Goal: Task Accomplishment & Management: Complete application form

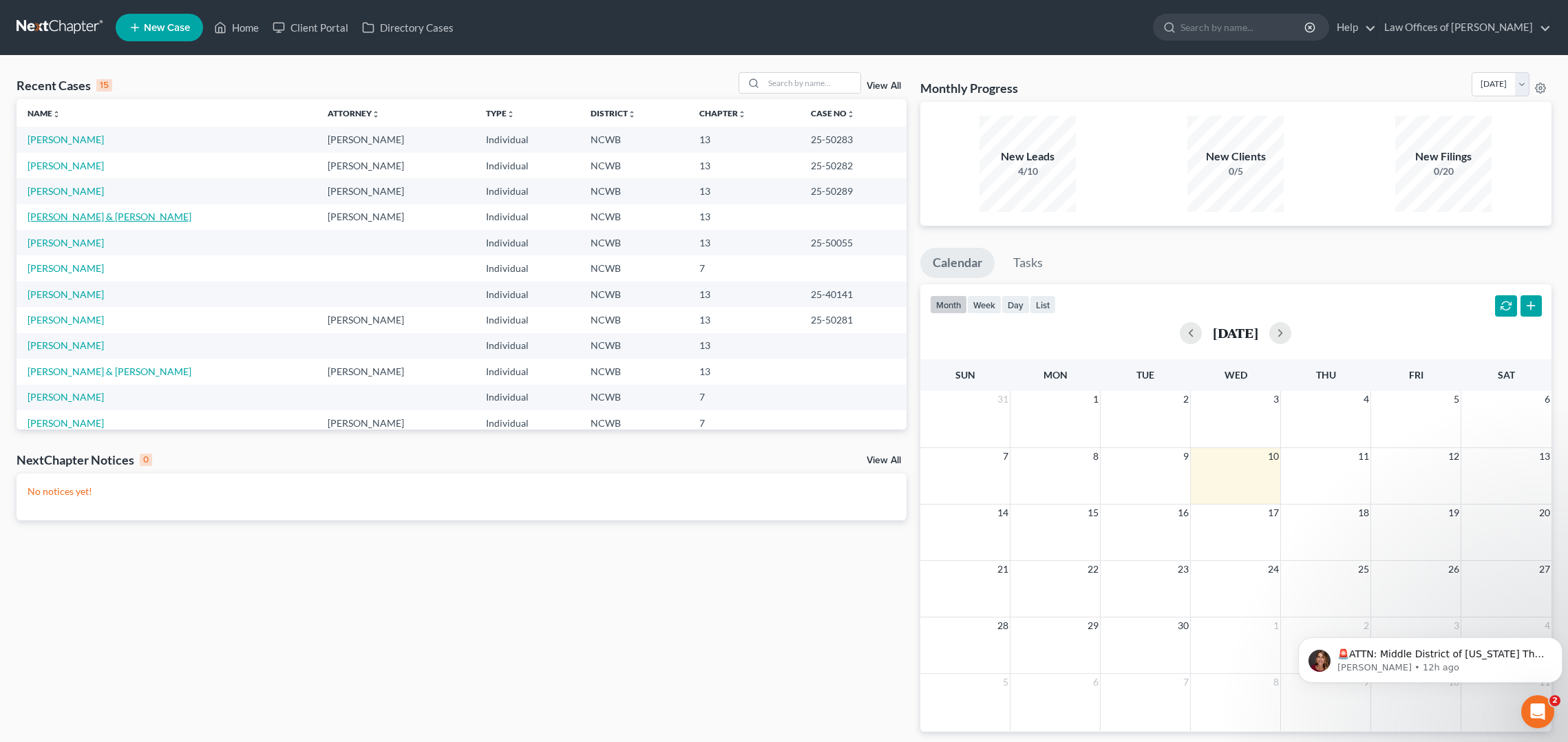
click at [65, 221] on link "[PERSON_NAME] & [PERSON_NAME]" at bounding box center [109, 216] width 164 height 12
select select "4"
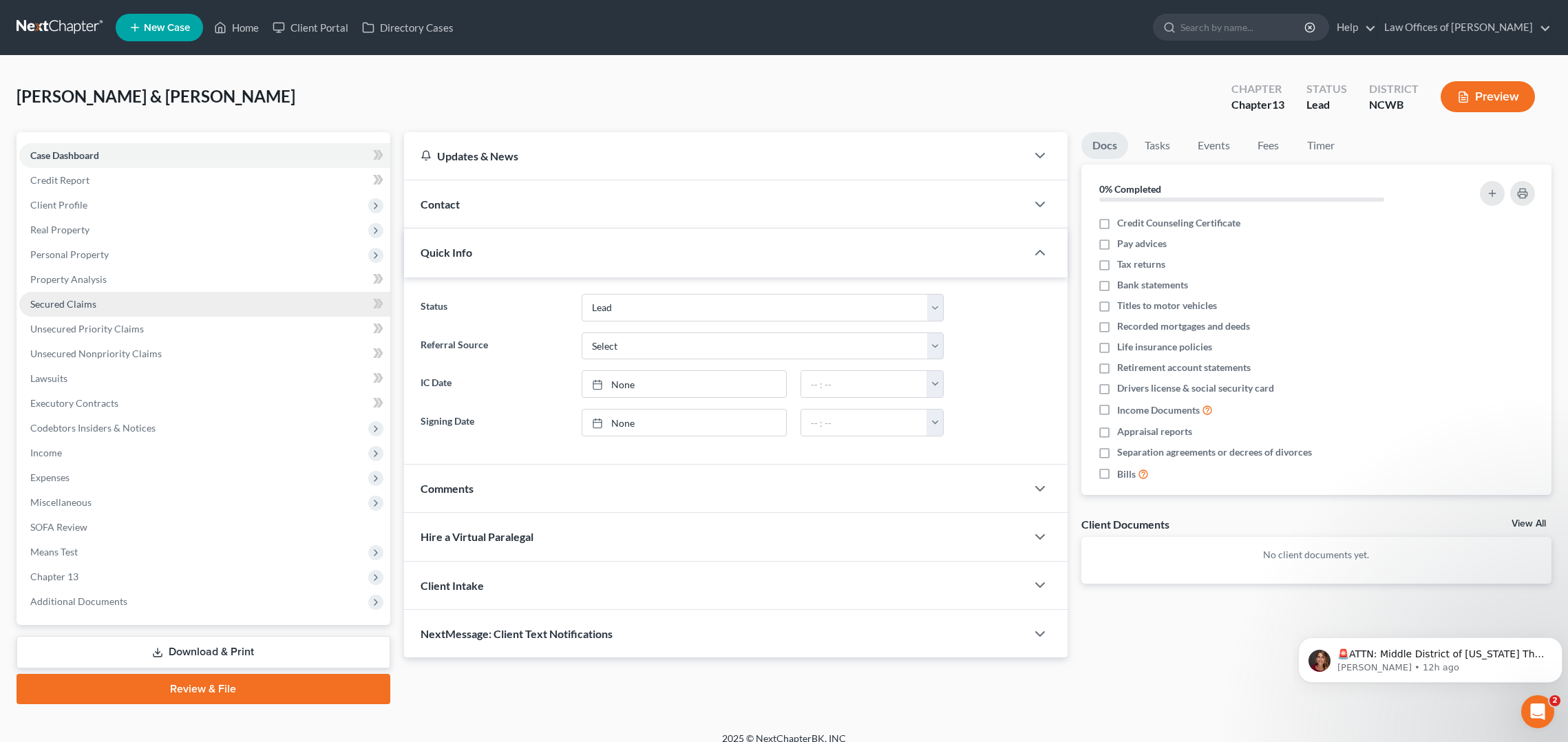
click at [58, 301] on span "Secured Claims" at bounding box center [63, 304] width 66 height 12
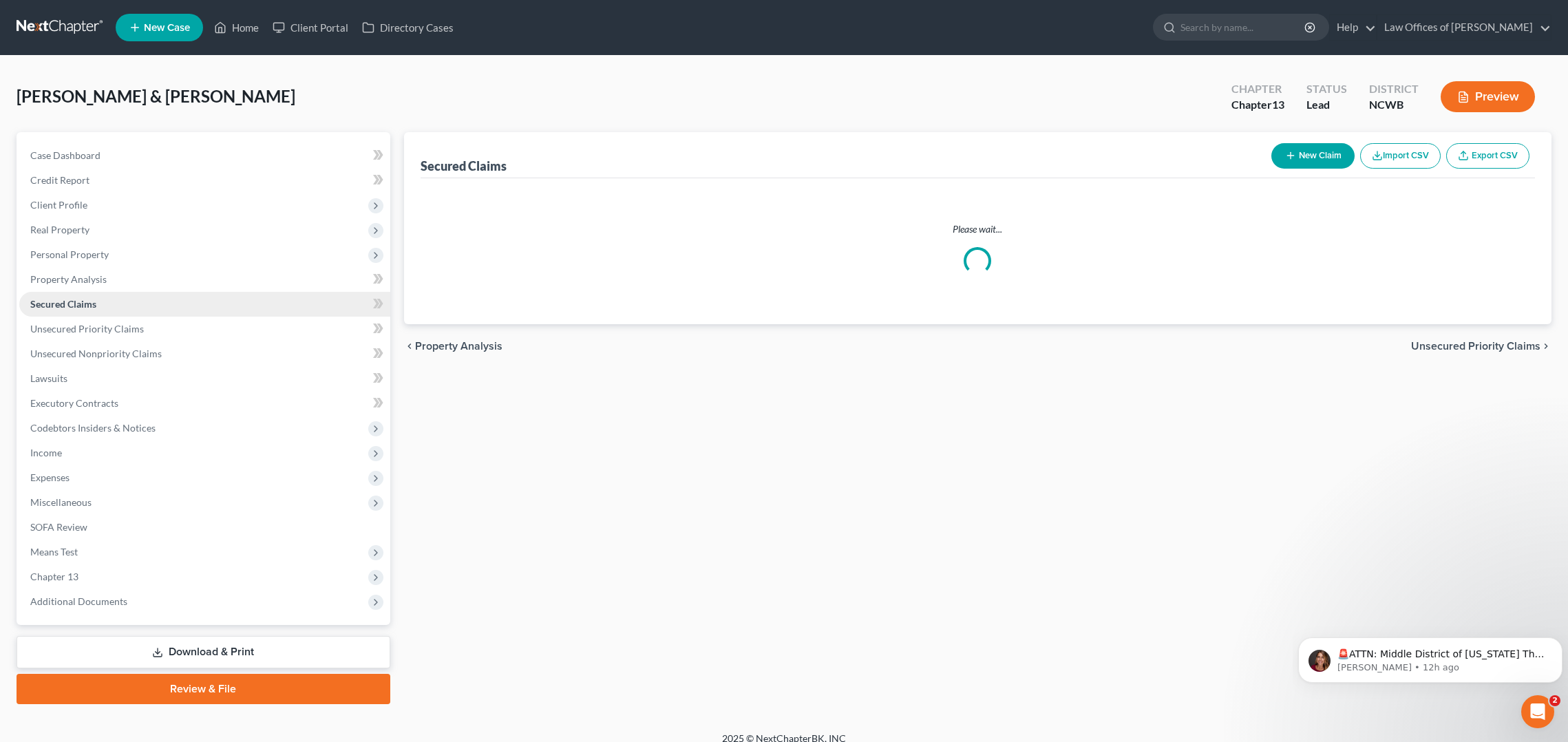
click at [58, 301] on span "Secured Claims" at bounding box center [63, 304] width 66 height 12
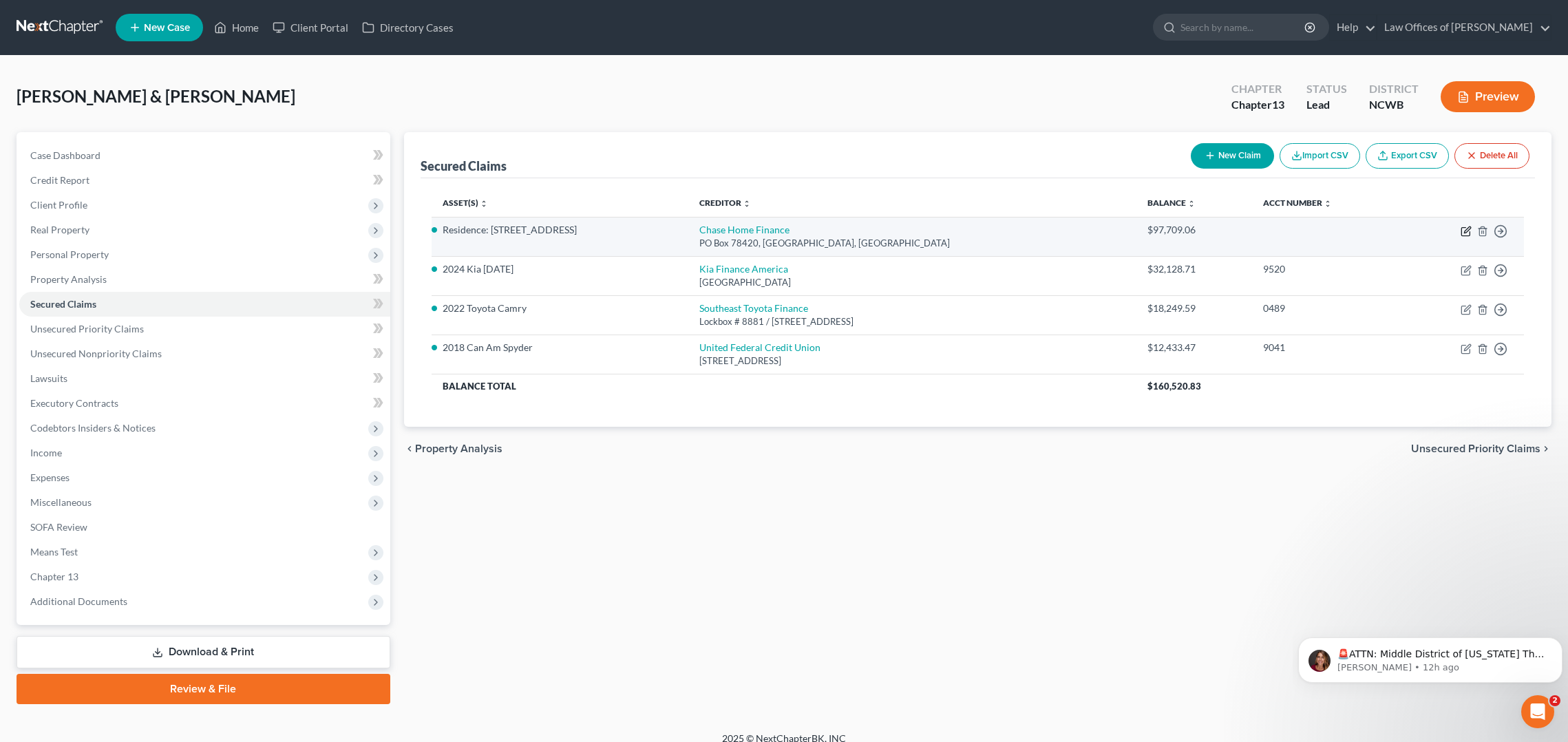
click at [1463, 232] on icon "button" at bounding box center [1466, 231] width 11 height 11
select select "3"
select select "2"
select select "0"
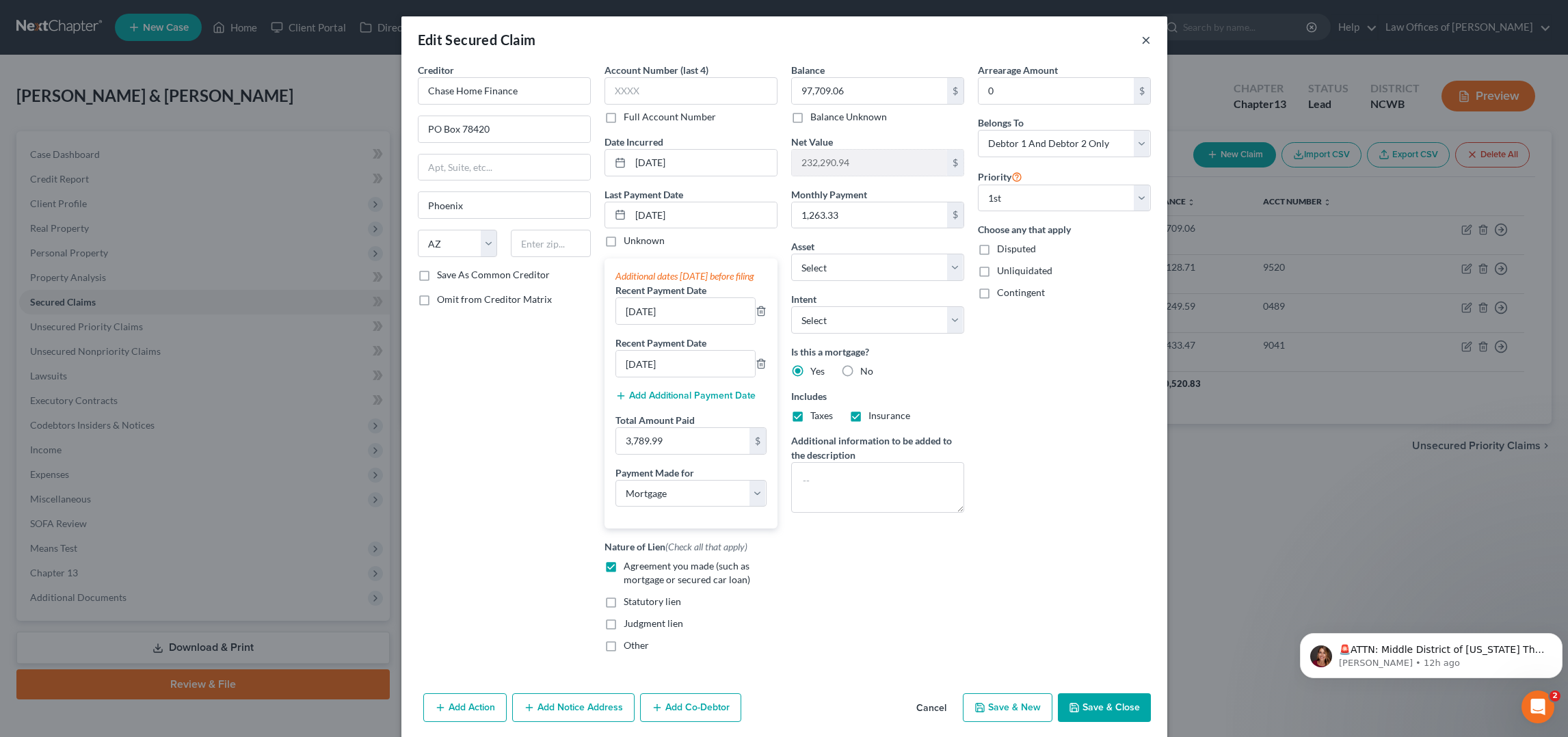
click at [1141, 45] on button "×" at bounding box center [1146, 39] width 10 height 16
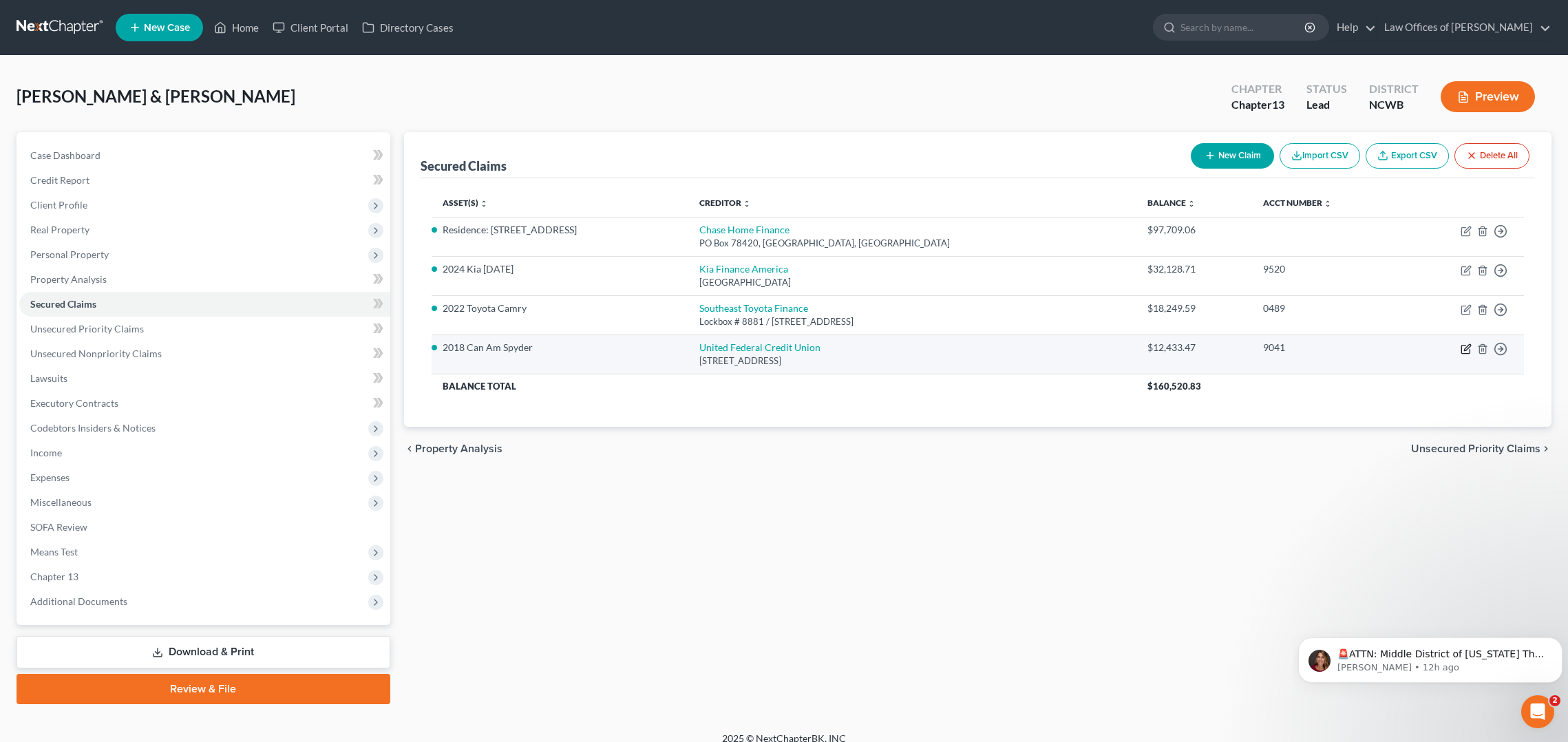
click at [1466, 348] on icon "button" at bounding box center [1466, 349] width 11 height 11
select select "28"
select select "5"
select select "2"
select select "0"
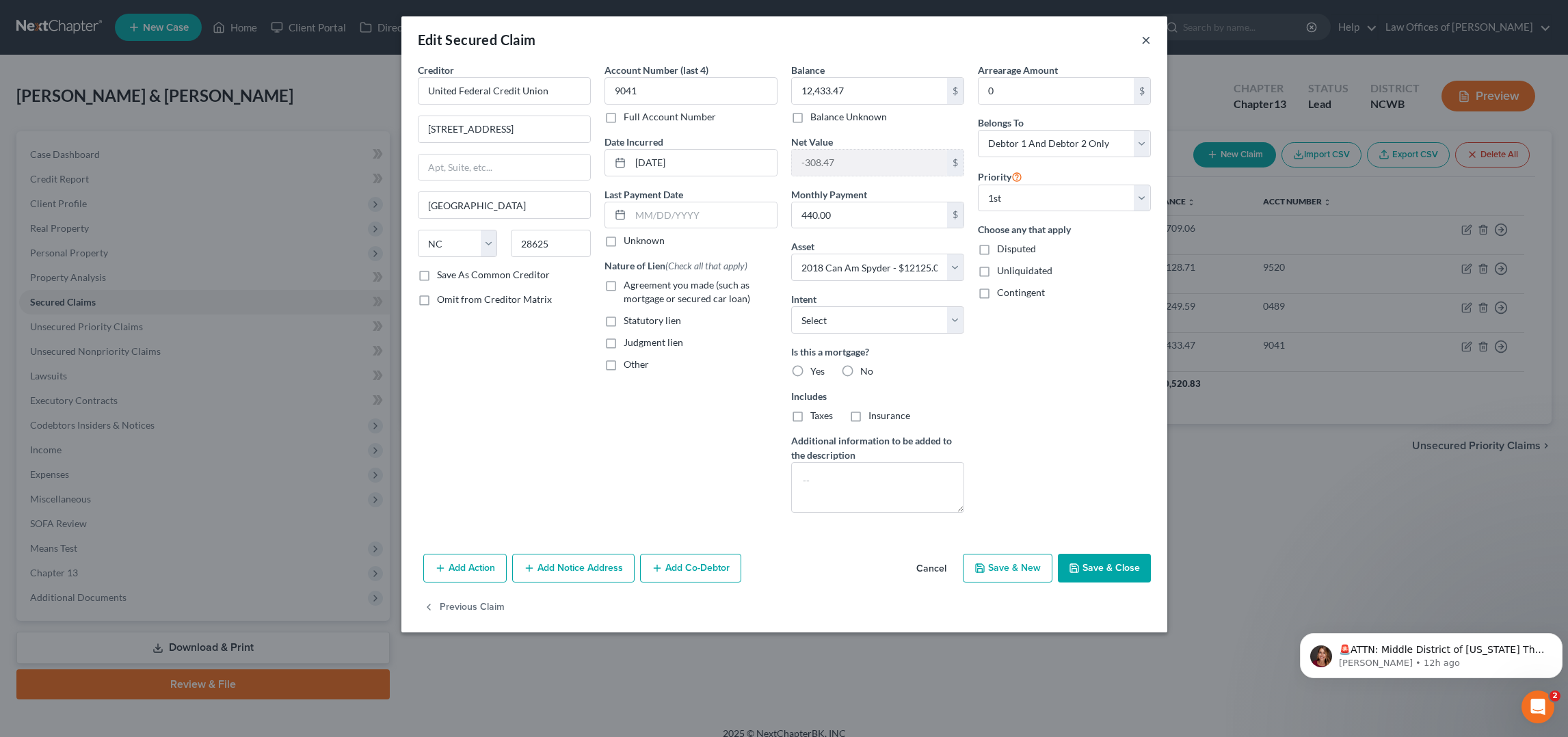
click at [1143, 44] on button "×" at bounding box center [1146, 39] width 10 height 16
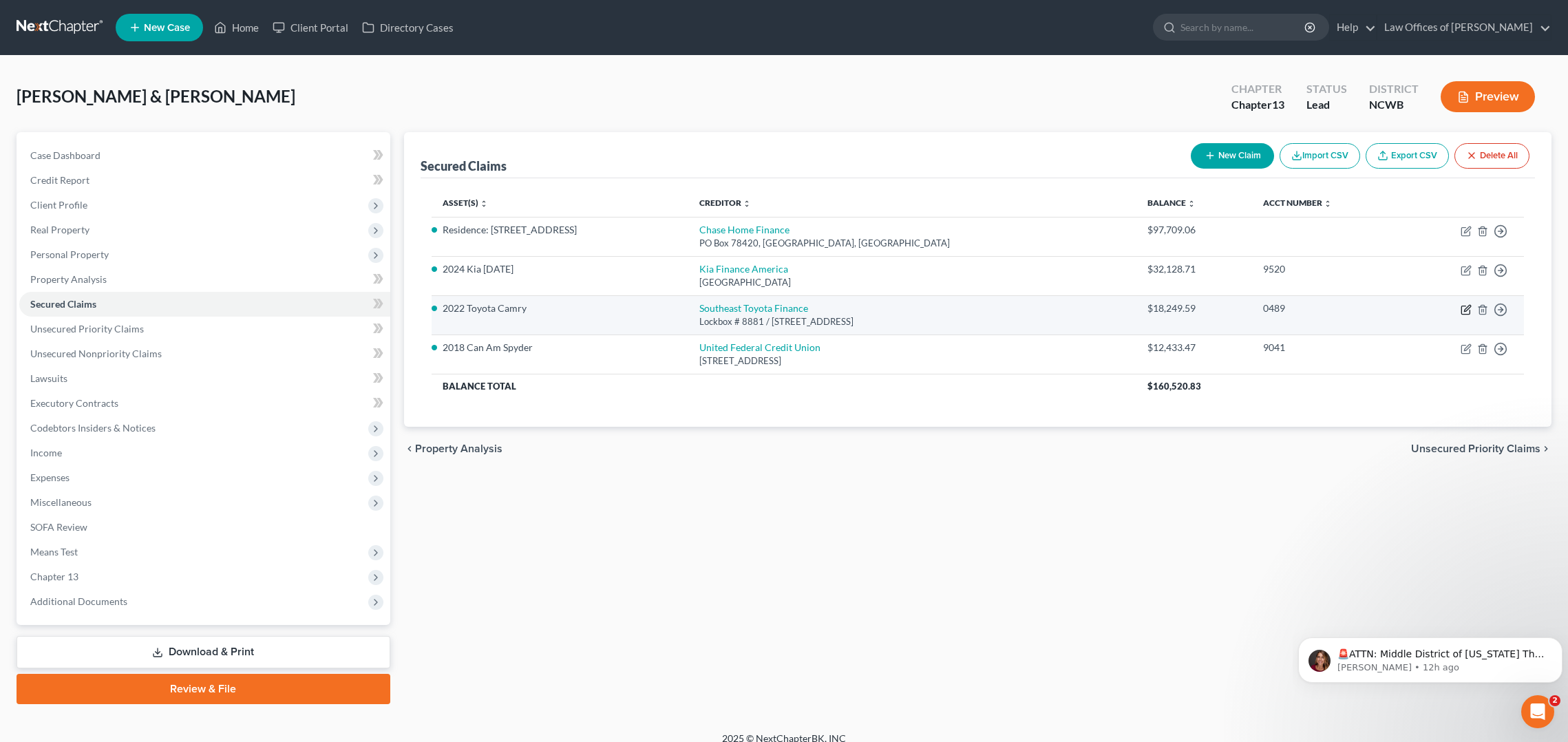
click at [1466, 312] on icon "button" at bounding box center [1466, 310] width 11 height 11
select select "39"
select select "6"
select select "0"
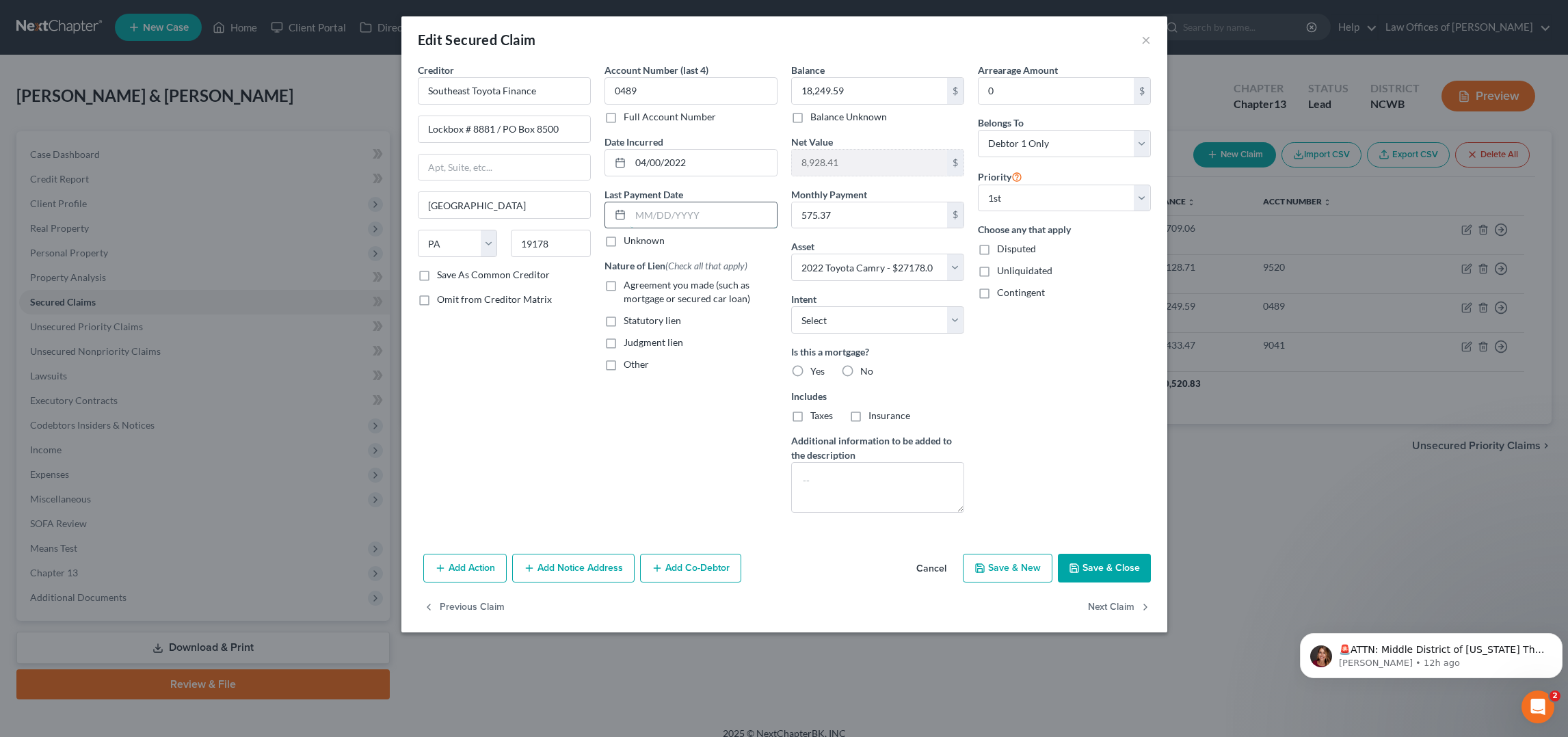
click at [675, 212] on input "text" at bounding box center [703, 215] width 147 height 26
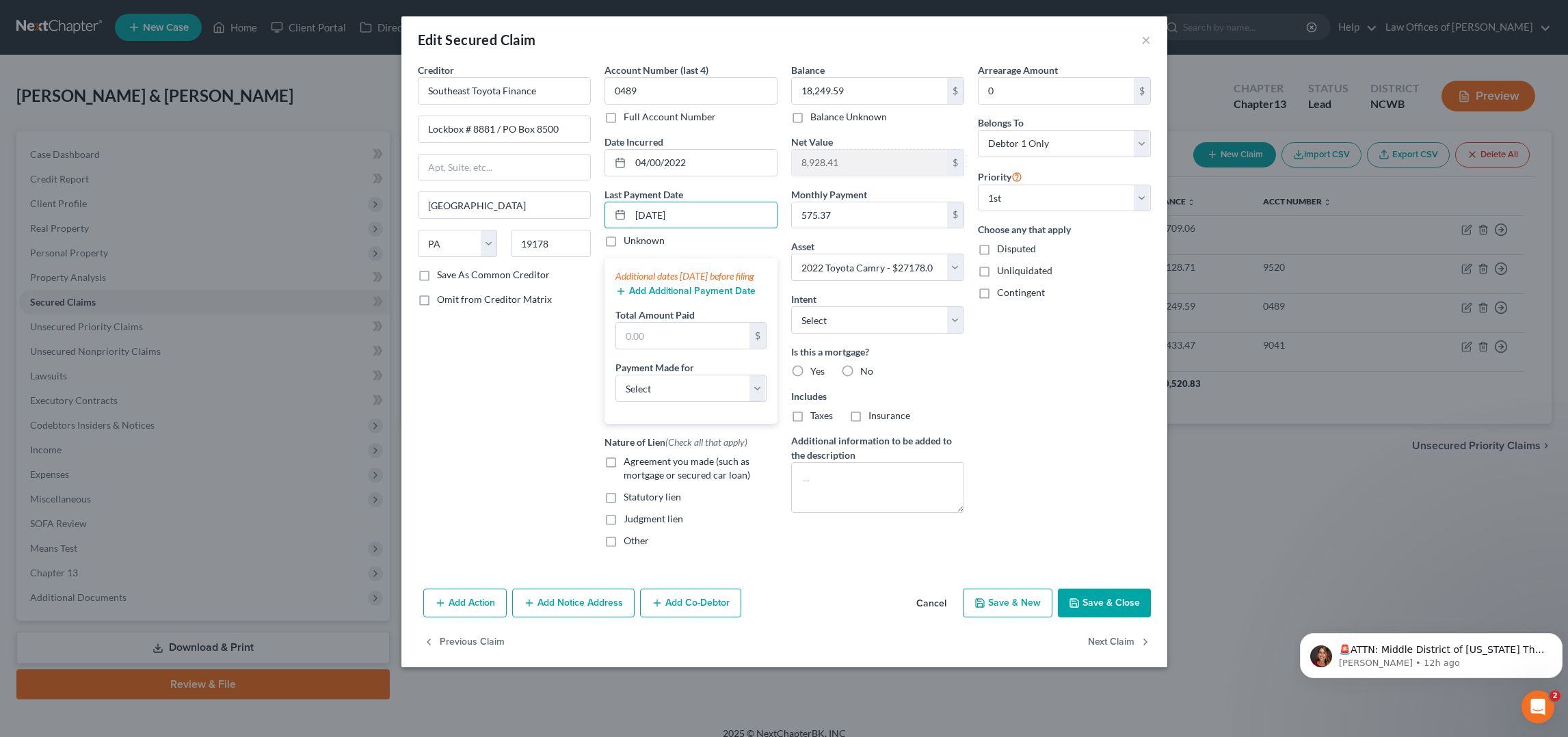
type input "[DATE]"
click at [664, 297] on button "Add Additional Payment Date" at bounding box center [686, 291] width 141 height 11
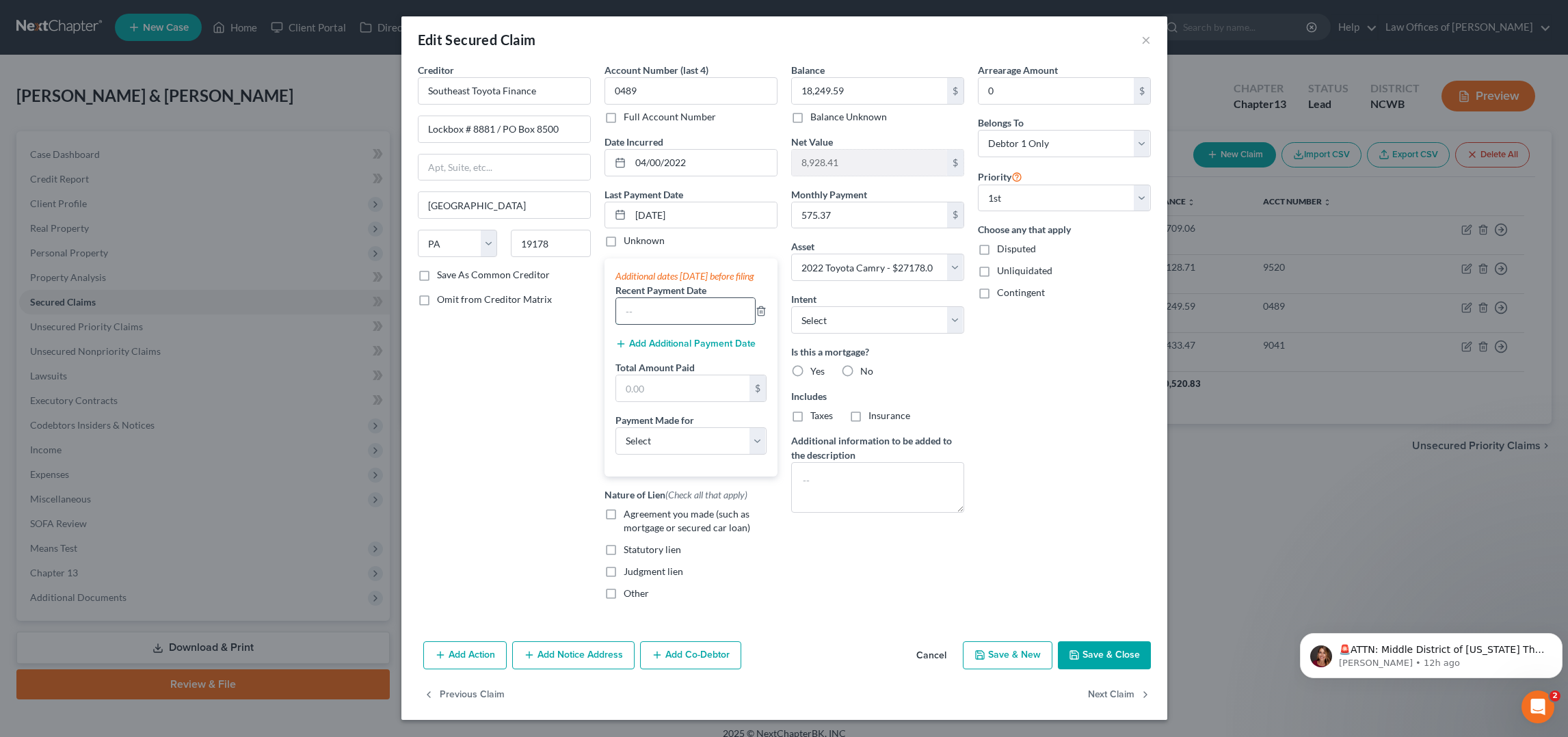
click at [651, 318] on input "text" at bounding box center [686, 311] width 139 height 26
type input "[DATE]"
click at [701, 349] on button "Add Additional Payment Date" at bounding box center [686, 344] width 141 height 11
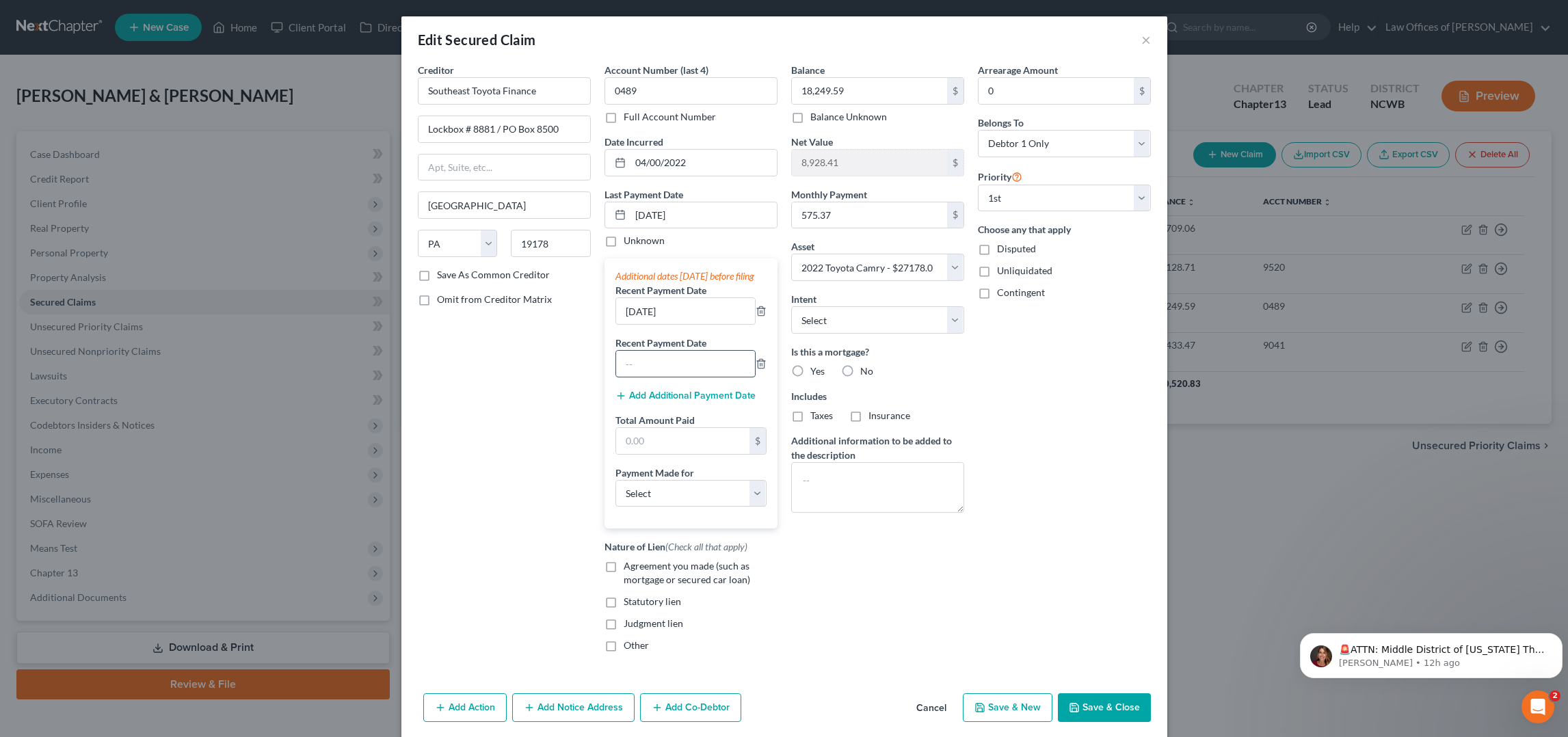
click at [655, 377] on input "text" at bounding box center [686, 364] width 139 height 26
type input "[DATE]"
click at [657, 447] on input "text" at bounding box center [683, 441] width 134 height 26
type input "1,636.11"
click at [681, 507] on select "Select Car Credit Card Loan Repayment Mortgage Other Suppliers Or Vendors" at bounding box center [691, 493] width 151 height 27
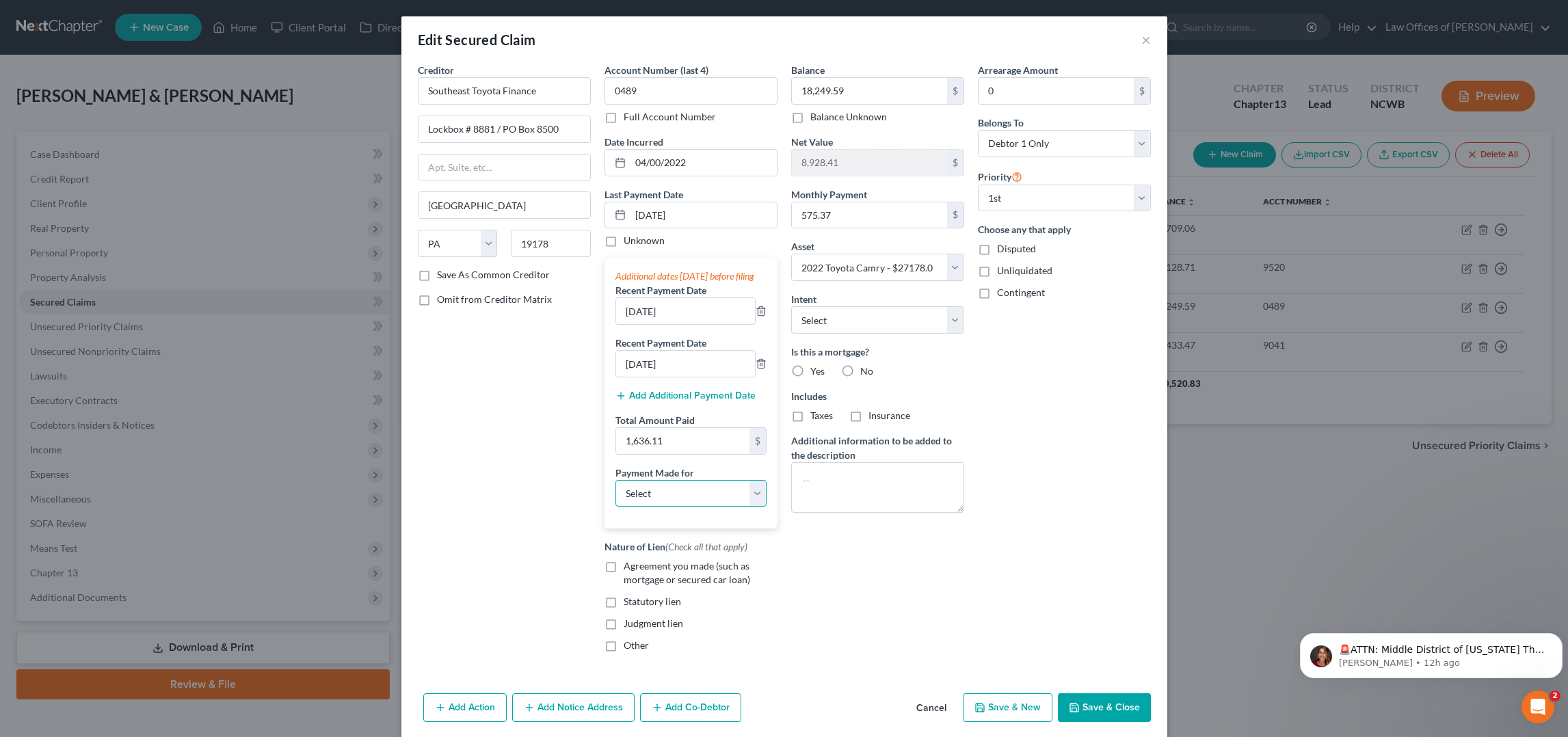
select select "0"
click at [616, 493] on select "Select Car Credit Card Loan Repayment Mortgage Other Suppliers Or Vendors" at bounding box center [691, 493] width 151 height 27
click at [623, 580] on label "Agreement you made (such as mortgage or secured car loan)" at bounding box center [700, 573] width 154 height 27
click at [629, 568] on input "Agreement you made (such as mortgage or secured car loan)" at bounding box center [634, 564] width 9 height 9
checkbox input "true"
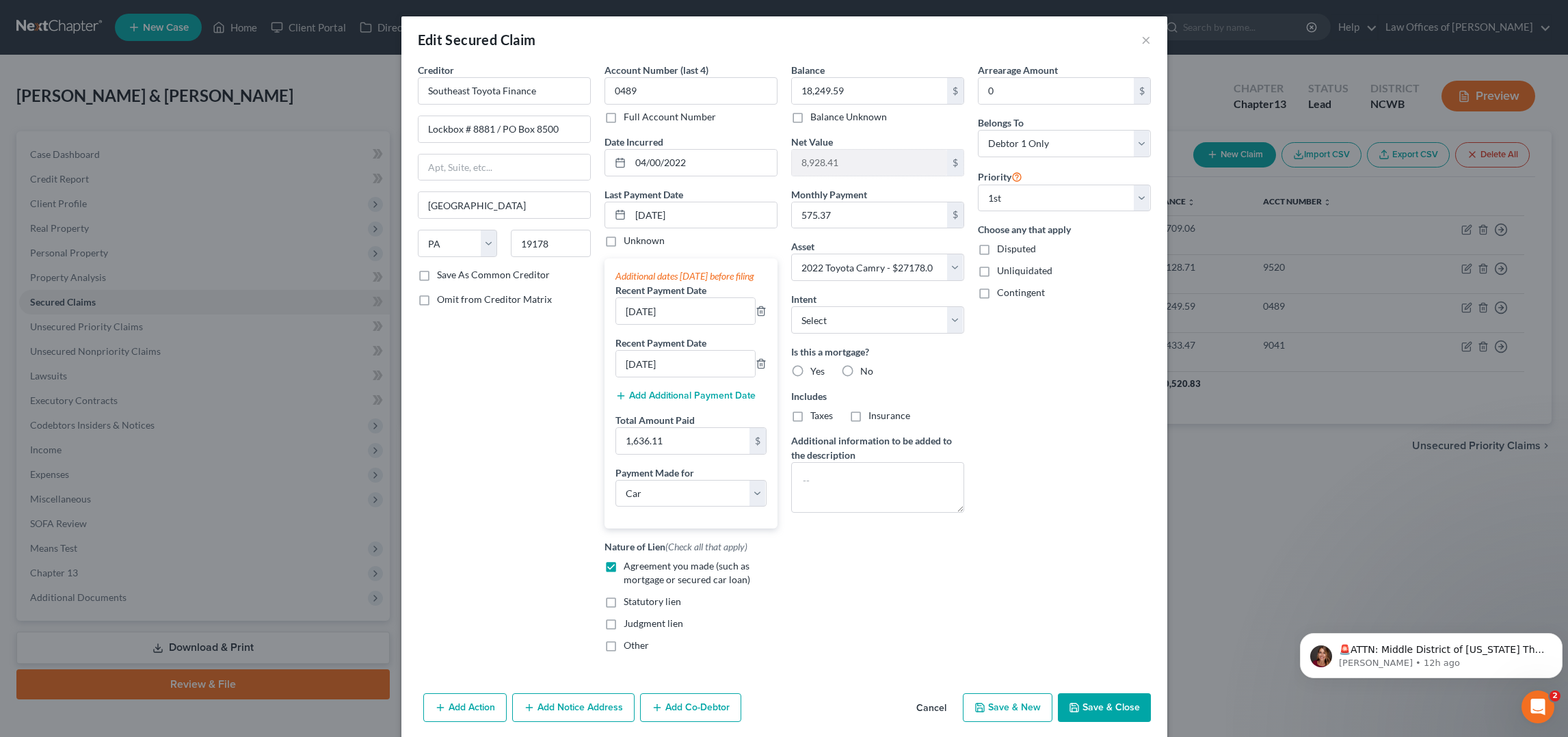
click at [860, 369] on label "No" at bounding box center [866, 371] width 13 height 14
click at [865, 369] on input "No" at bounding box center [870, 369] width 9 height 9
radio input "true"
click at [860, 416] on label "No" at bounding box center [866, 415] width 13 height 14
click at [865, 416] on input "No" at bounding box center [870, 413] width 9 height 9
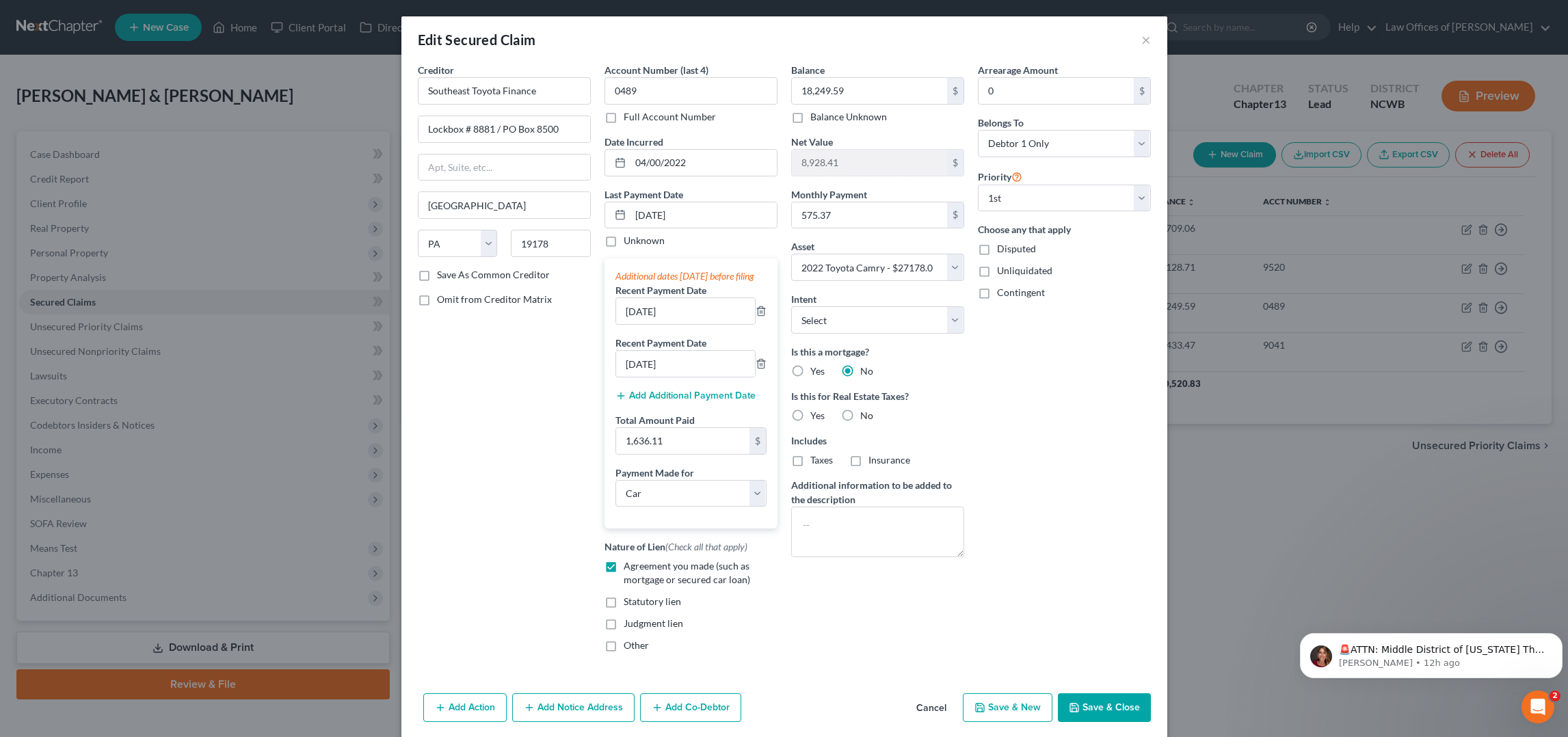
radio input "true"
click at [1082, 719] on button "Save & Close" at bounding box center [1104, 708] width 93 height 29
select select
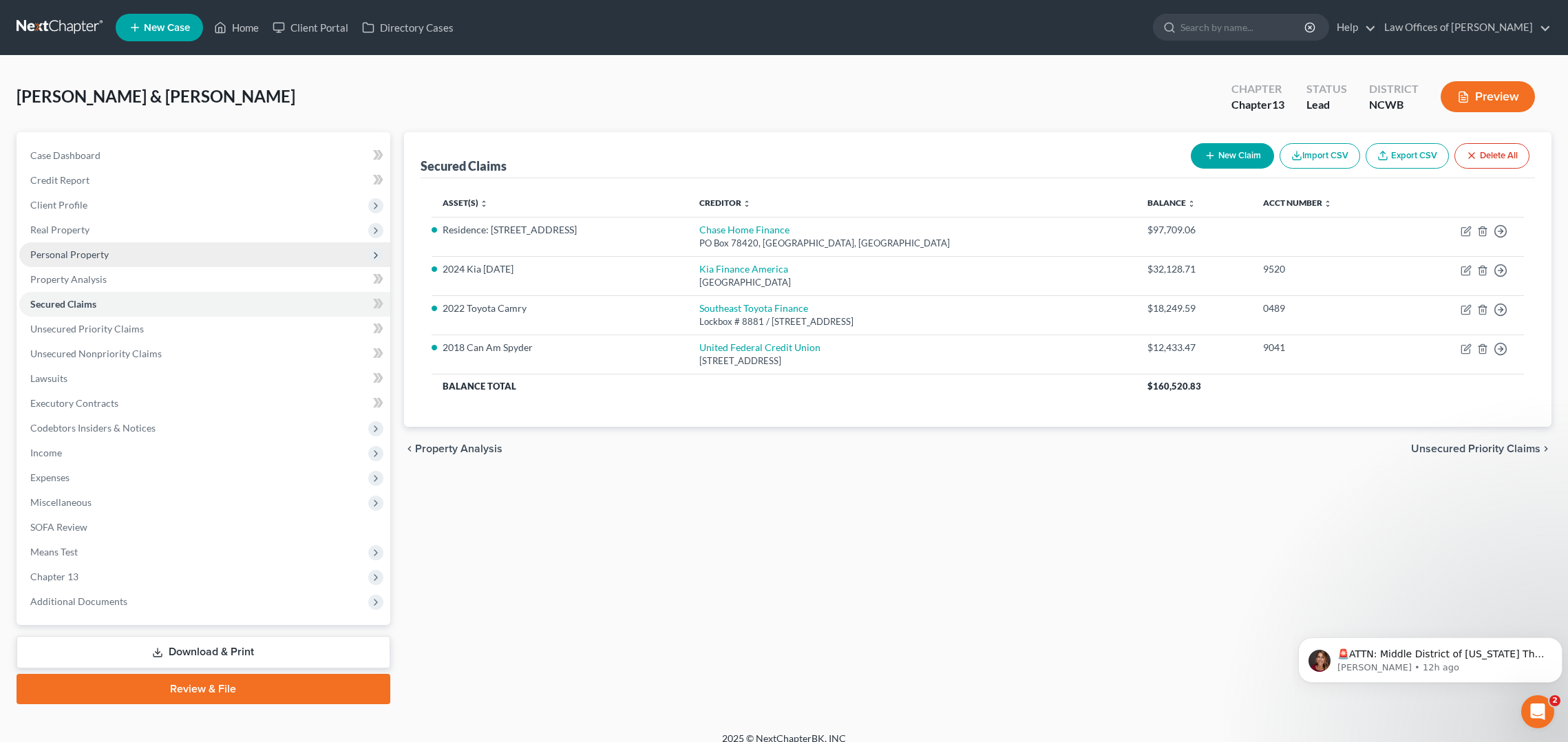
click at [44, 253] on span "Personal Property" at bounding box center [69, 254] width 78 height 12
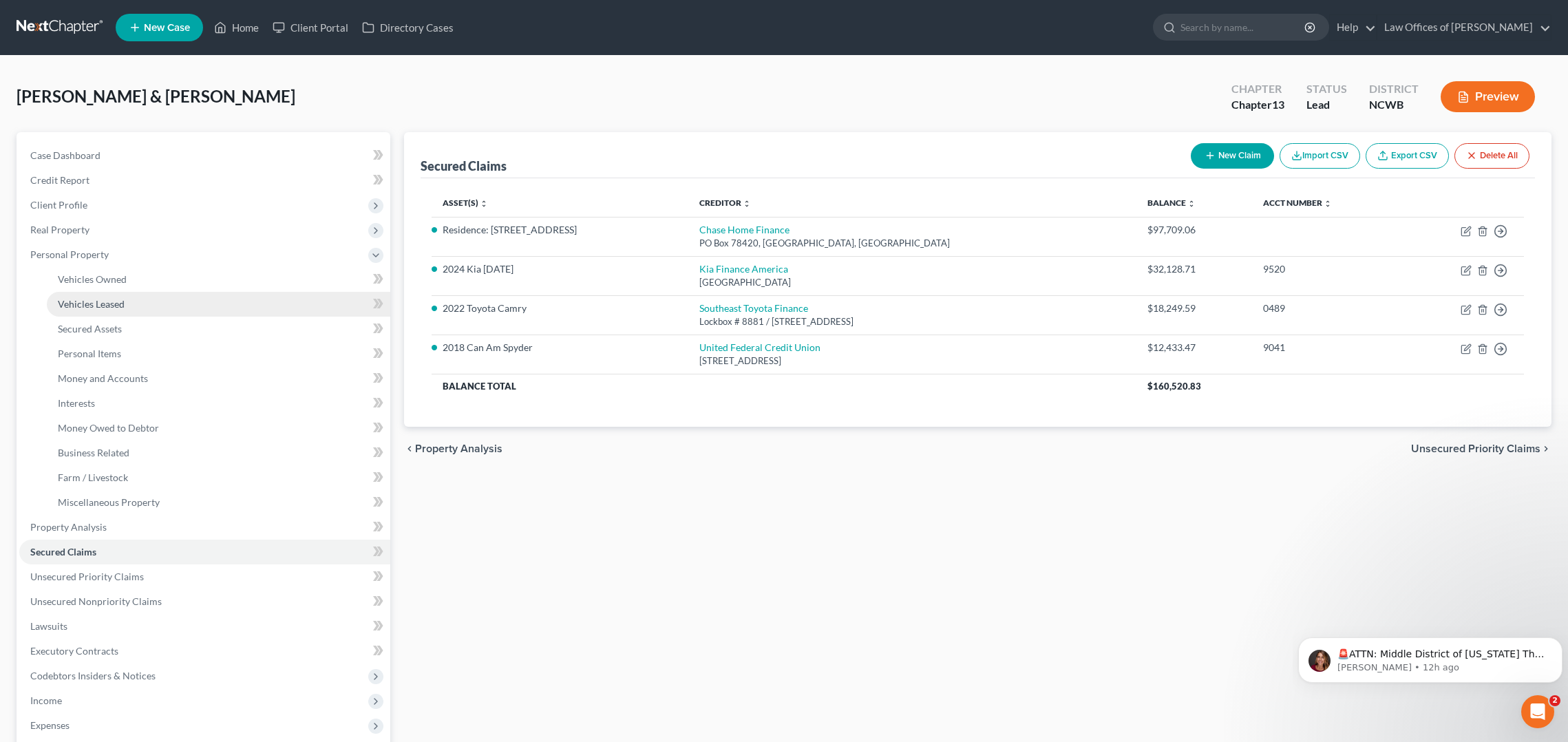
click at [86, 299] on span "Vehicles Leased" at bounding box center [91, 304] width 67 height 12
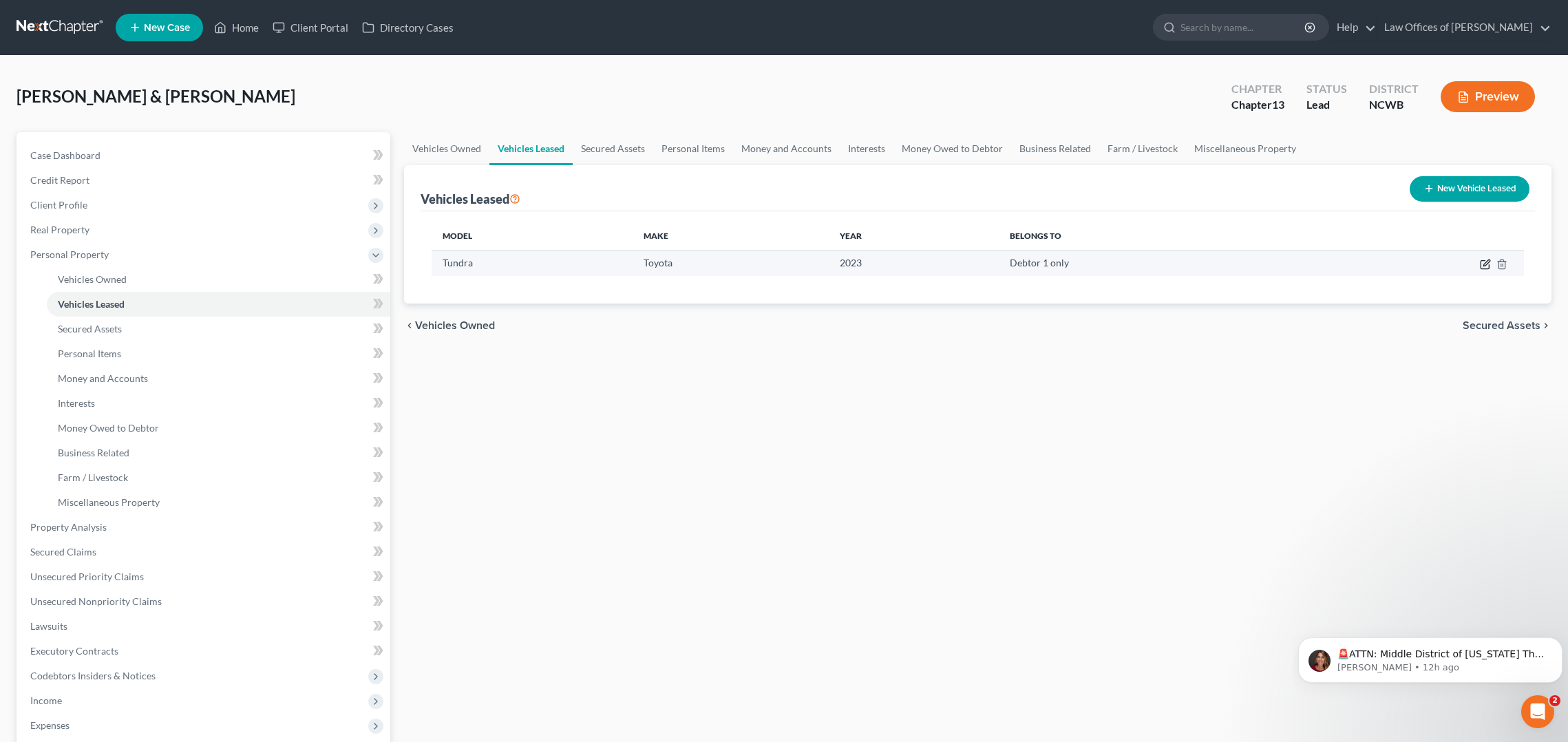
click at [1485, 266] on icon "button" at bounding box center [1486, 265] width 11 height 11
select select "1"
select select "3"
select select "0"
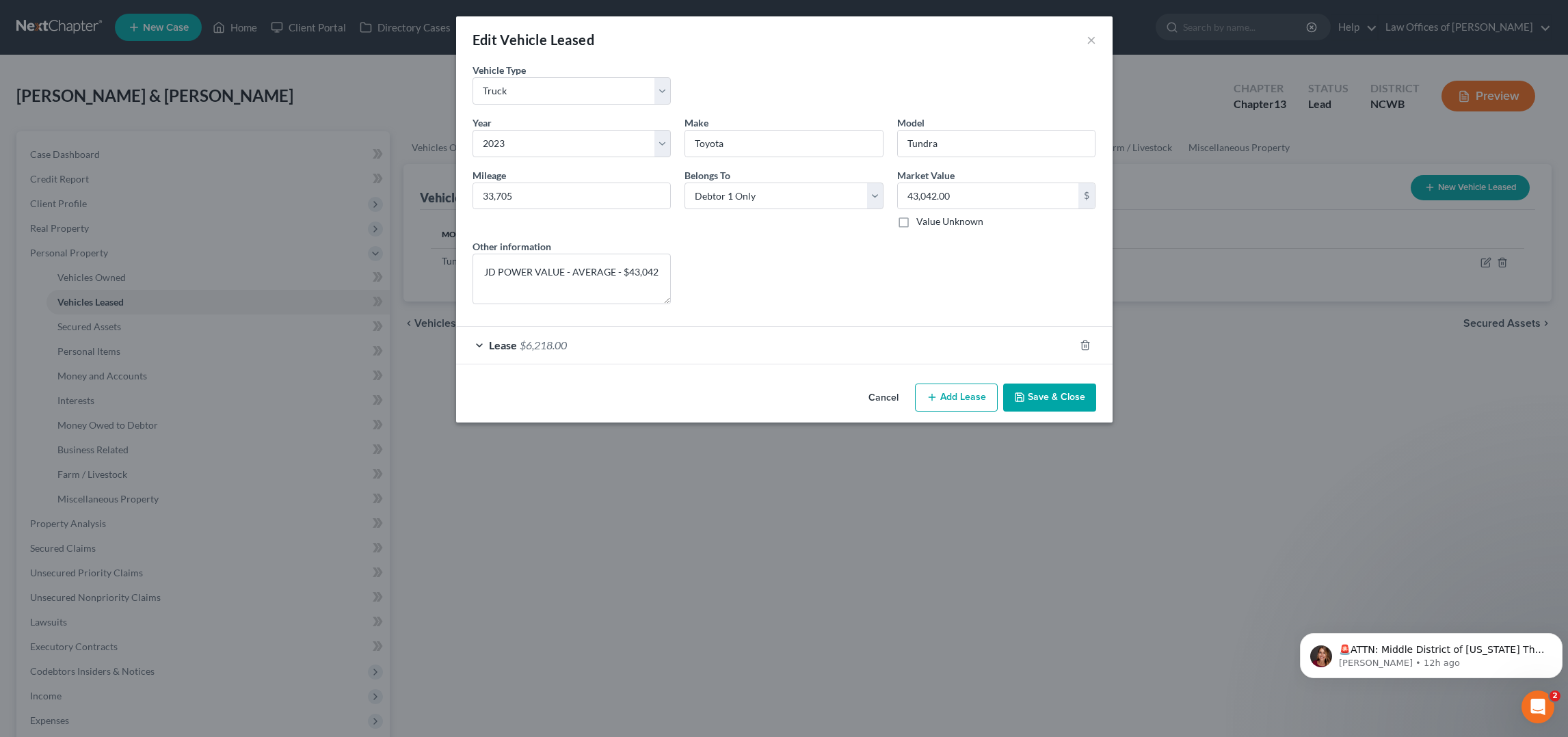
click at [509, 344] on span "Lease" at bounding box center [503, 344] width 28 height 13
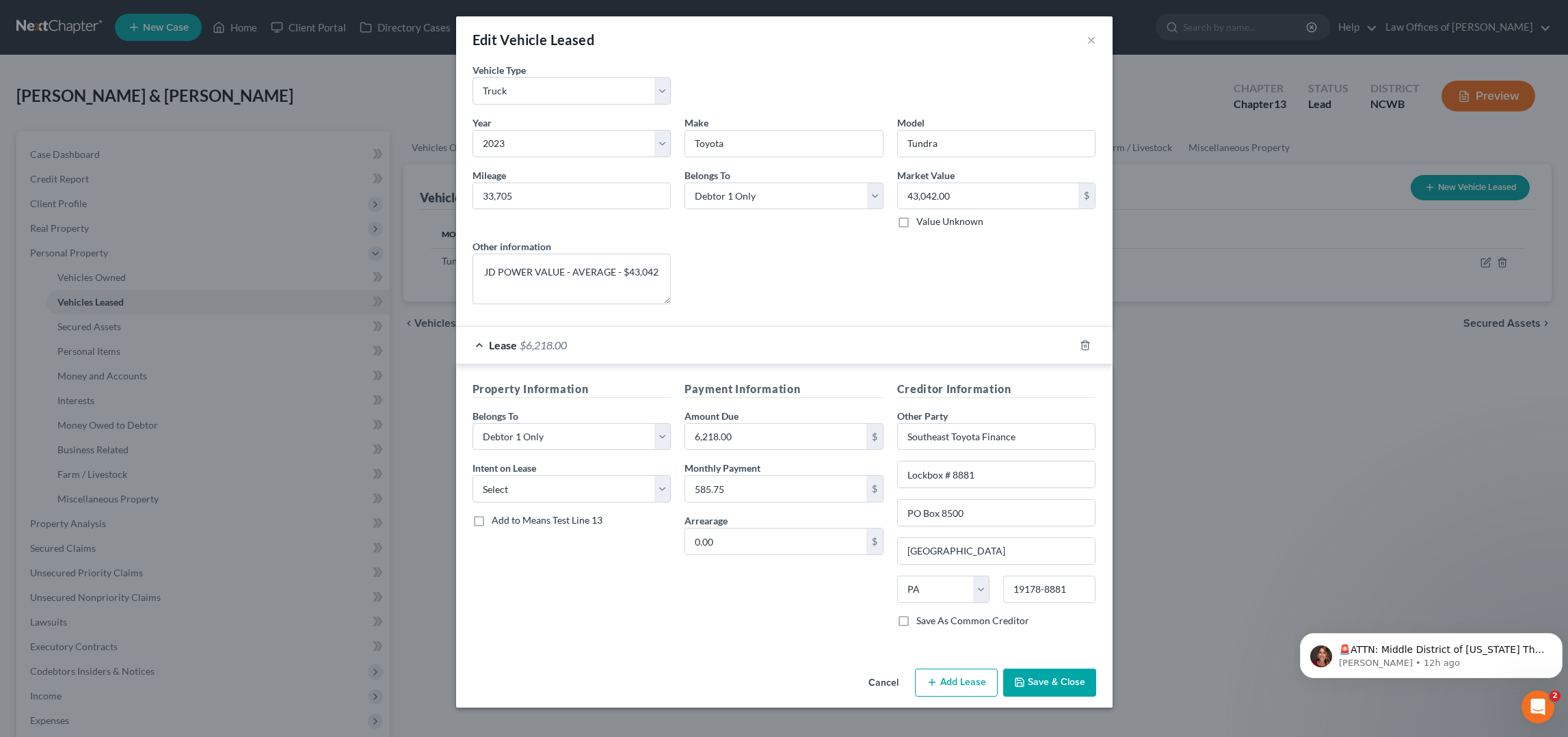
click at [1085, 44] on div "Edit Vehicle Leased ×" at bounding box center [784, 39] width 656 height 47
click at [1084, 43] on div "Edit Vehicle Leased ×" at bounding box center [784, 39] width 656 height 47
click at [1078, 676] on button "Save & Close" at bounding box center [1049, 683] width 93 height 29
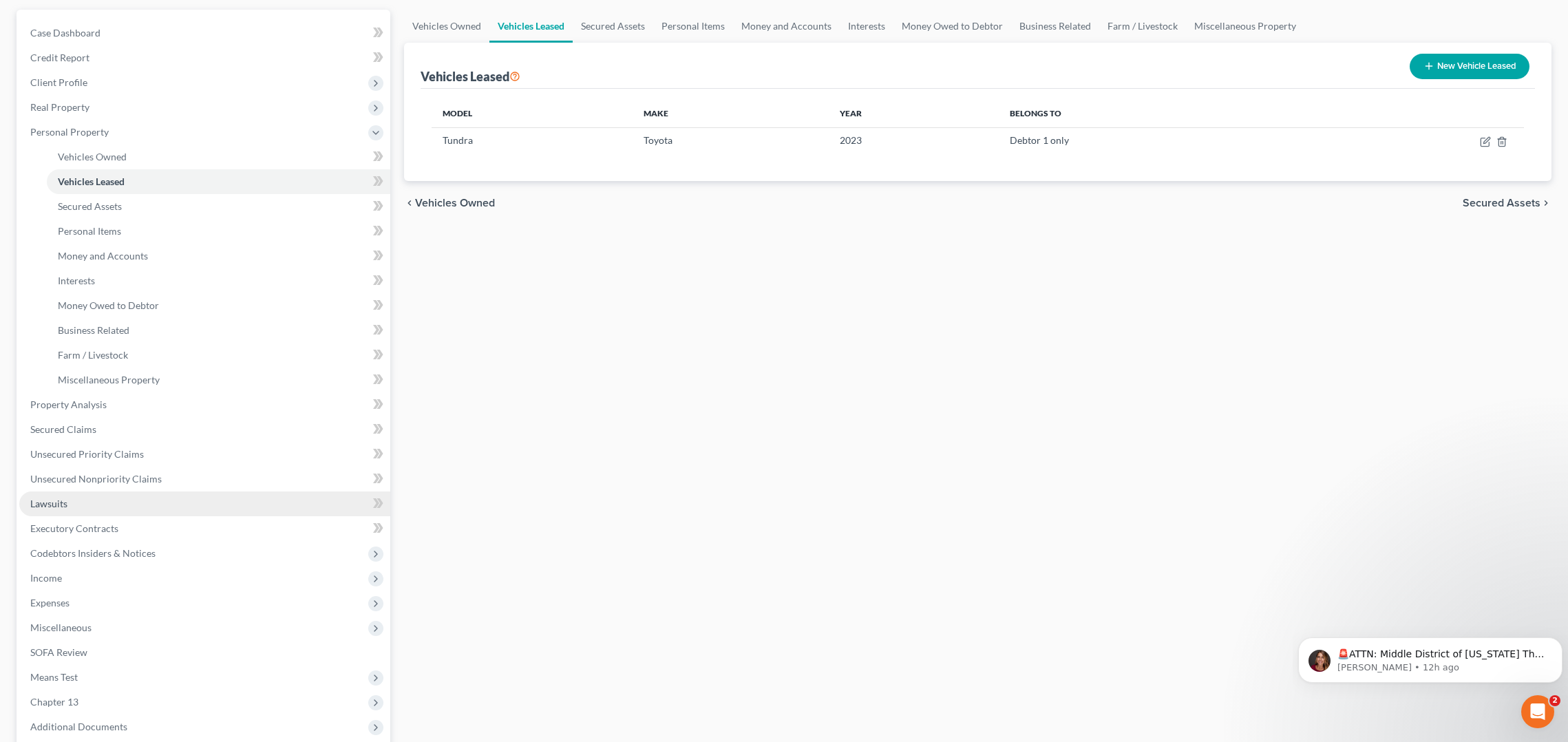
scroll to position [207, 0]
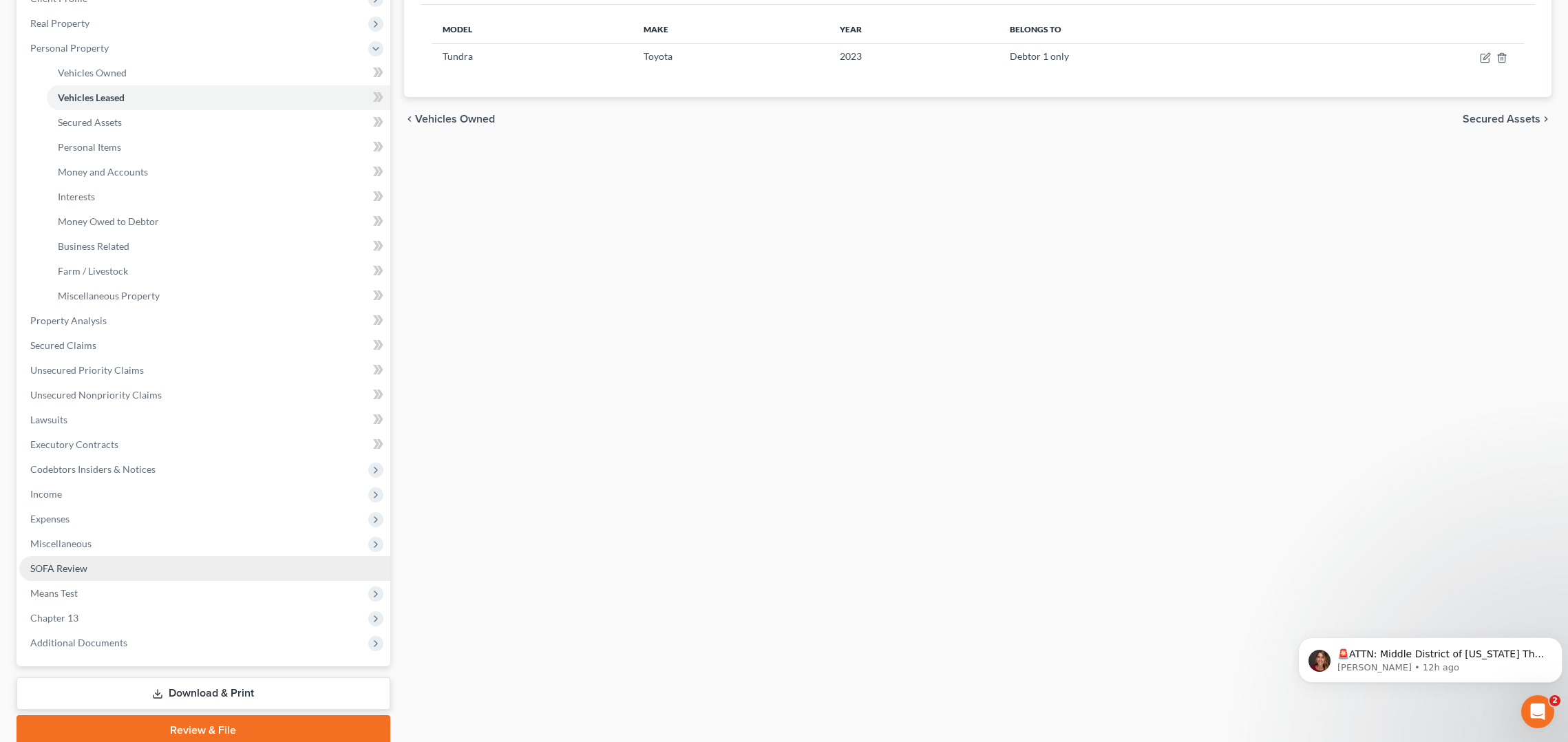
click at [69, 570] on span "SOFA Review" at bounding box center [58, 567] width 57 height 12
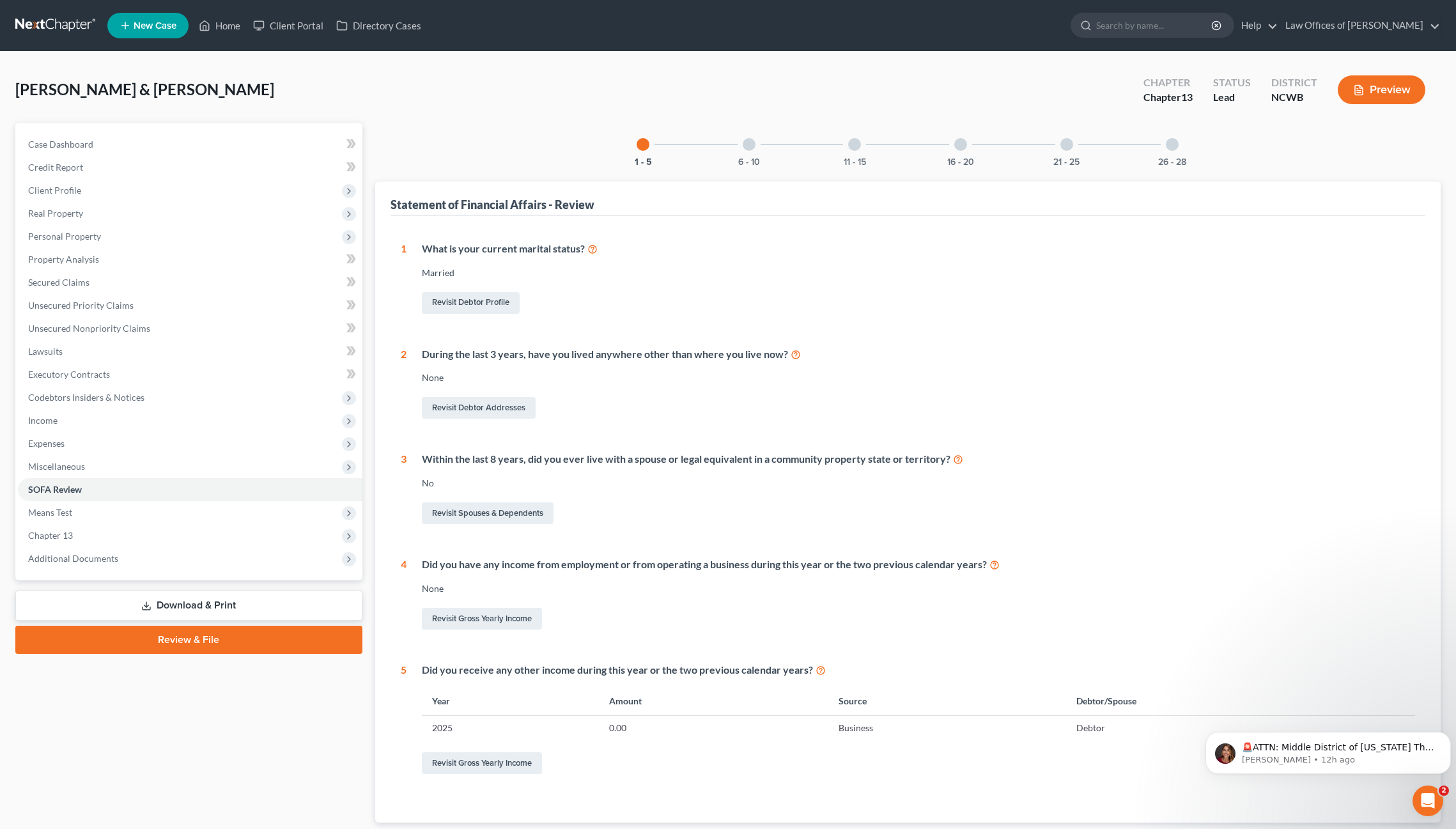
click at [750, 144] on div at bounding box center [749, 144] width 13 height 13
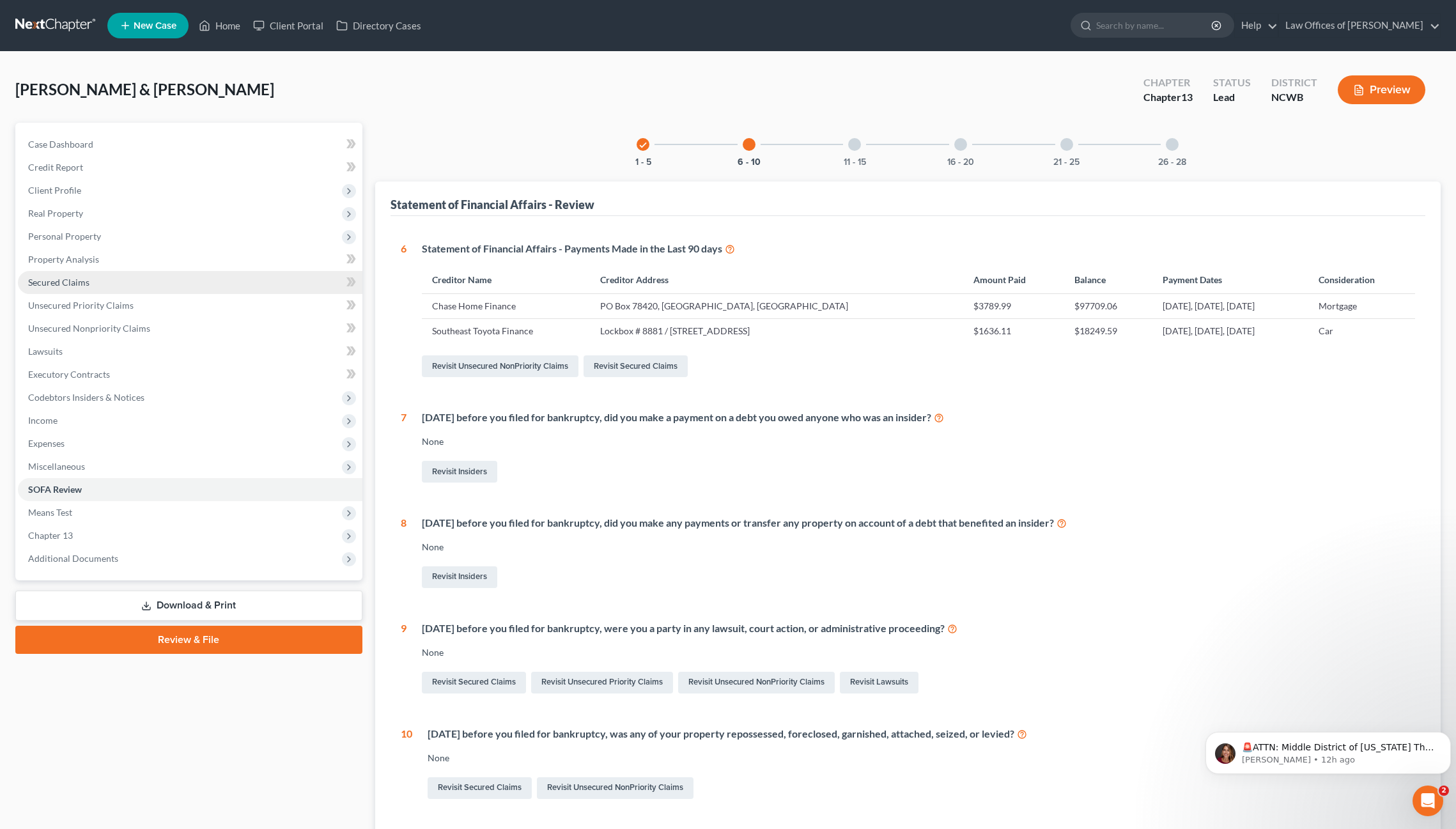
click at [52, 283] on span "Secured Claims" at bounding box center [59, 282] width 61 height 11
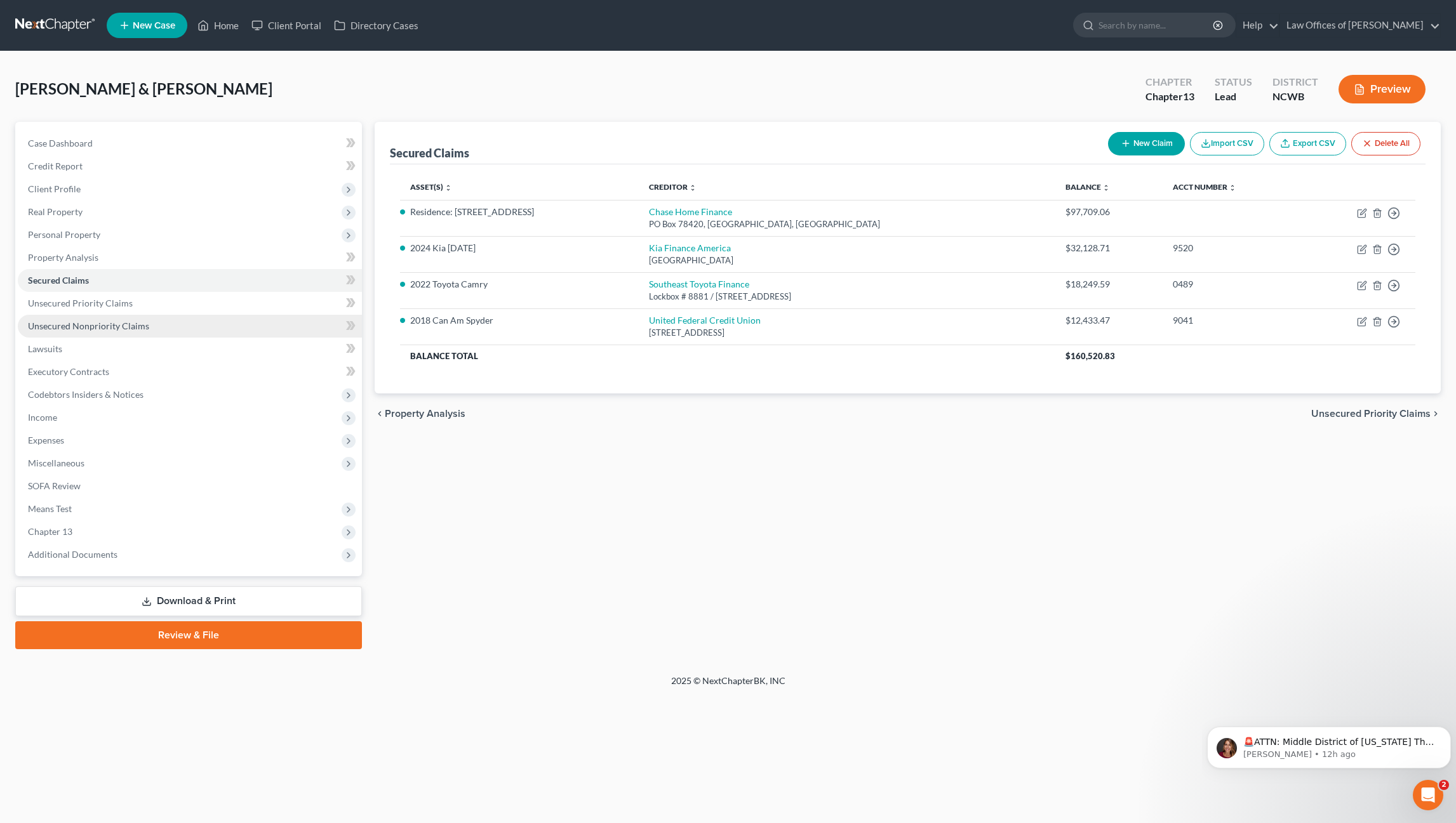
click at [52, 327] on span "Unsecured Nonpriority Claims" at bounding box center [88, 325] width 121 height 11
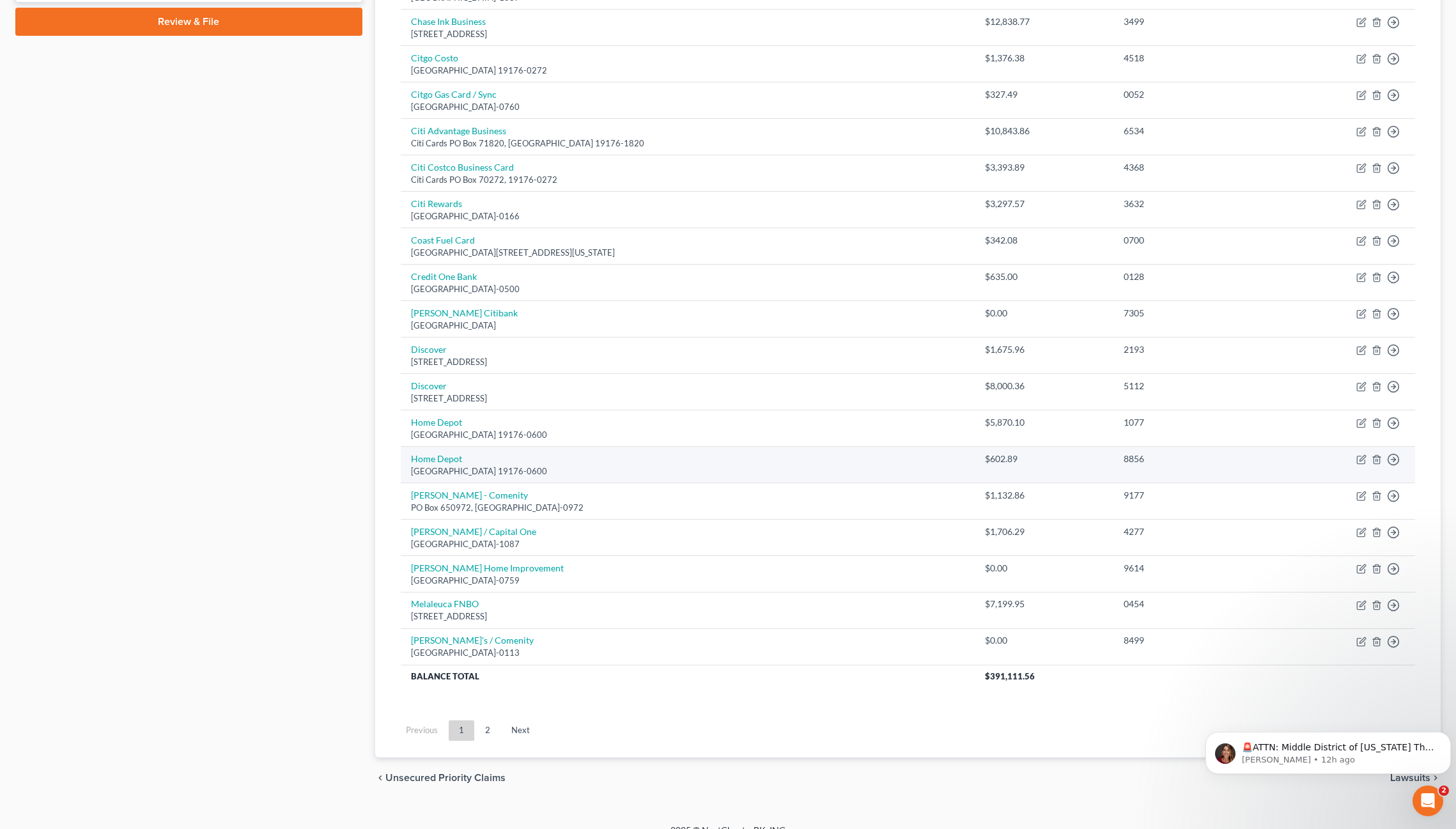
scroll to position [636, 0]
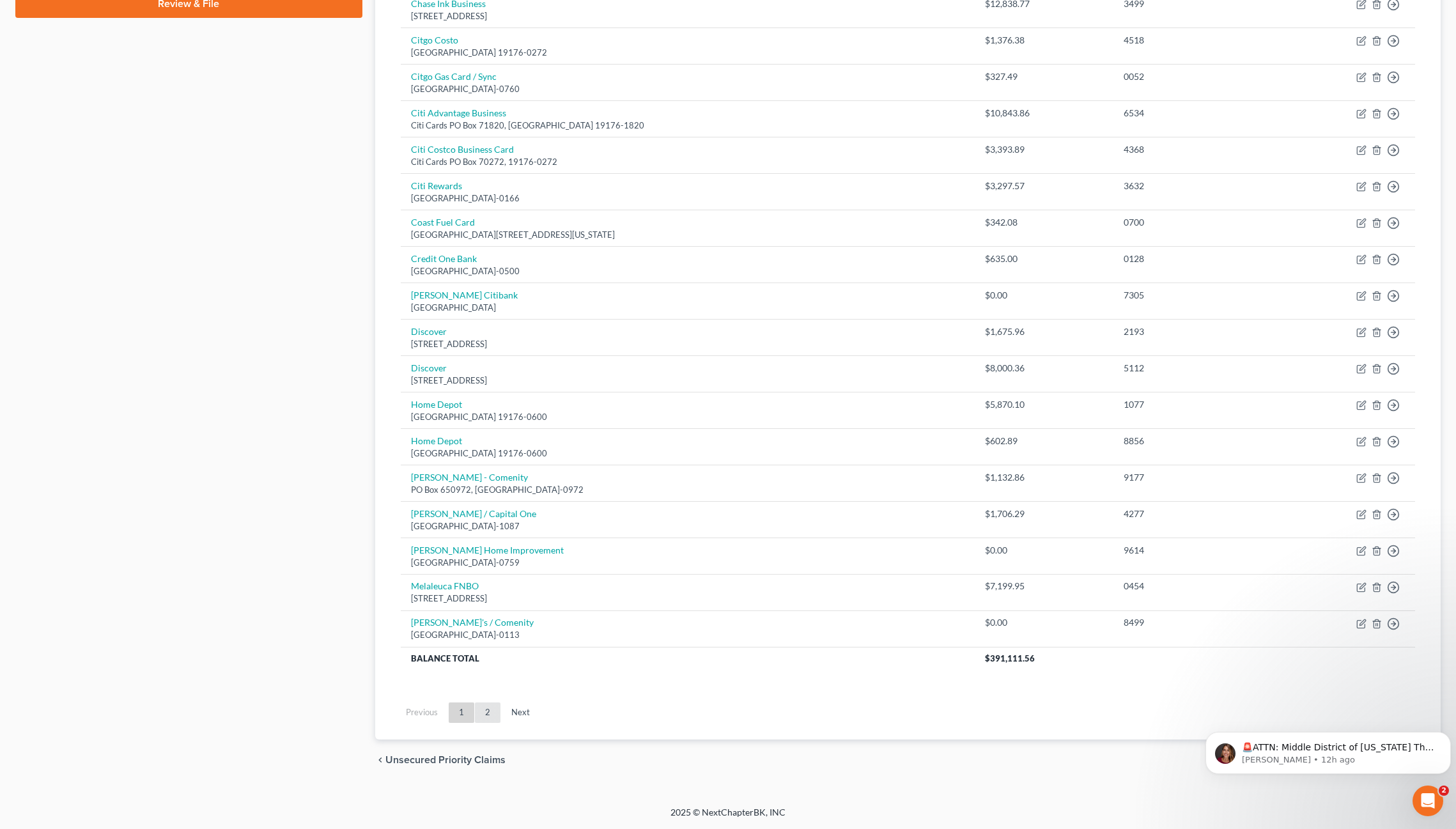
click at [488, 688] on link "2" at bounding box center [488, 713] width 26 height 21
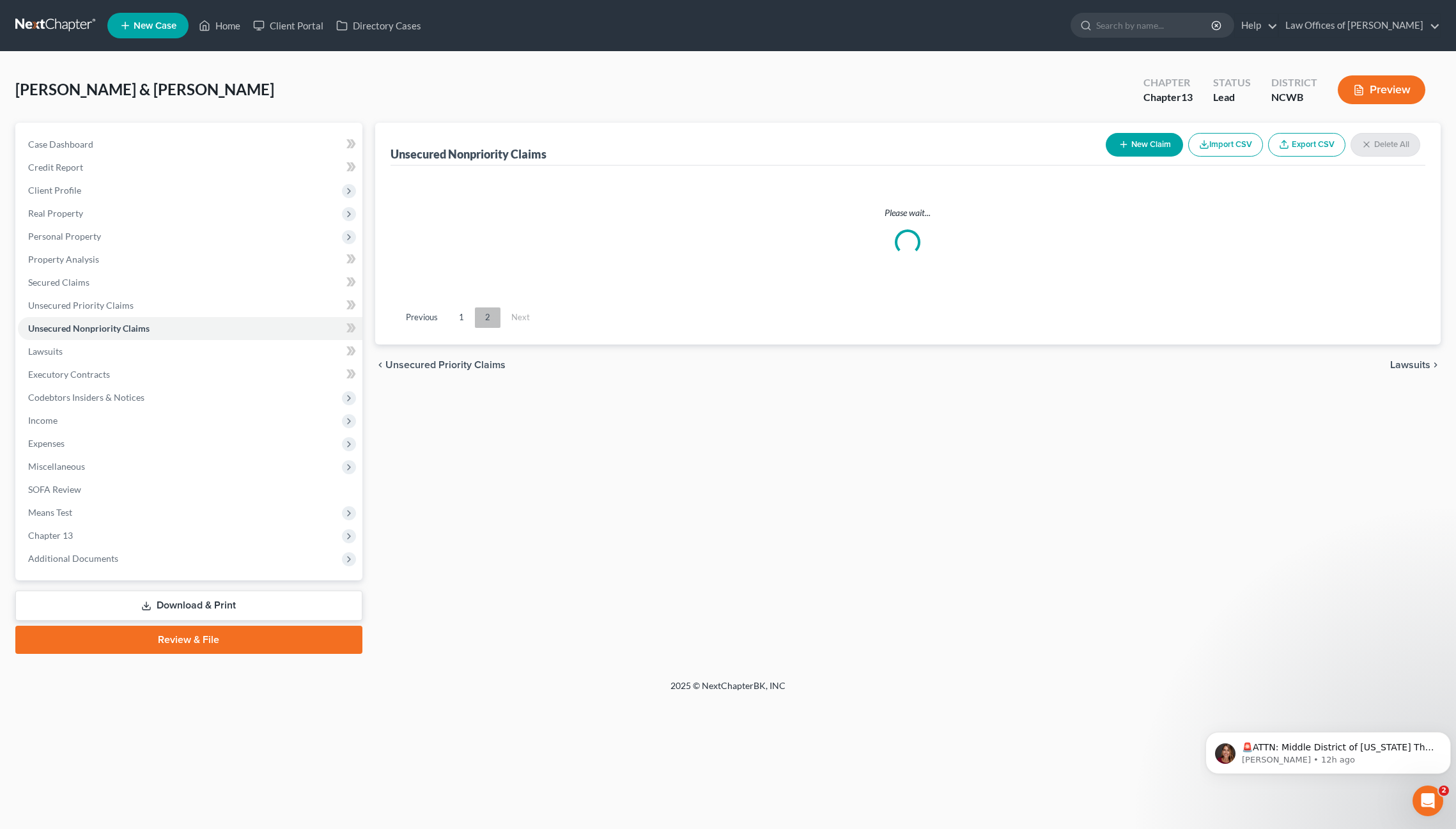
scroll to position [0, 0]
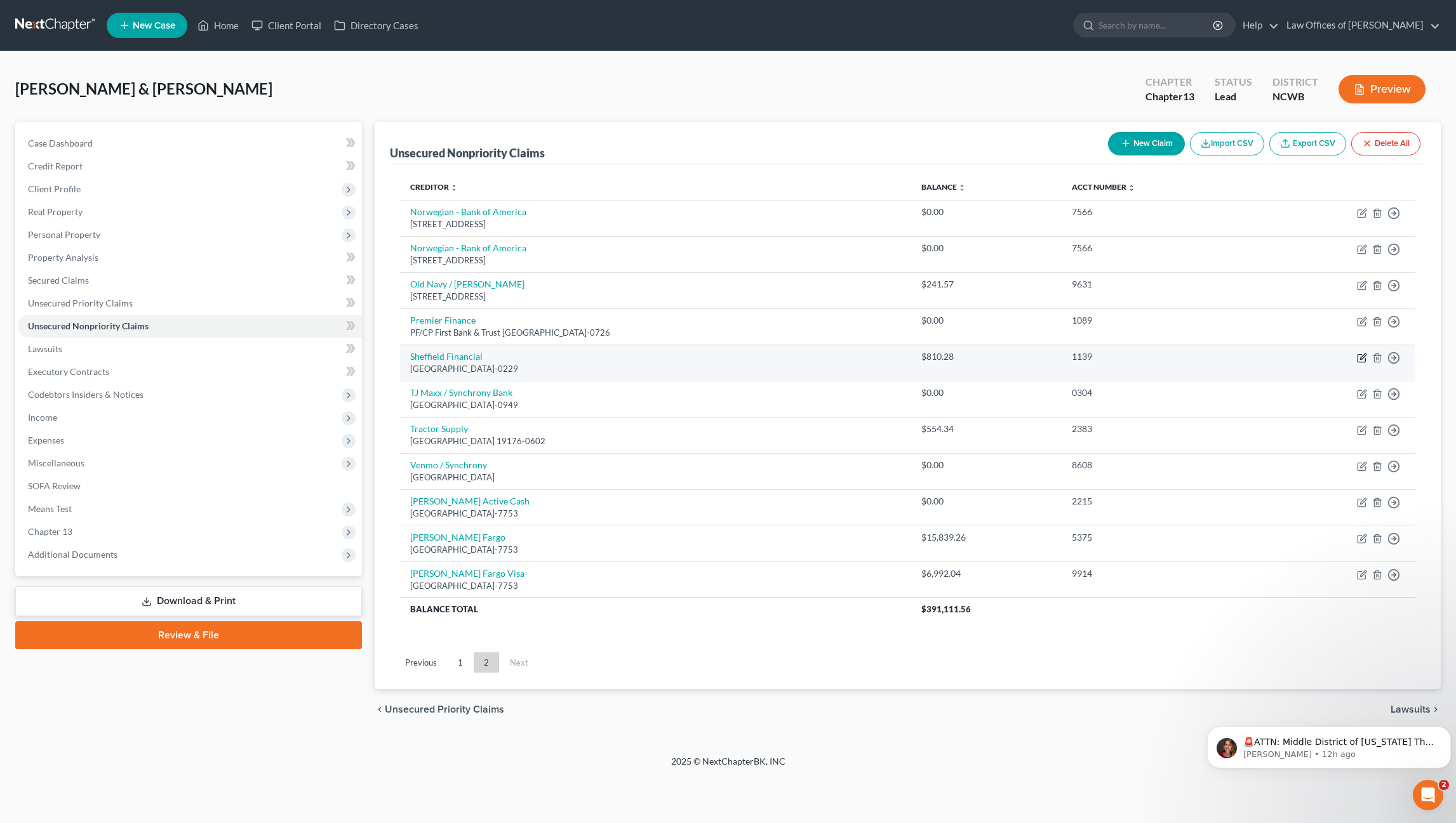
click at [1360, 356] on icon "button" at bounding box center [1362, 358] width 10 height 10
select select "28"
select select "2"
select select "0"
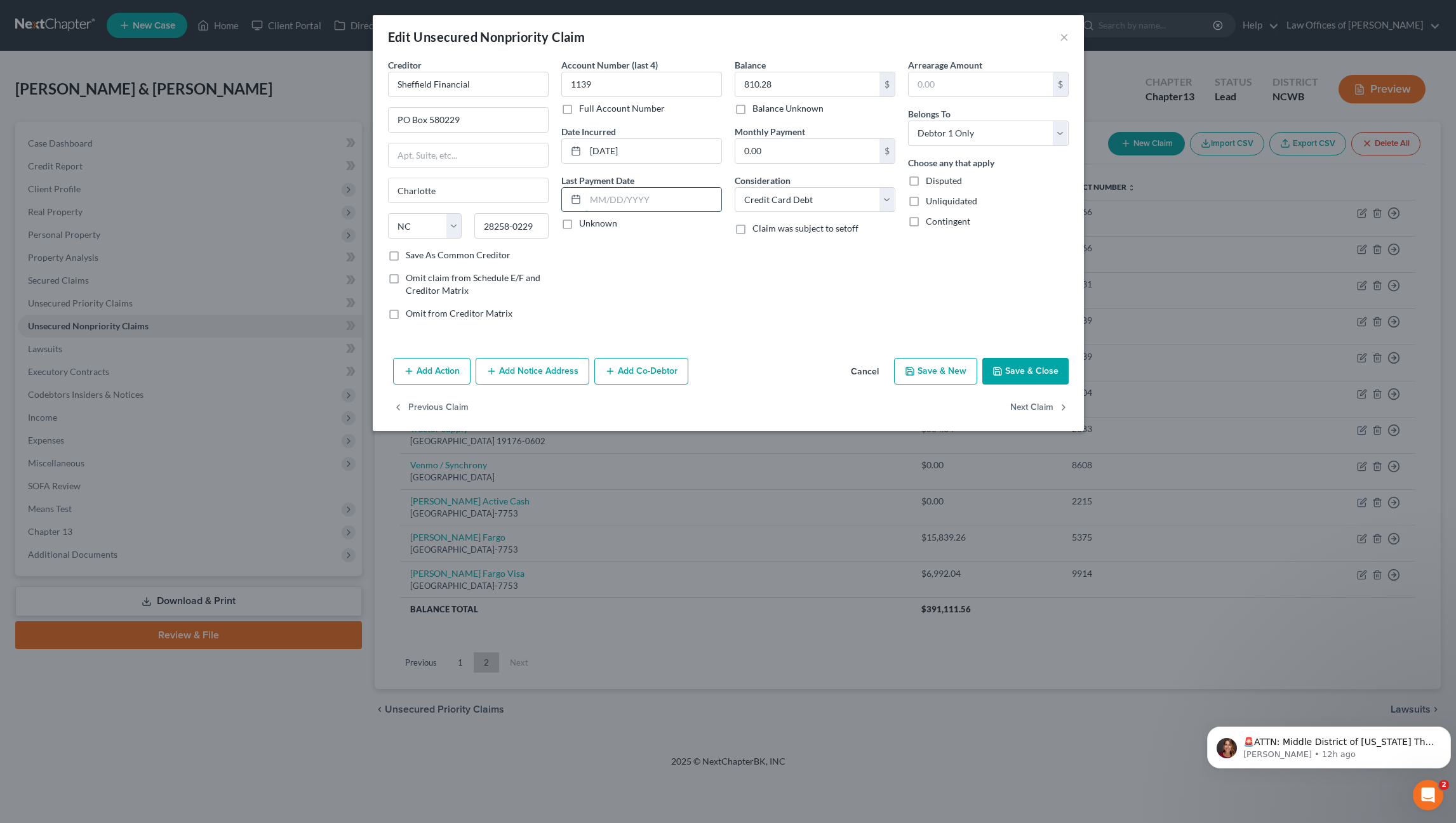
click at [599, 199] on input "text" at bounding box center [653, 200] width 136 height 24
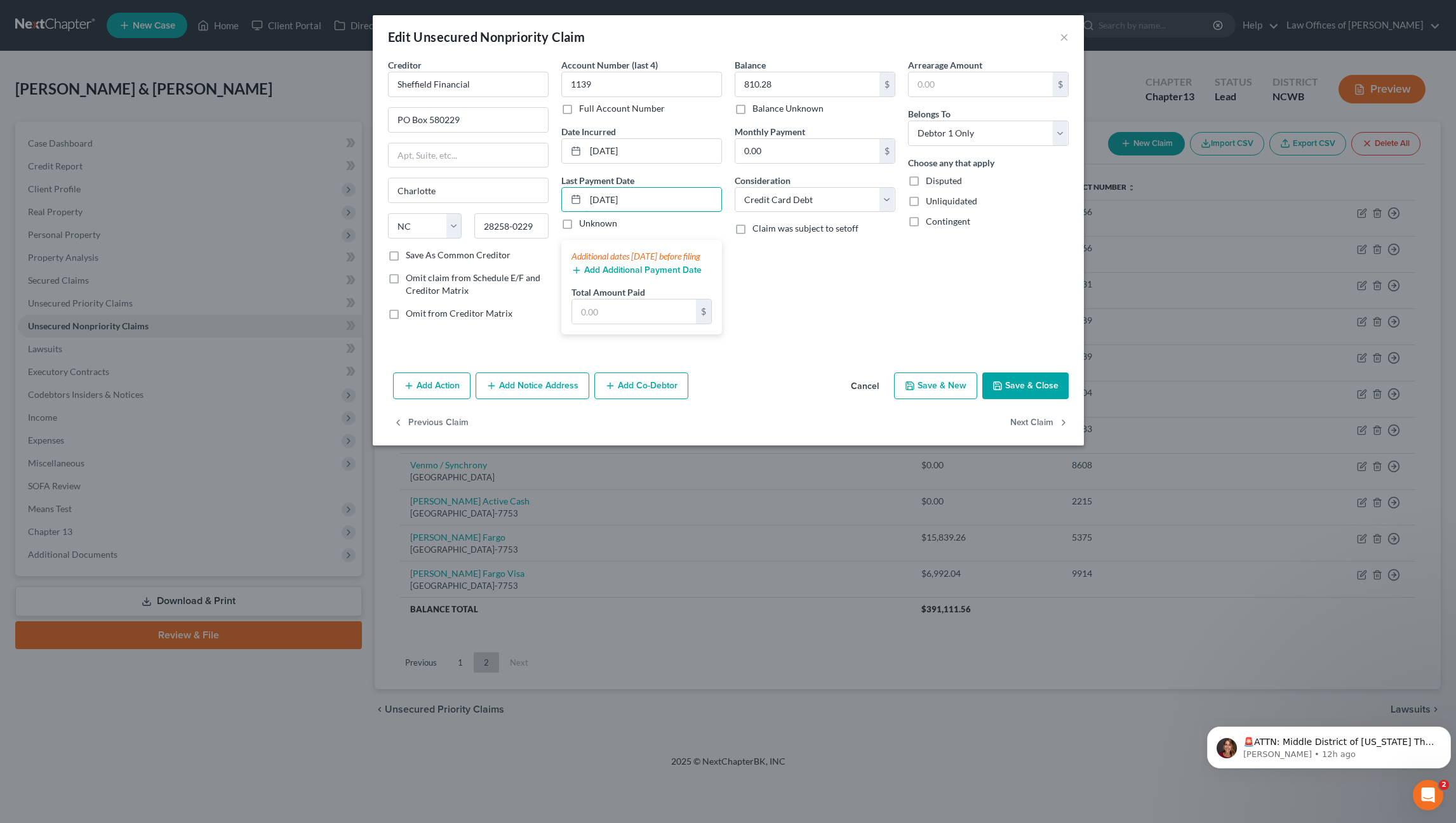
type input "[DATE]"
click at [604, 276] on button "Add Additional Payment Date" at bounding box center [637, 270] width 130 height 10
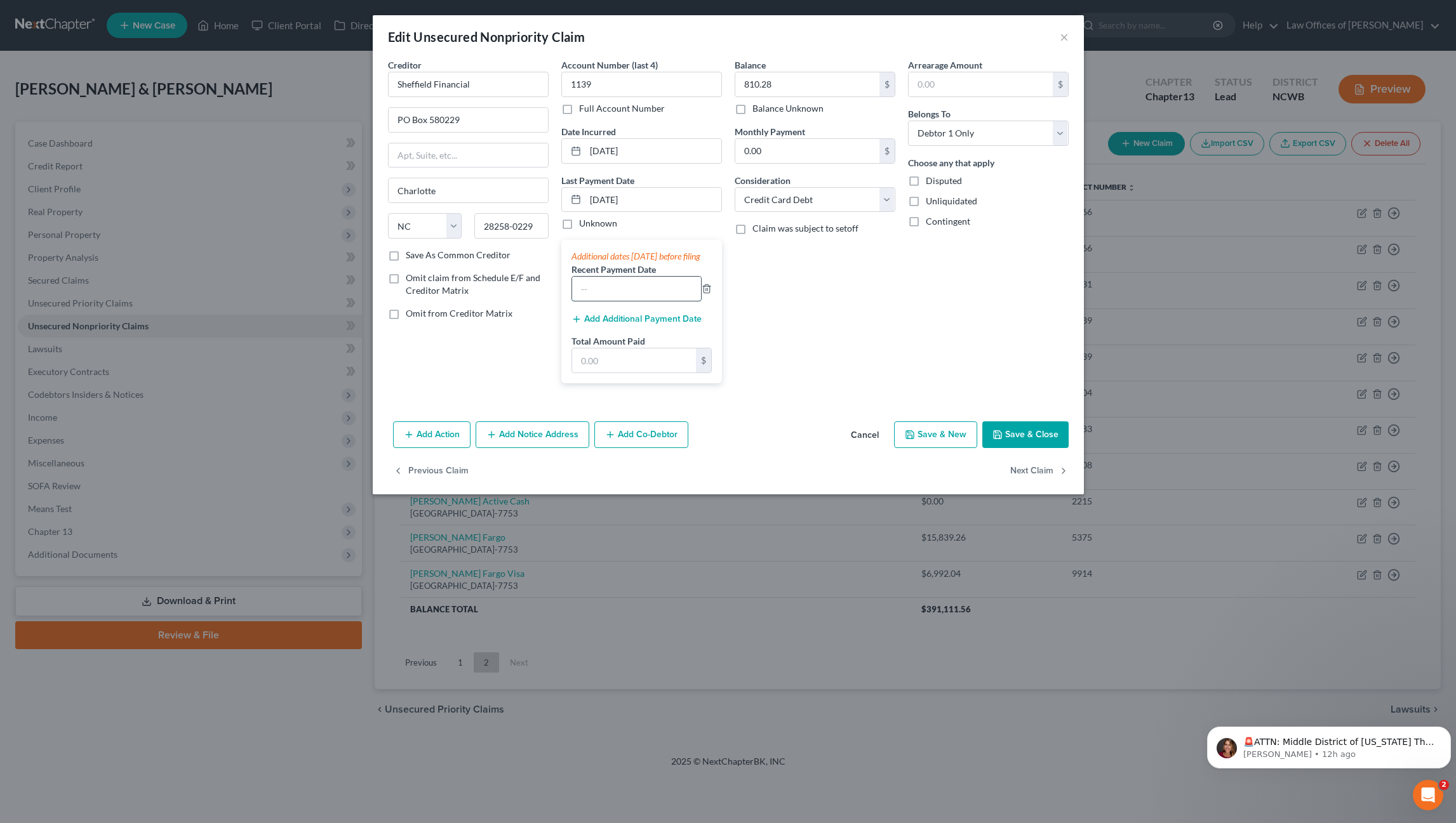
click at [596, 298] on input "text" at bounding box center [637, 289] width 129 height 24
type input "[DATE]"
click at [672, 366] on input "text" at bounding box center [634, 360] width 124 height 24
type input "303.99"
click at [766, 157] on input "0.00" at bounding box center [807, 151] width 144 height 24
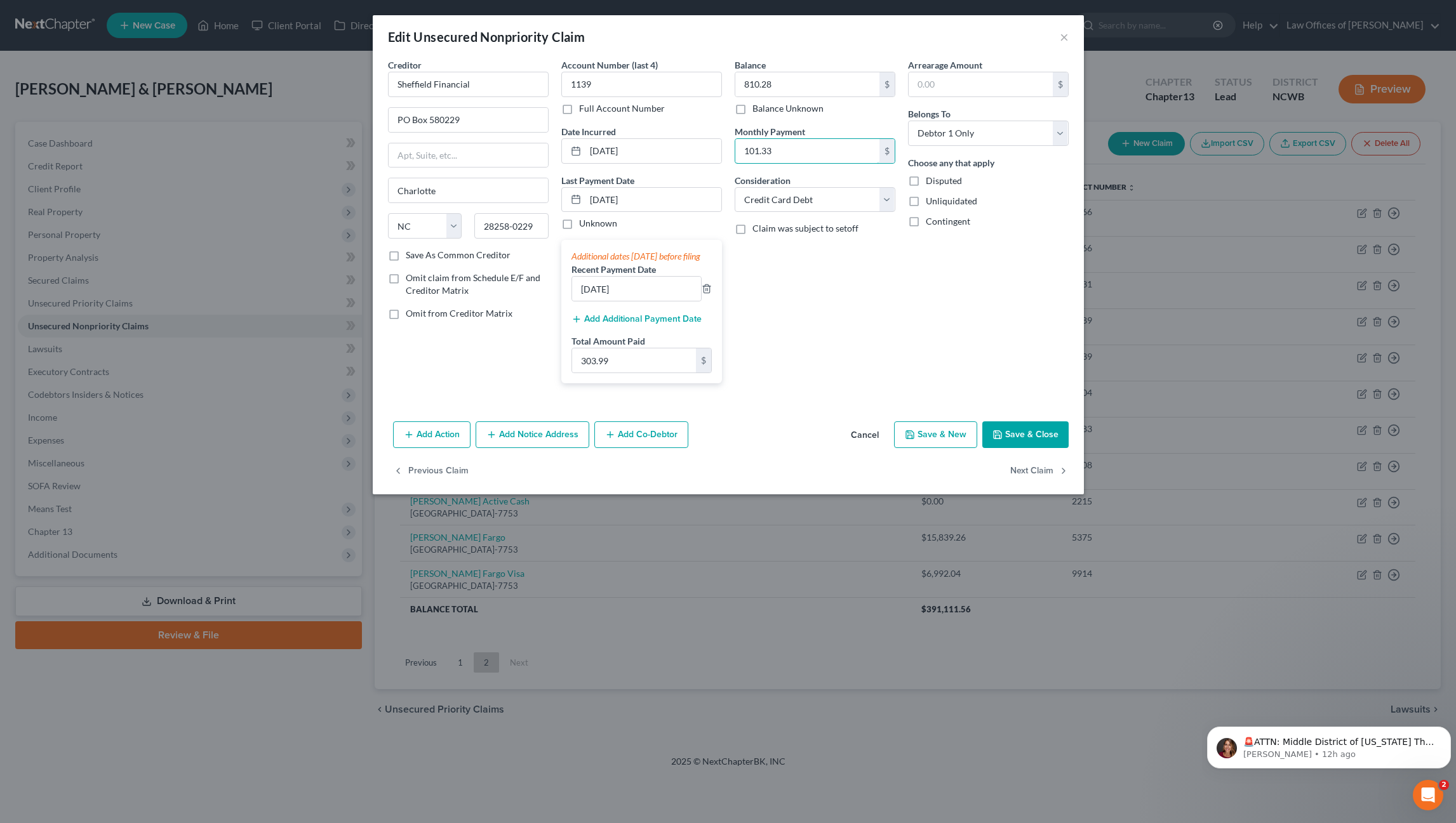
type input "101.33"
click at [1040, 444] on button "Save & Close" at bounding box center [1026, 435] width 87 height 27
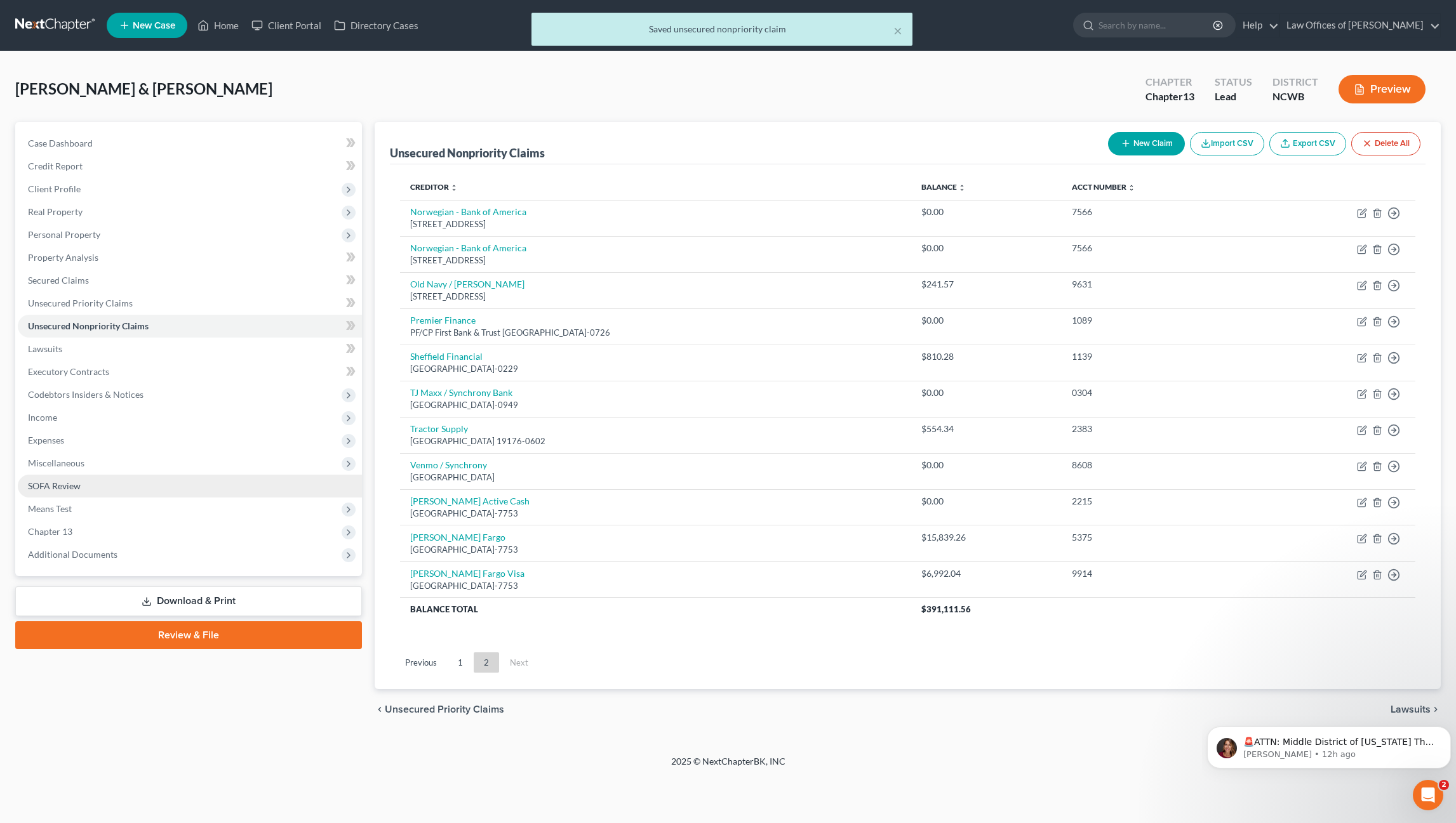
click at [67, 483] on span "SOFA Review" at bounding box center [54, 486] width 52 height 11
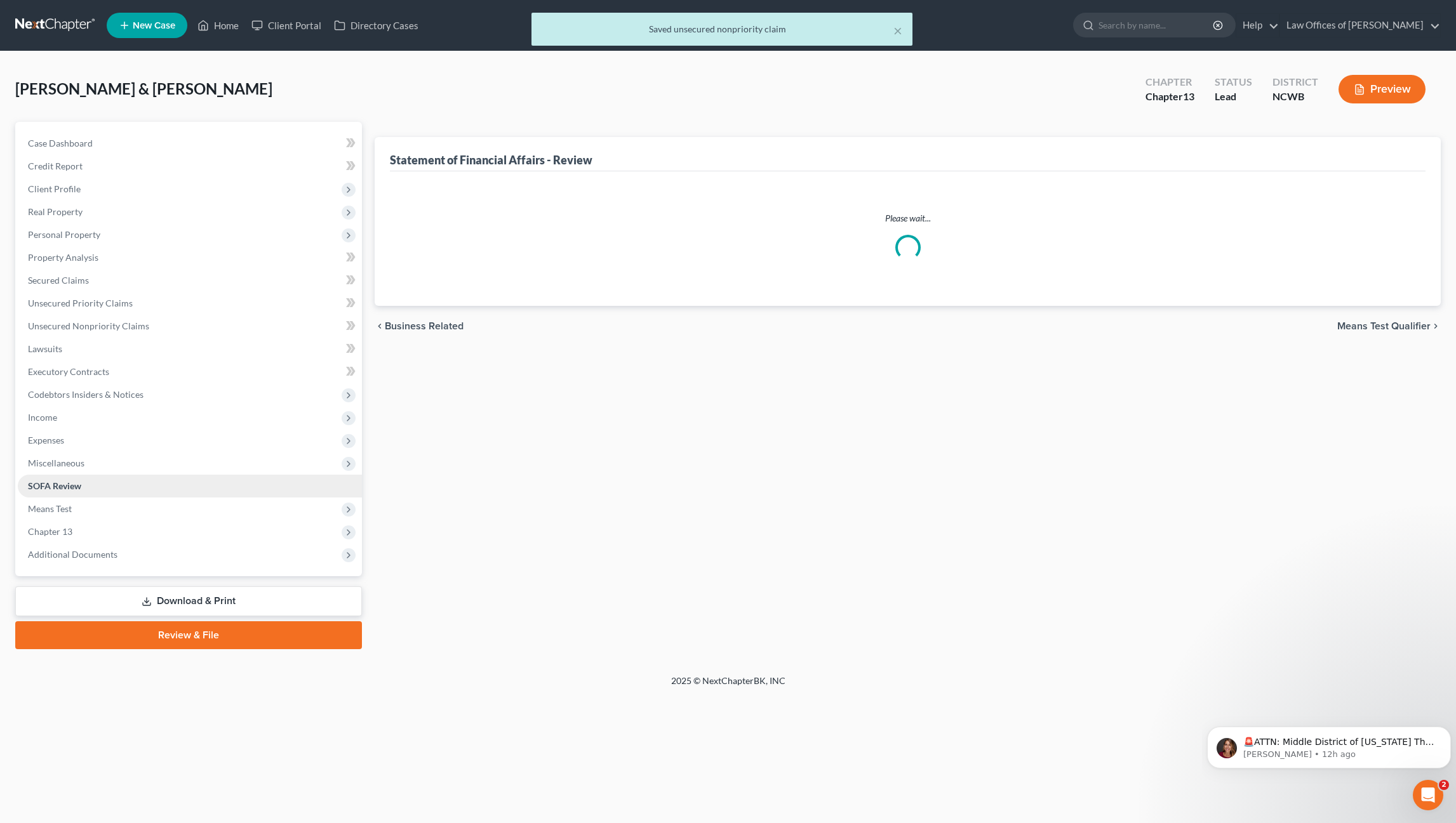
click at [67, 483] on span "SOFA Review" at bounding box center [54, 486] width 53 height 11
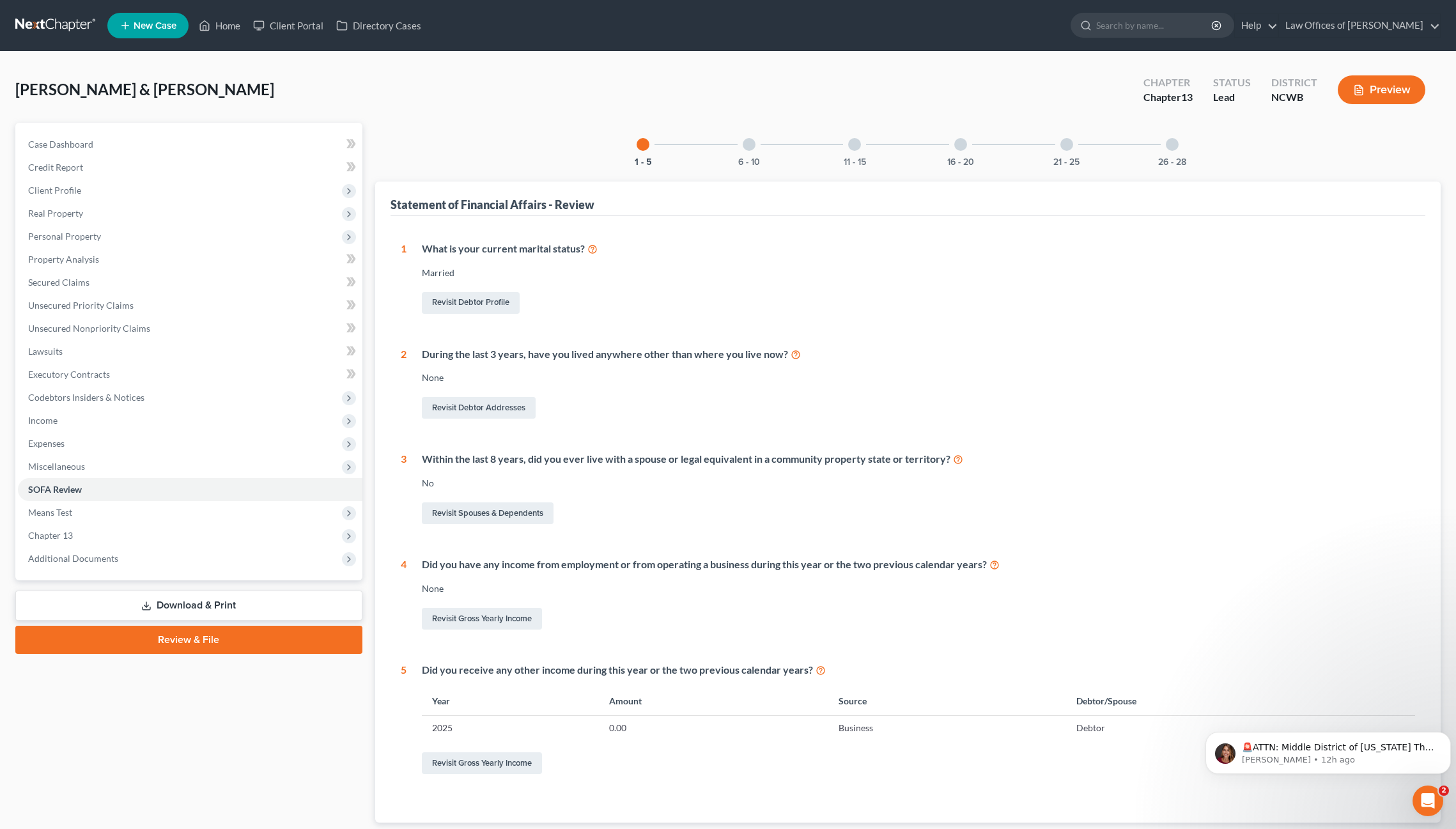
click at [750, 144] on div at bounding box center [749, 144] width 13 height 13
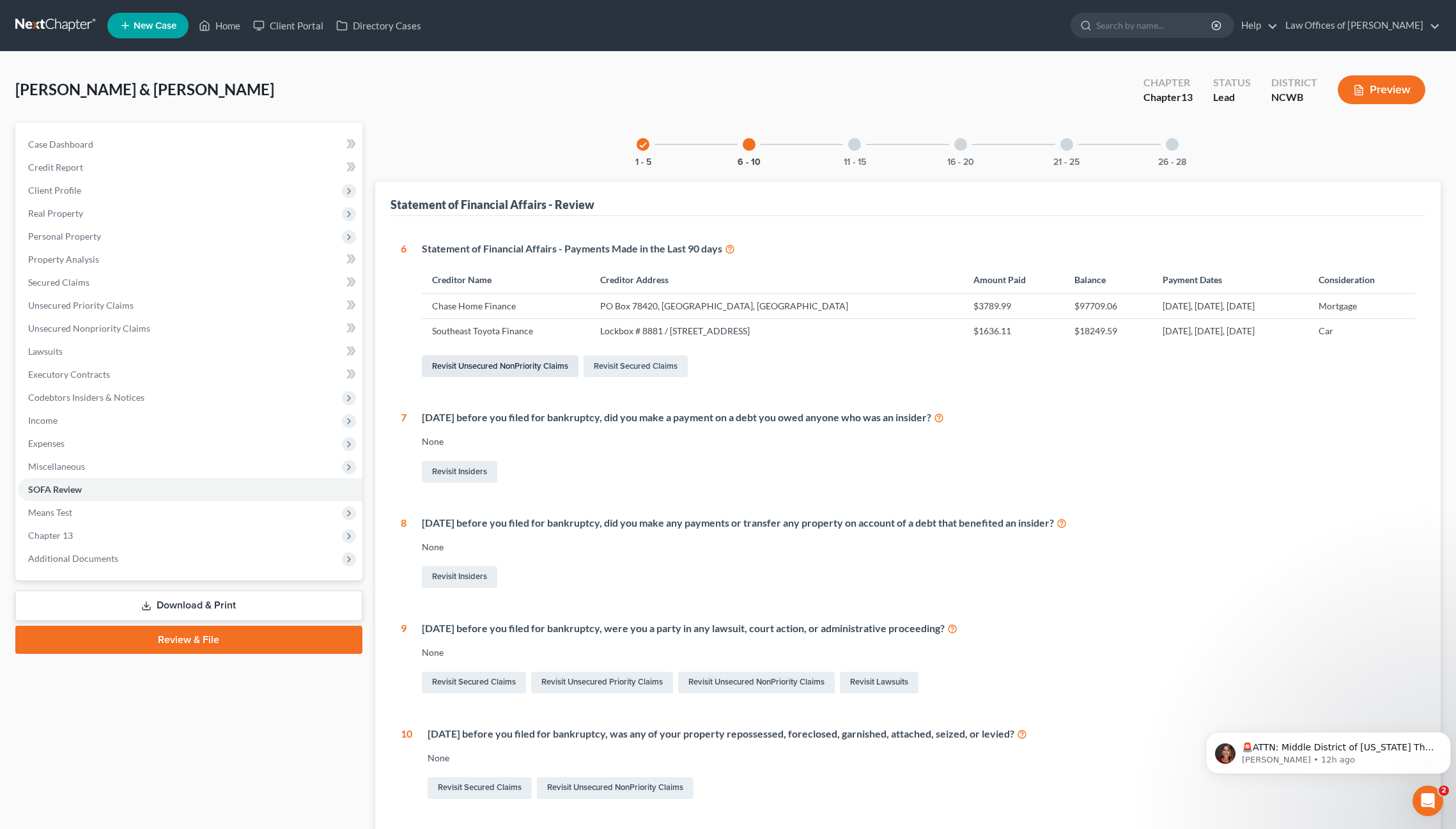
click at [501, 366] on link "Revisit Unsecured NonPriority Claims" at bounding box center [500, 366] width 156 height 21
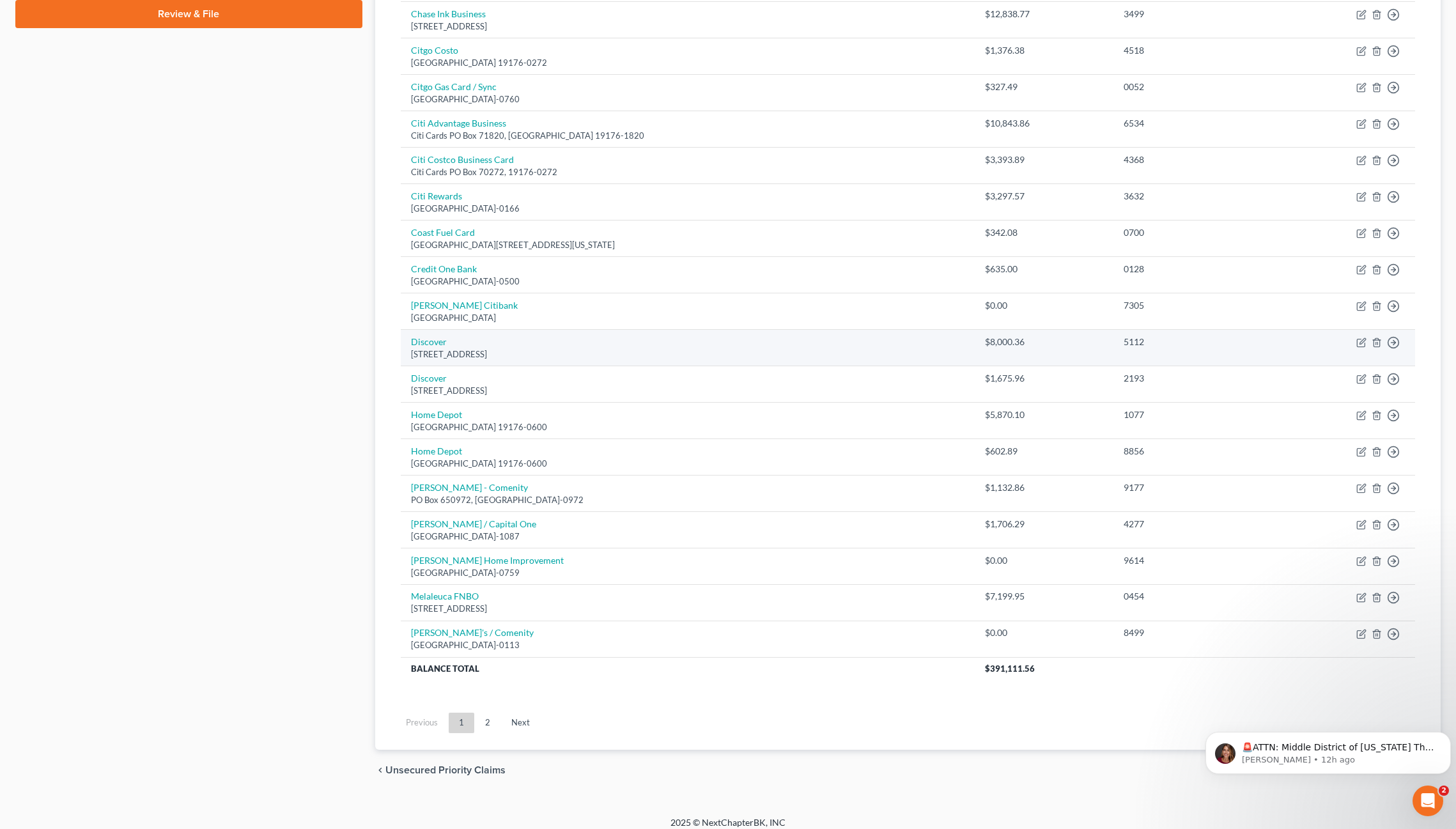
scroll to position [636, 0]
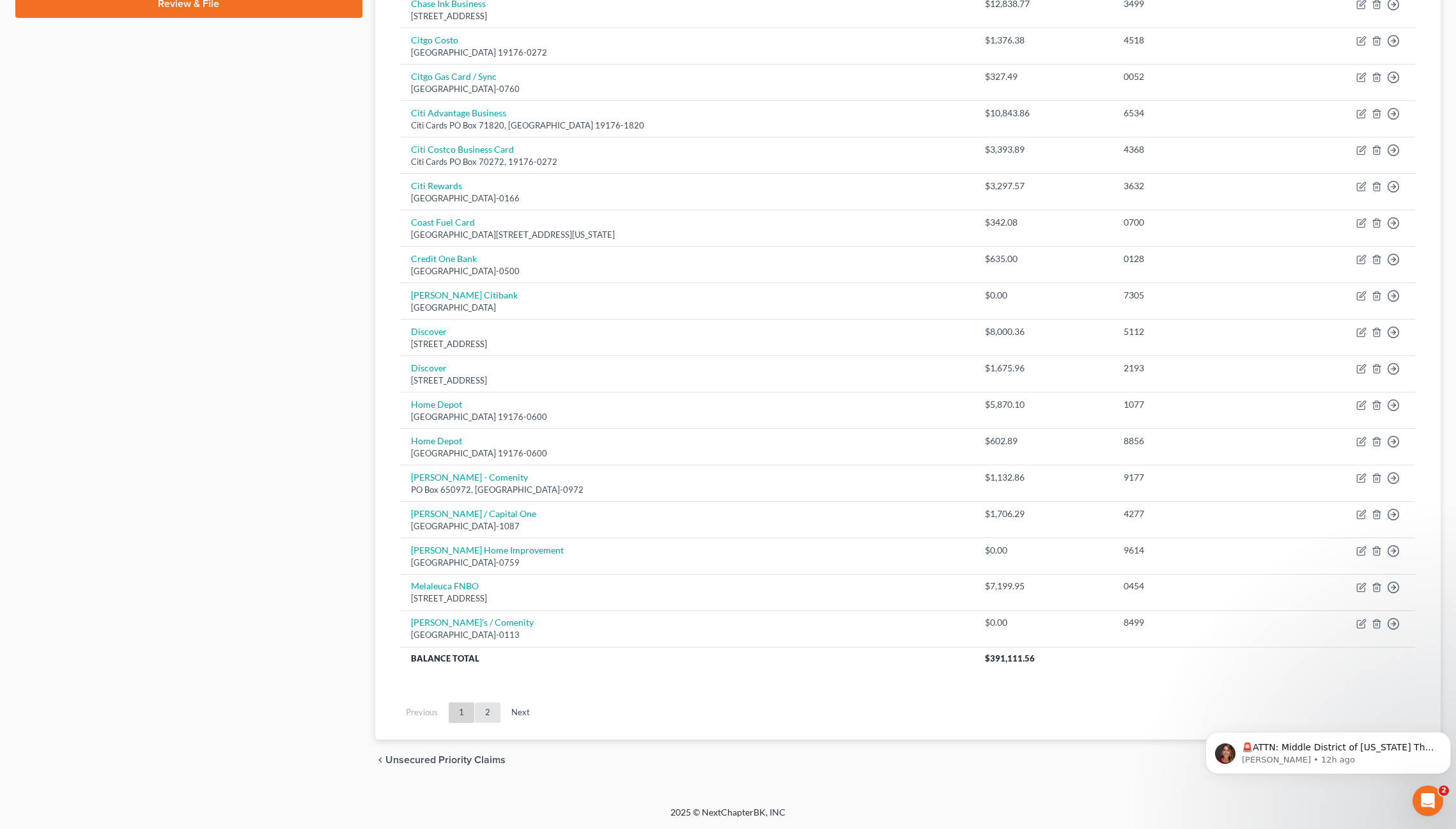
click at [485, 688] on link "2" at bounding box center [488, 713] width 26 height 21
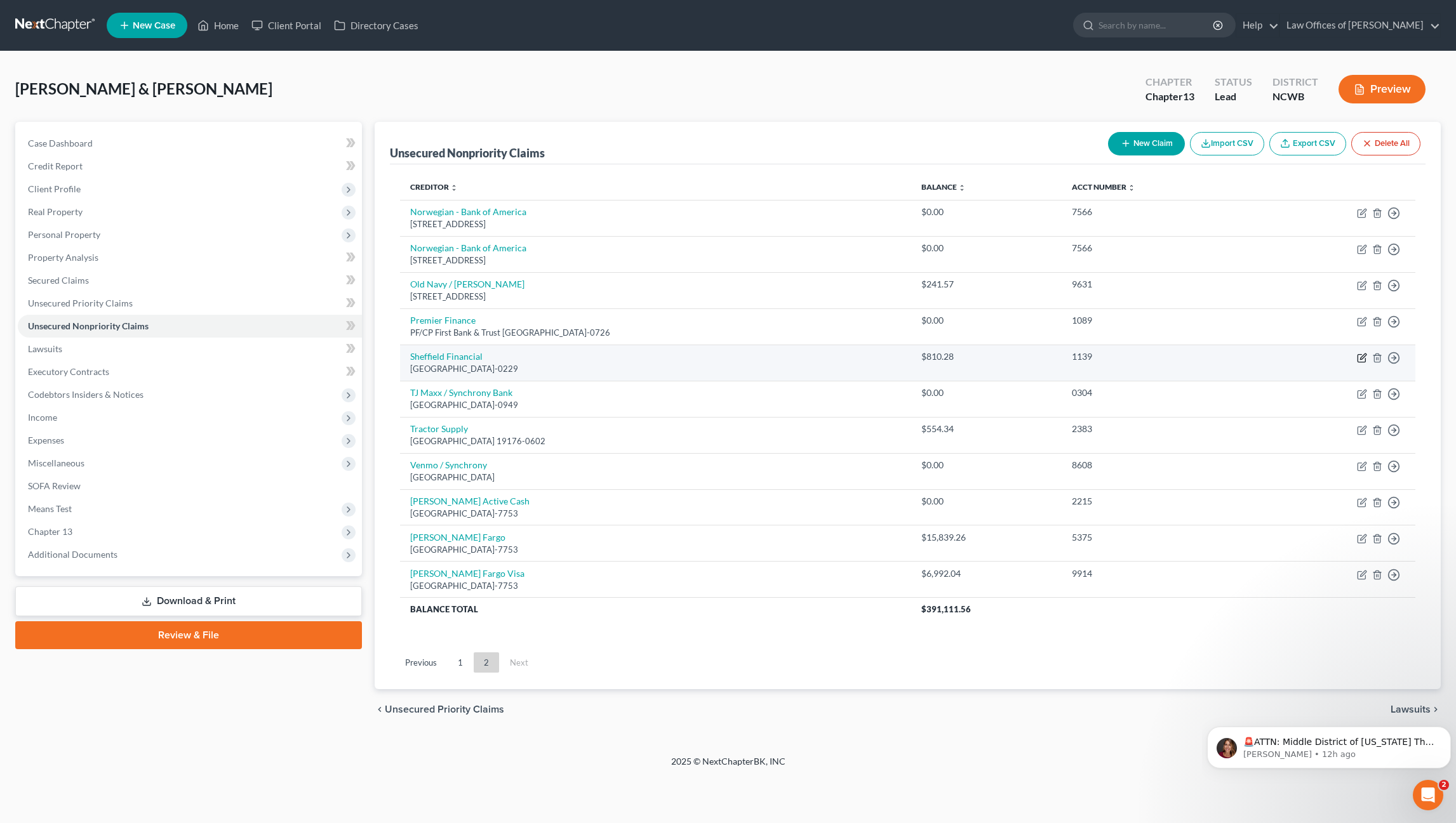
click at [1362, 361] on icon "button" at bounding box center [1362, 358] width 10 height 10
select select "28"
select select "2"
select select "0"
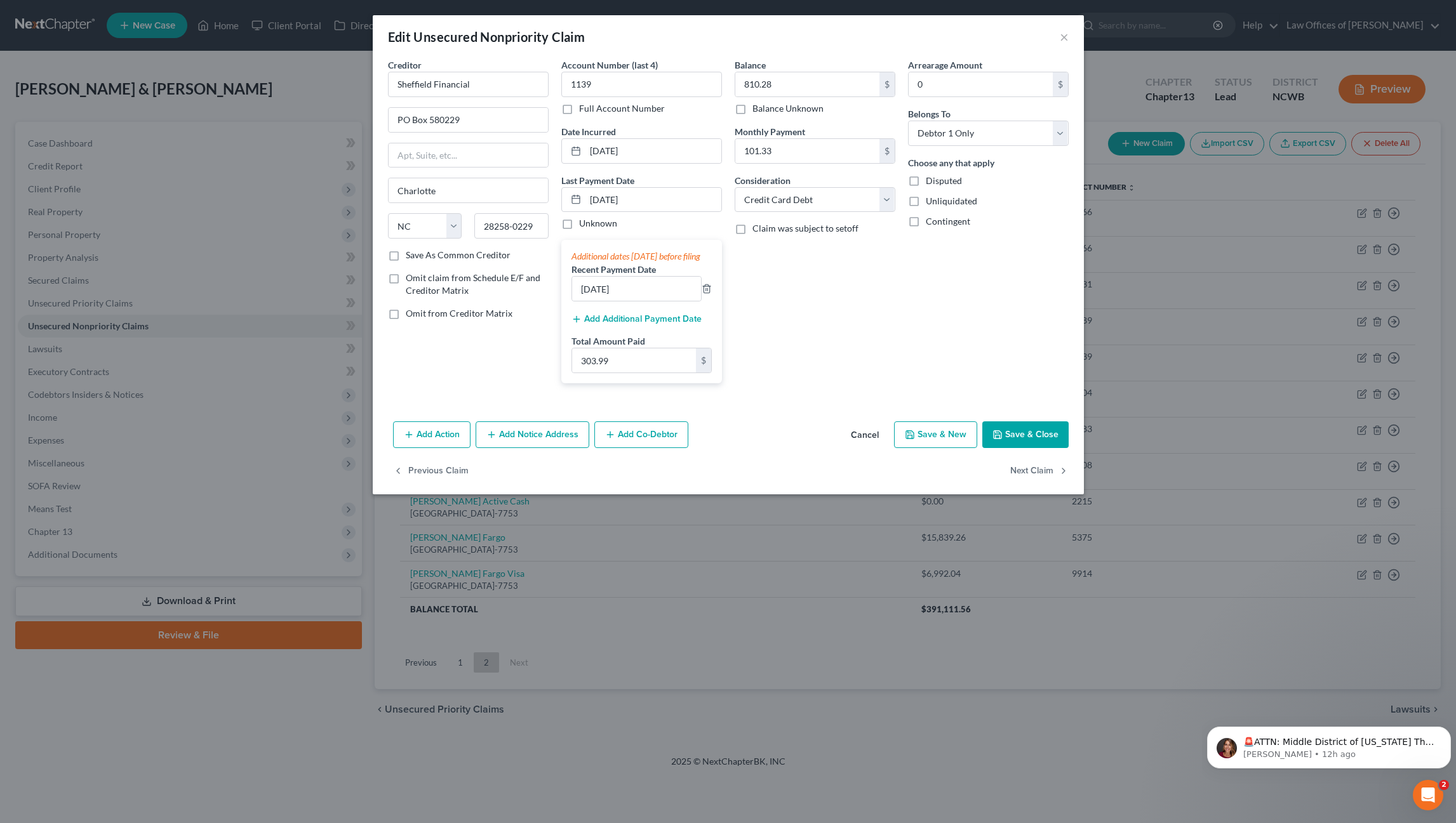
click at [1018, 444] on button "Save & Close" at bounding box center [1026, 435] width 87 height 27
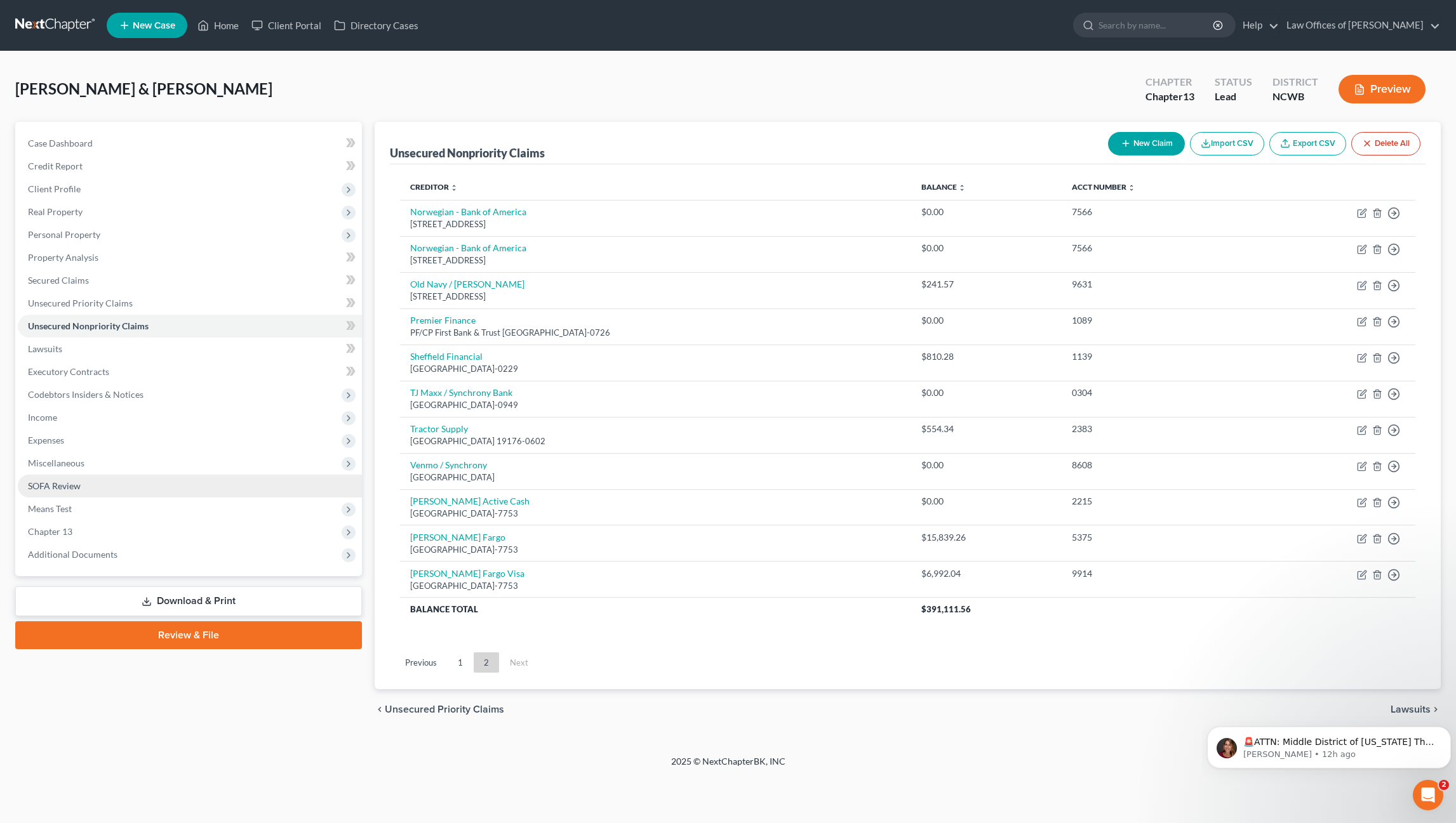
click at [52, 488] on span "SOFA Review" at bounding box center [54, 486] width 52 height 11
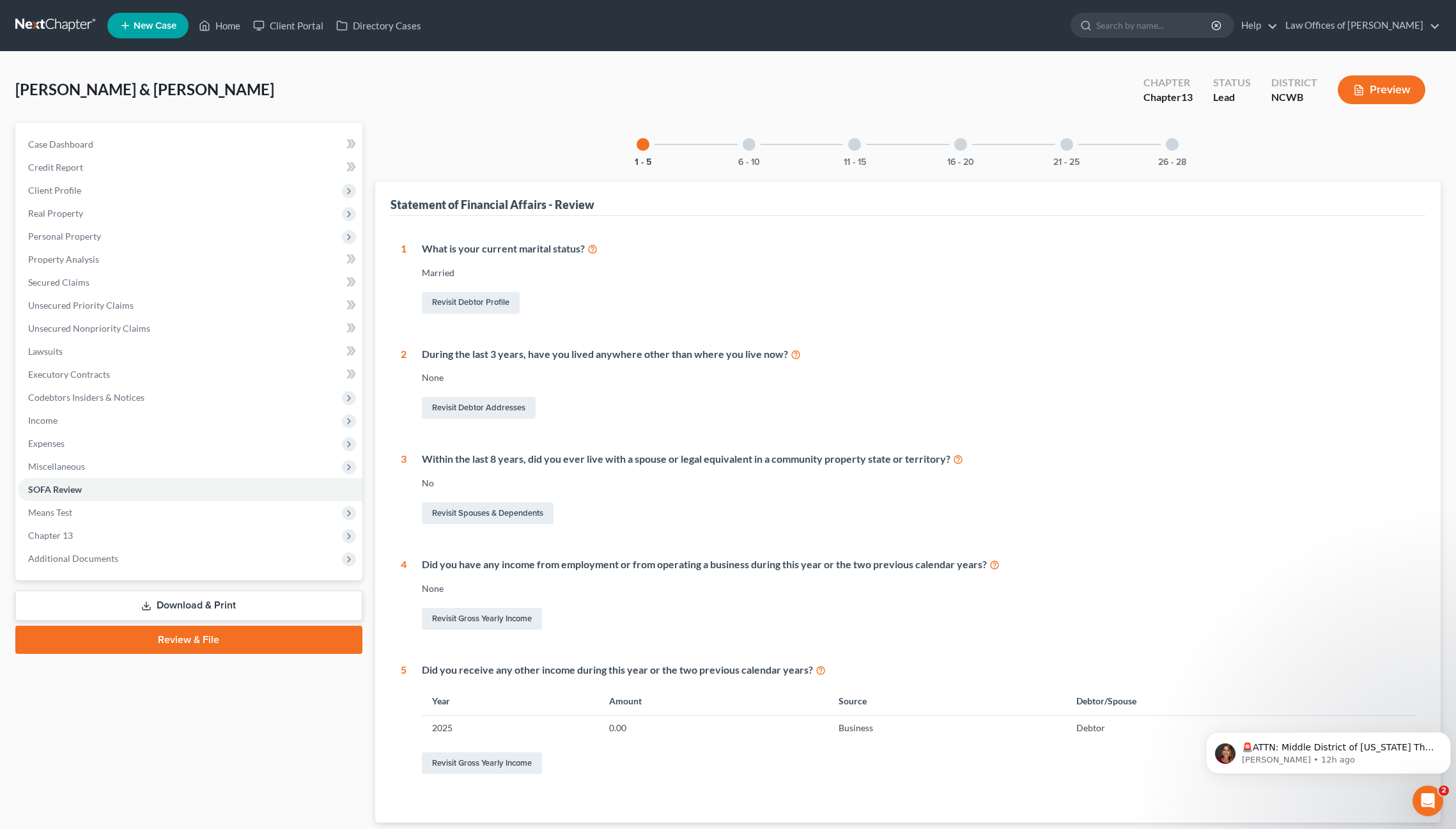
click at [746, 145] on div at bounding box center [749, 144] width 13 height 13
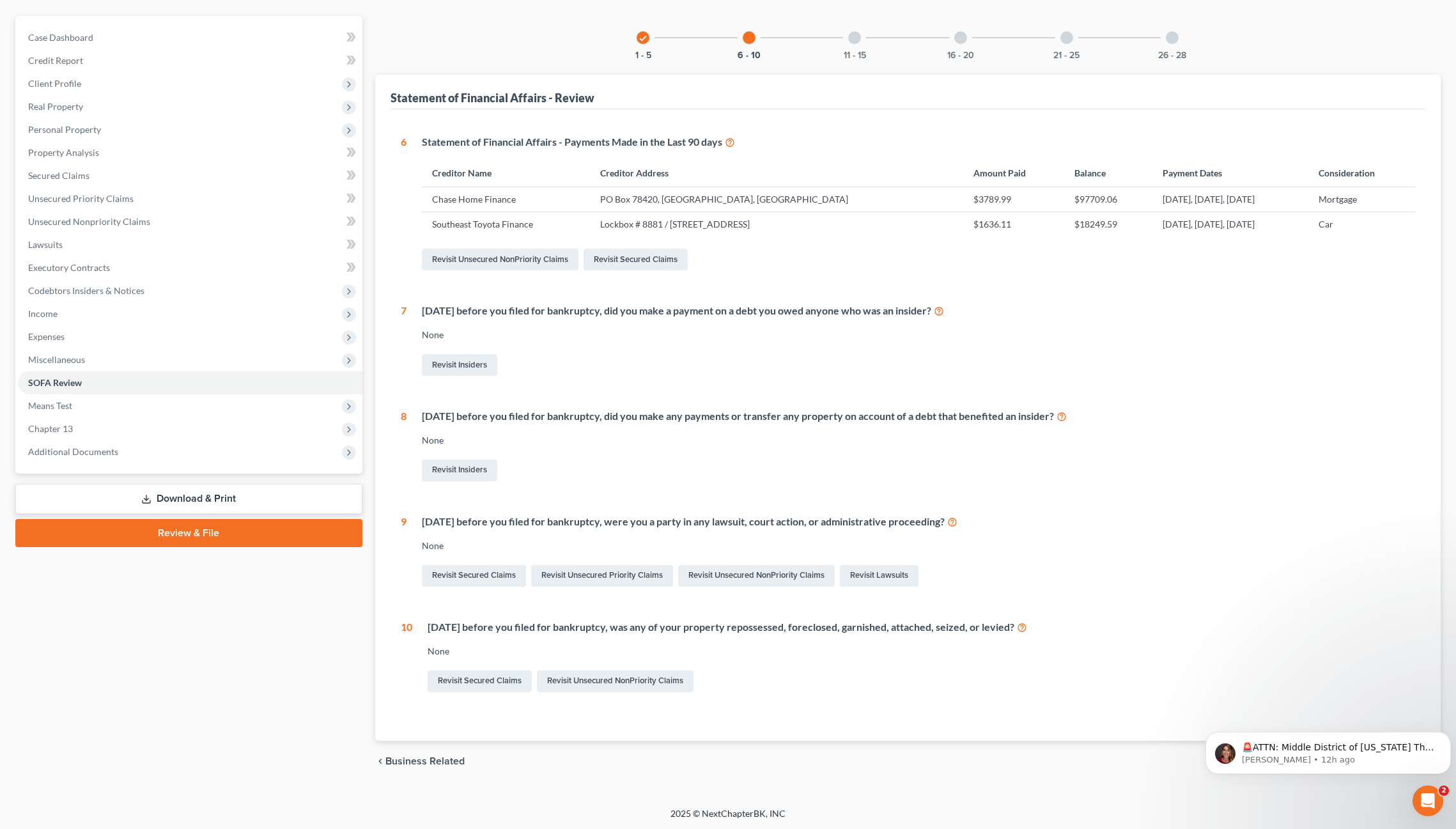
scroll to position [108, 0]
click at [850, 38] on div at bounding box center [855, 36] width 13 height 13
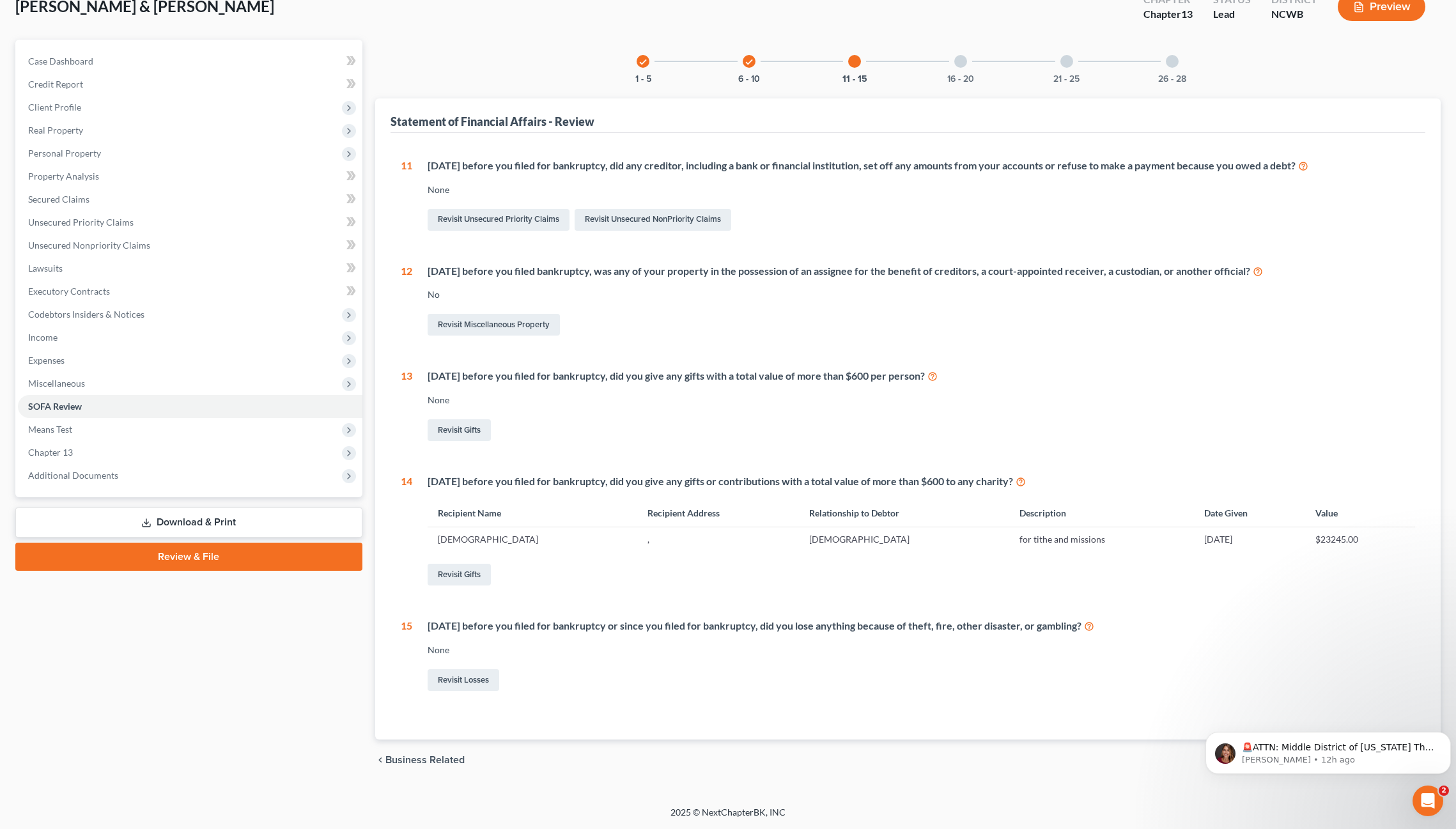
scroll to position [83, 0]
click at [962, 65] on div at bounding box center [960, 61] width 13 height 13
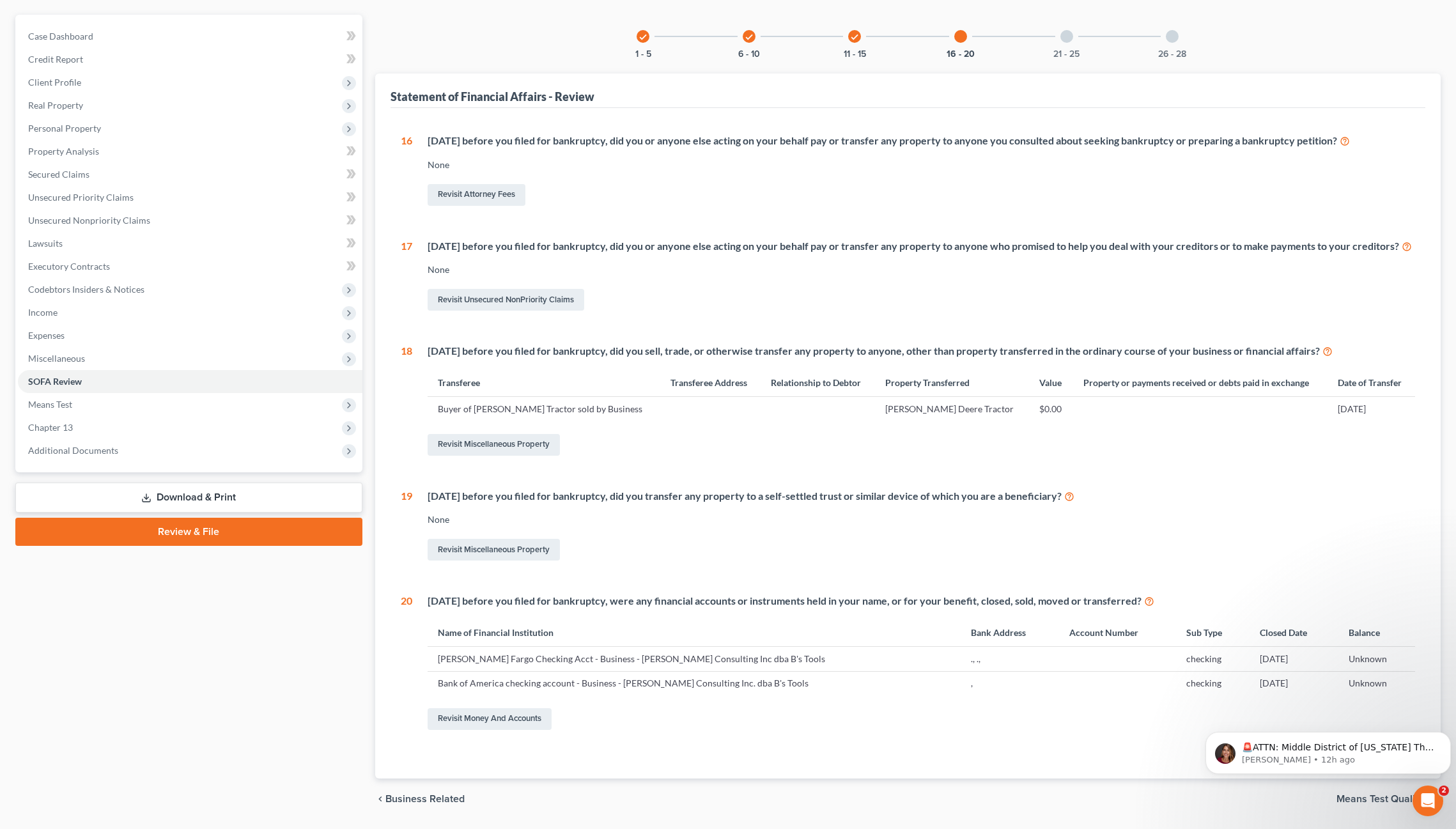
click at [1065, 40] on div at bounding box center [1067, 36] width 13 height 13
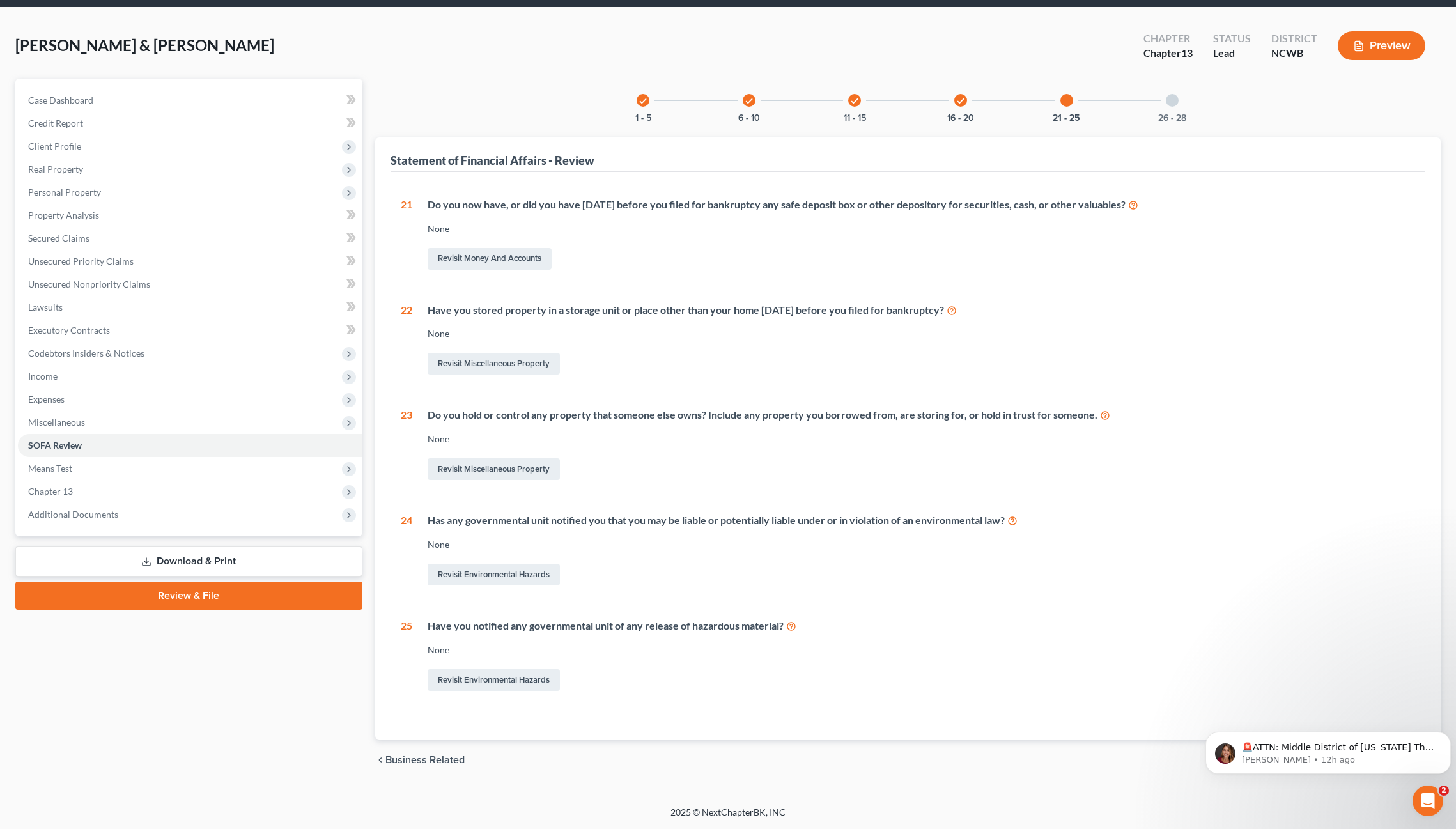
scroll to position [44, 0]
click at [1168, 100] on div at bounding box center [1173, 101] width 13 height 13
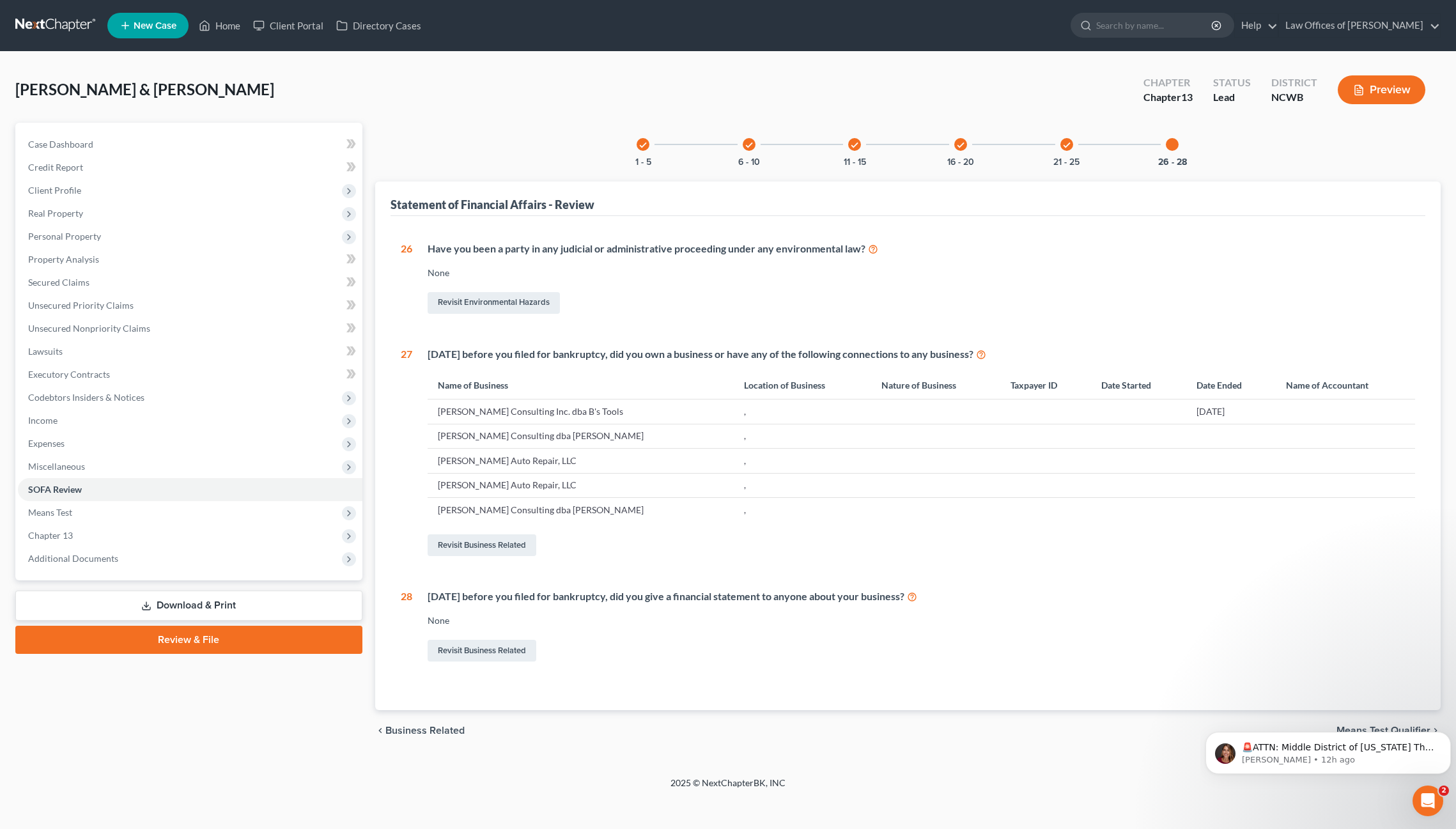
scroll to position [0, 0]
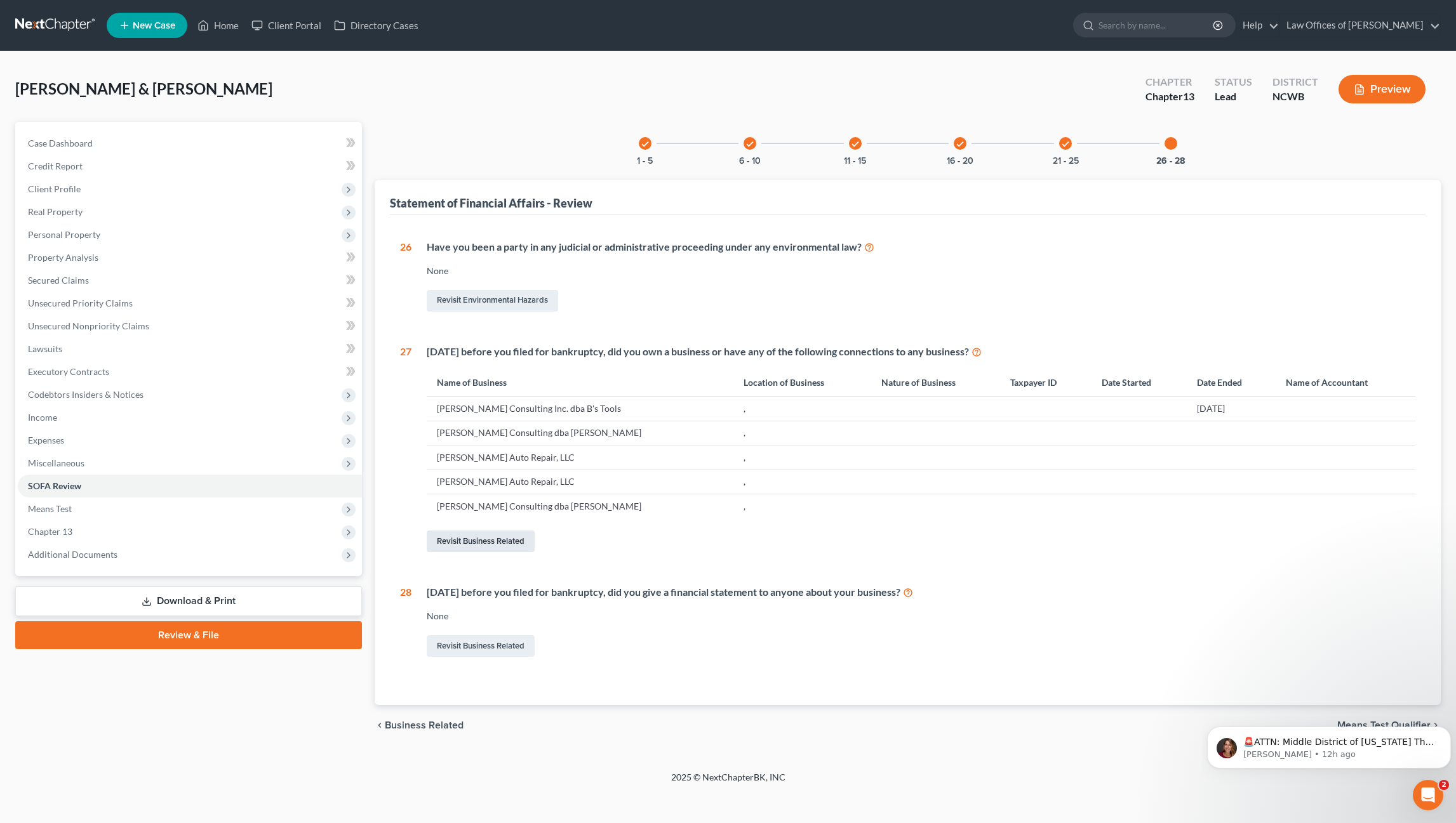
click at [496, 539] on link "Revisit Business Related" at bounding box center [481, 541] width 108 height 21
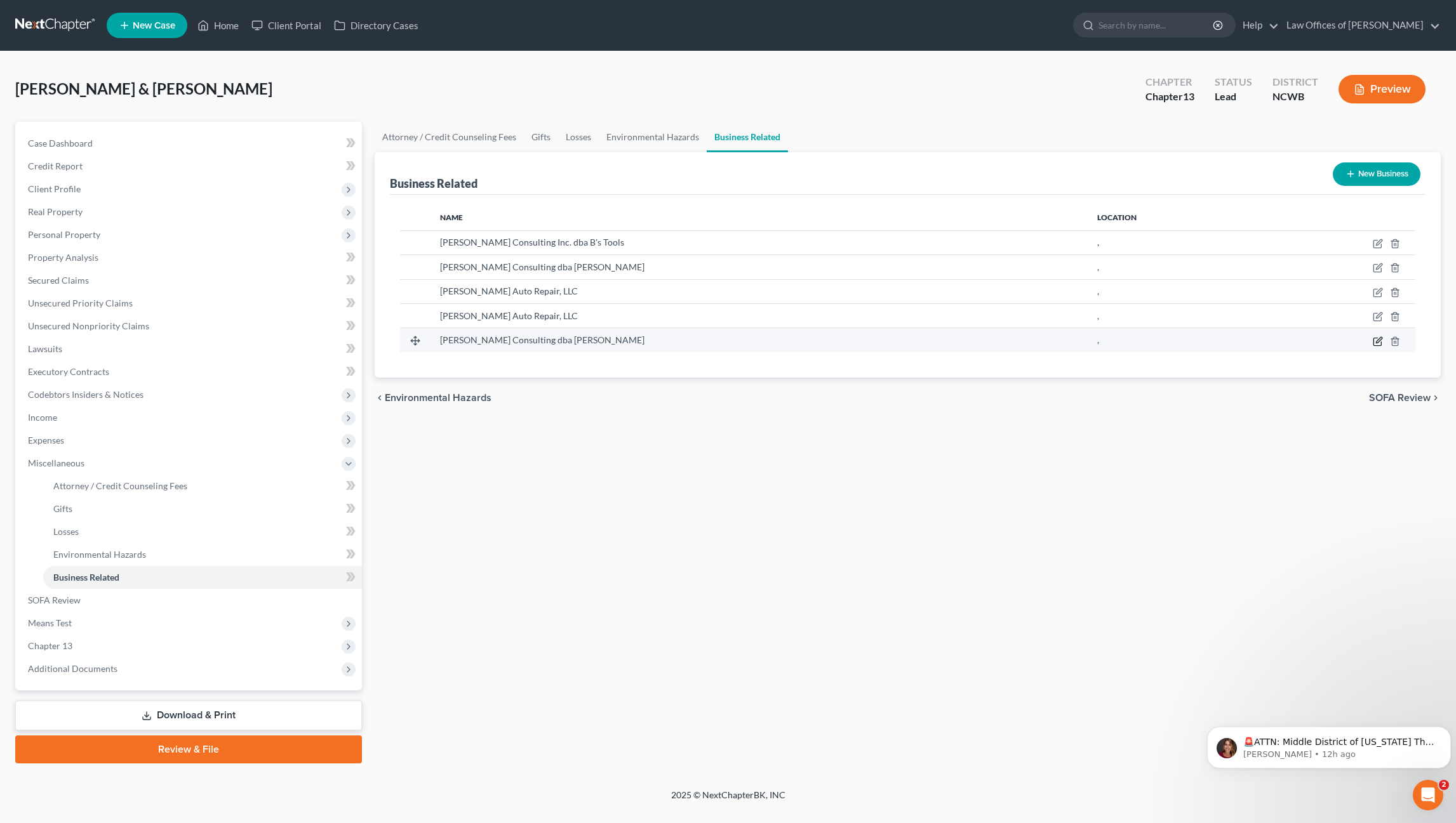
click at [1380, 341] on icon "button" at bounding box center [1377, 341] width 10 height 10
select select "sole_proprietor"
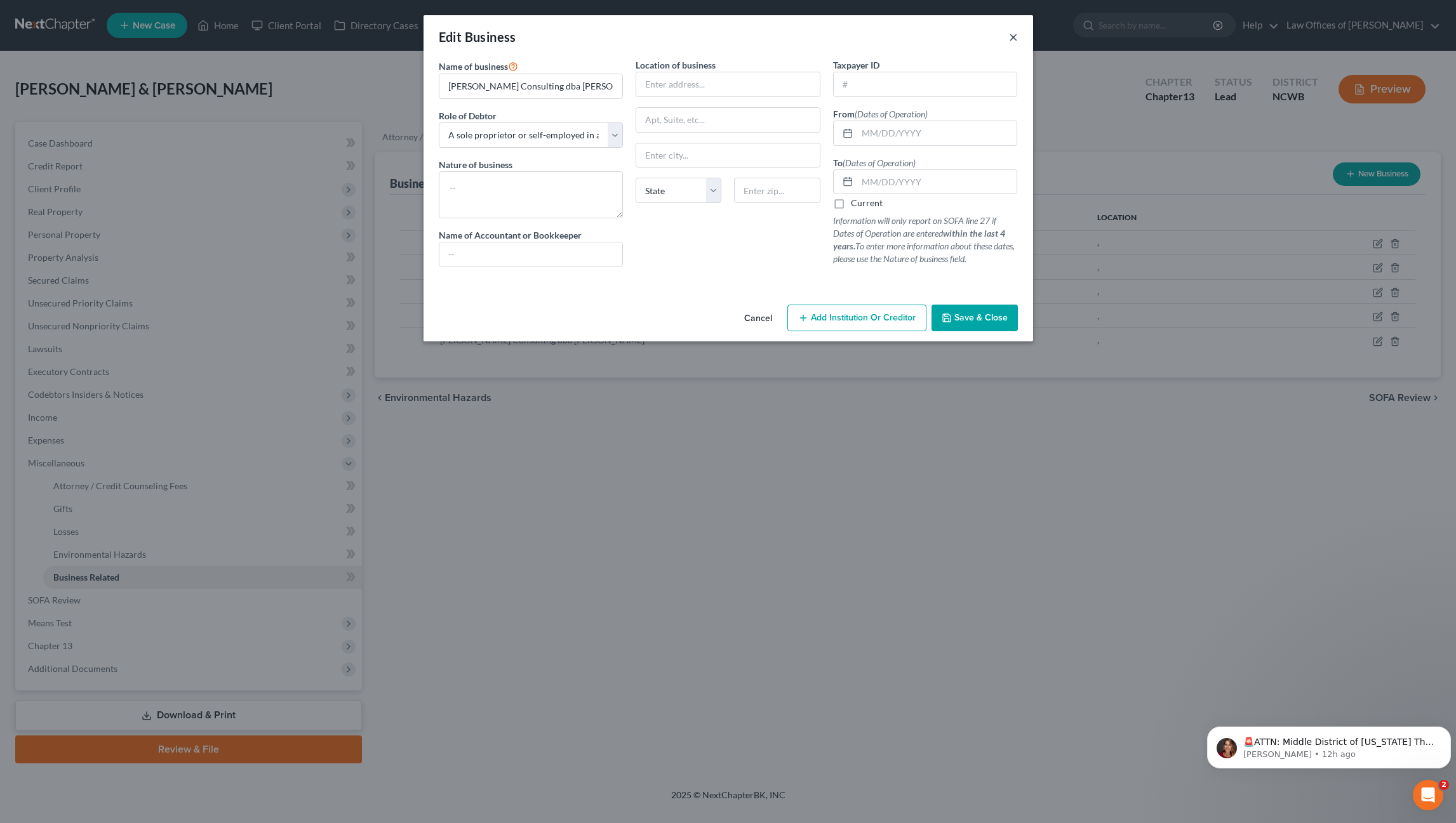
click at [1013, 38] on button "×" at bounding box center [1013, 36] width 9 height 15
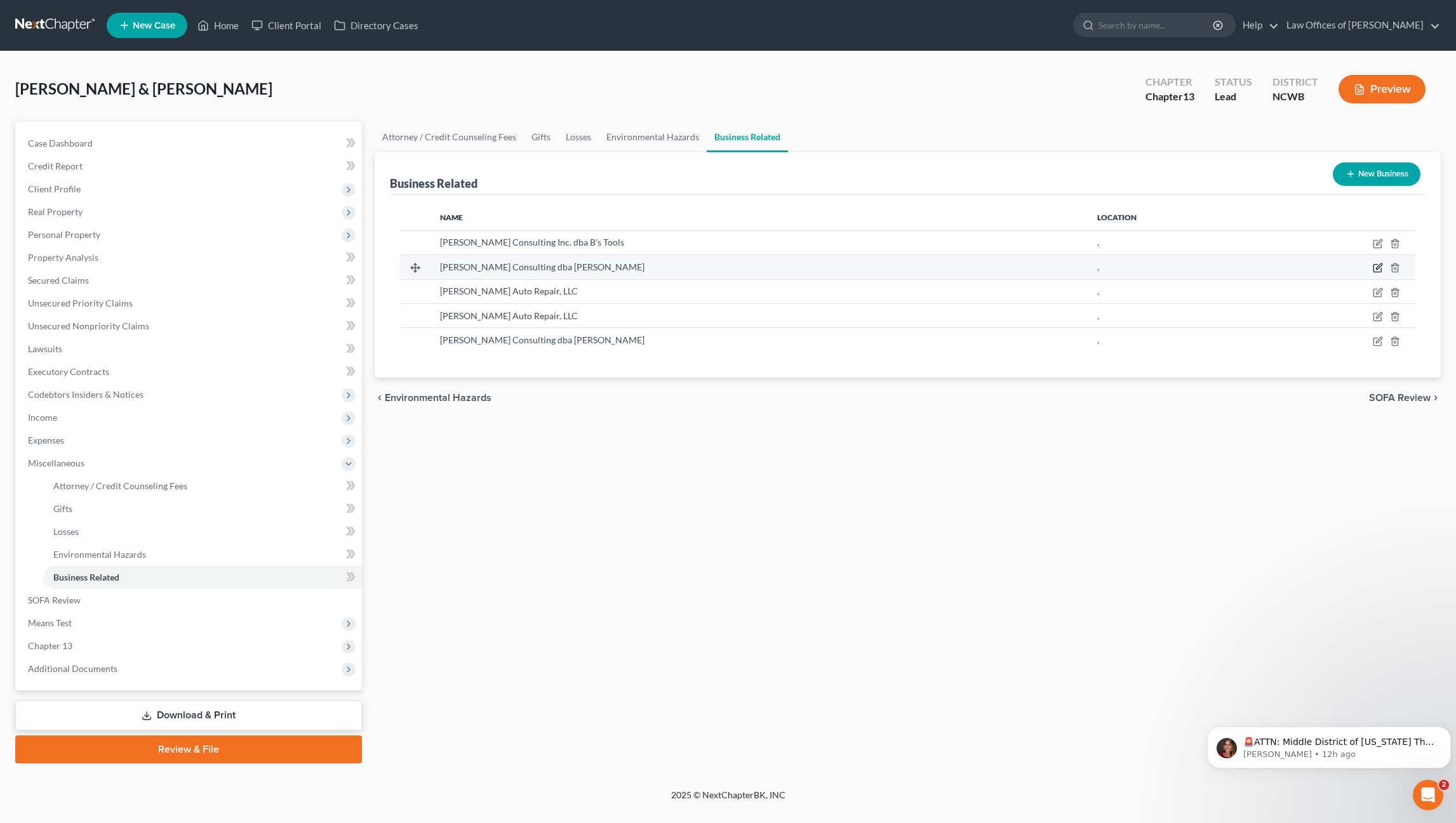
click at [1377, 267] on icon "button" at bounding box center [1377, 268] width 10 height 10
select select "sole_proprietor"
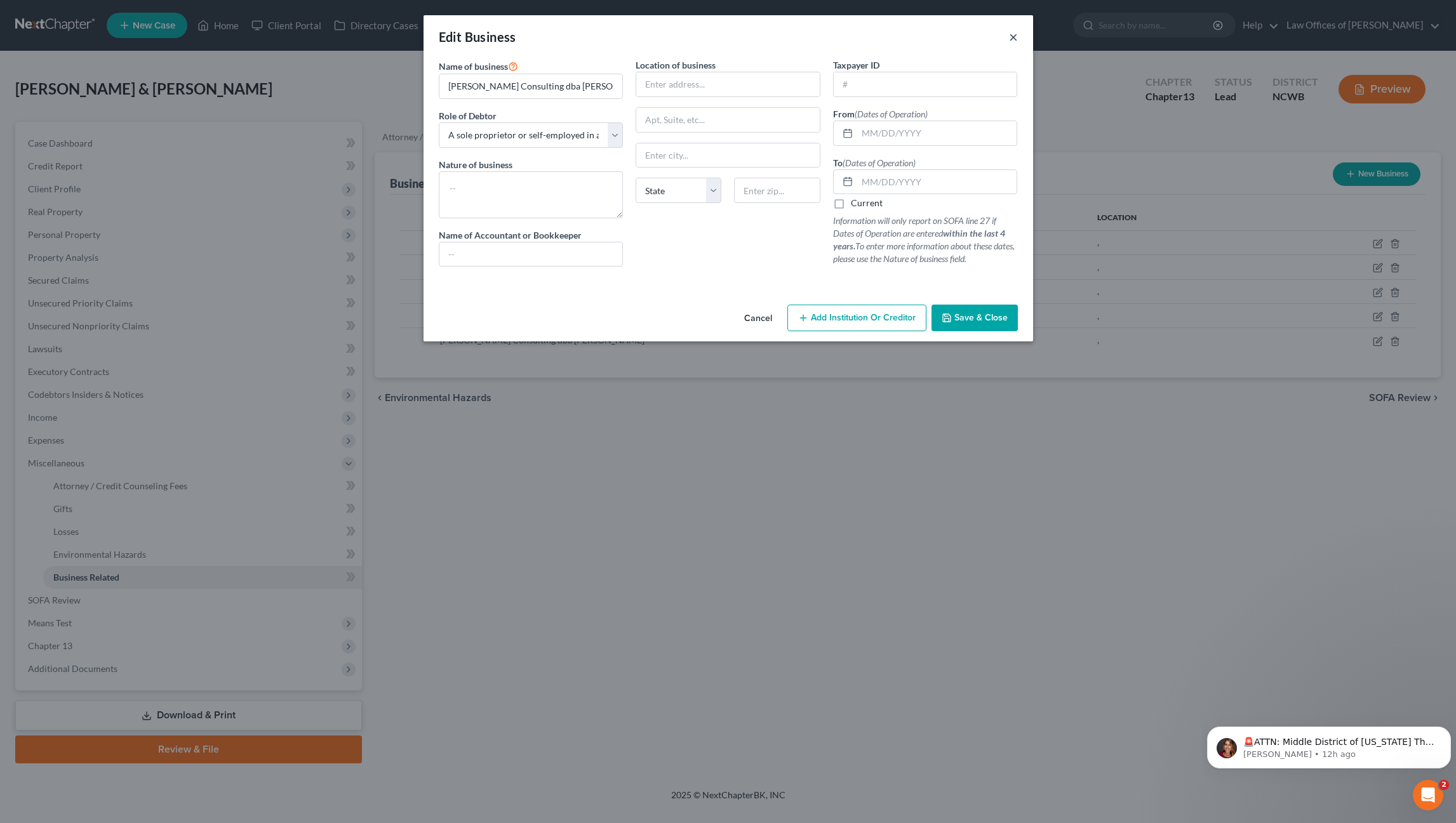
click at [1009, 41] on button "×" at bounding box center [1013, 36] width 9 height 15
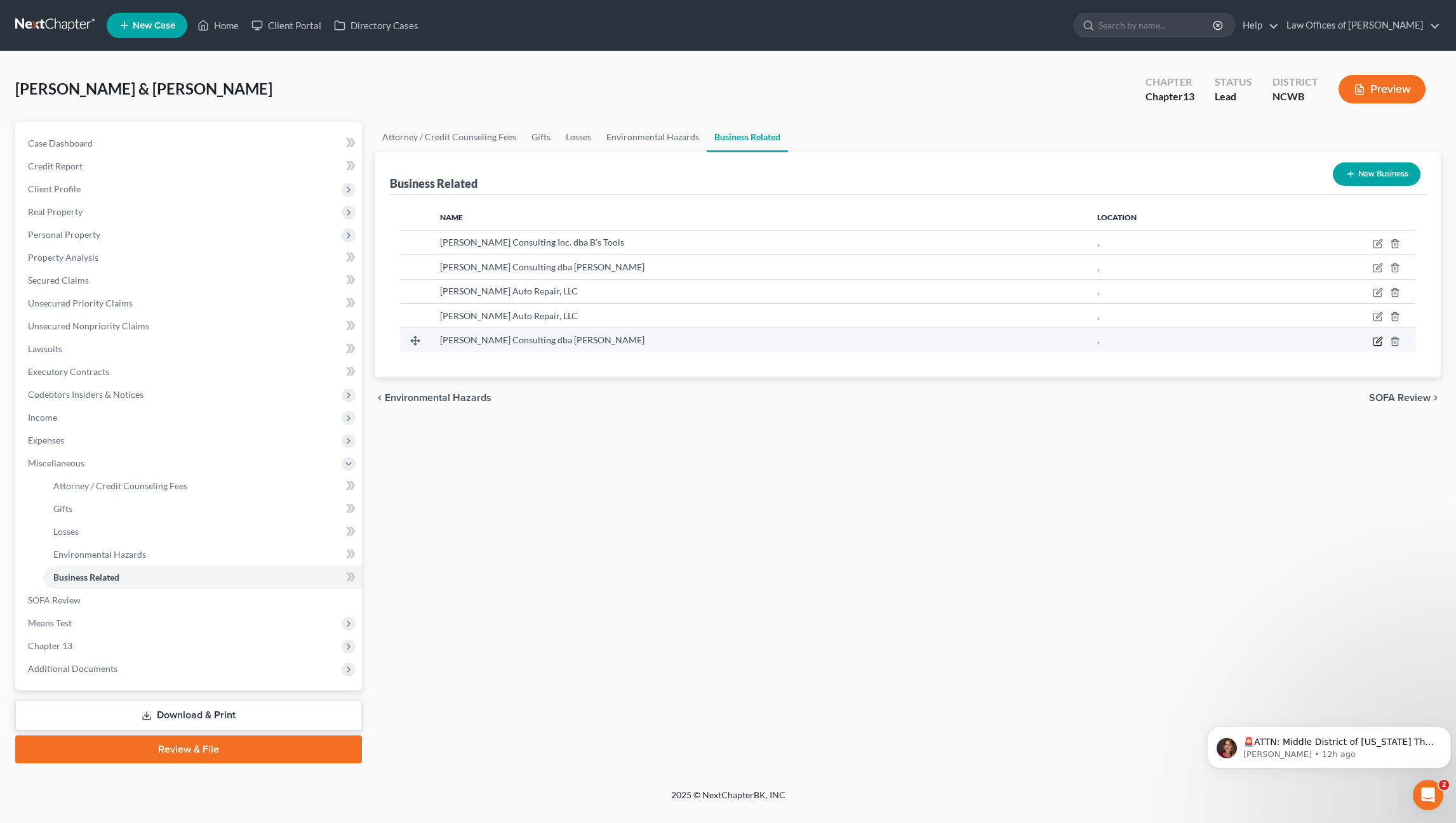
click at [1378, 344] on icon "button" at bounding box center [1377, 341] width 10 height 10
select select "sole_proprietor"
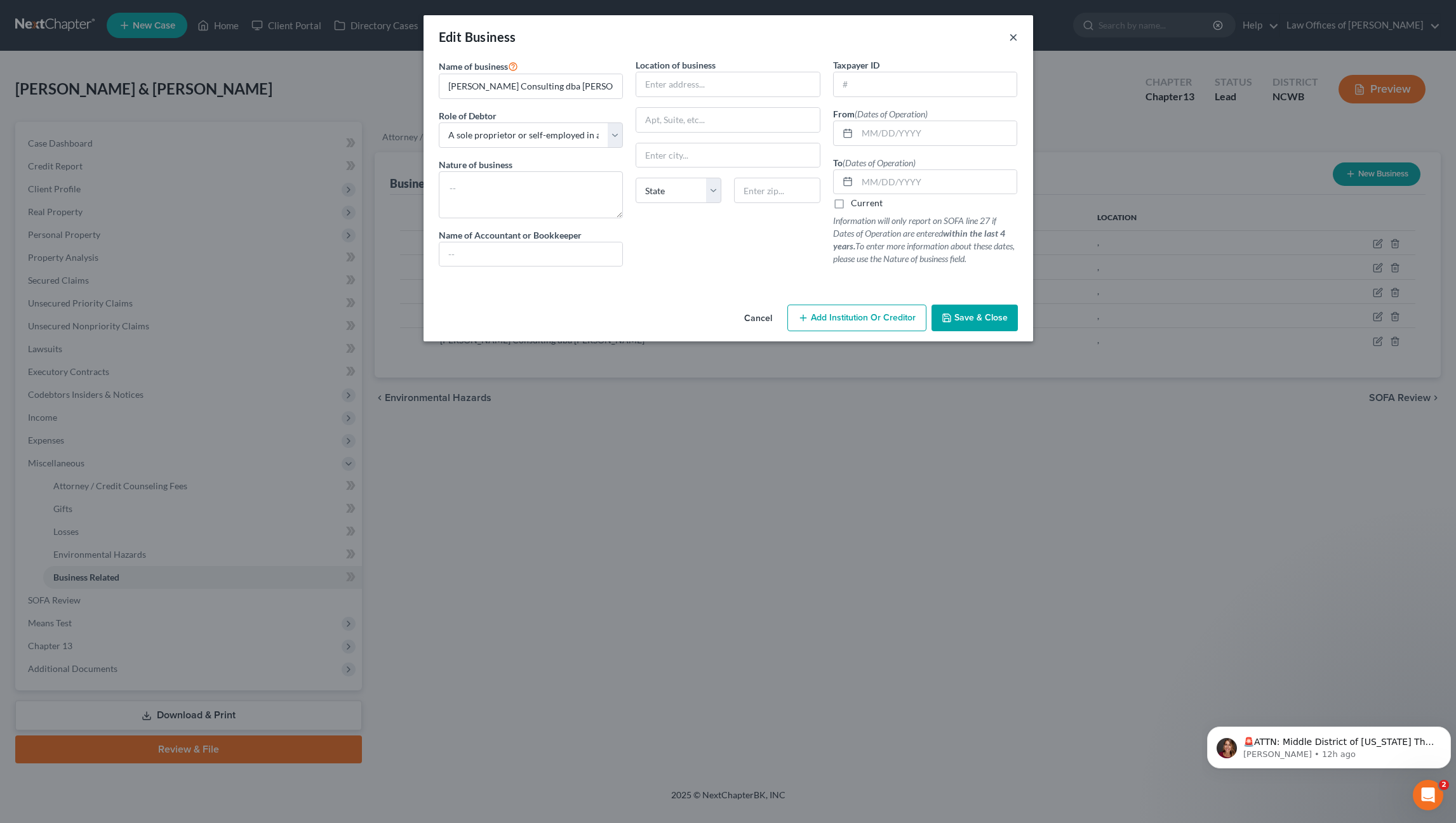
click at [1011, 35] on button "×" at bounding box center [1013, 36] width 9 height 15
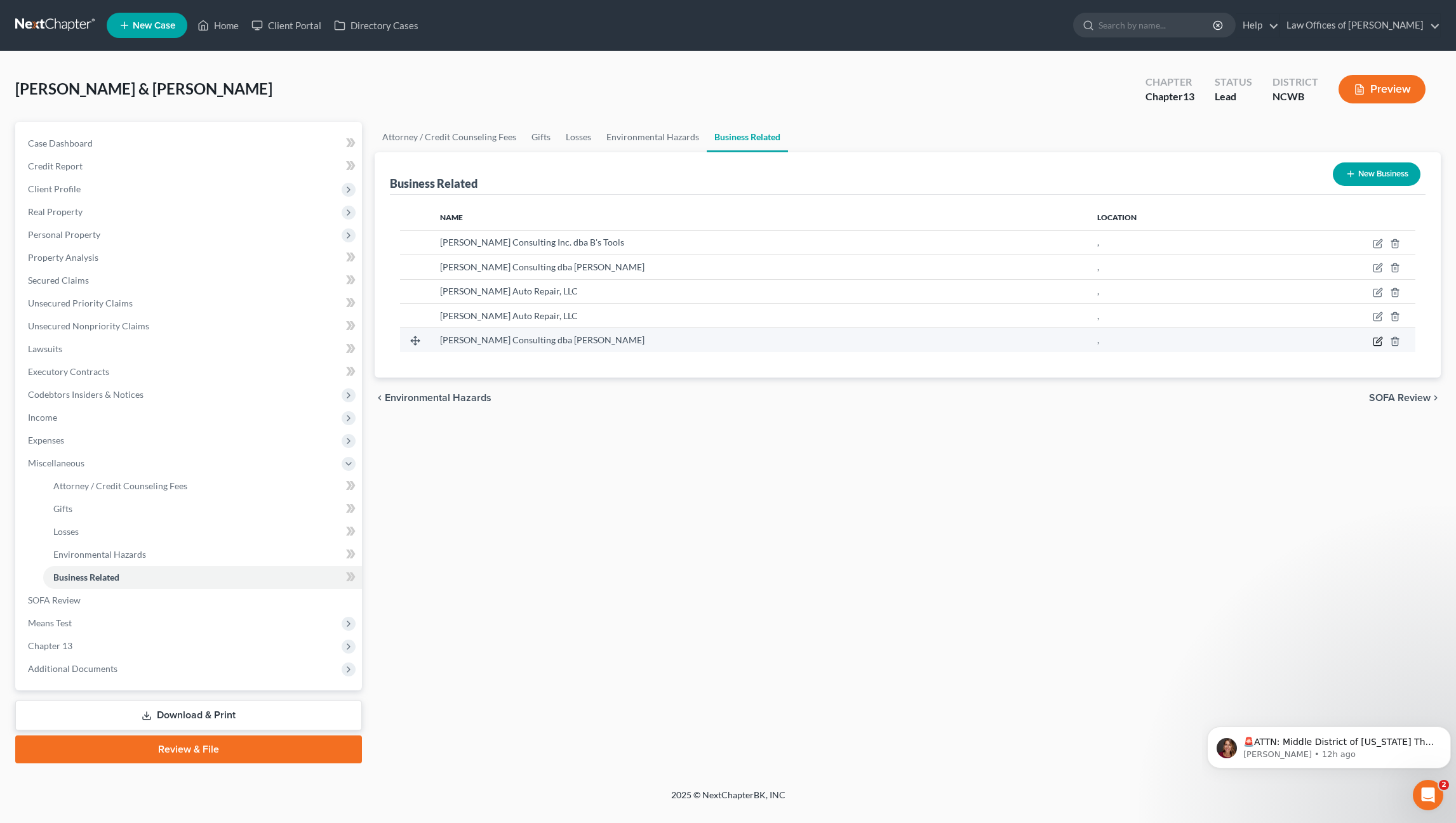
click at [1378, 341] on icon "button" at bounding box center [1377, 341] width 10 height 10
select select "sole_proprietor"
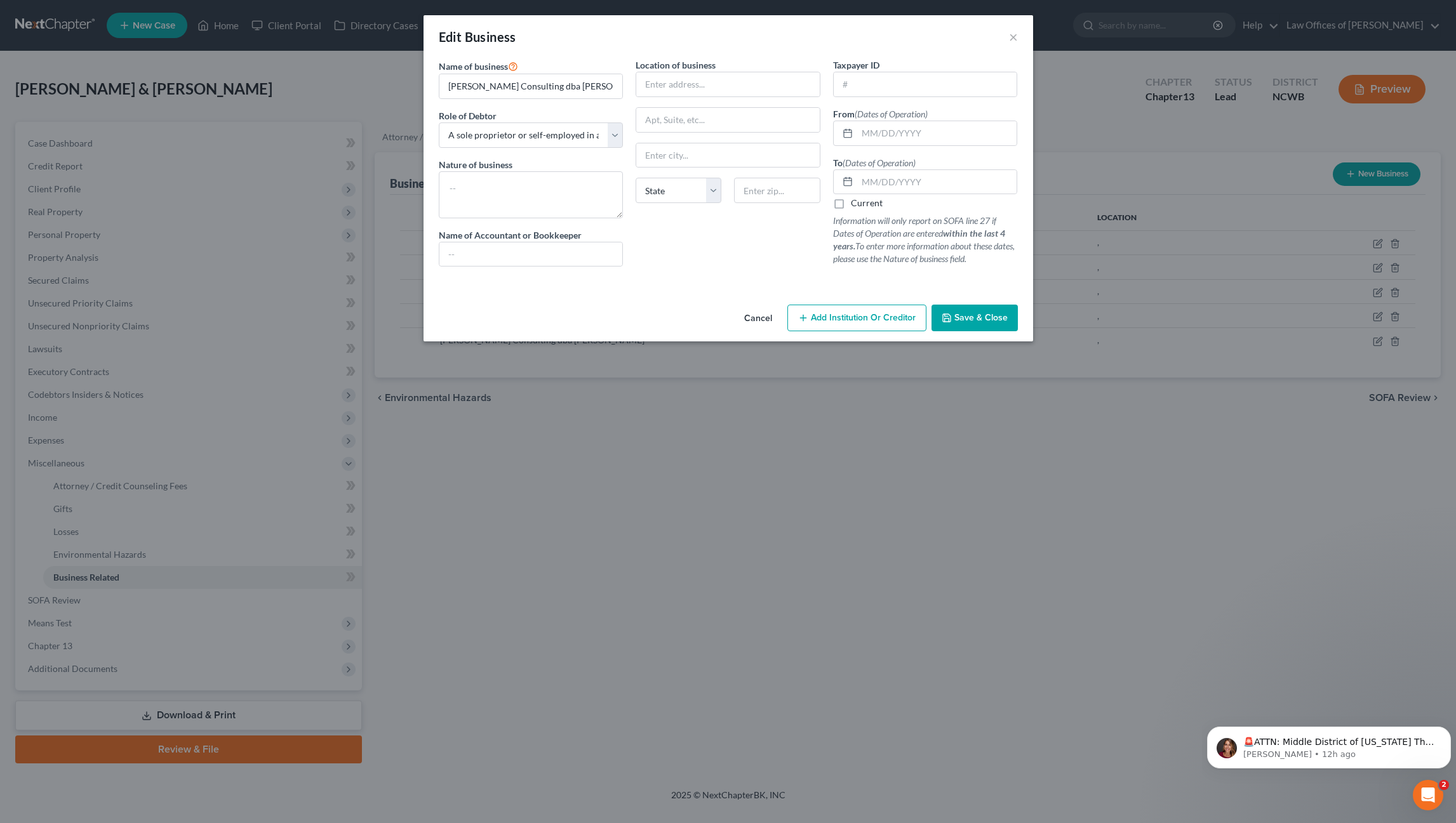
click at [1396, 342] on div "Edit Business × Name of business * [PERSON_NAME] Consulting dba [PERSON_NAME] R…" at bounding box center [728, 411] width 1456 height 823
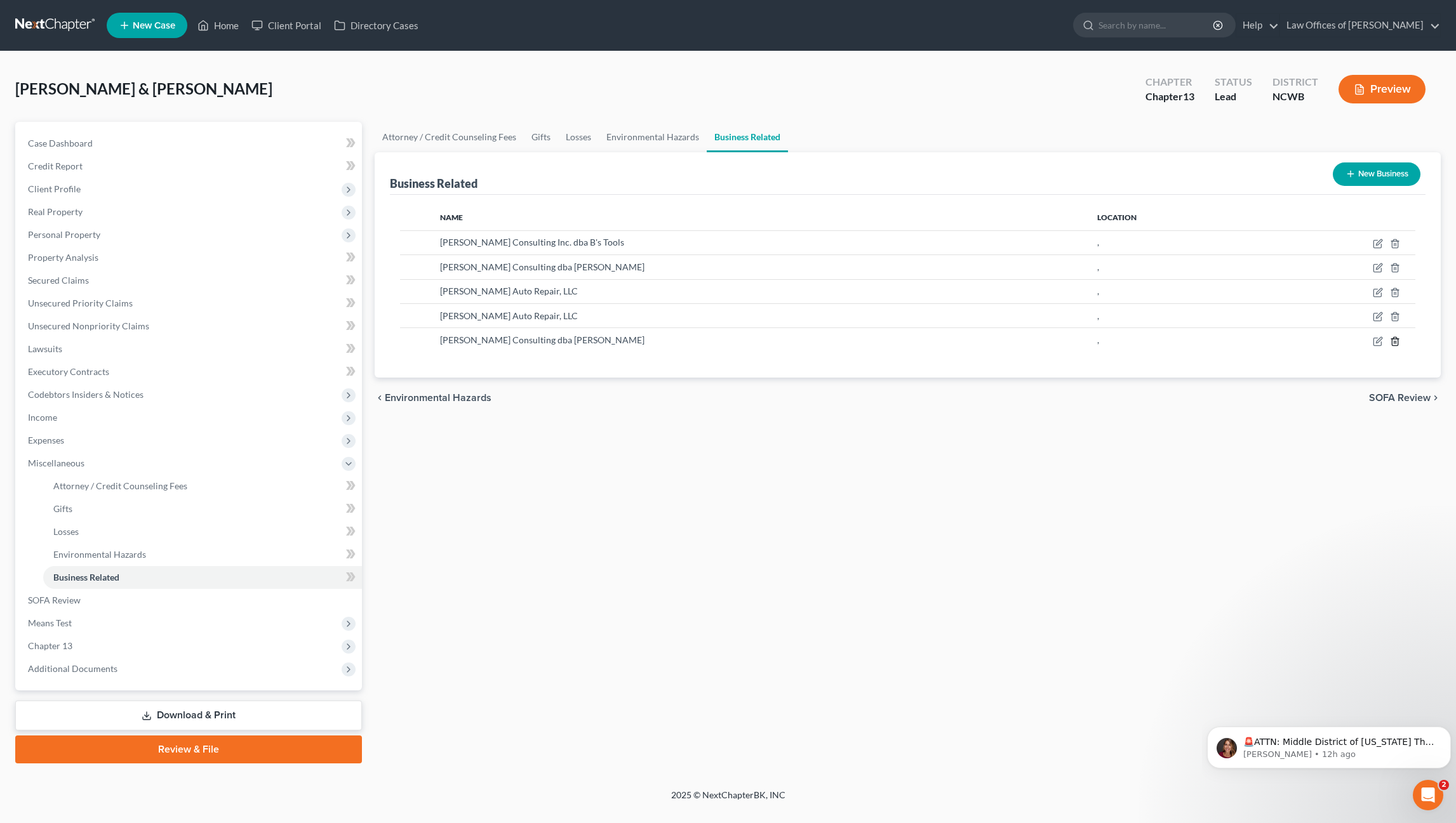
click at [1396, 342] on line "button" at bounding box center [1396, 342] width 0 height 3
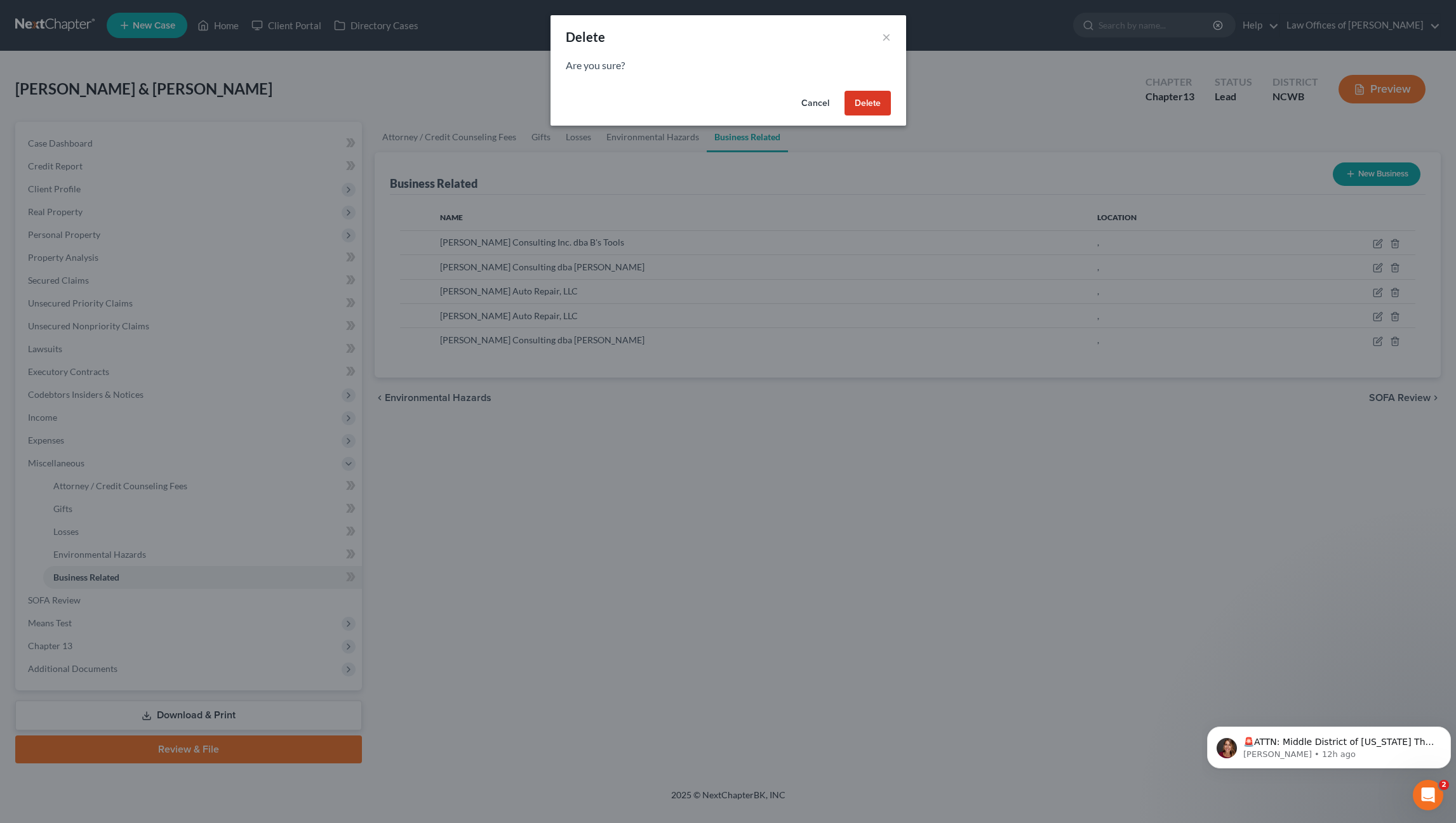
click at [879, 103] on button "Delete" at bounding box center [867, 103] width 46 height 26
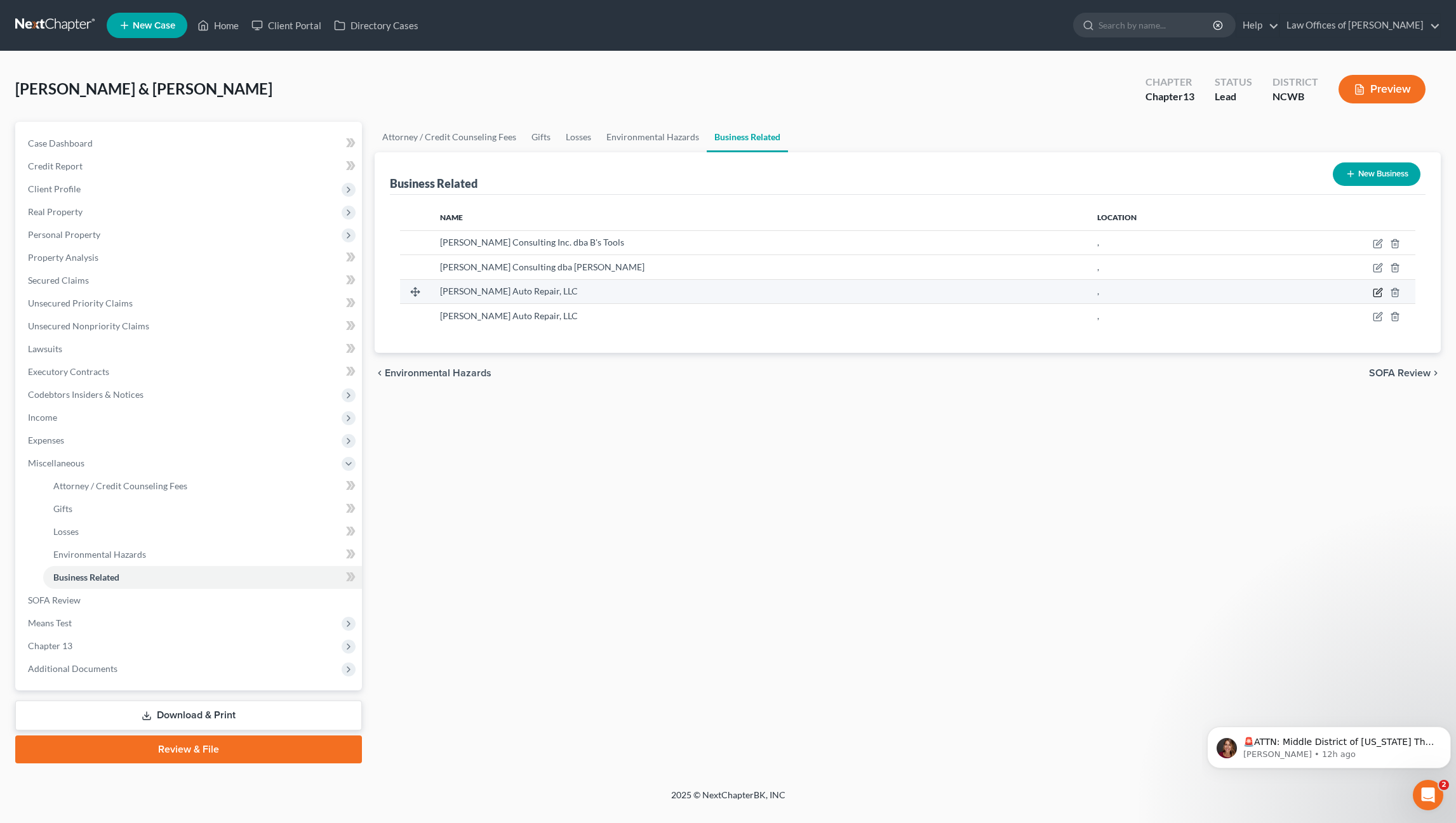
click at [1375, 292] on icon "button" at bounding box center [1377, 293] width 10 height 10
select select "sole_proprietor"
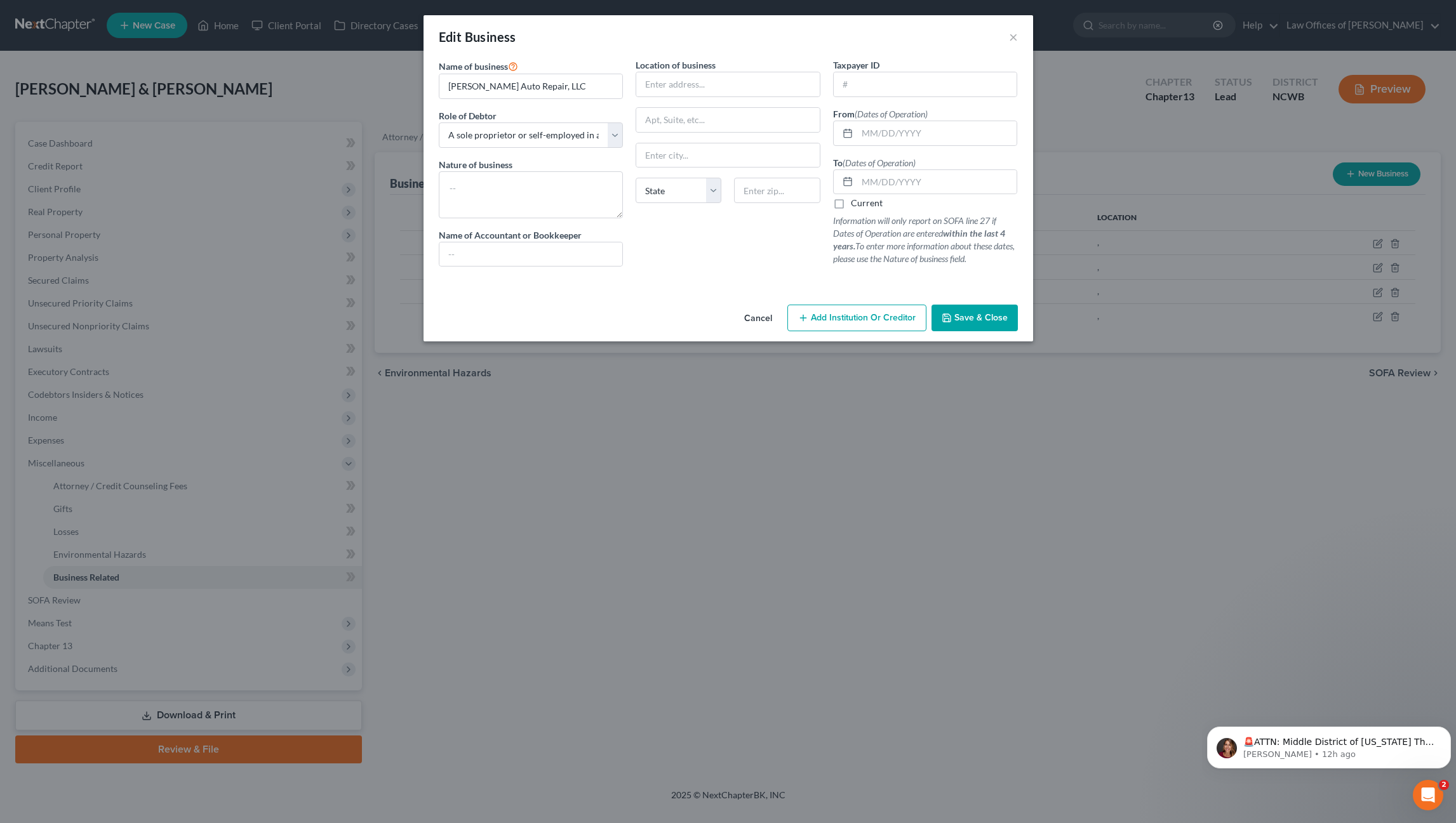
click at [960, 317] on span "Save & Close" at bounding box center [980, 317] width 53 height 11
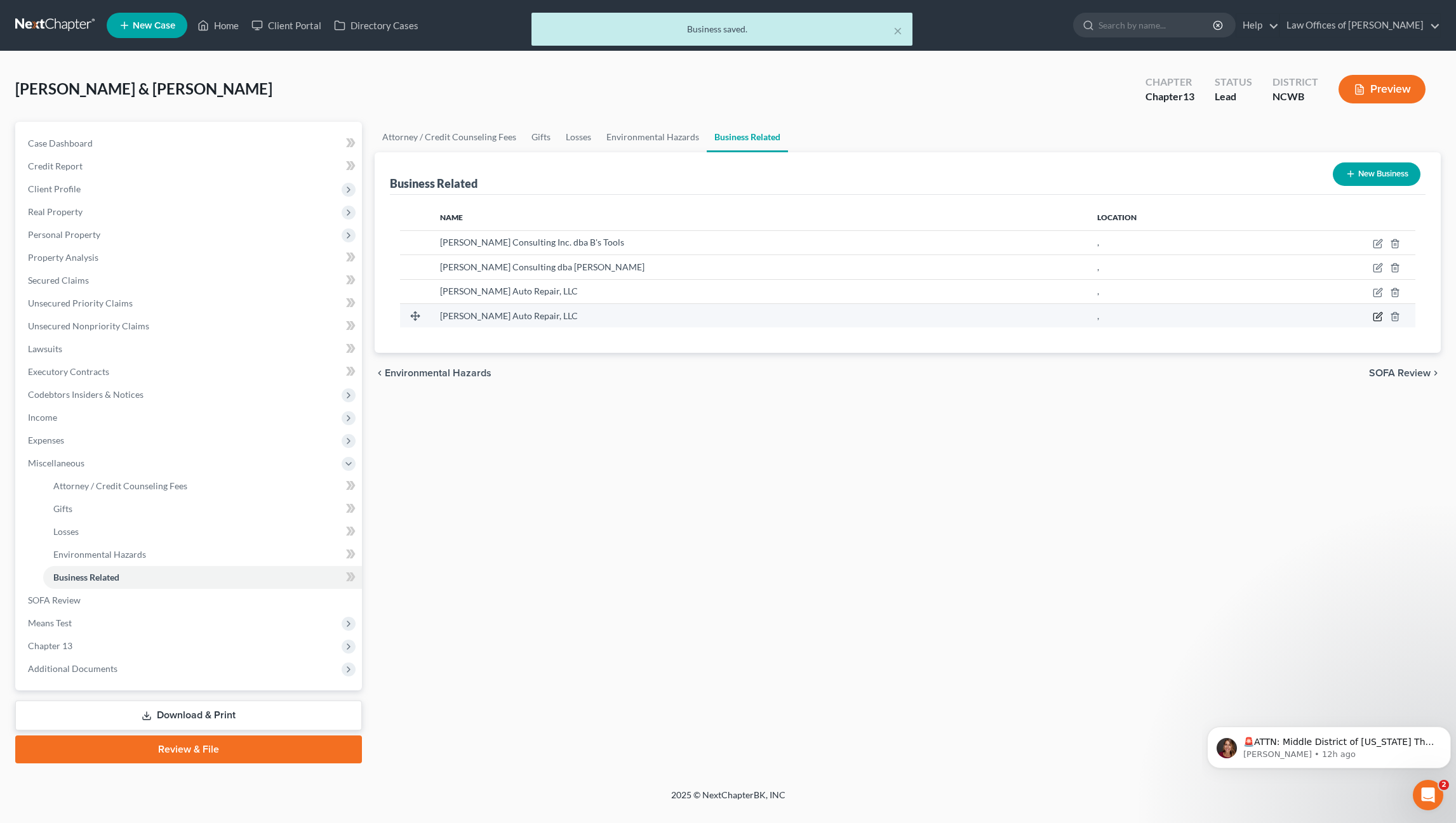
click at [1374, 315] on icon "button" at bounding box center [1377, 317] width 10 height 10
select select "sole_proprietor"
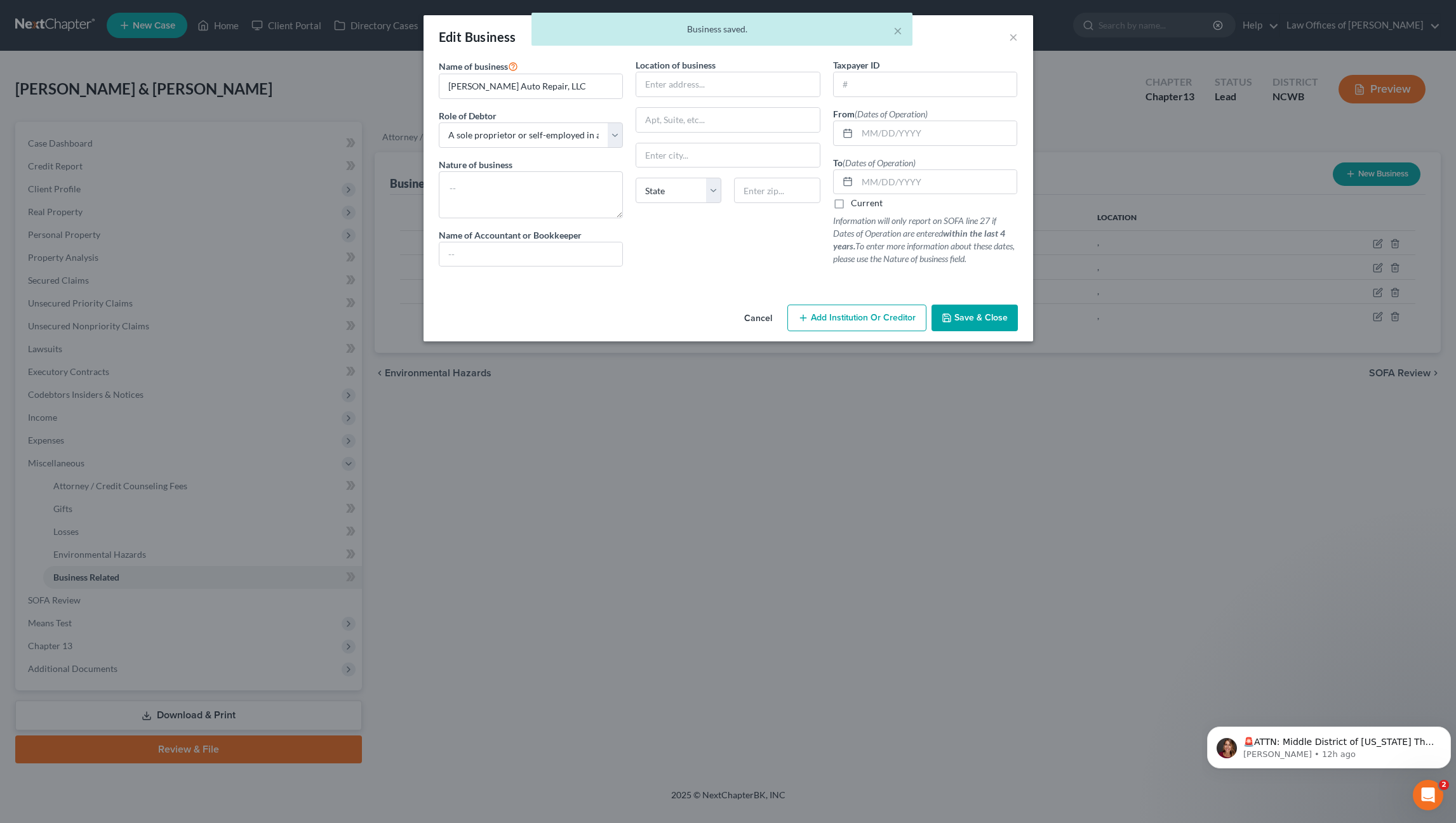
click at [1011, 33] on div "× Business saved." at bounding box center [721, 33] width 1456 height 40
click at [1004, 315] on span "Save & Close" at bounding box center [980, 317] width 53 height 11
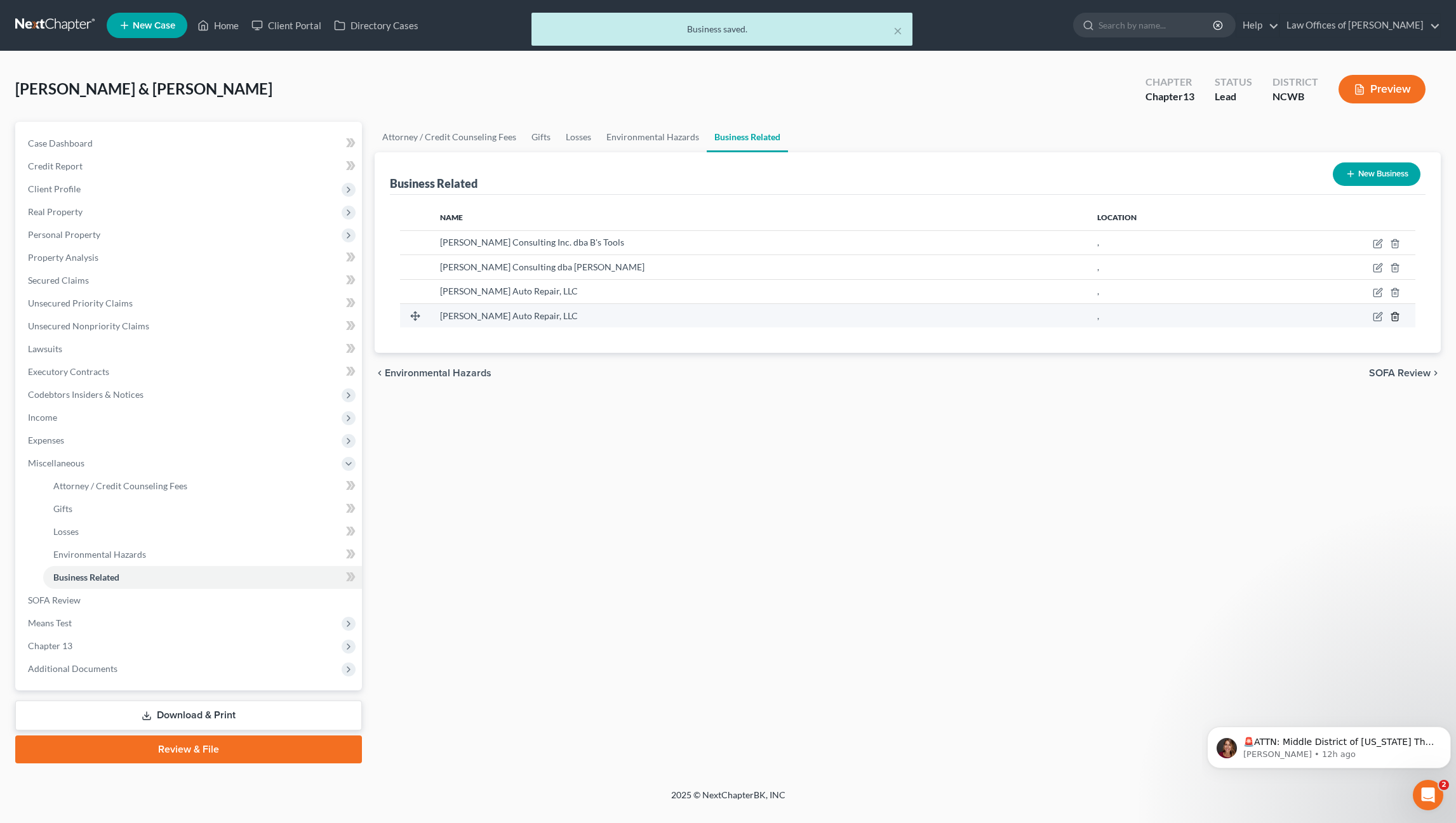
click at [1395, 318] on icon "button" at bounding box center [1395, 317] width 10 height 10
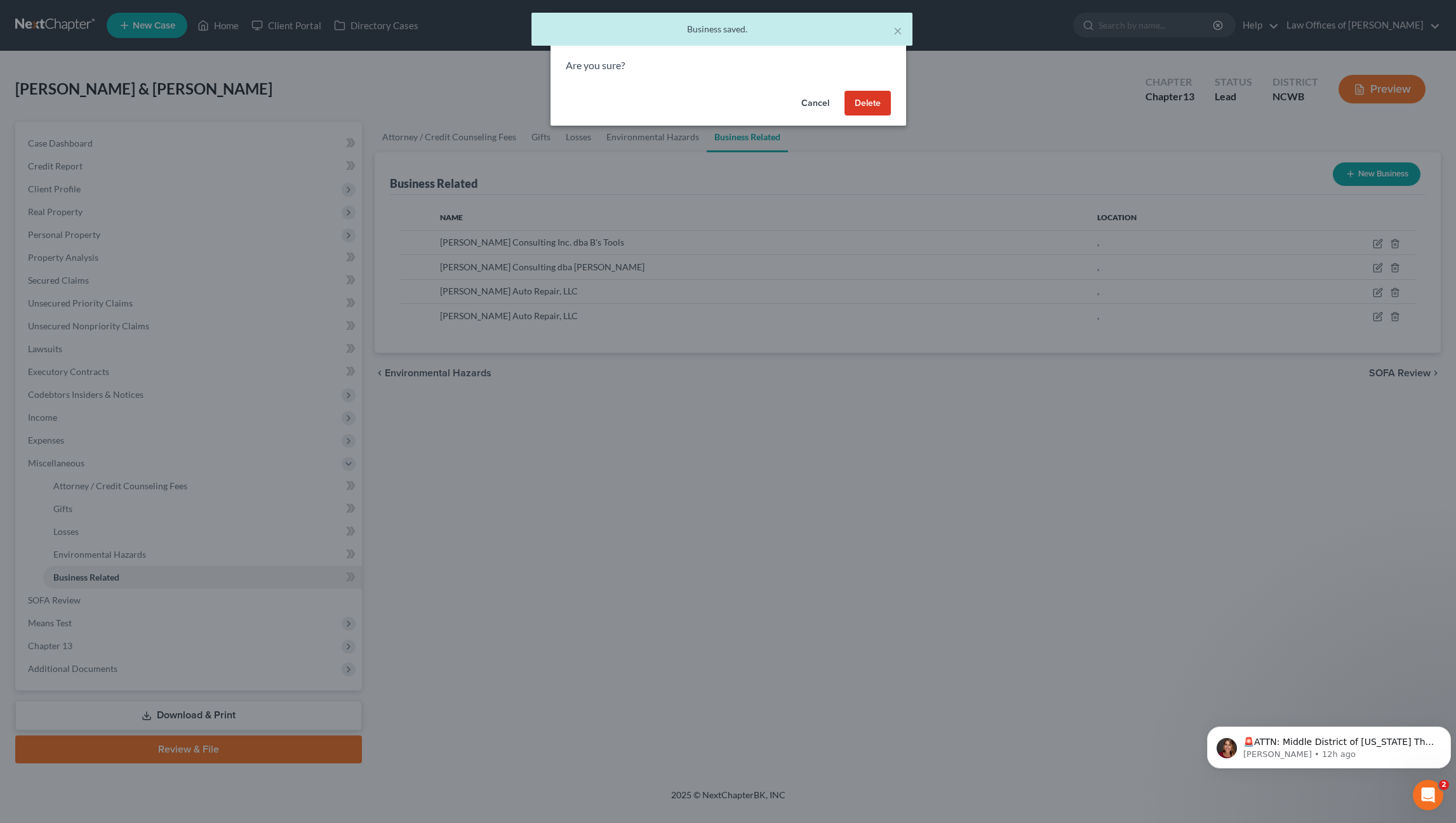
click at [860, 102] on button "Delete" at bounding box center [867, 103] width 46 height 26
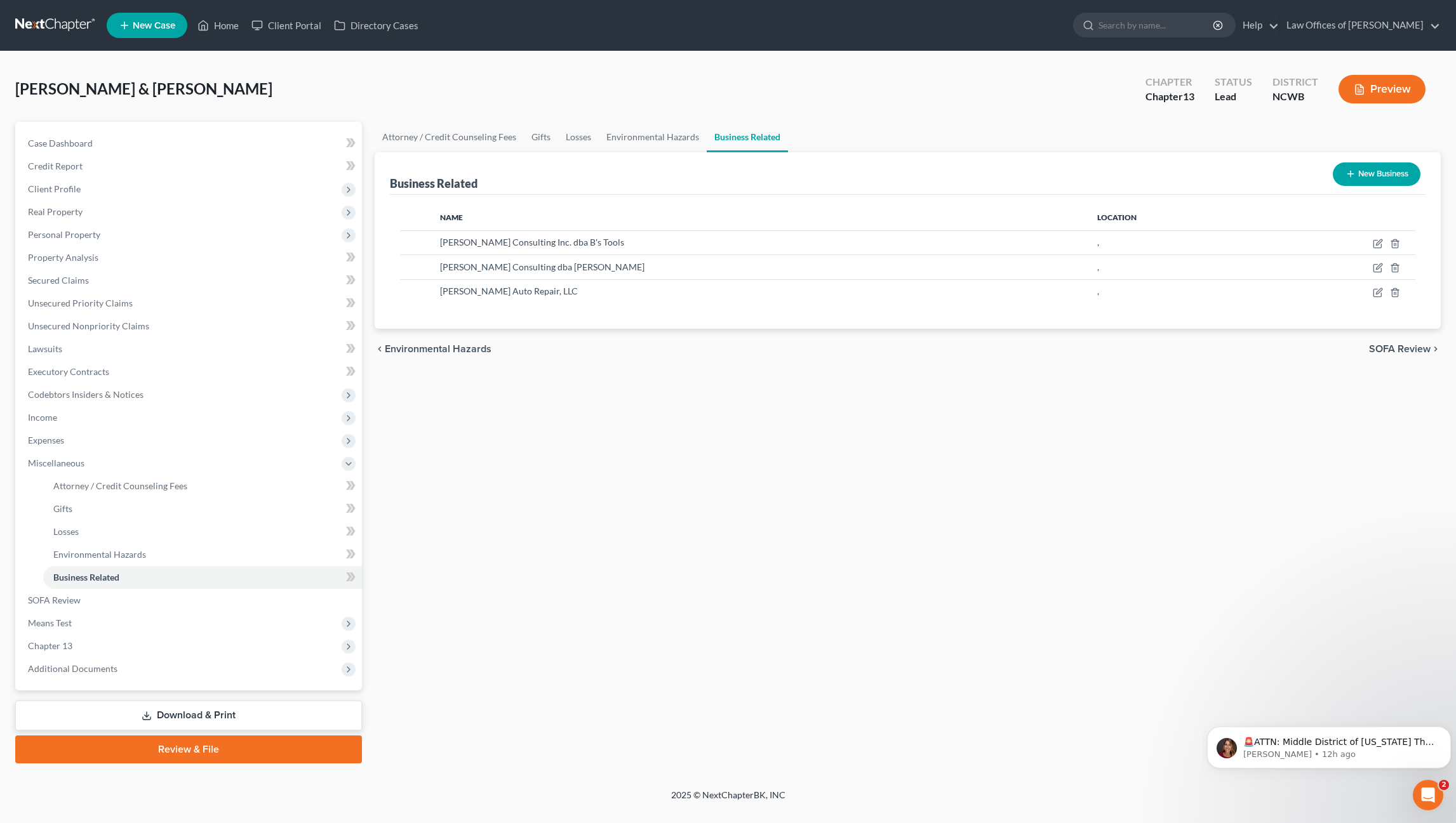
click at [1152, 167] on div "Business Related New Business" at bounding box center [908, 174] width 1035 height 43
click at [1377, 245] on icon "button" at bounding box center [1379, 242] width 6 height 6
select select "sole_proprietor"
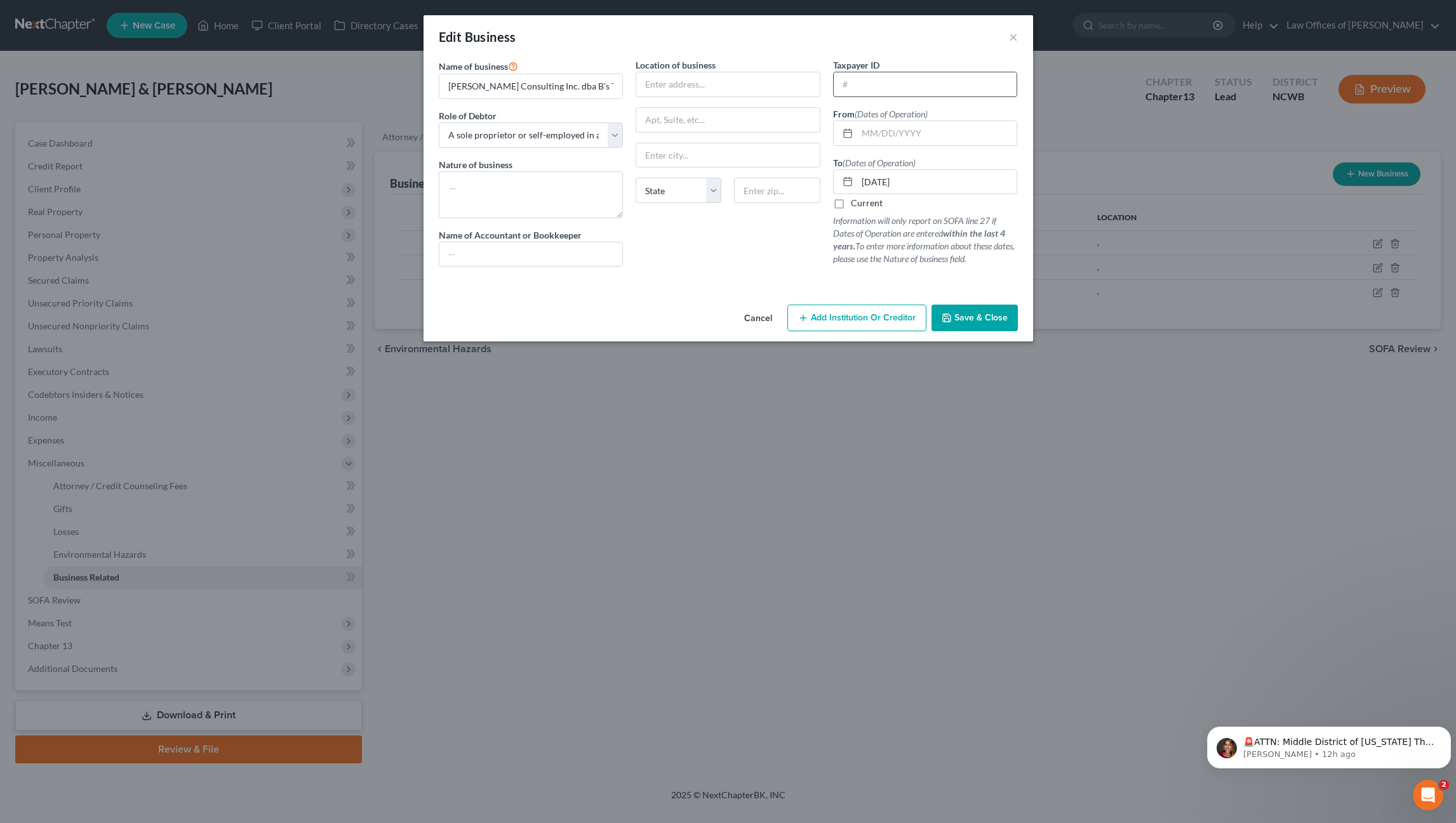
click at [877, 88] on input "text" at bounding box center [925, 84] width 184 height 24
type input "[US_EMPLOYER_IDENTIFICATION_NUMBER]"
click at [976, 318] on span "Save & Close" at bounding box center [980, 317] width 53 height 11
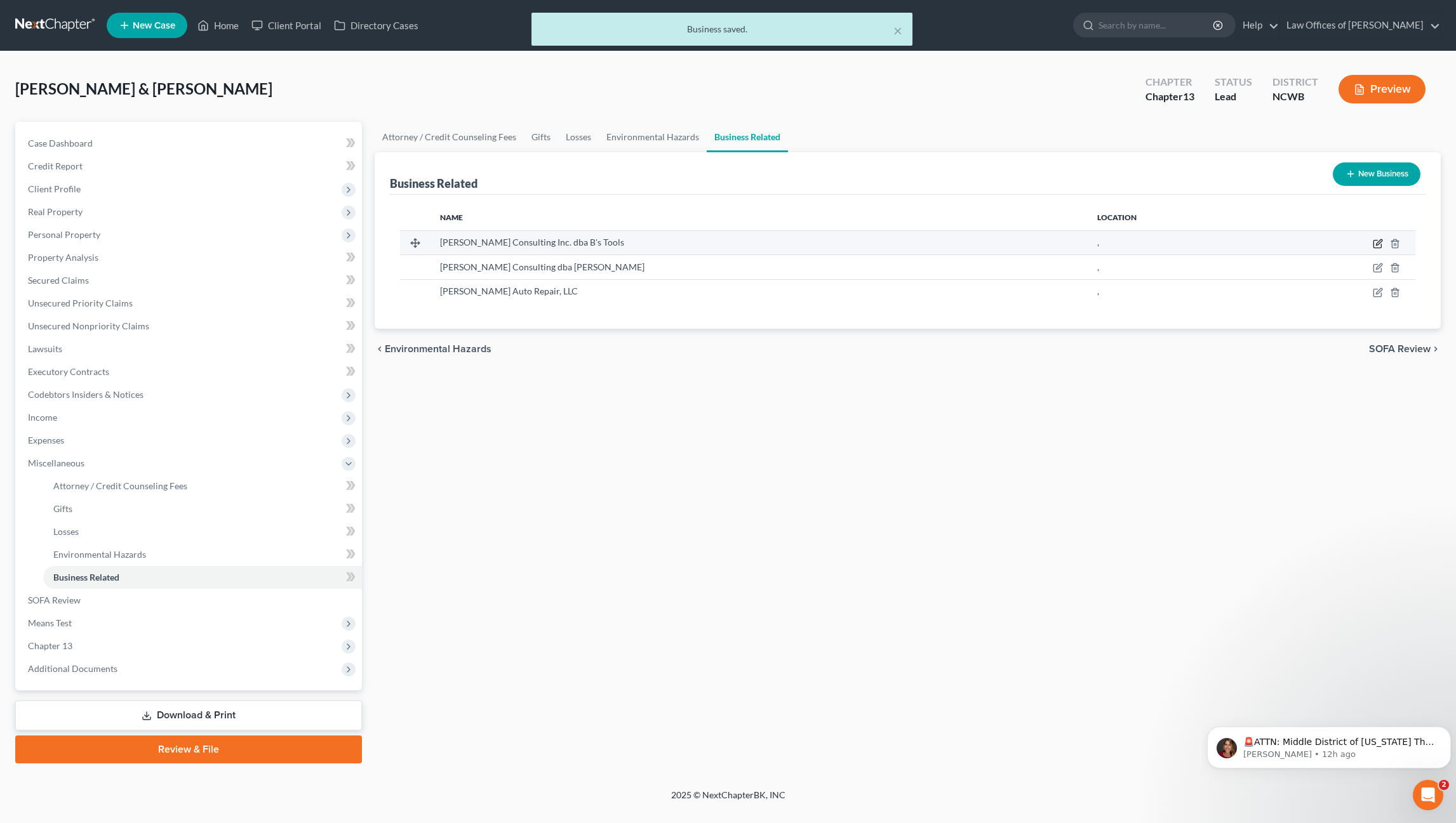
click at [1378, 244] on icon "button" at bounding box center [1377, 244] width 10 height 10
select select "sole_proprietor"
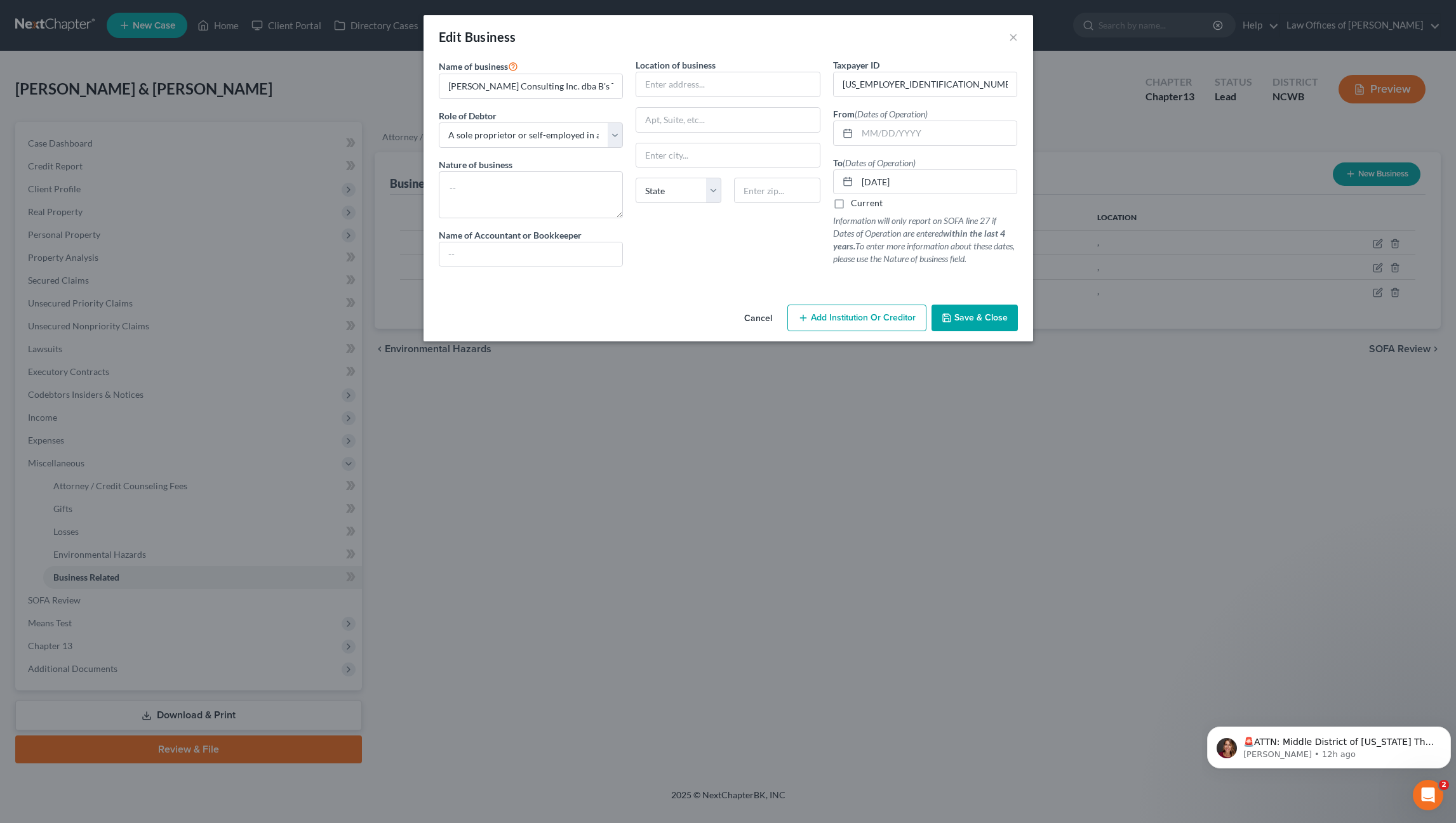
click at [952, 319] on icon "button" at bounding box center [947, 318] width 10 height 10
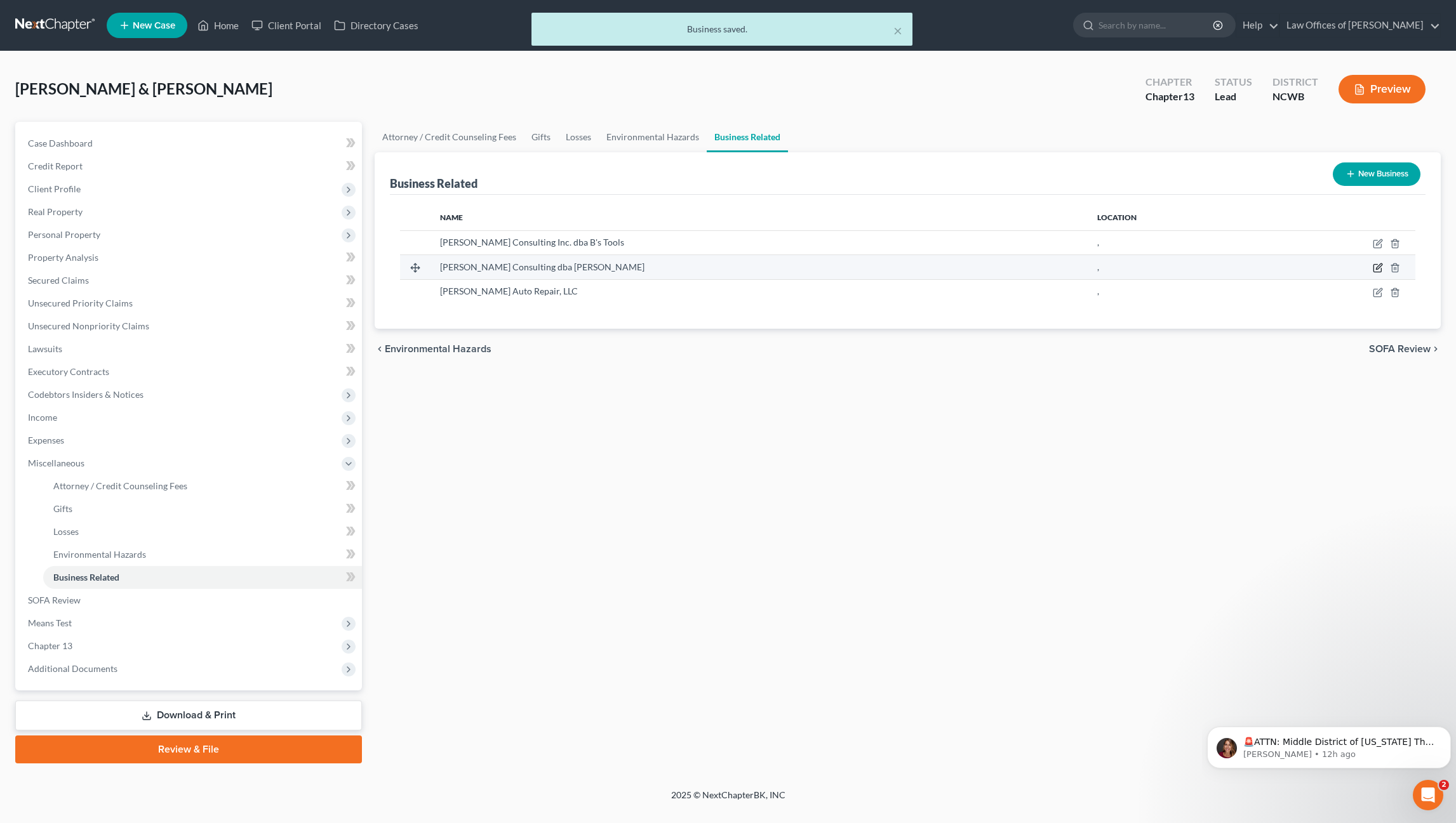
click at [1381, 271] on icon "button" at bounding box center [1377, 268] width 8 height 8
select select "sole_proprietor"
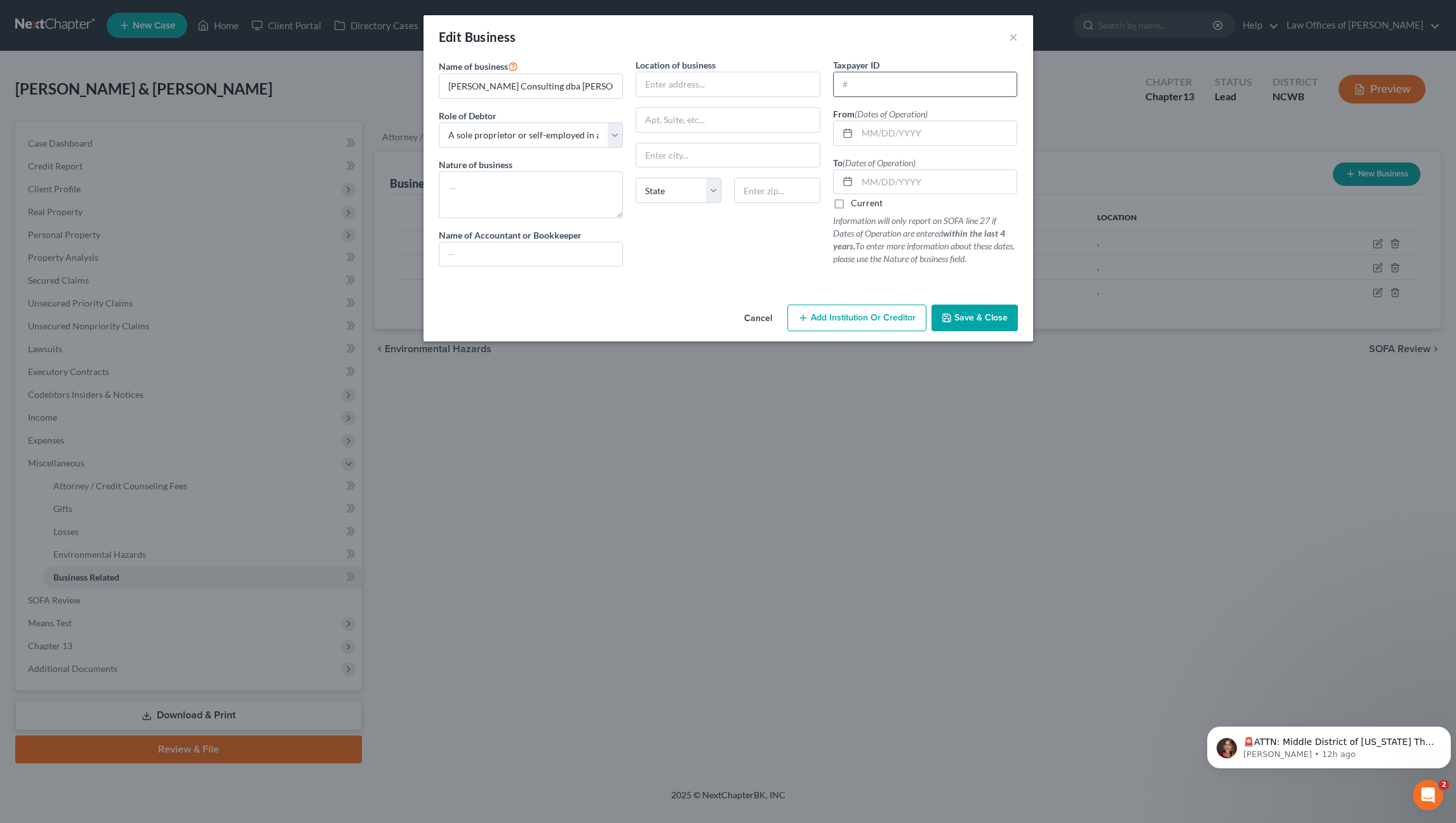
click at [919, 79] on input "text" at bounding box center [925, 84] width 184 height 24
type input "[US_EMPLOYER_IDENTIFICATION_NUMBER]"
click at [971, 313] on span "Save & Close" at bounding box center [980, 317] width 53 height 11
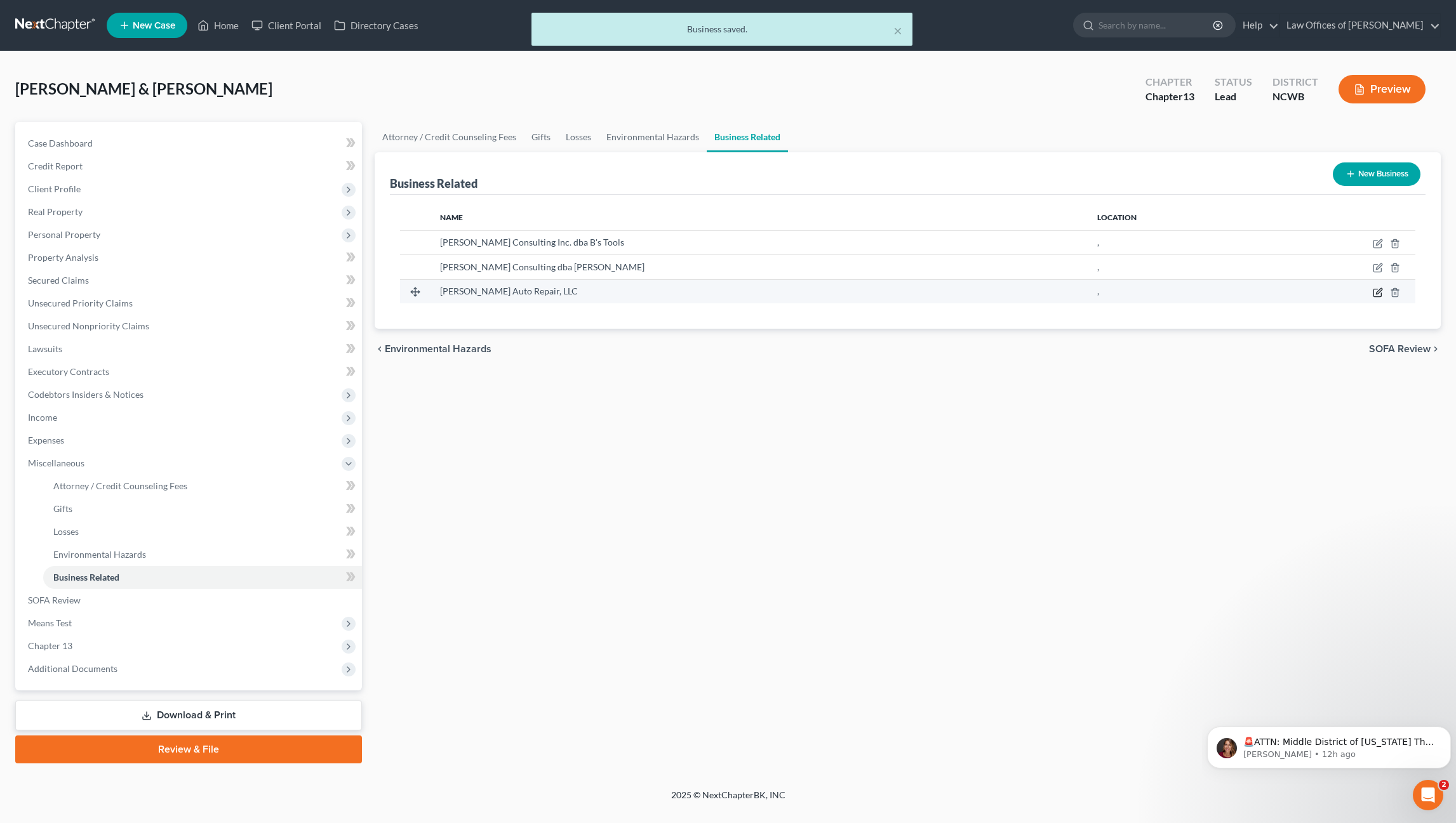
click at [1378, 291] on icon "button" at bounding box center [1379, 291] width 6 height 6
select select "sole_proprietor"
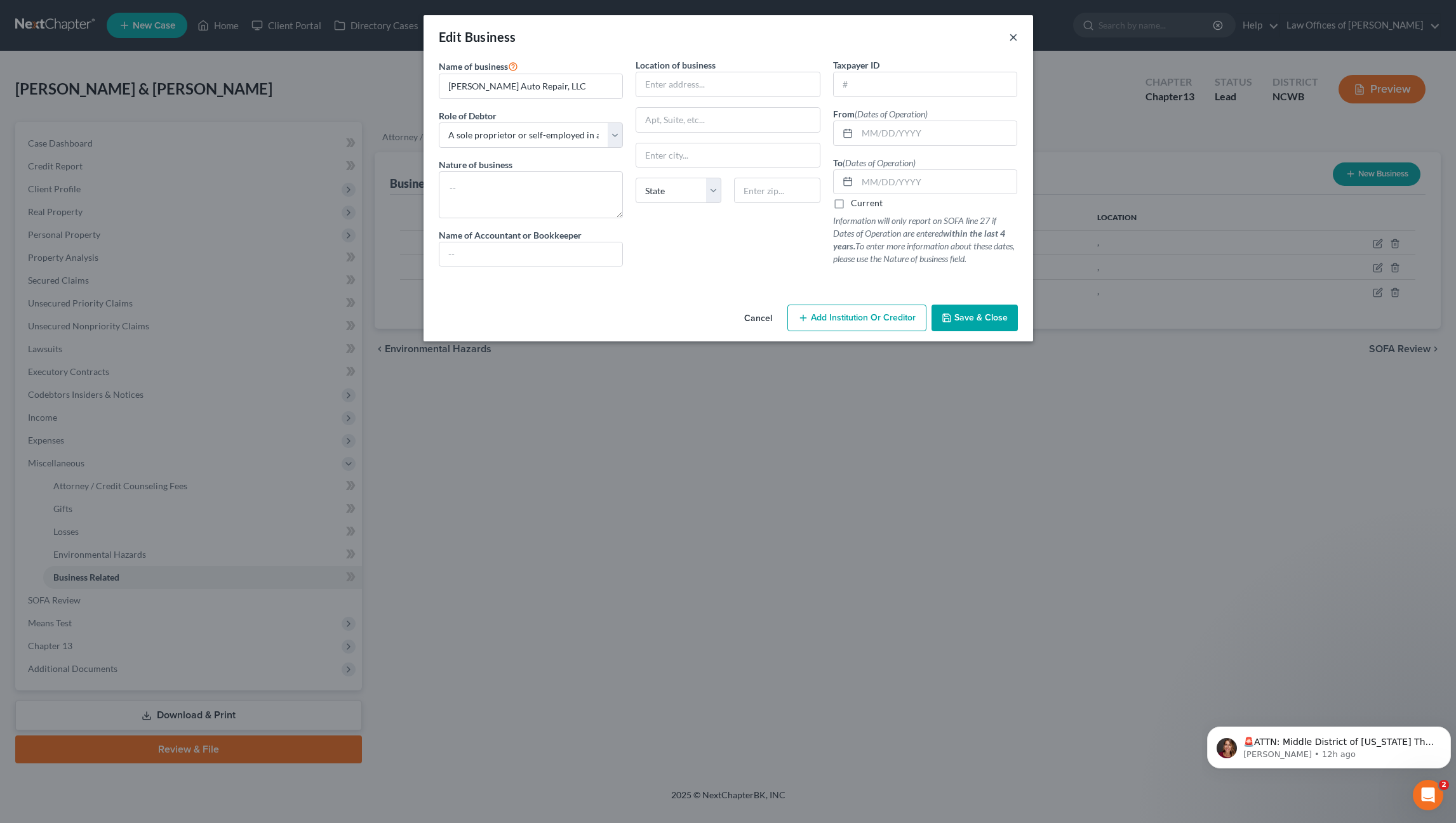
click at [1012, 36] on button "×" at bounding box center [1013, 36] width 9 height 15
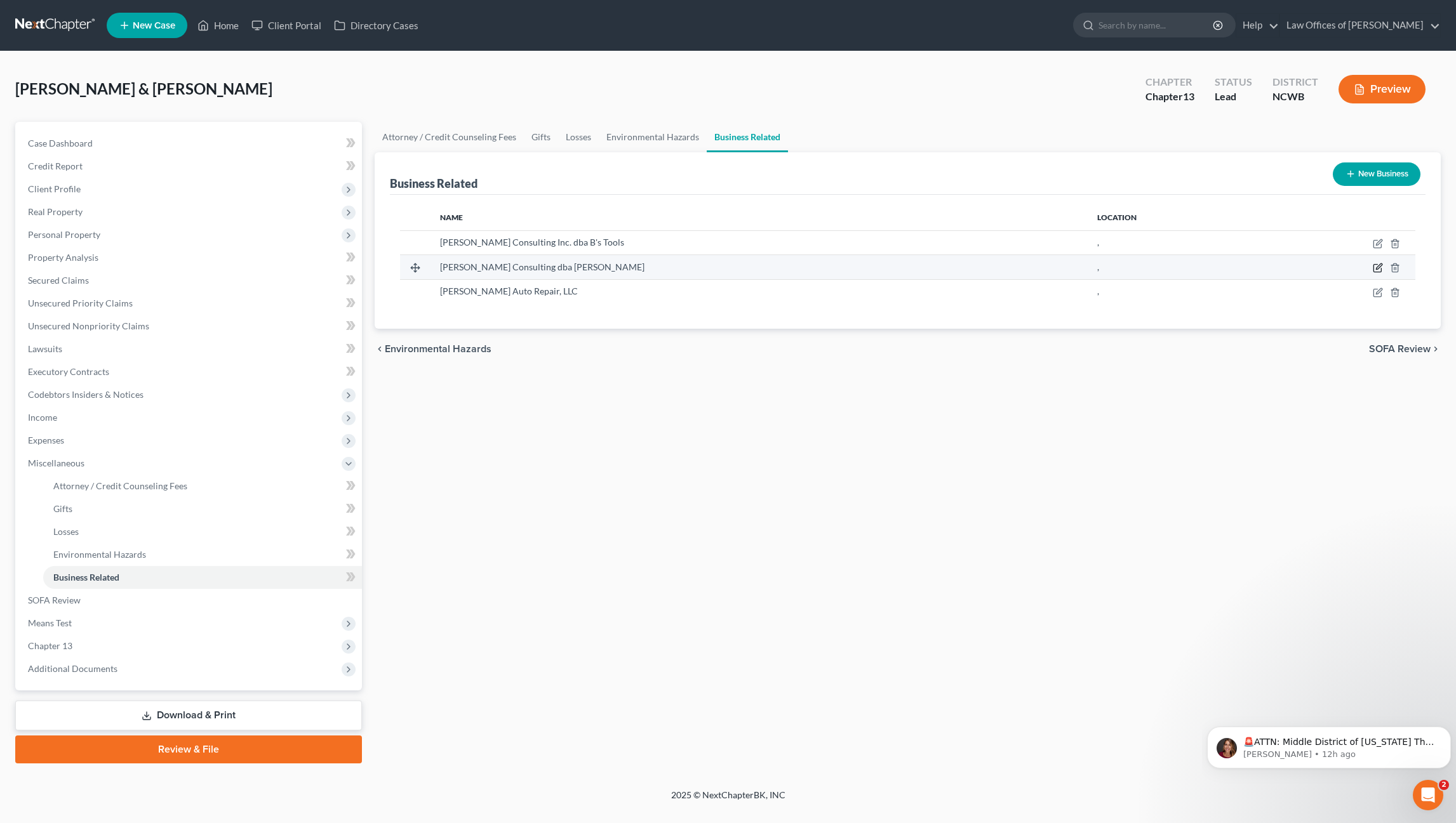
click at [1378, 268] on icon "button" at bounding box center [1377, 268] width 10 height 10
select select "sole_proprietor"
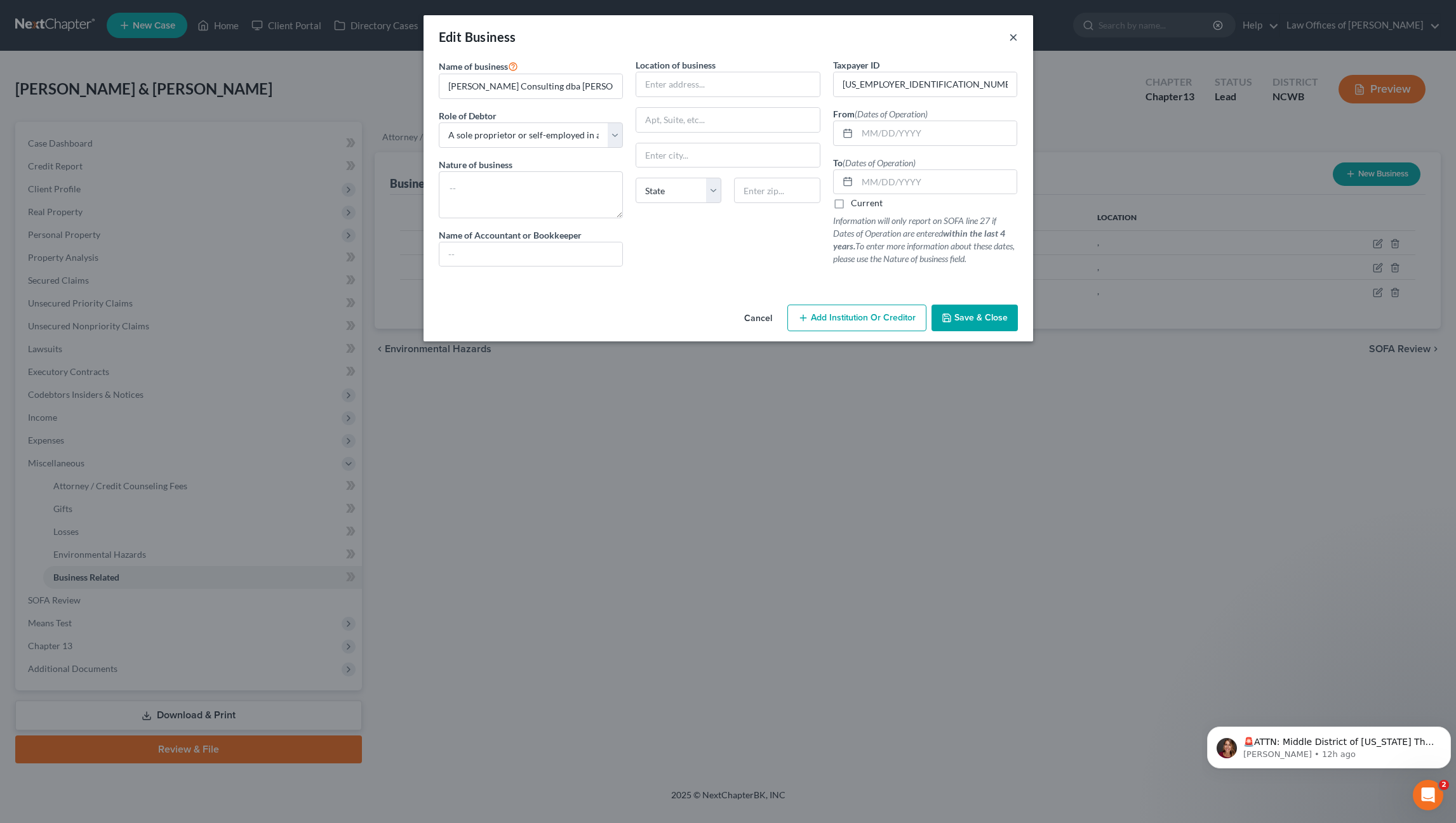
click at [1017, 39] on button "×" at bounding box center [1013, 36] width 9 height 15
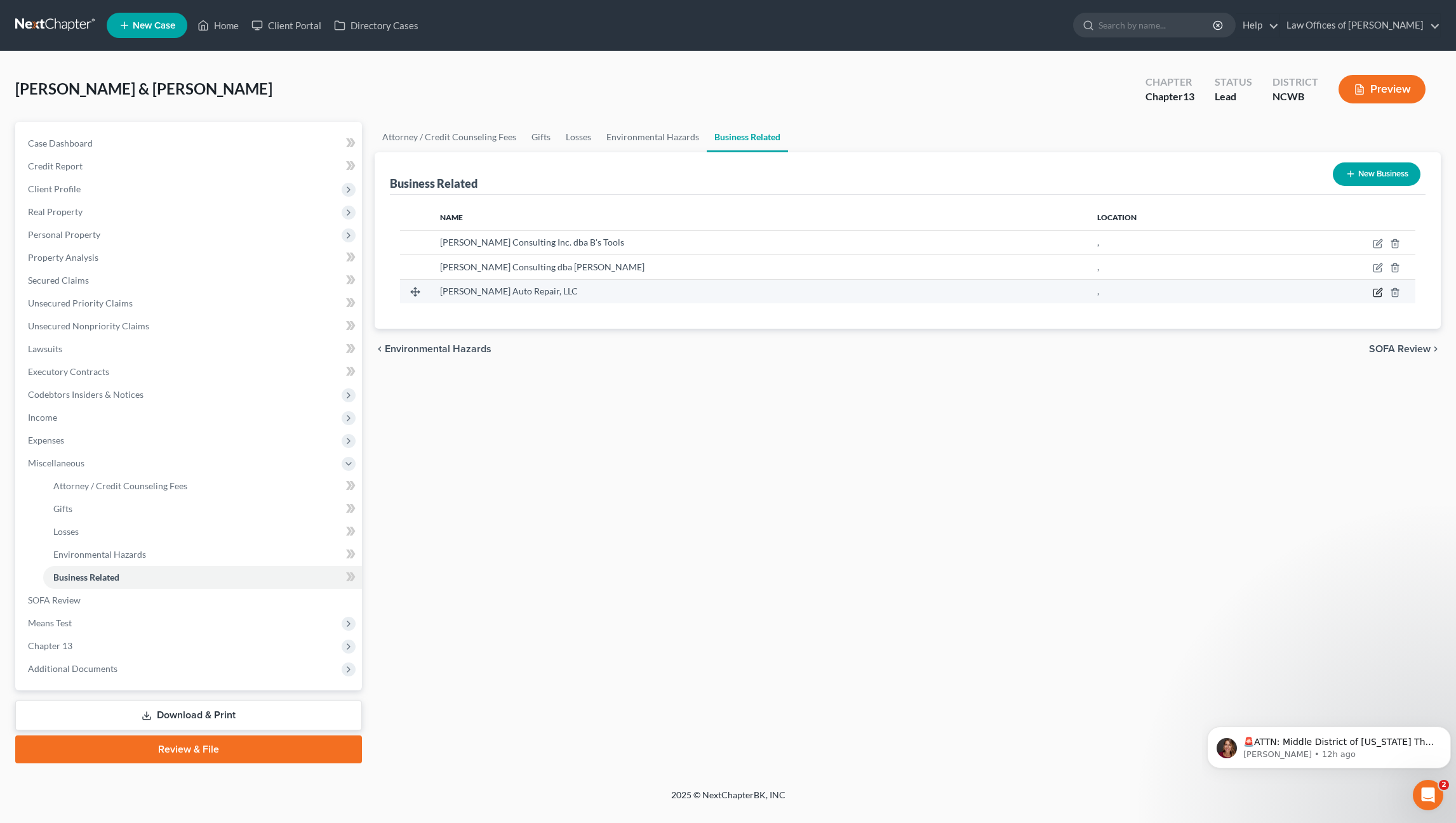
click at [1377, 293] on icon "button" at bounding box center [1377, 293] width 10 height 10
select select "sole_proprietor"
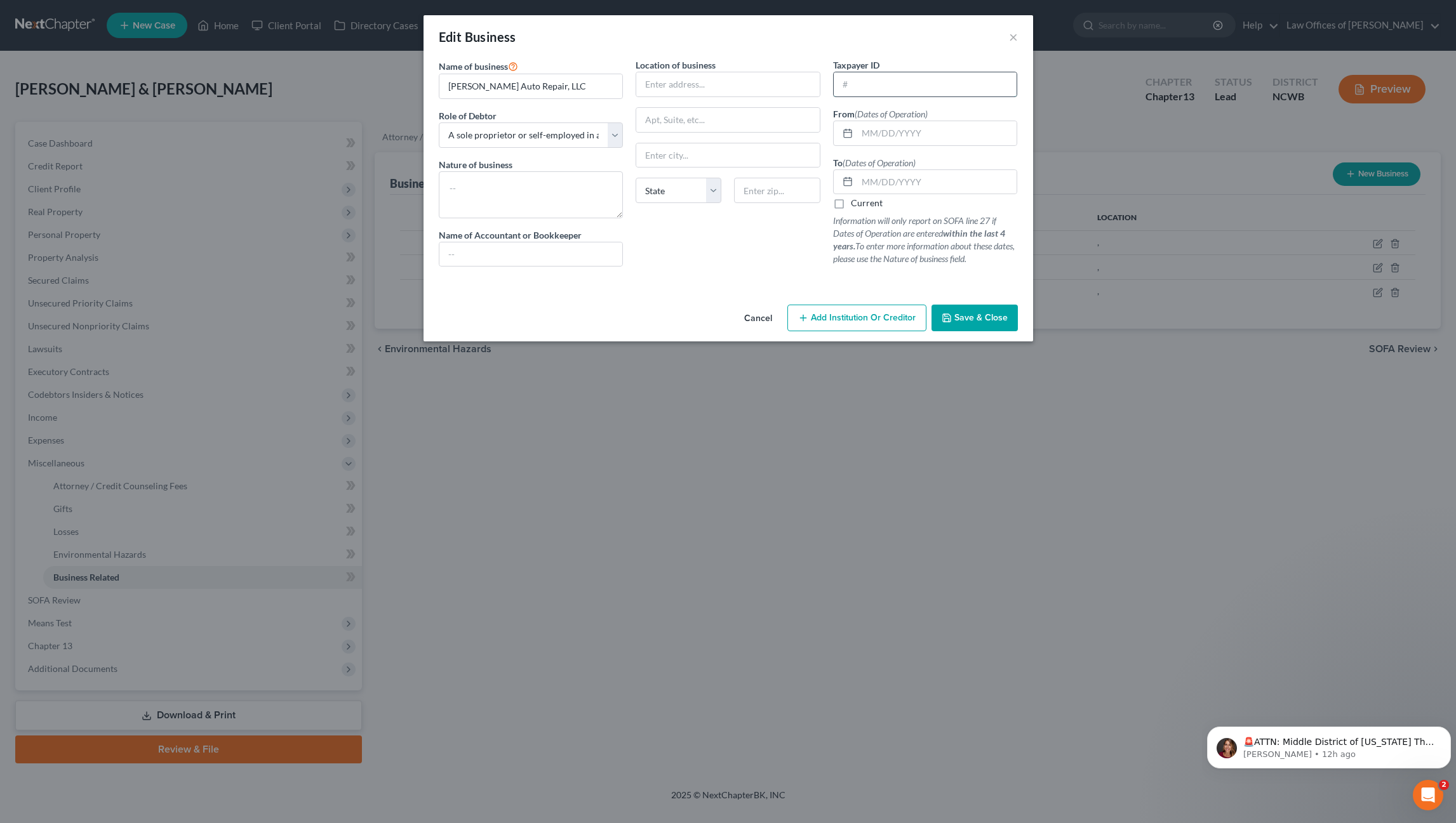
click at [924, 94] on input "text" at bounding box center [925, 84] width 184 height 24
type input "3"
type input "[US_EMPLOYER_IDENTIFICATION_NUMBER]"
click at [556, 188] on textarea at bounding box center [531, 195] width 184 height 47
type textarea "Auto Repair"
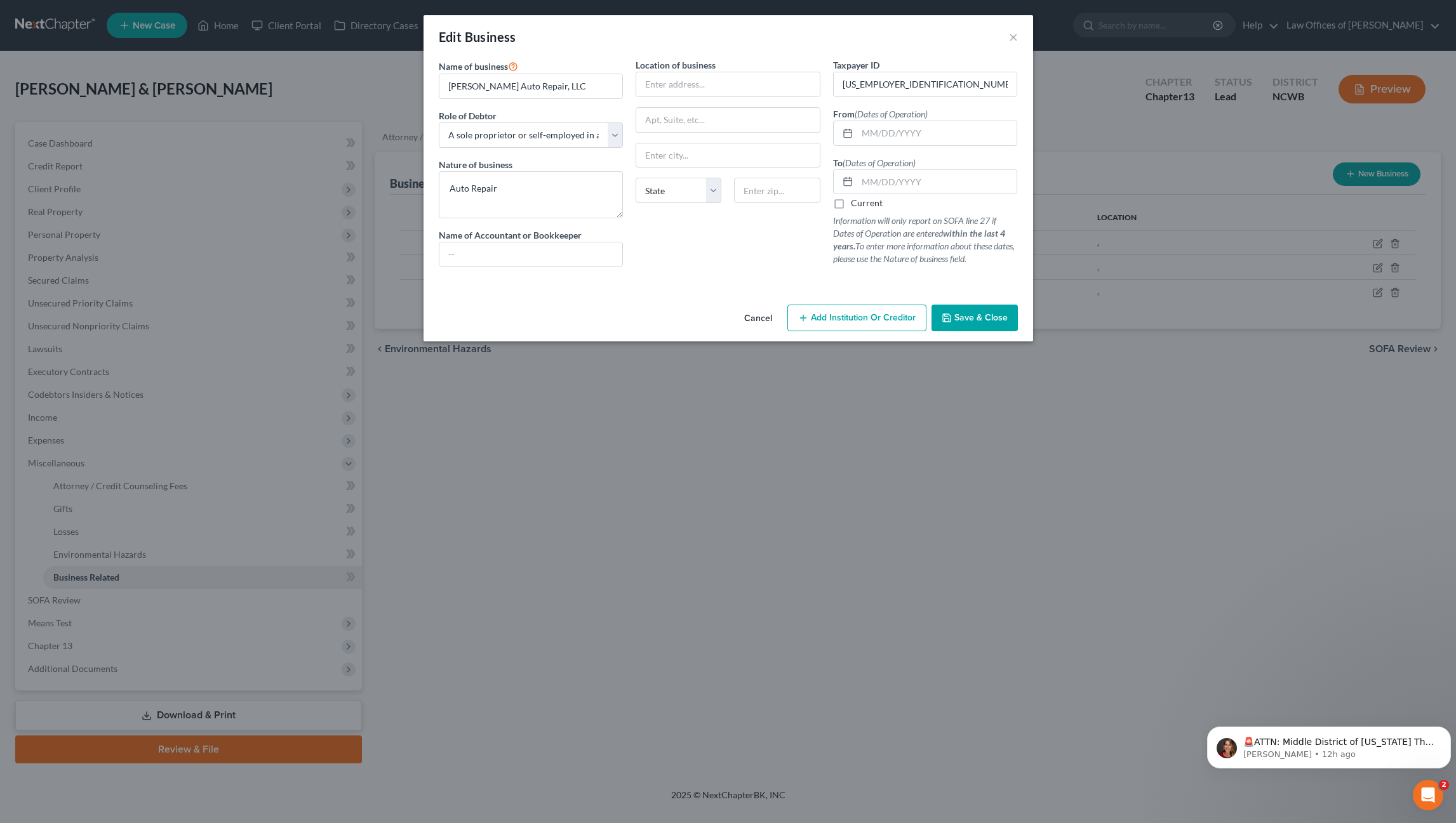
click at [989, 316] on span "Save & Close" at bounding box center [980, 317] width 53 height 11
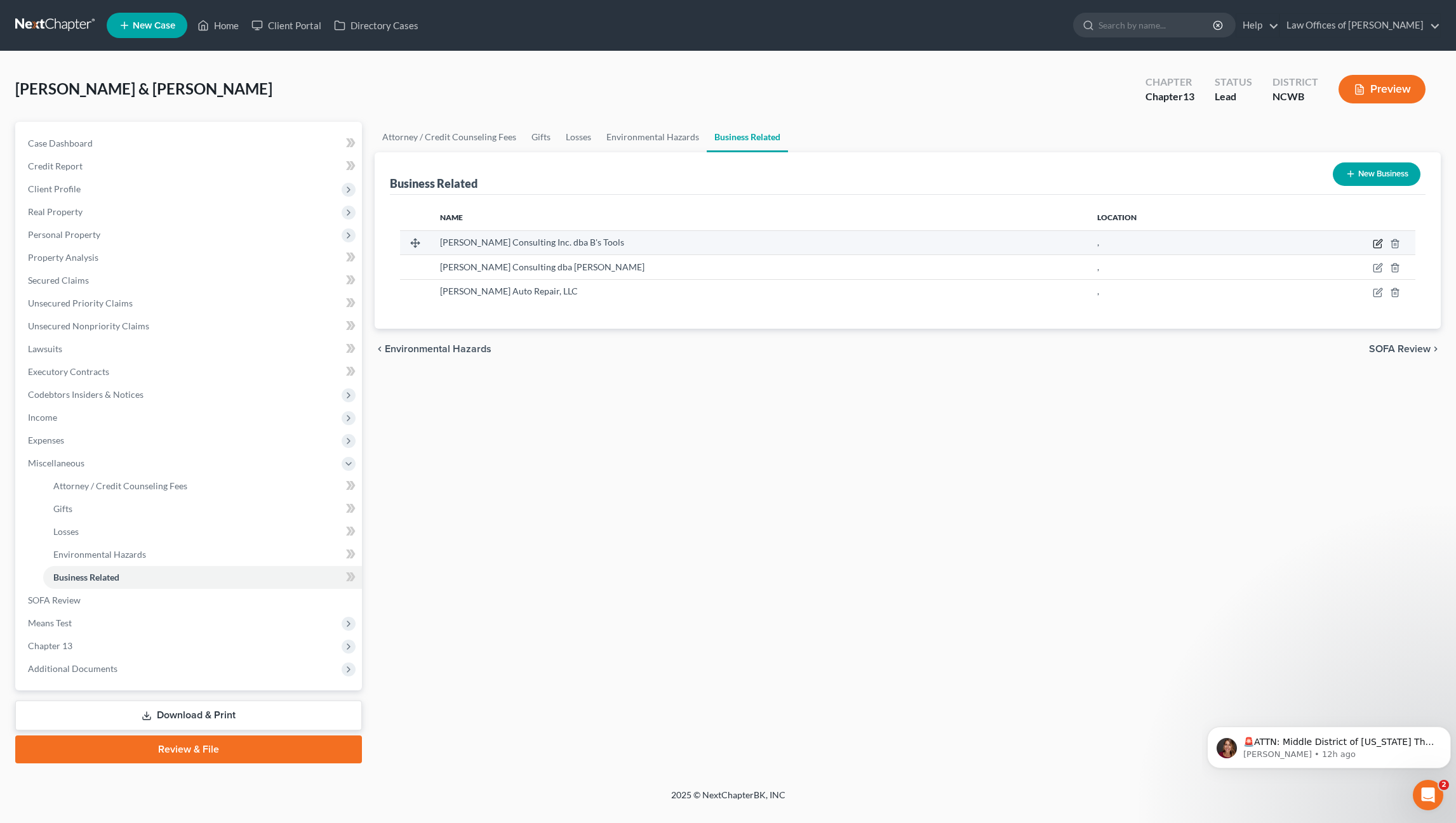
click at [1378, 243] on icon "button" at bounding box center [1379, 242] width 6 height 6
select select "sole_proprietor"
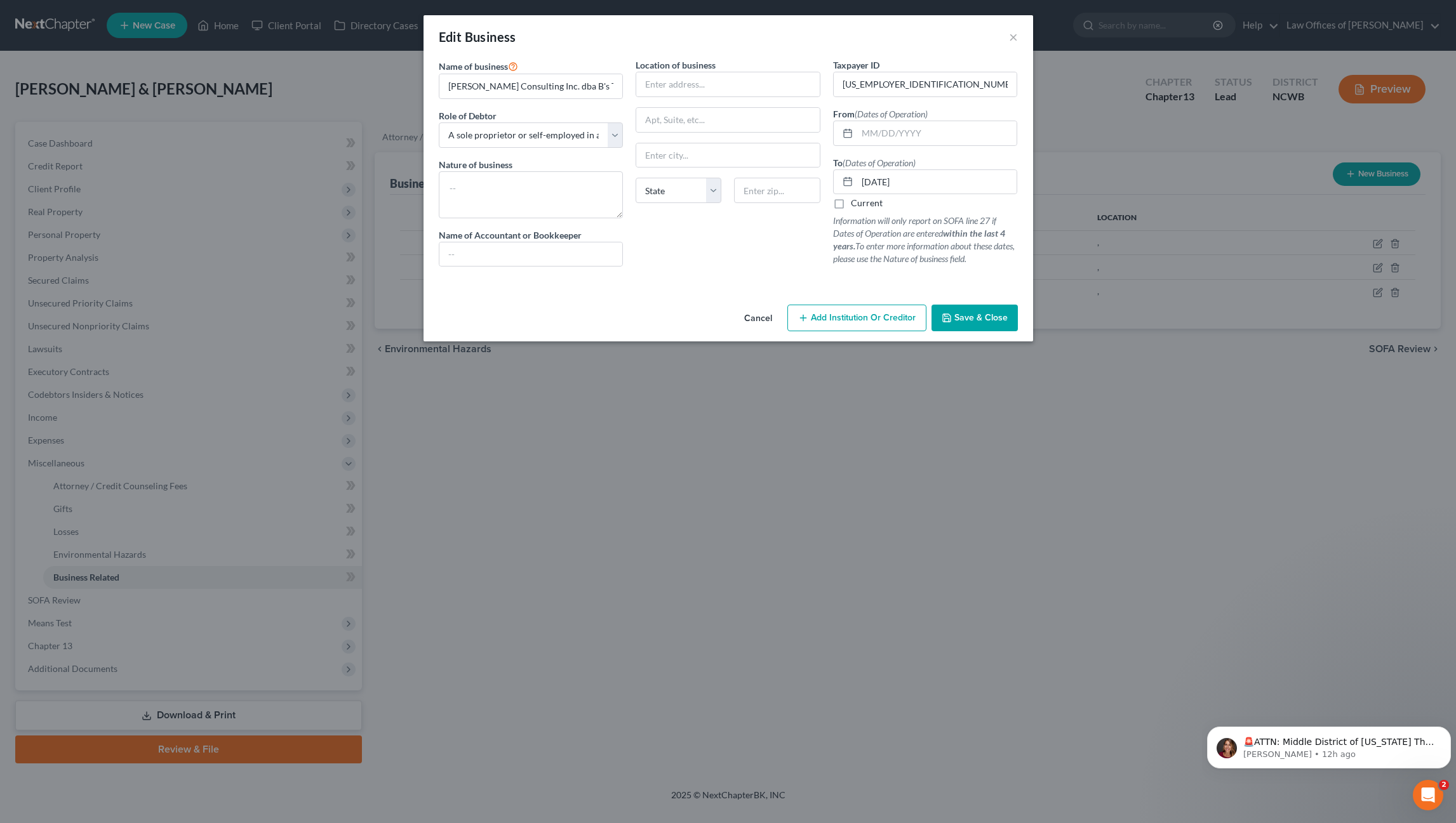
click at [983, 312] on span "Save & Close" at bounding box center [980, 317] width 53 height 11
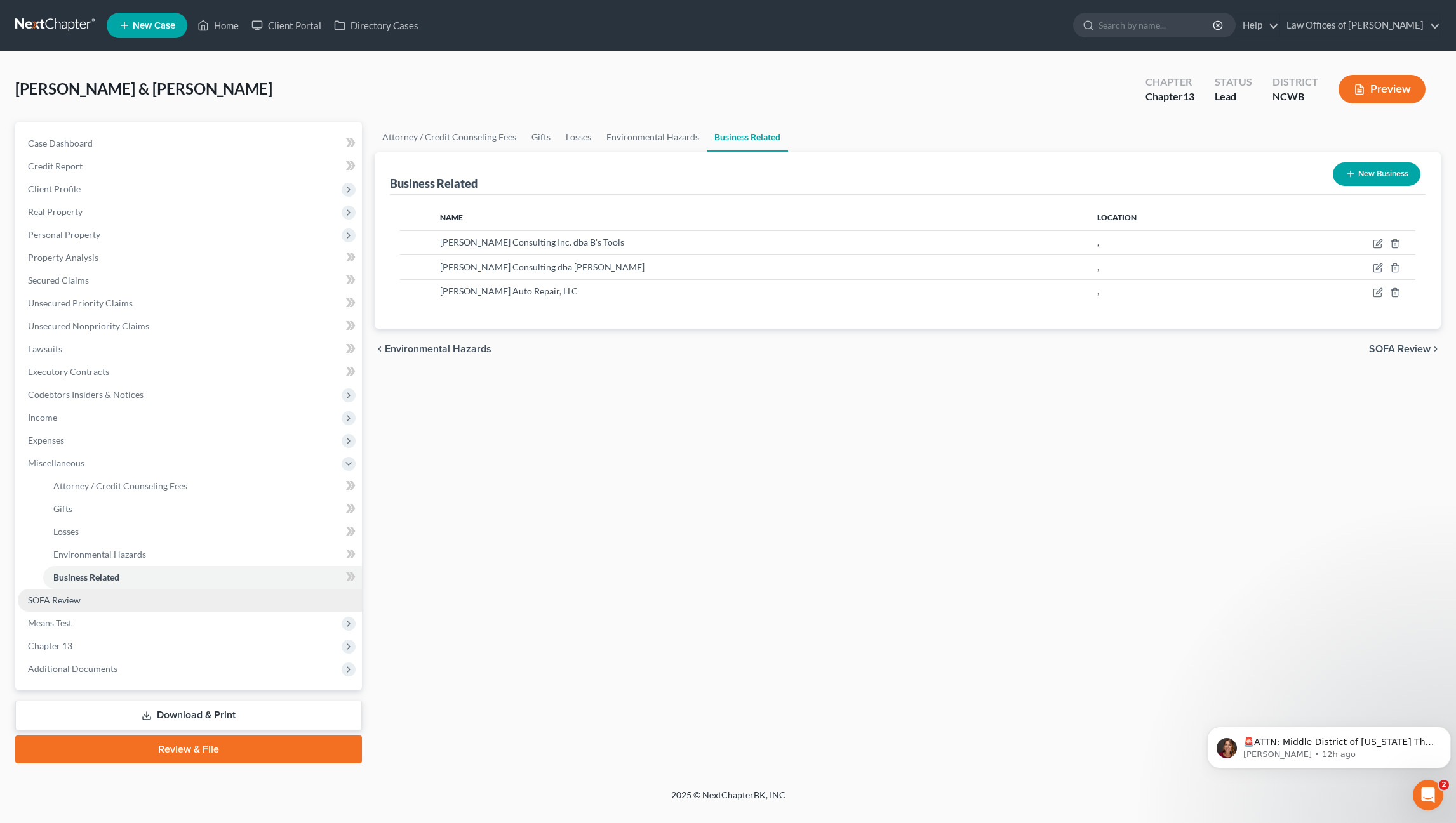
click at [45, 600] on span "SOFA Review" at bounding box center [54, 600] width 52 height 11
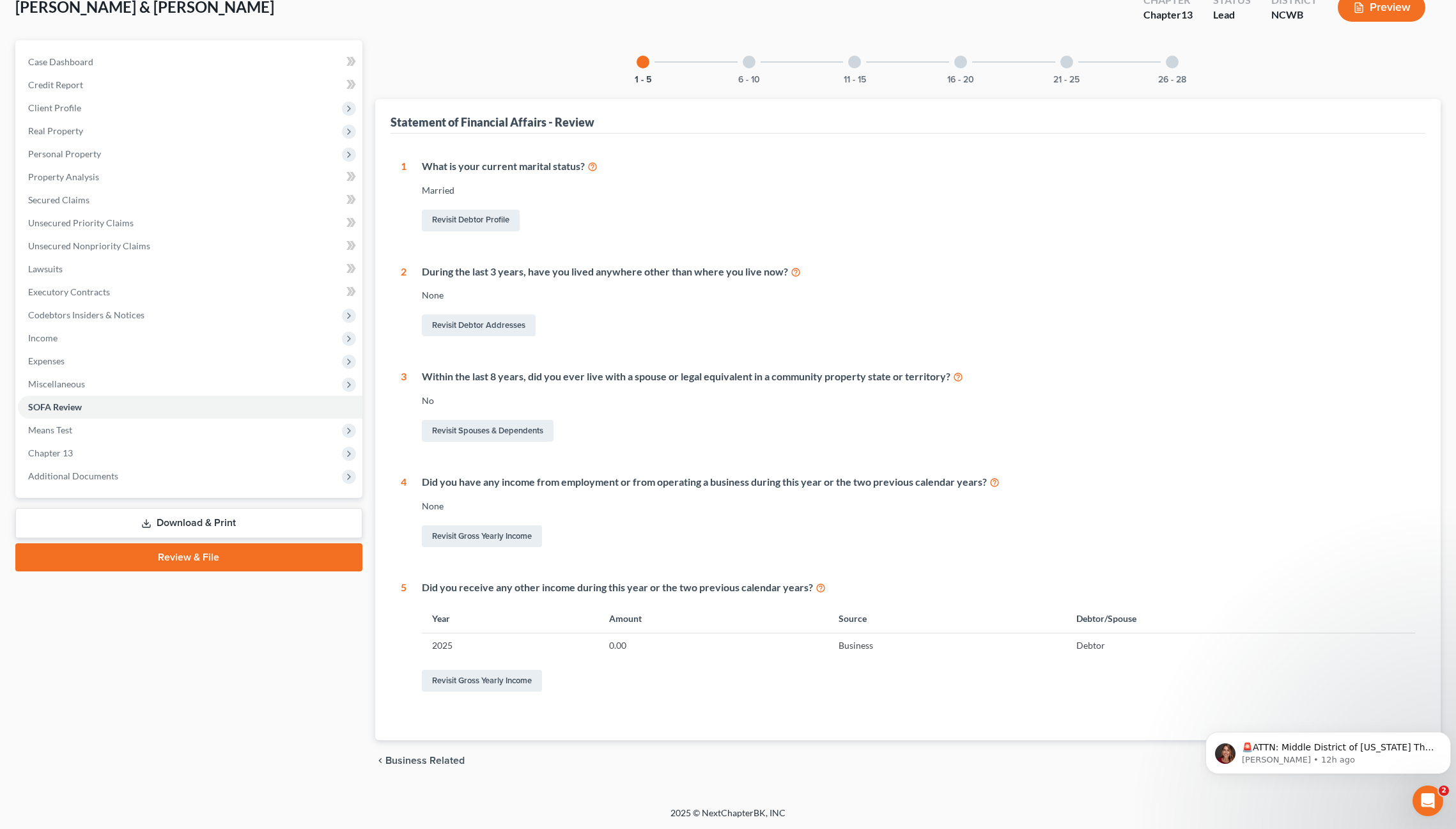
scroll to position [83, 0]
click at [750, 61] on div at bounding box center [749, 61] width 13 height 13
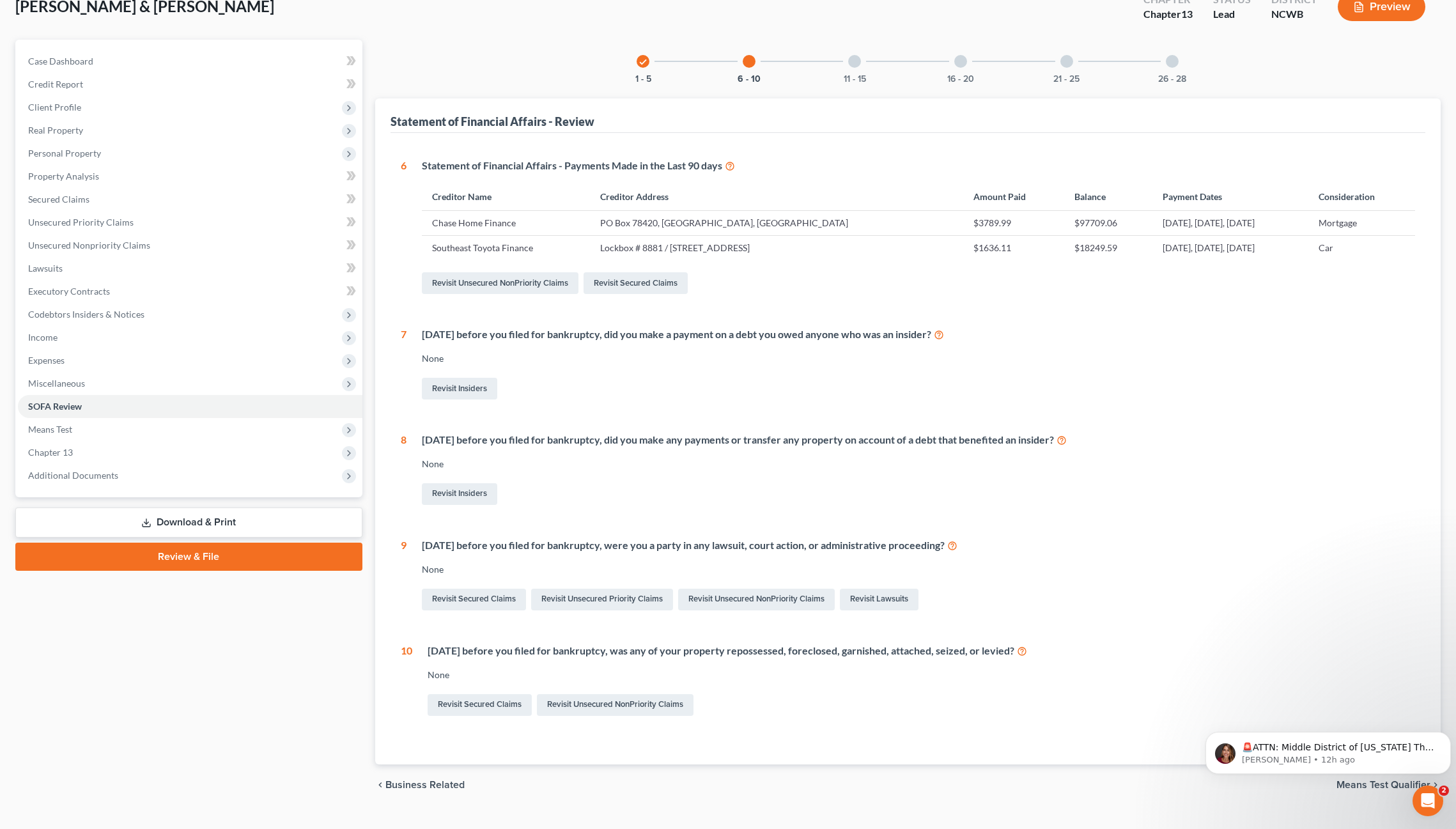
click at [859, 60] on div at bounding box center [855, 61] width 13 height 13
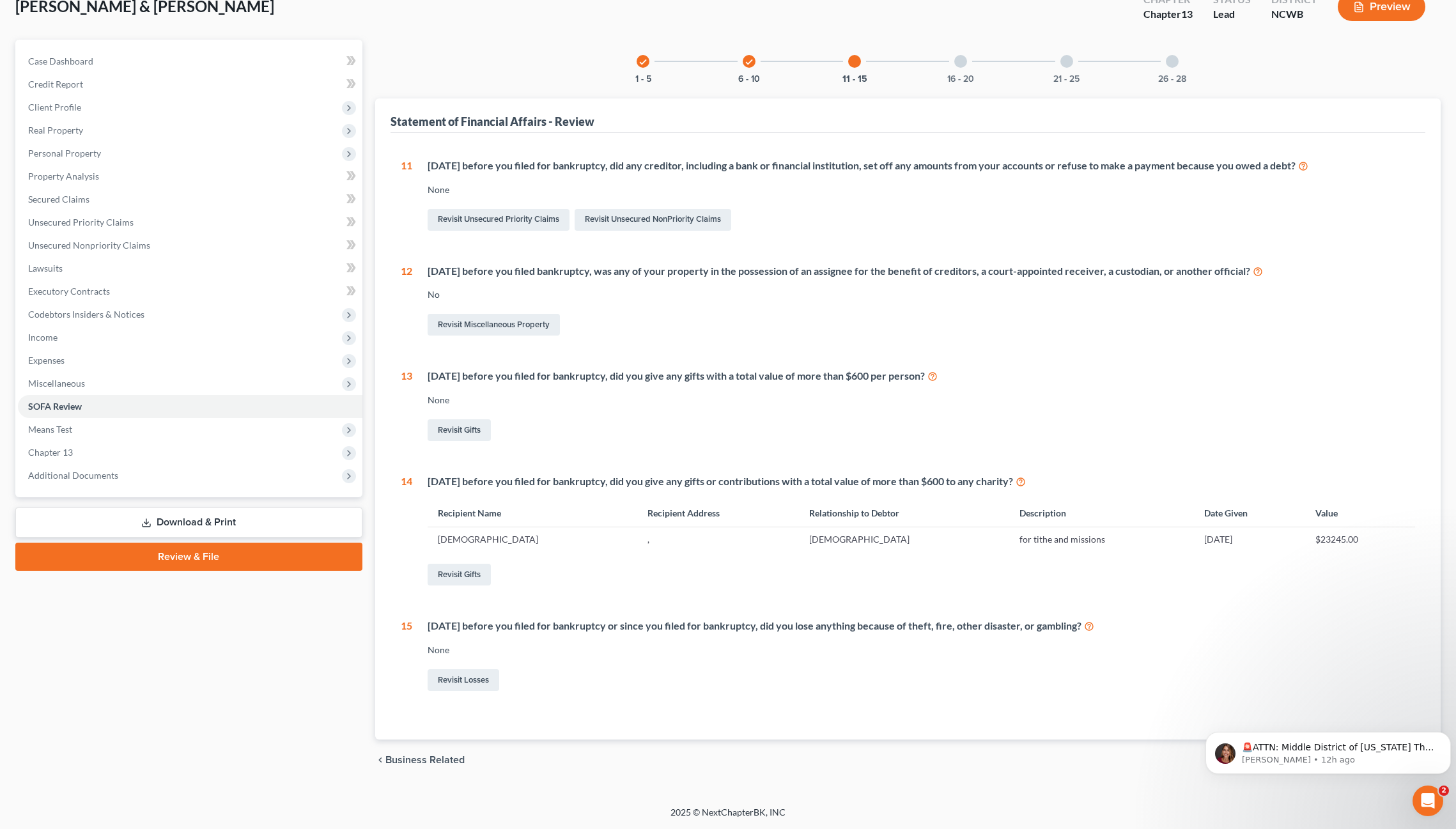
click at [961, 61] on div at bounding box center [960, 61] width 13 height 13
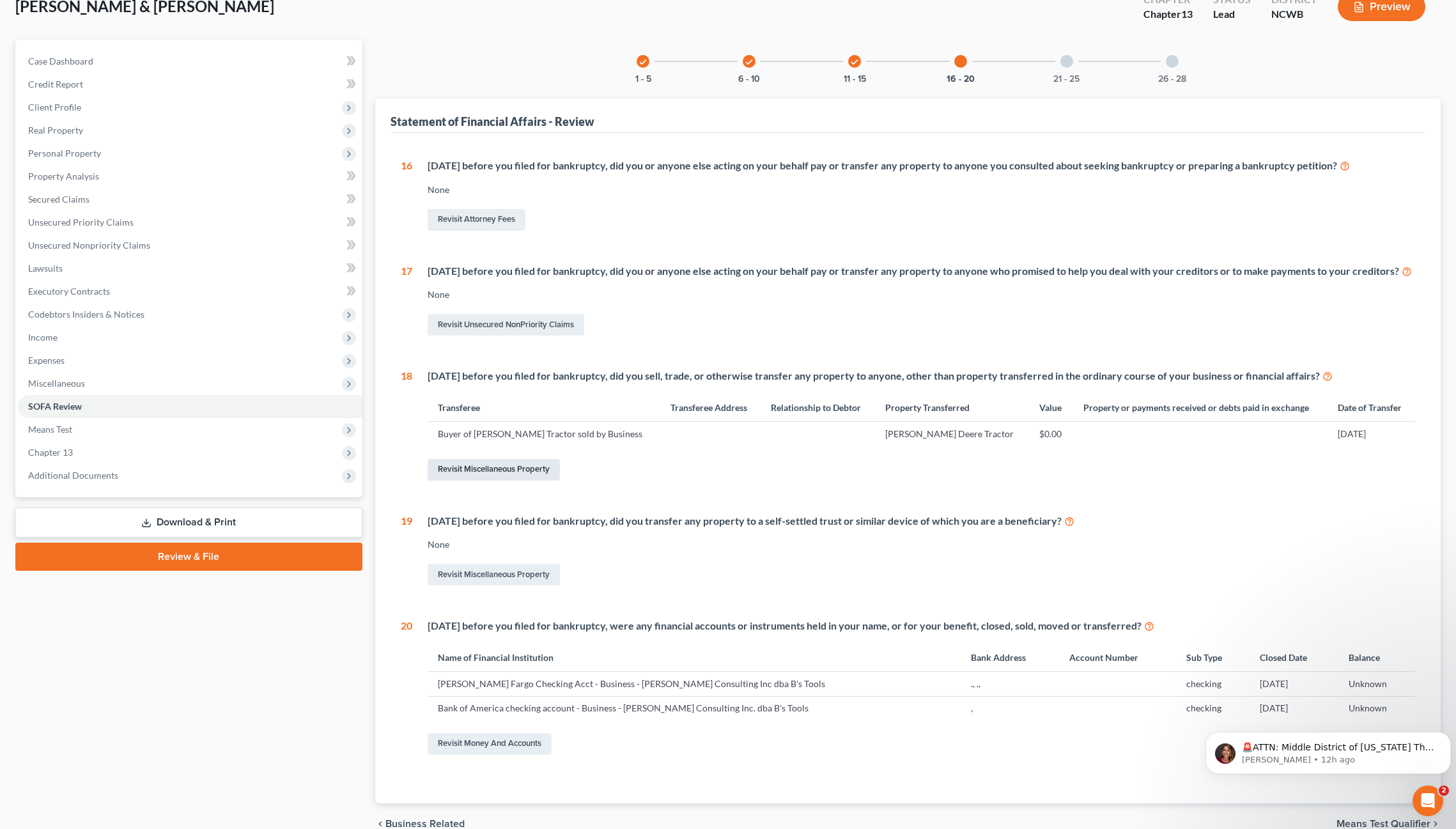
click at [508, 481] on link "Revisit Miscellaneous Property" at bounding box center [493, 470] width 132 height 21
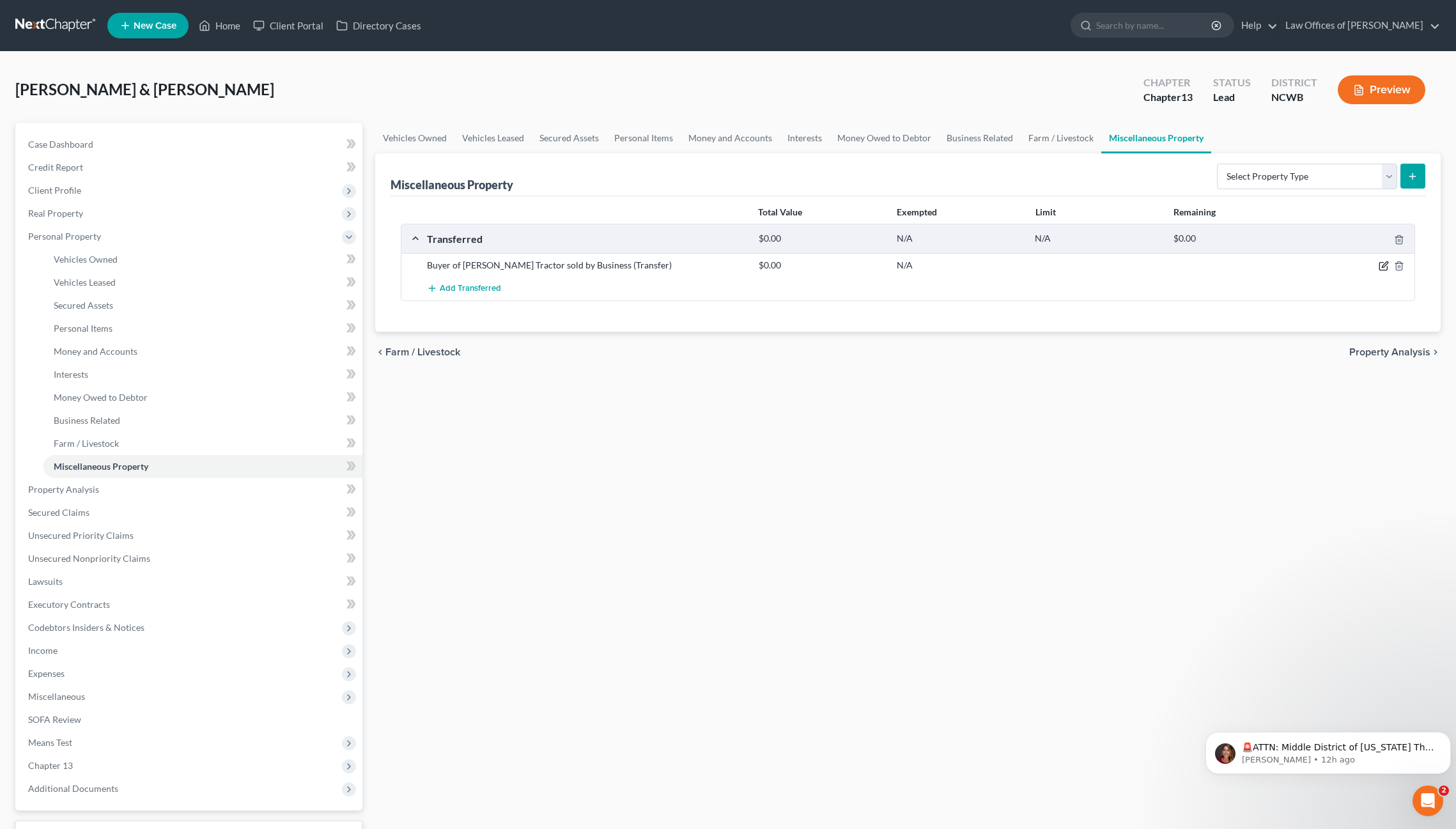
click at [1384, 266] on icon "button" at bounding box center [1384, 266] width 10 height 10
select select "Ordinary ([DATE])"
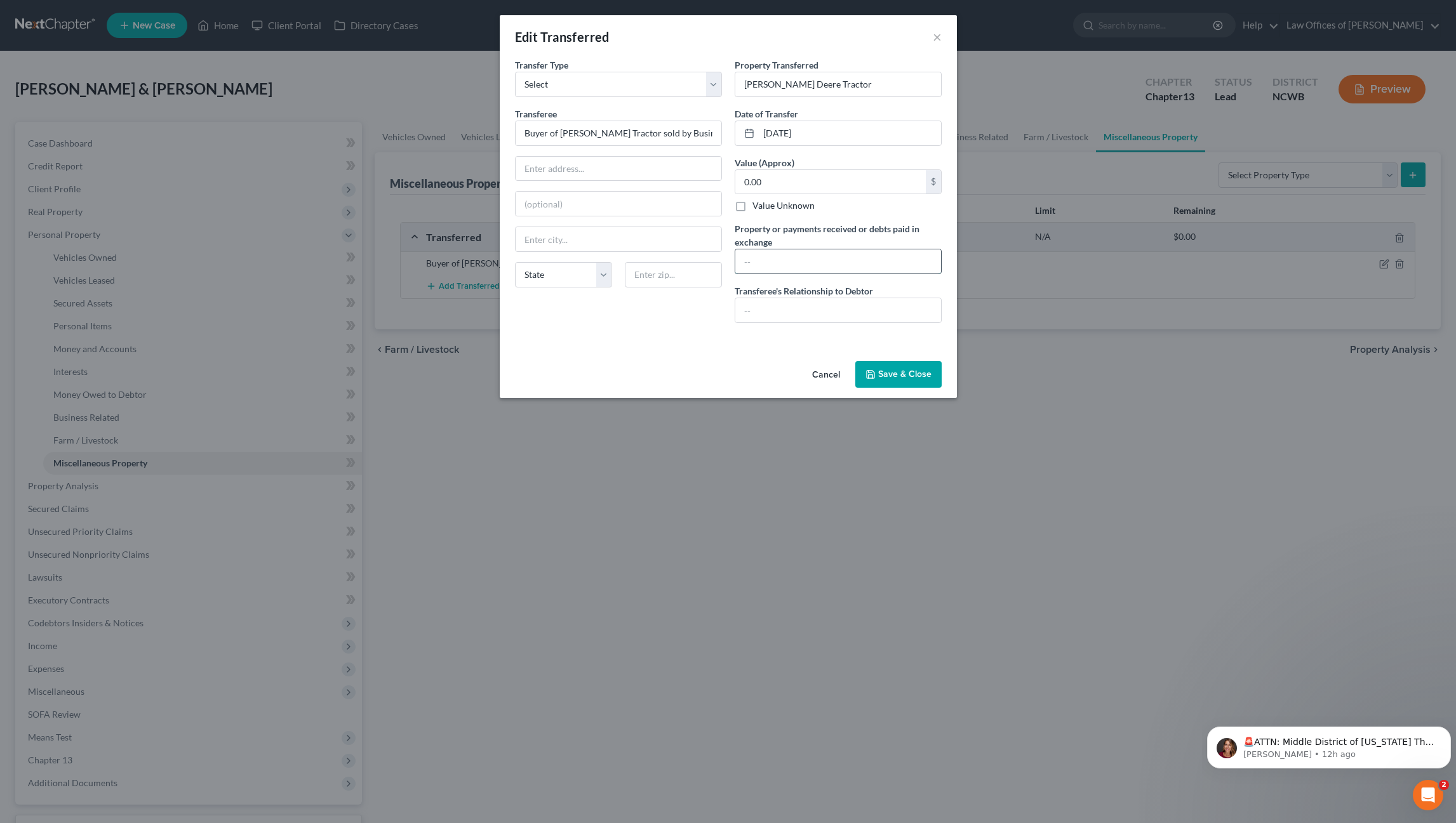
click at [803, 260] on input "text" at bounding box center [838, 262] width 206 height 24
type input "?"
click at [752, 206] on label "Value Unknown" at bounding box center [784, 206] width 62 height 13
click at [757, 206] on input "Value Unknown" at bounding box center [762, 203] width 9 height 9
checkbox input "true"
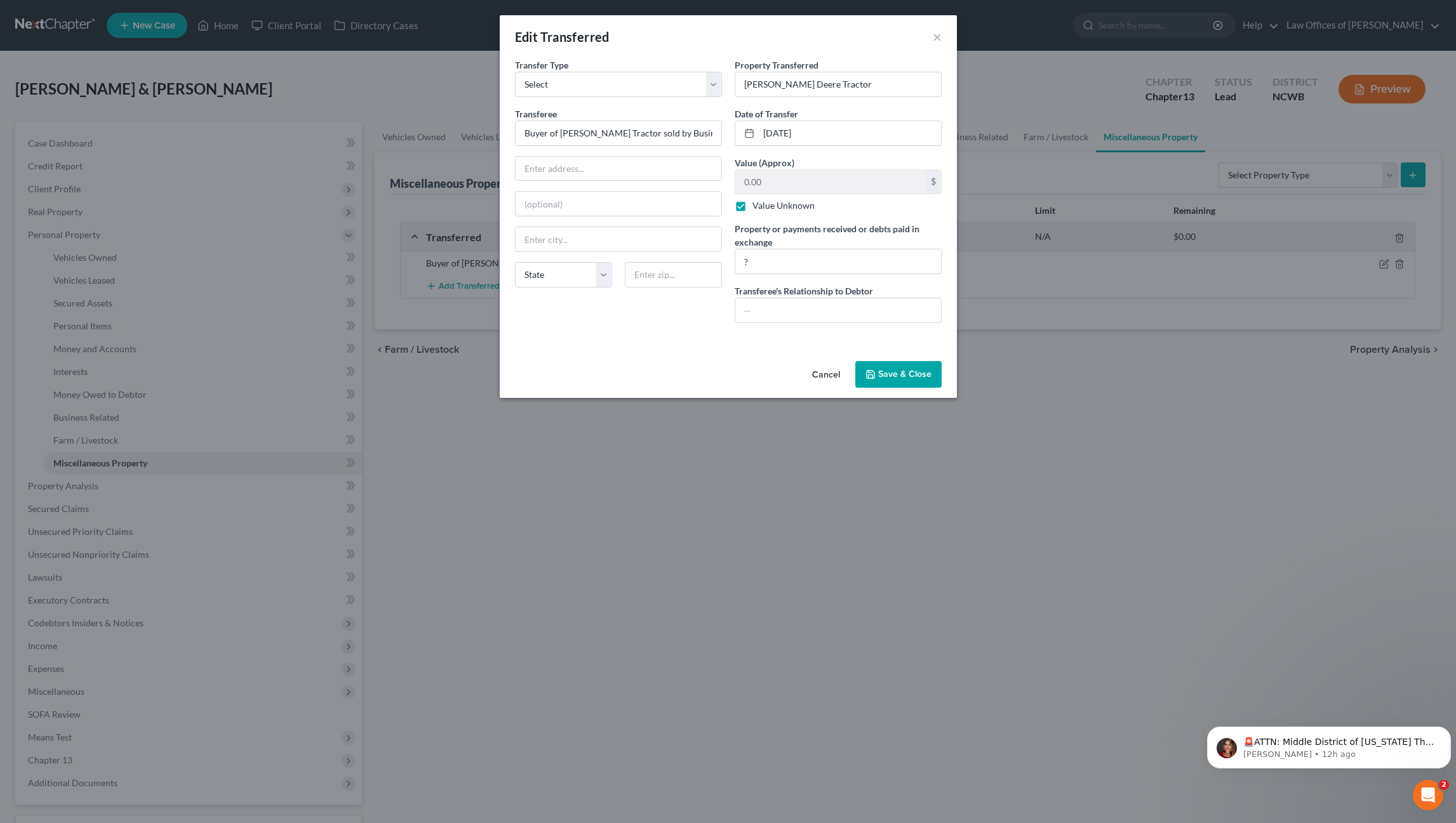
click at [890, 376] on button "Save & Close" at bounding box center [899, 374] width 87 height 27
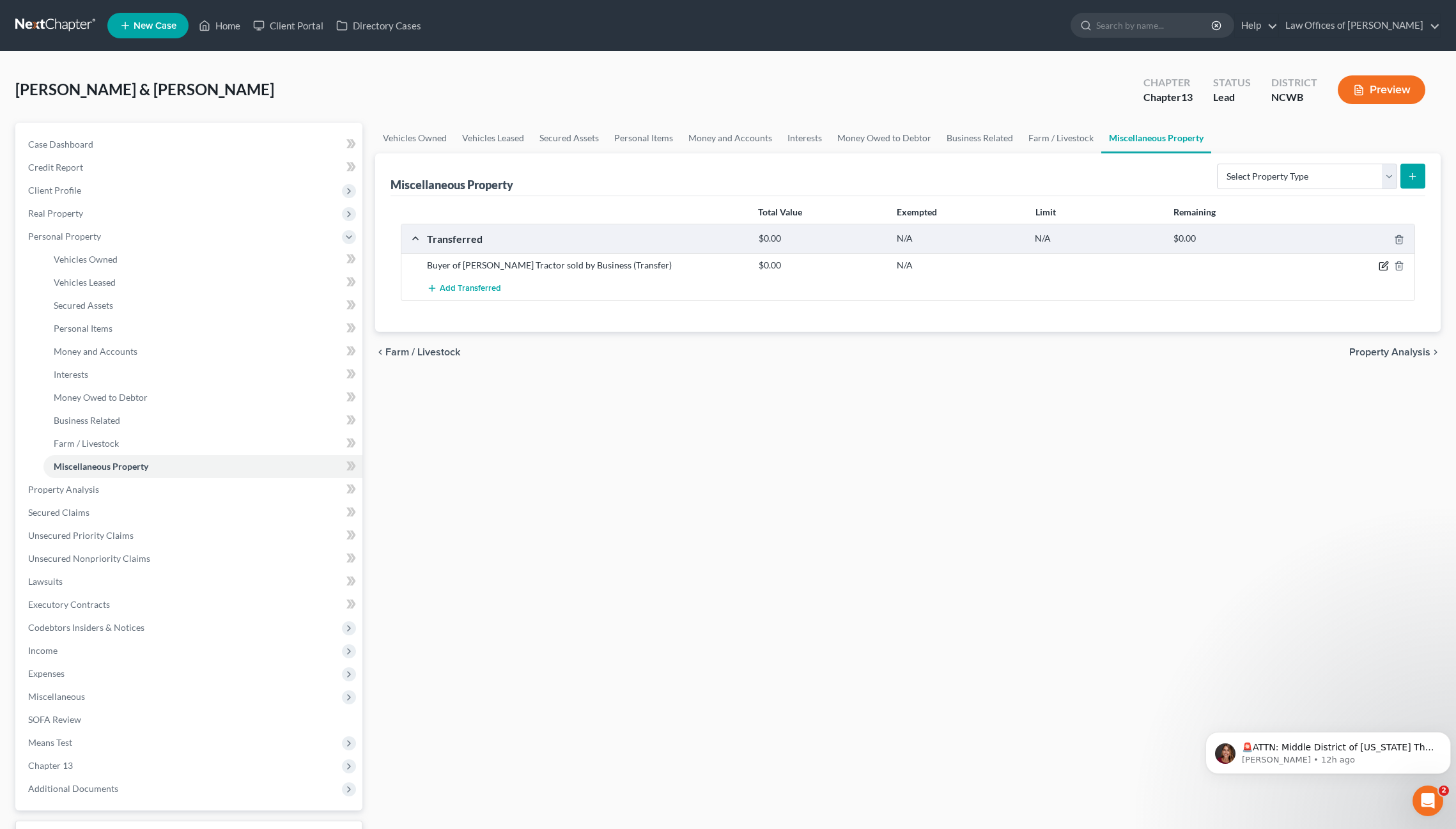
click at [1381, 266] on icon "button" at bounding box center [1384, 266] width 10 height 10
select select "Ordinary ([DATE])"
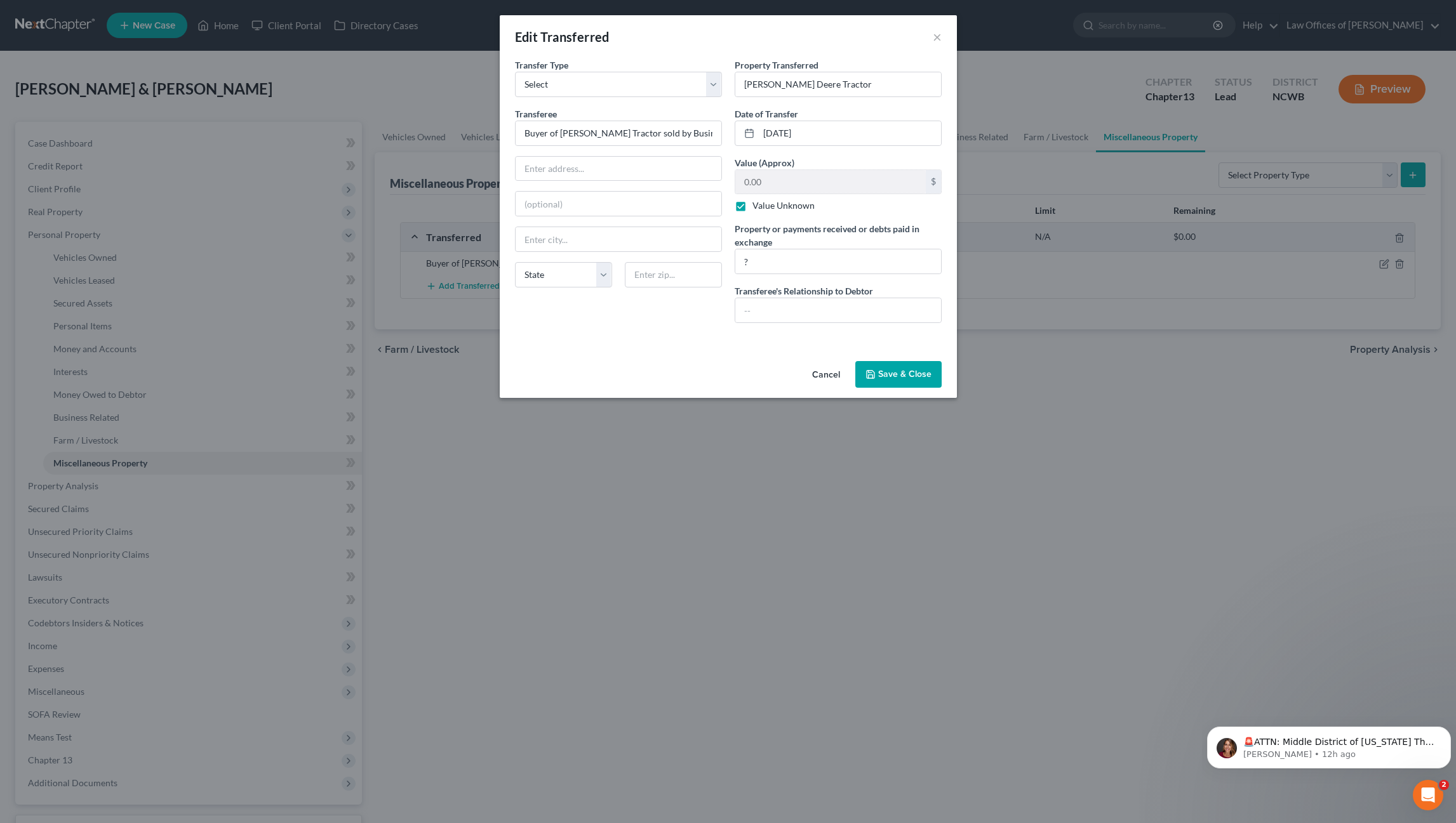
click at [886, 374] on button "Save & Close" at bounding box center [899, 374] width 87 height 27
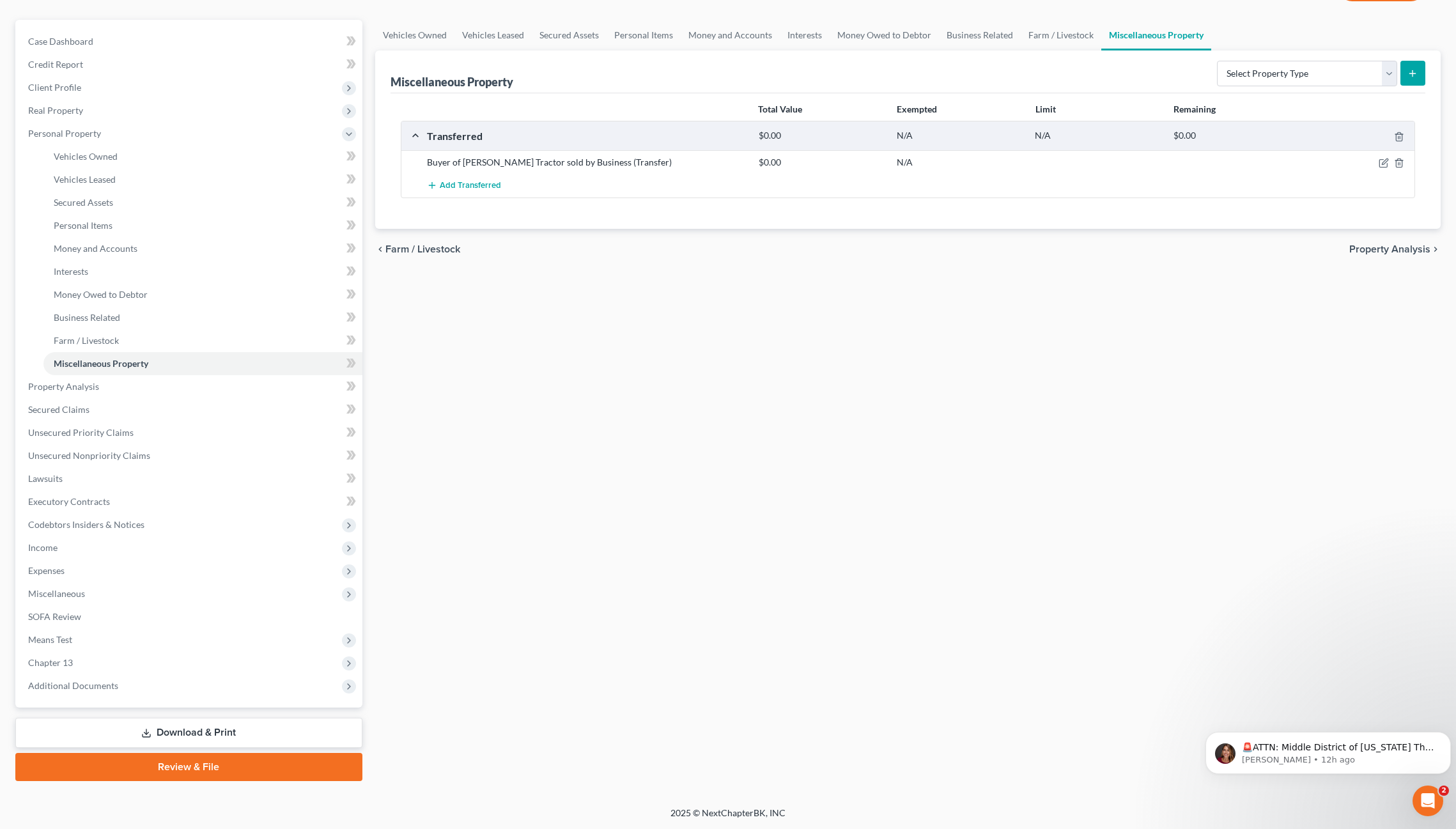
scroll to position [104, 0]
click at [59, 615] on span "SOFA Review" at bounding box center [54, 616] width 53 height 11
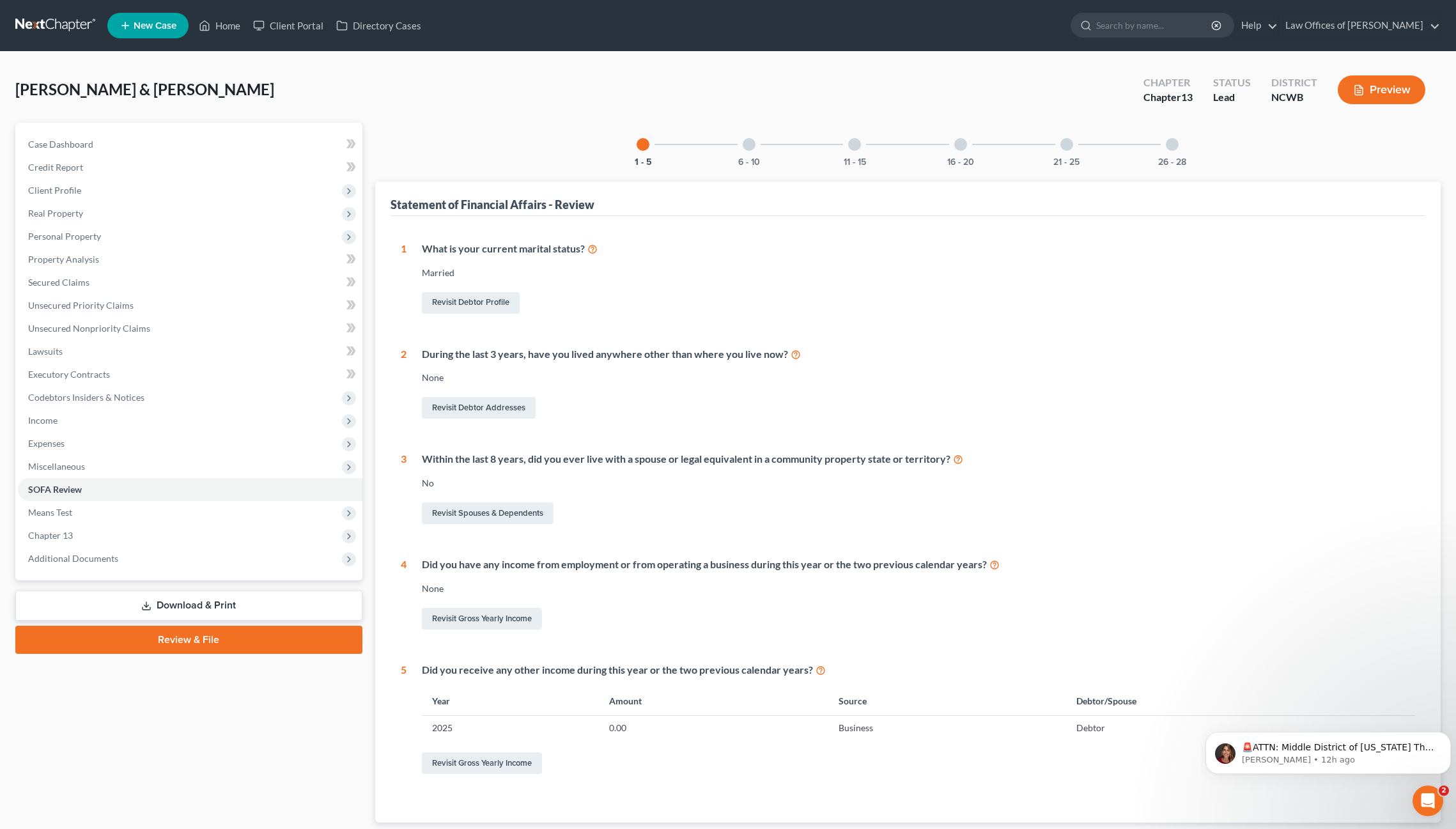
click at [960, 148] on div at bounding box center [960, 144] width 13 height 13
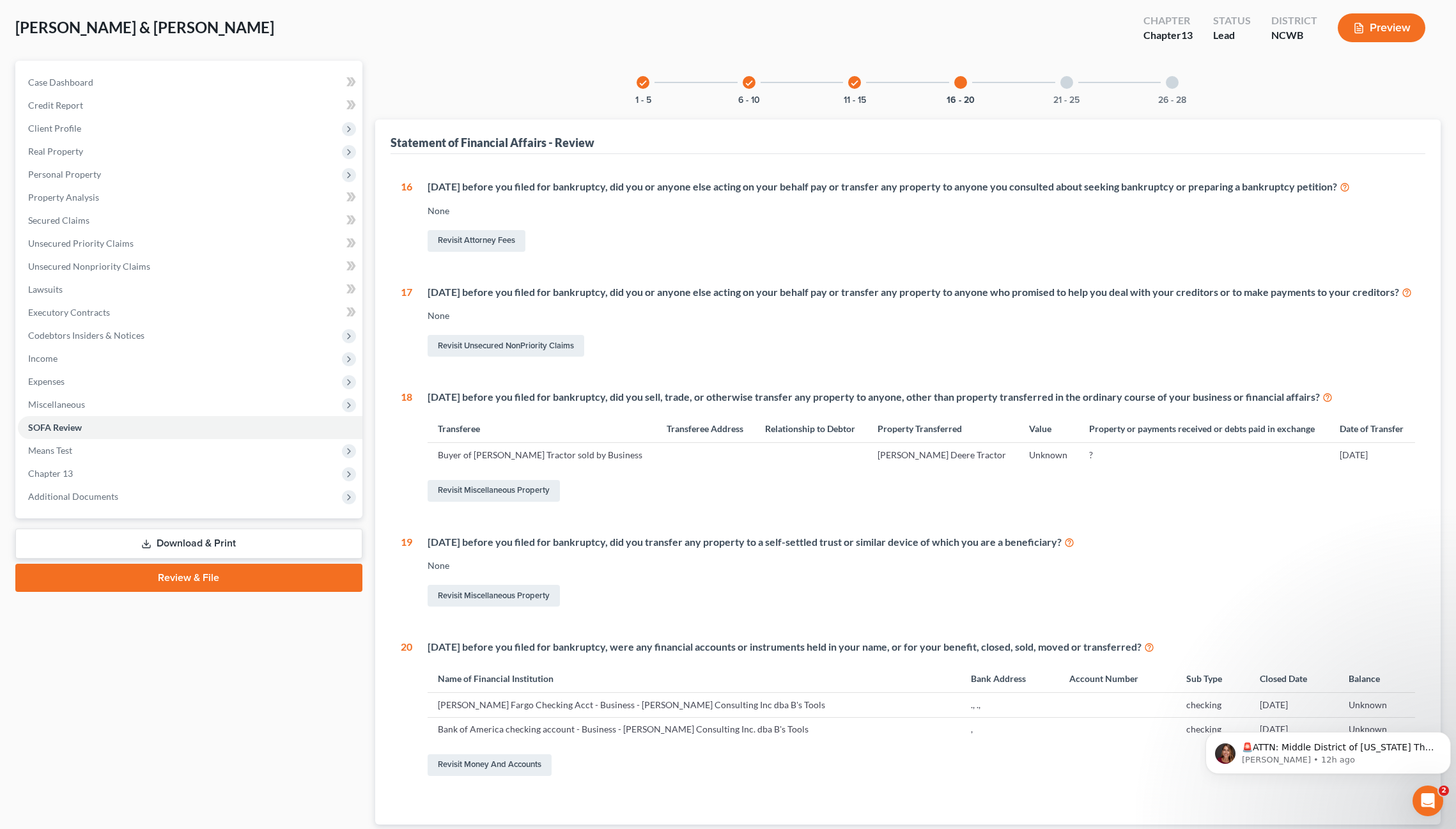
scroll to position [128, 0]
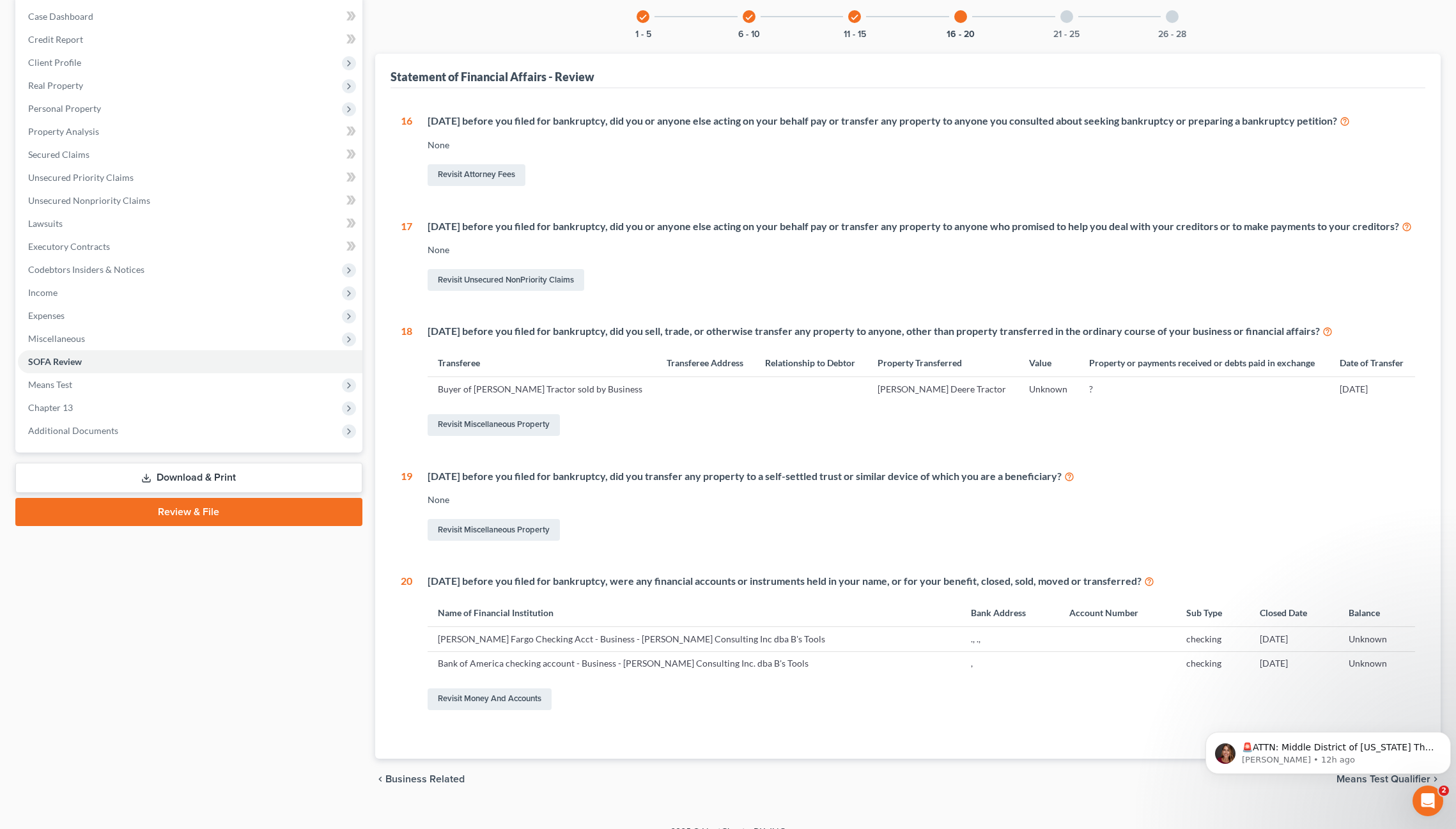
click at [1068, 19] on div at bounding box center [1067, 16] width 13 height 13
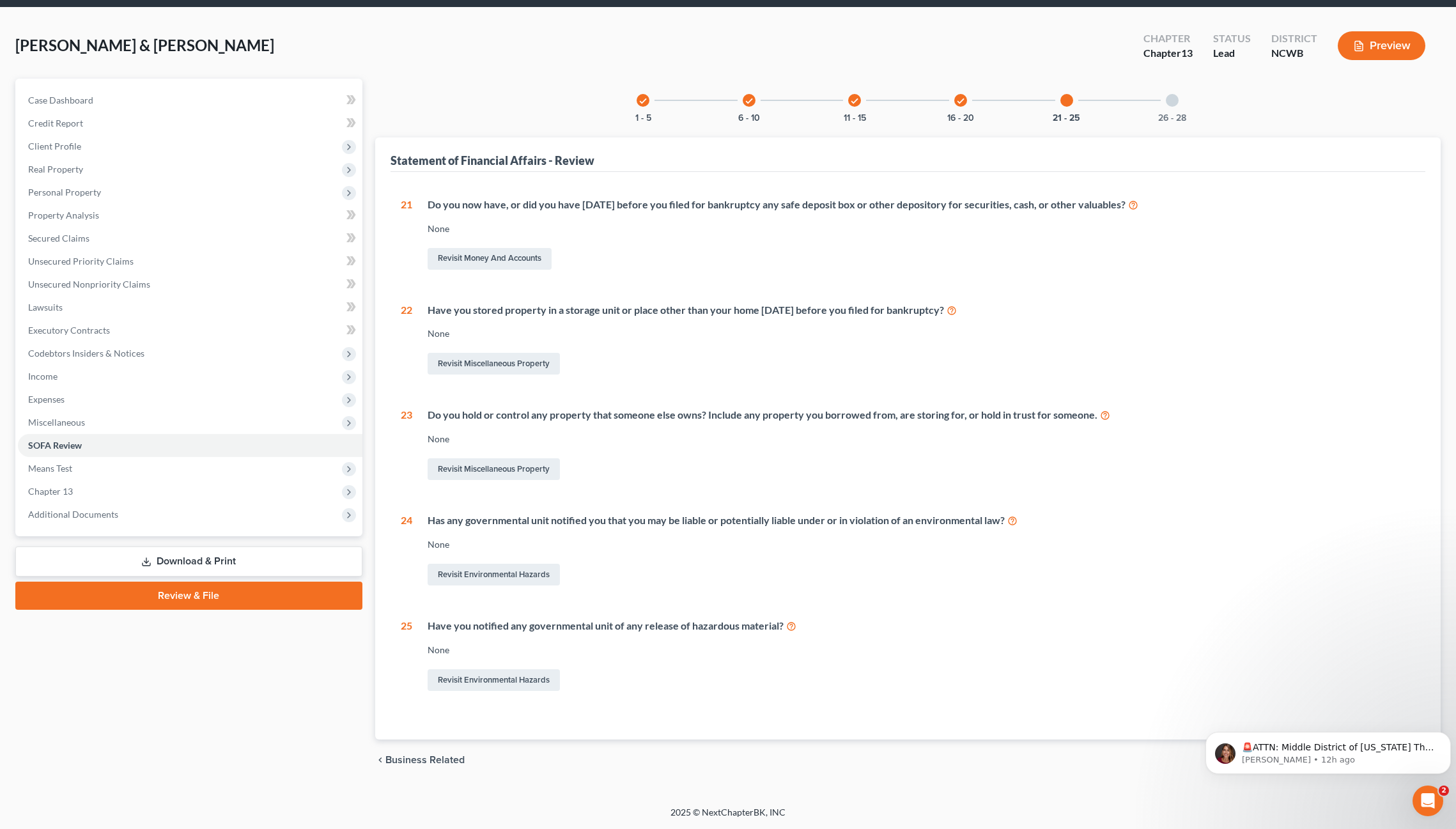
scroll to position [44, 0]
click at [1171, 104] on div at bounding box center [1173, 101] width 13 height 13
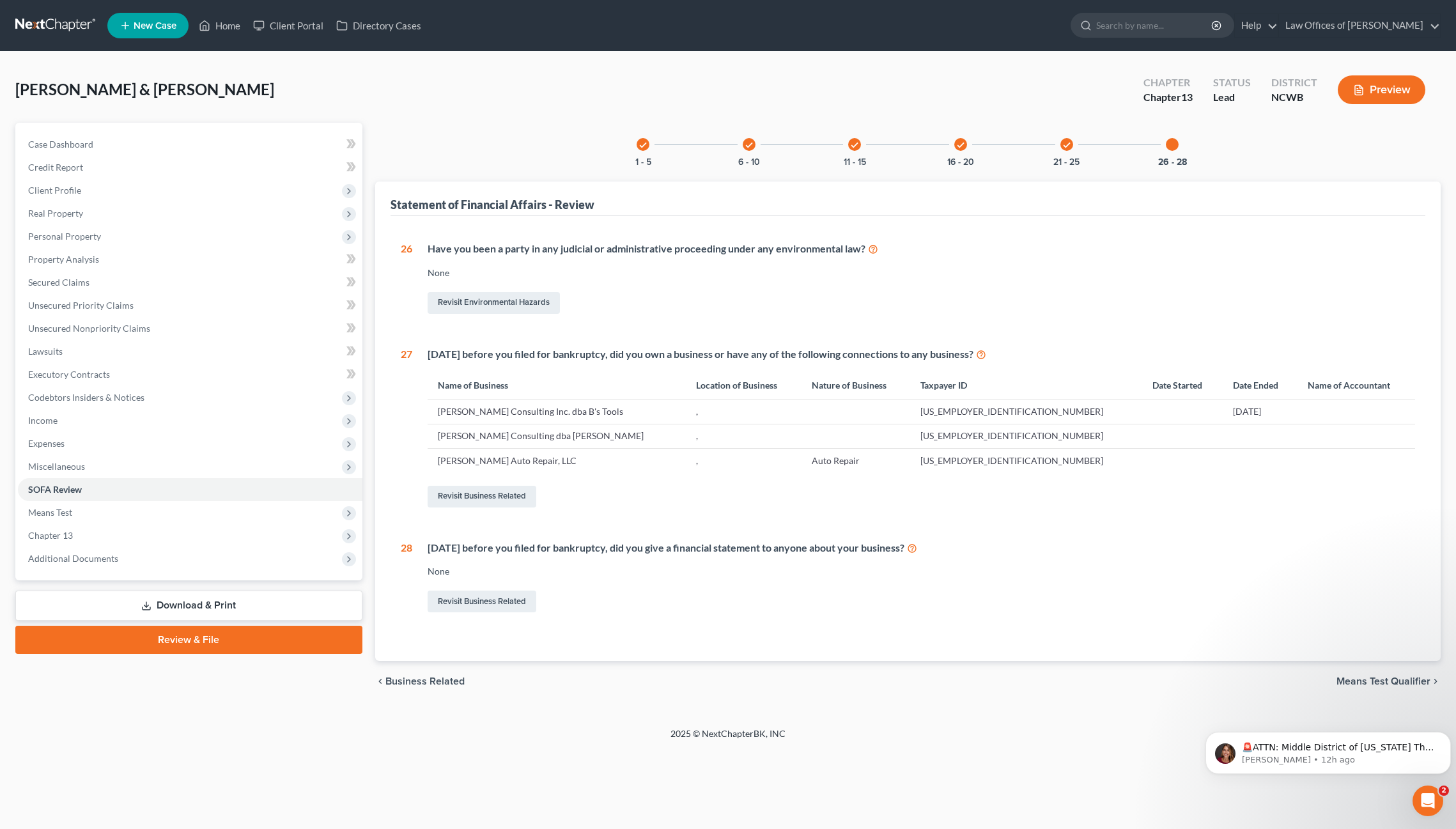
scroll to position [0, 0]
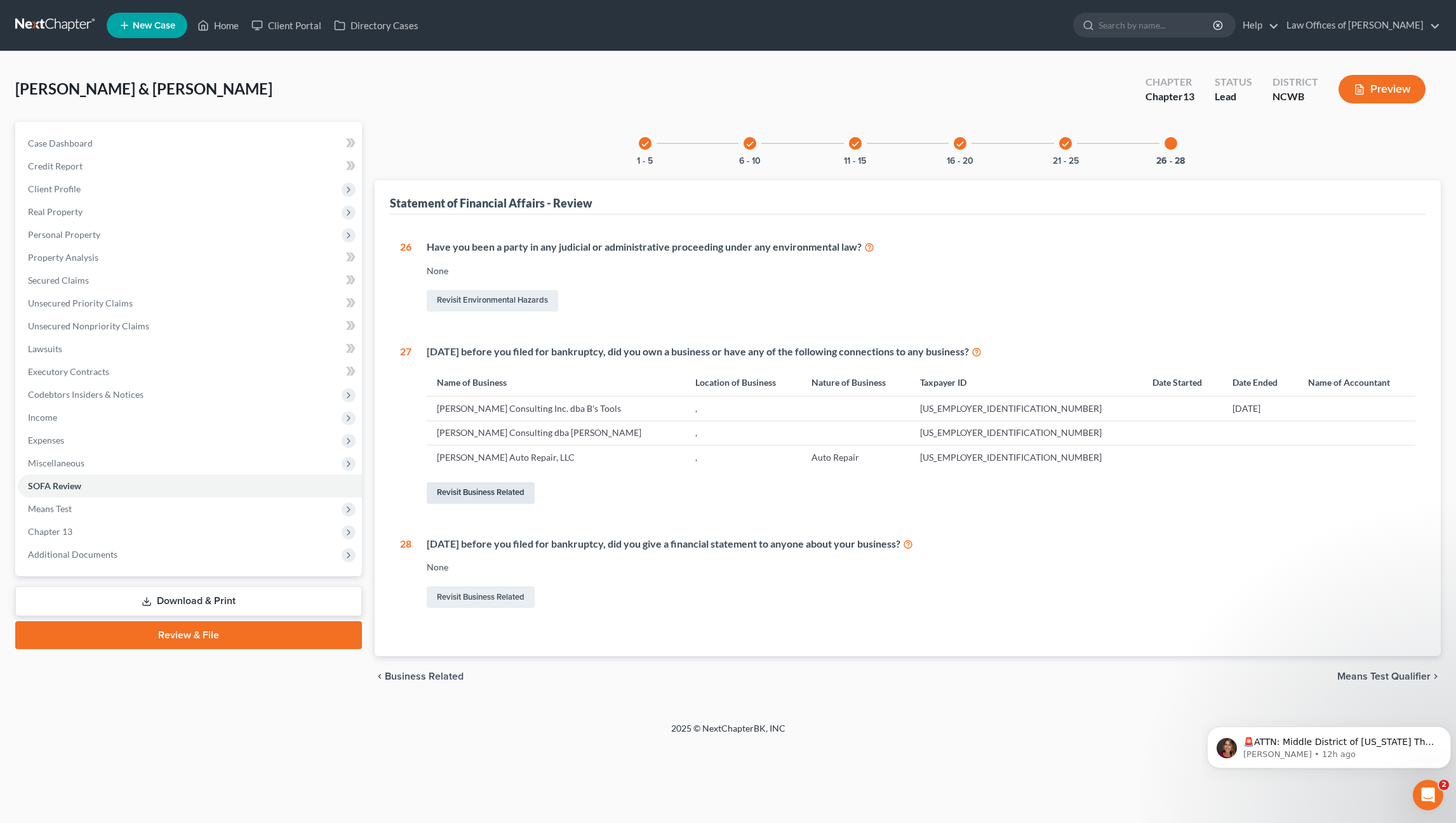
click at [453, 490] on link "Revisit Business Related" at bounding box center [481, 493] width 108 height 21
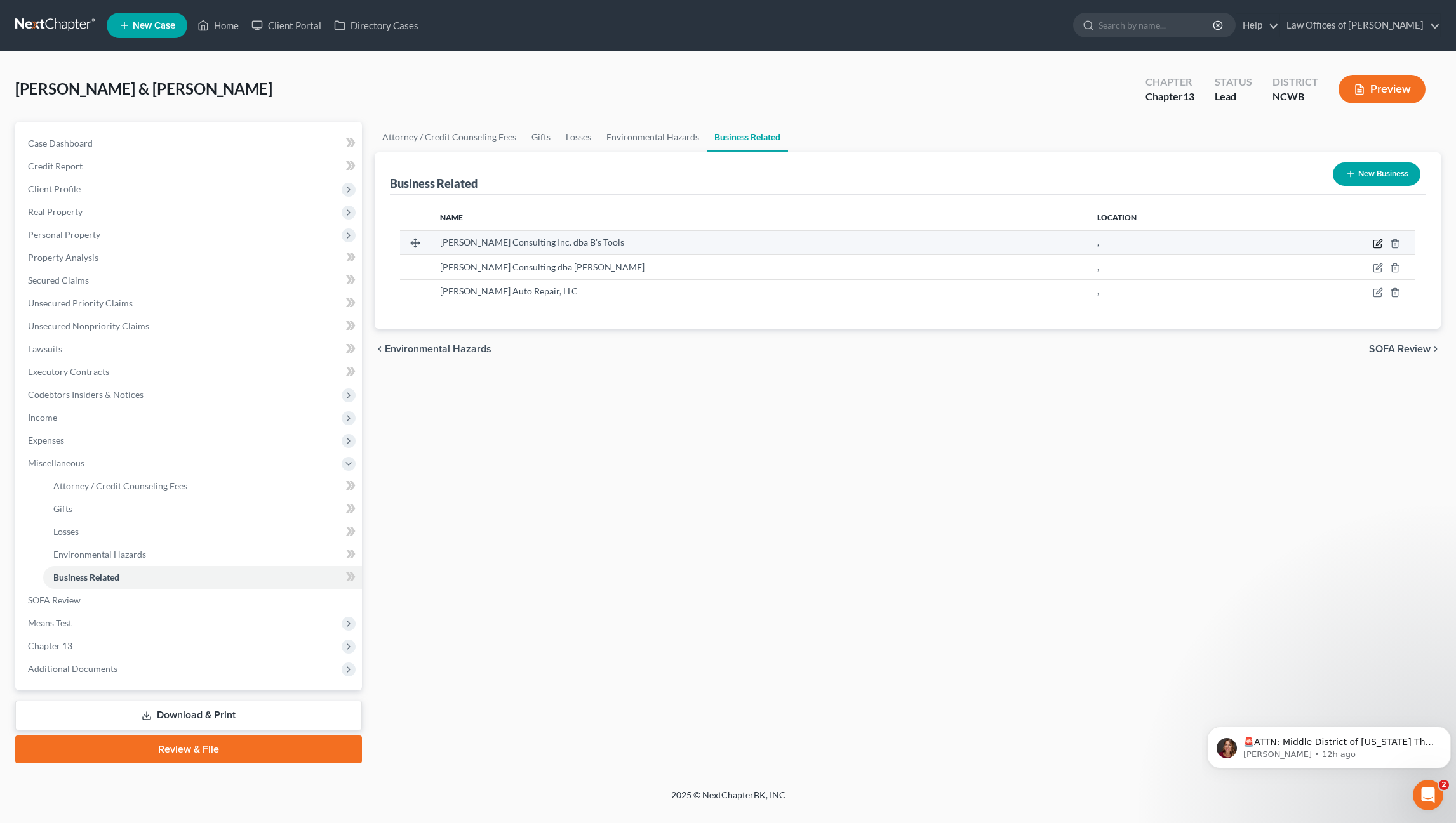
click at [1377, 242] on icon "button" at bounding box center [1377, 244] width 10 height 10
select select "sole_proprietor"
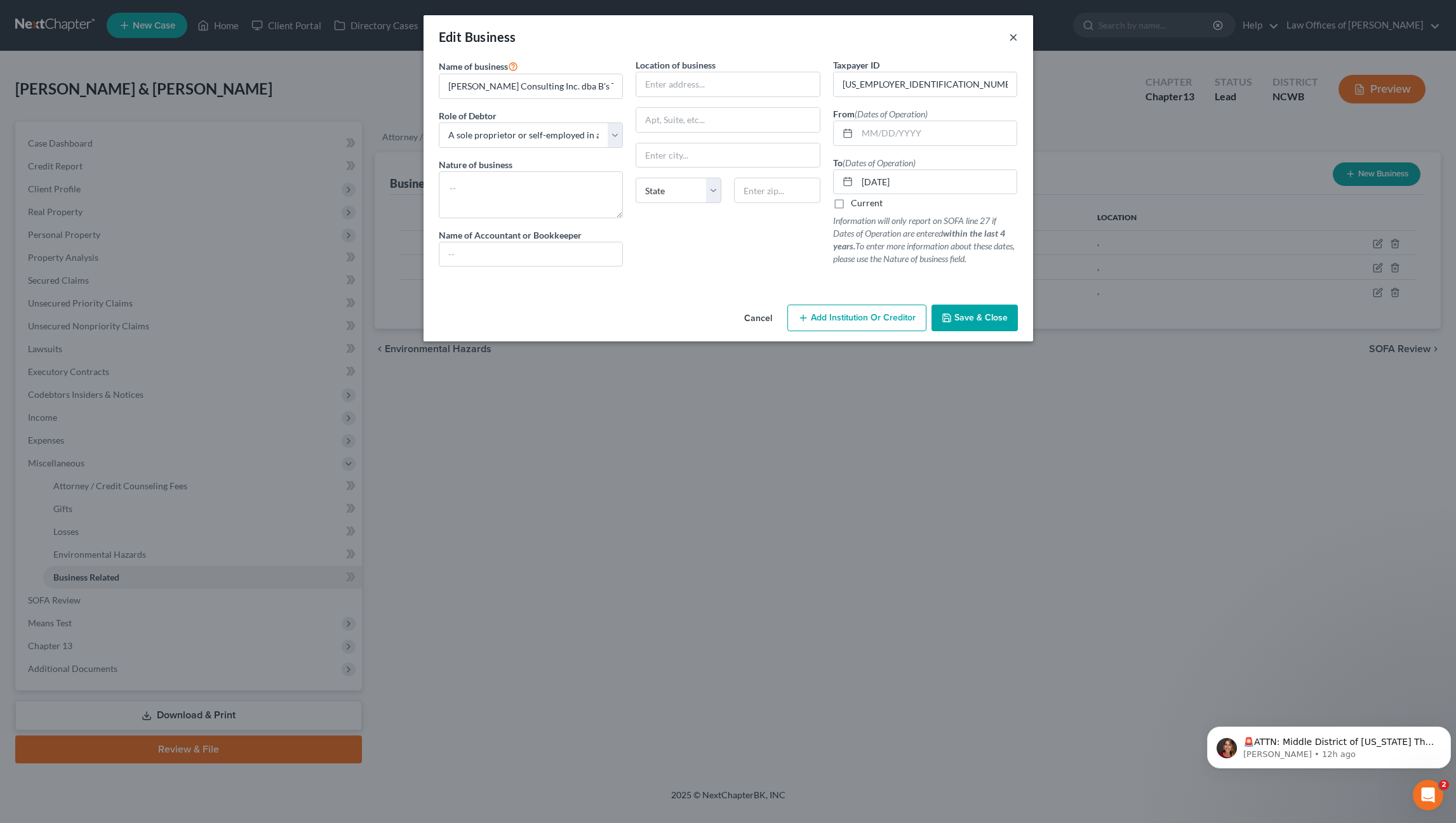
click at [1011, 35] on button "×" at bounding box center [1013, 36] width 9 height 15
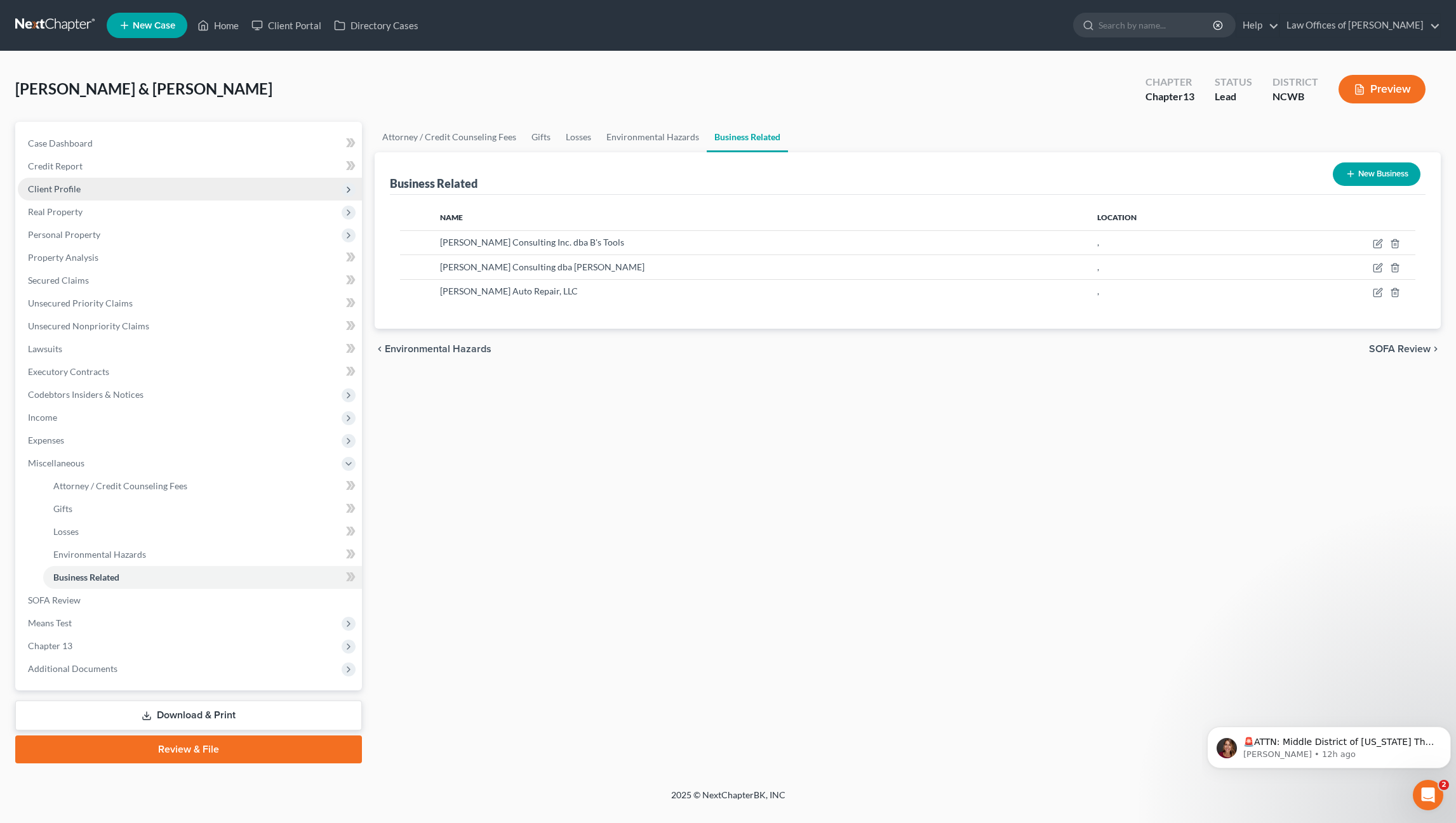
click at [48, 188] on span "Client Profile" at bounding box center [54, 189] width 52 height 11
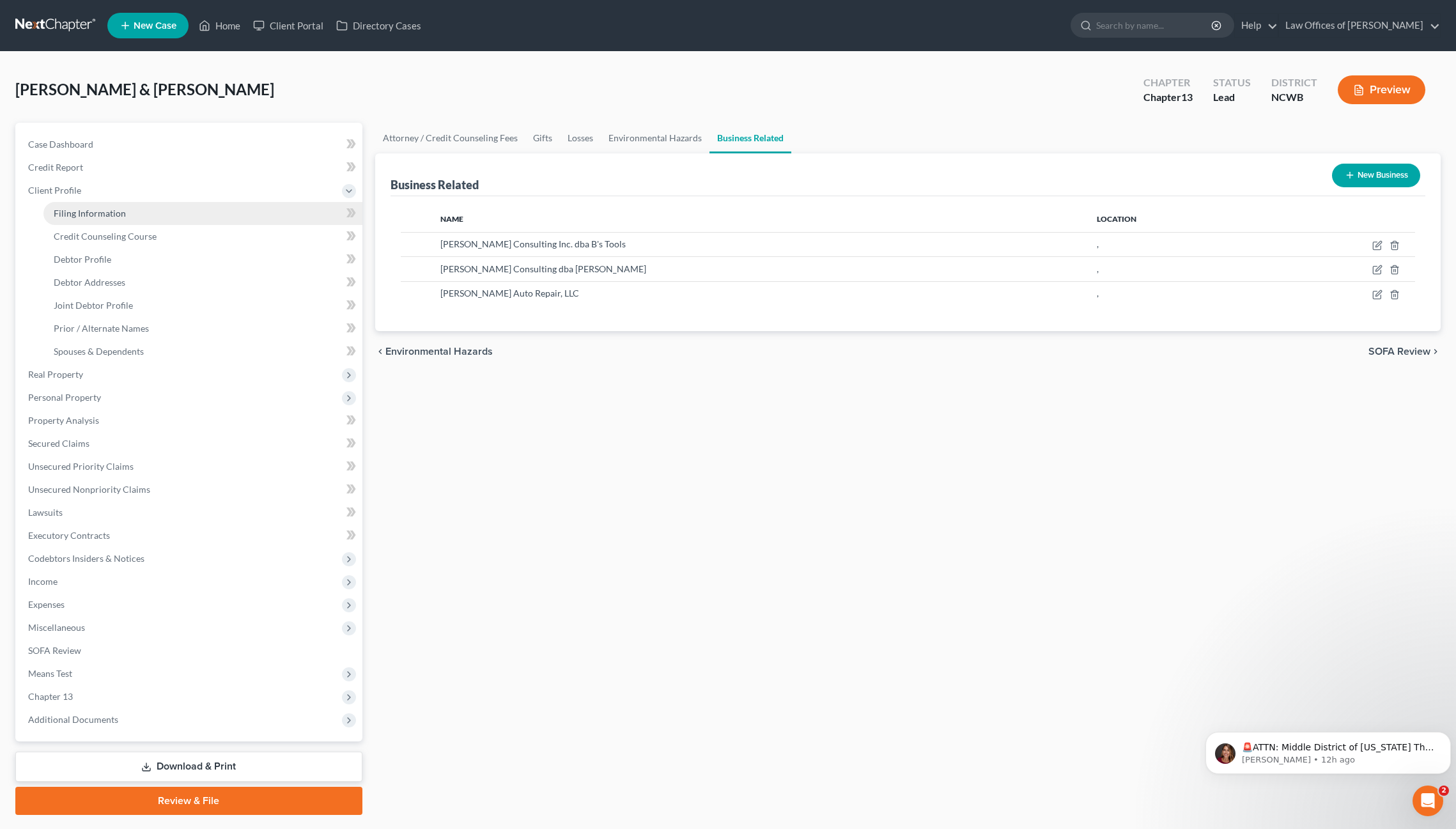
click at [76, 215] on span "Filing Information" at bounding box center [89, 213] width 72 height 11
select select "1"
select select "3"
select select "28"
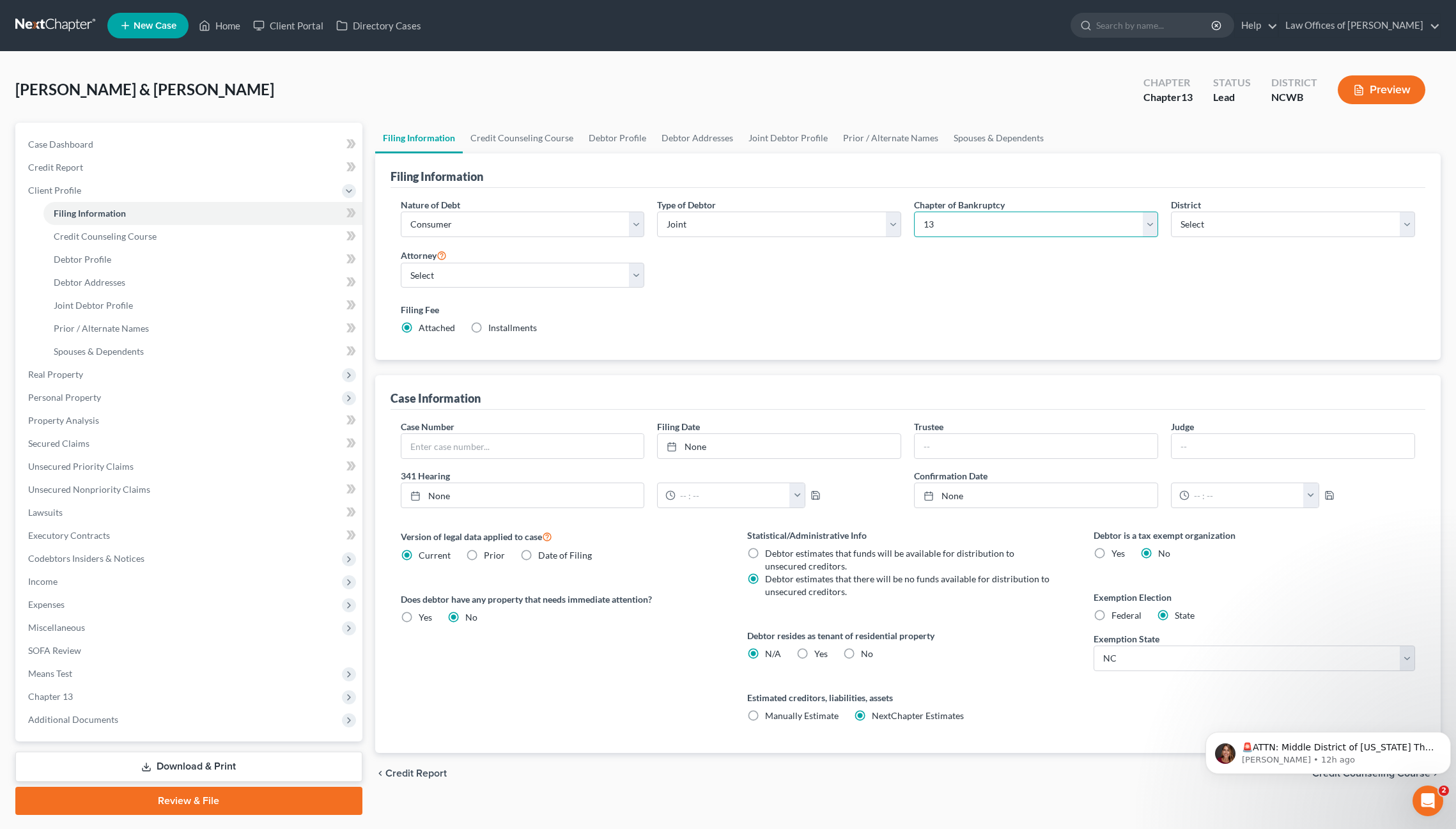
click at [994, 228] on select "Select 7 11 12 13" at bounding box center [1036, 224] width 244 height 26
select select "0"
click at [914, 211] on select "Select 7 11 12 13" at bounding box center [1036, 224] width 244 height 26
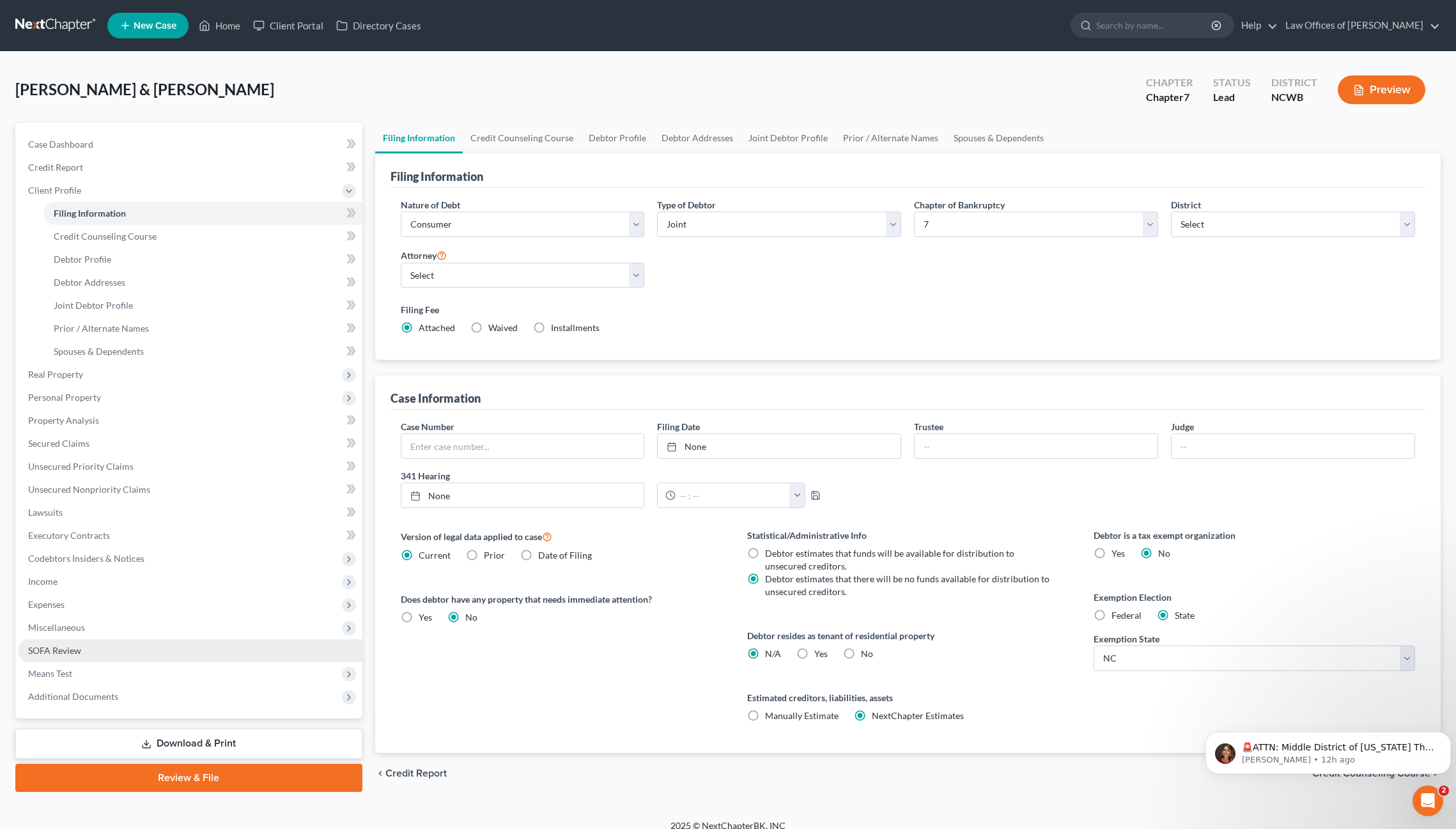
click at [51, 651] on span "SOFA Review" at bounding box center [54, 650] width 53 height 11
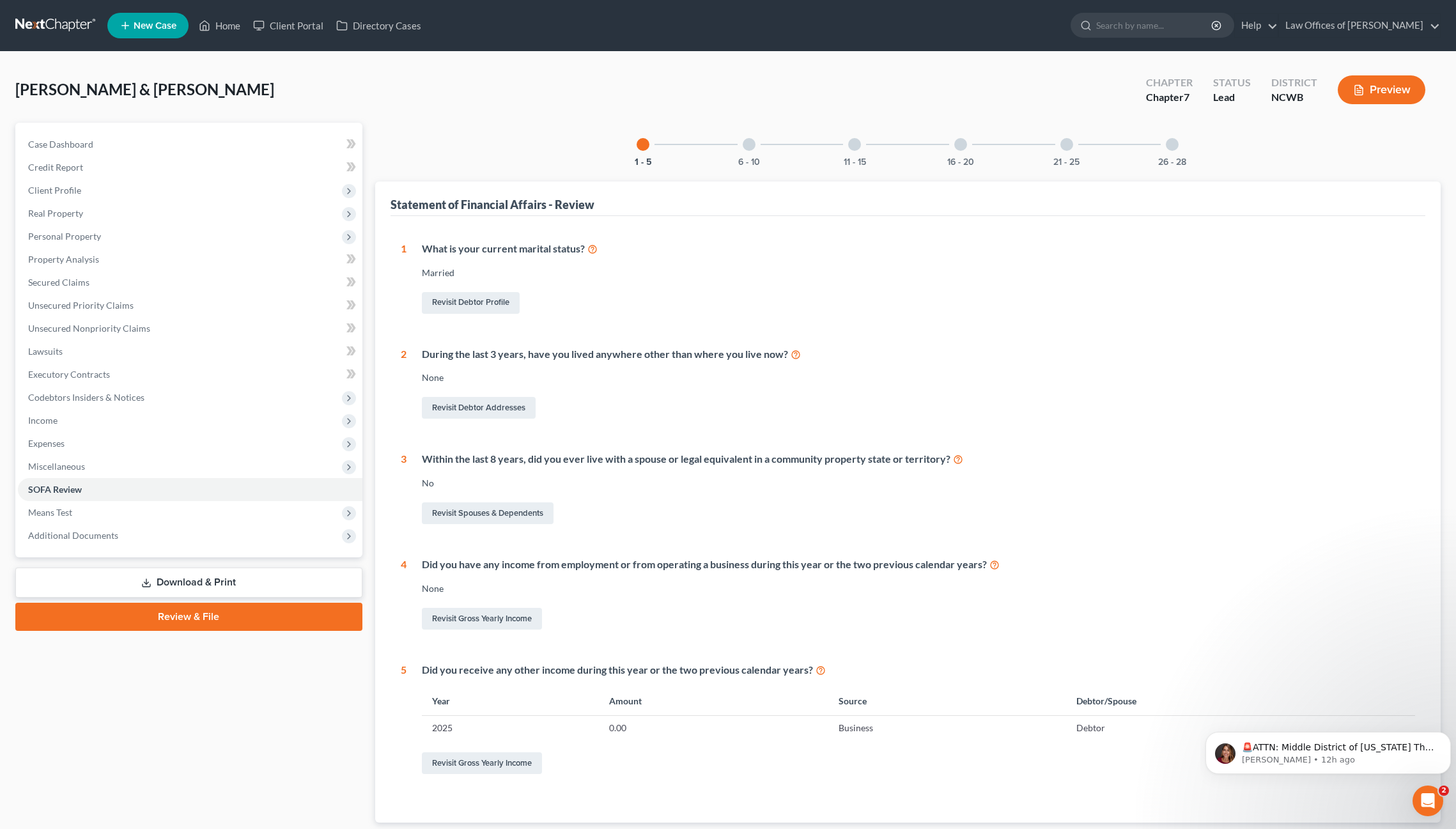
click at [1063, 146] on div at bounding box center [1067, 144] width 13 height 13
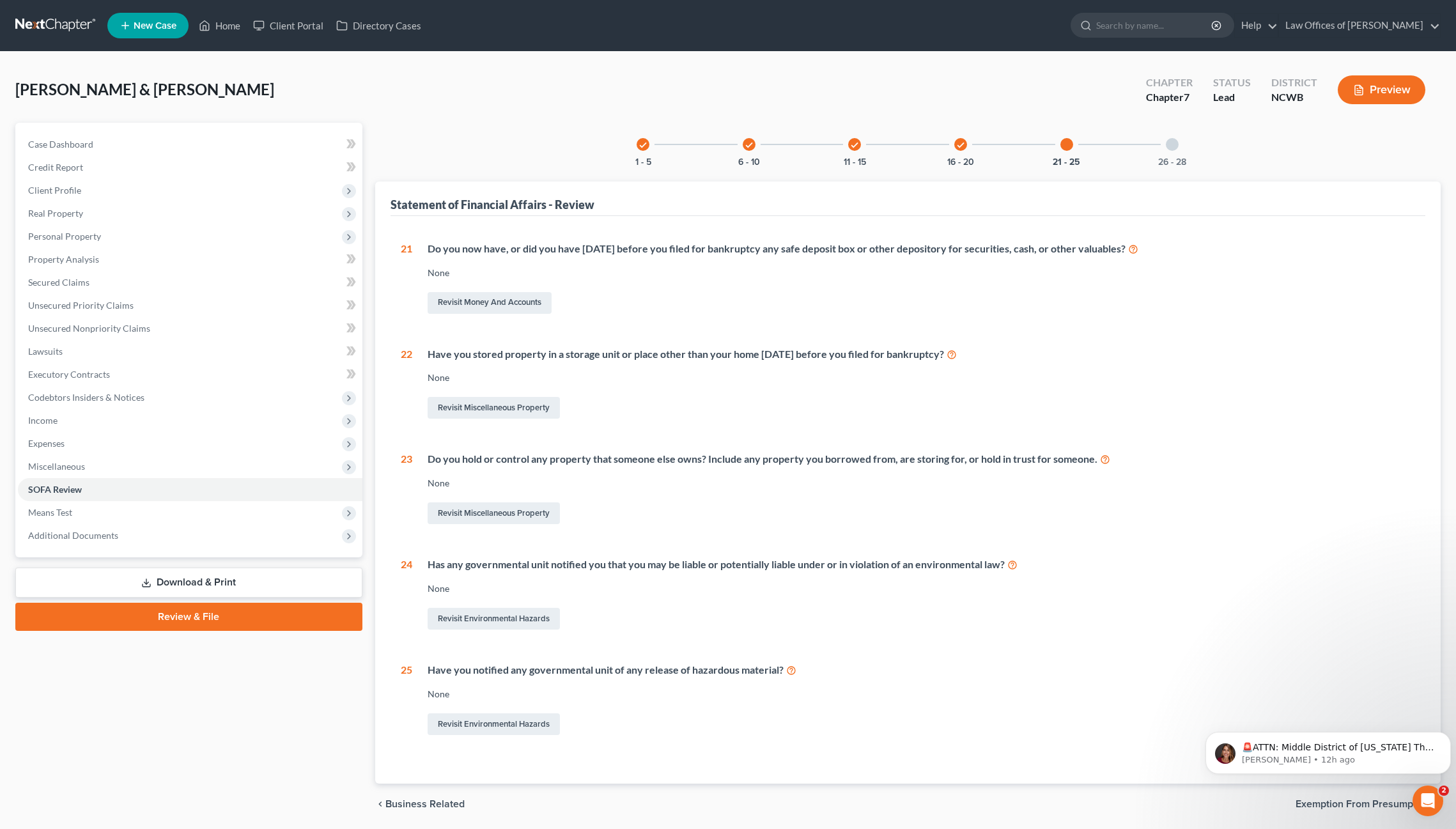
click at [1171, 147] on div at bounding box center [1173, 144] width 13 height 13
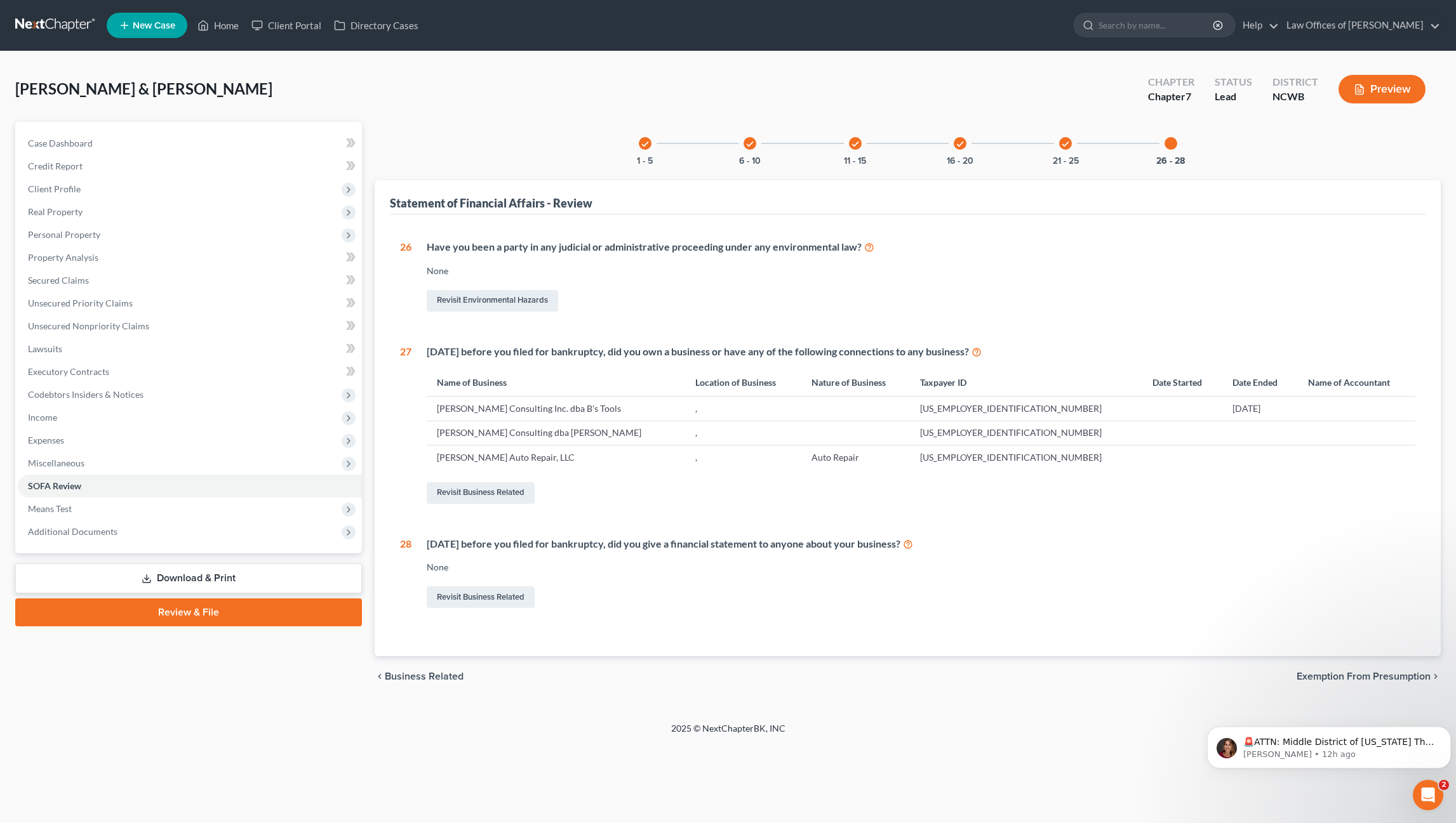
click at [641, 142] on icon "check" at bounding box center [645, 144] width 9 height 9
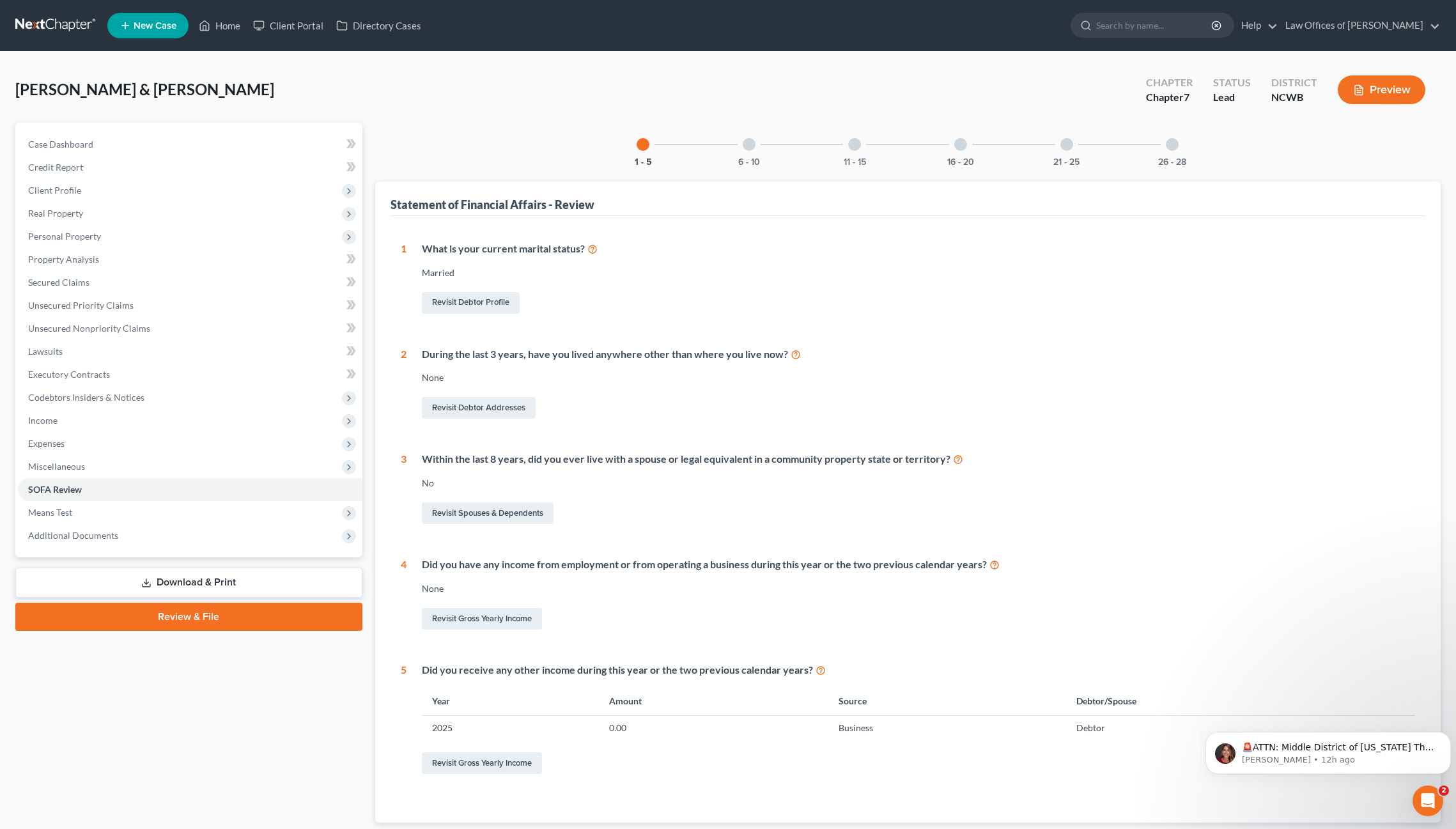
click at [748, 144] on div at bounding box center [749, 144] width 13 height 13
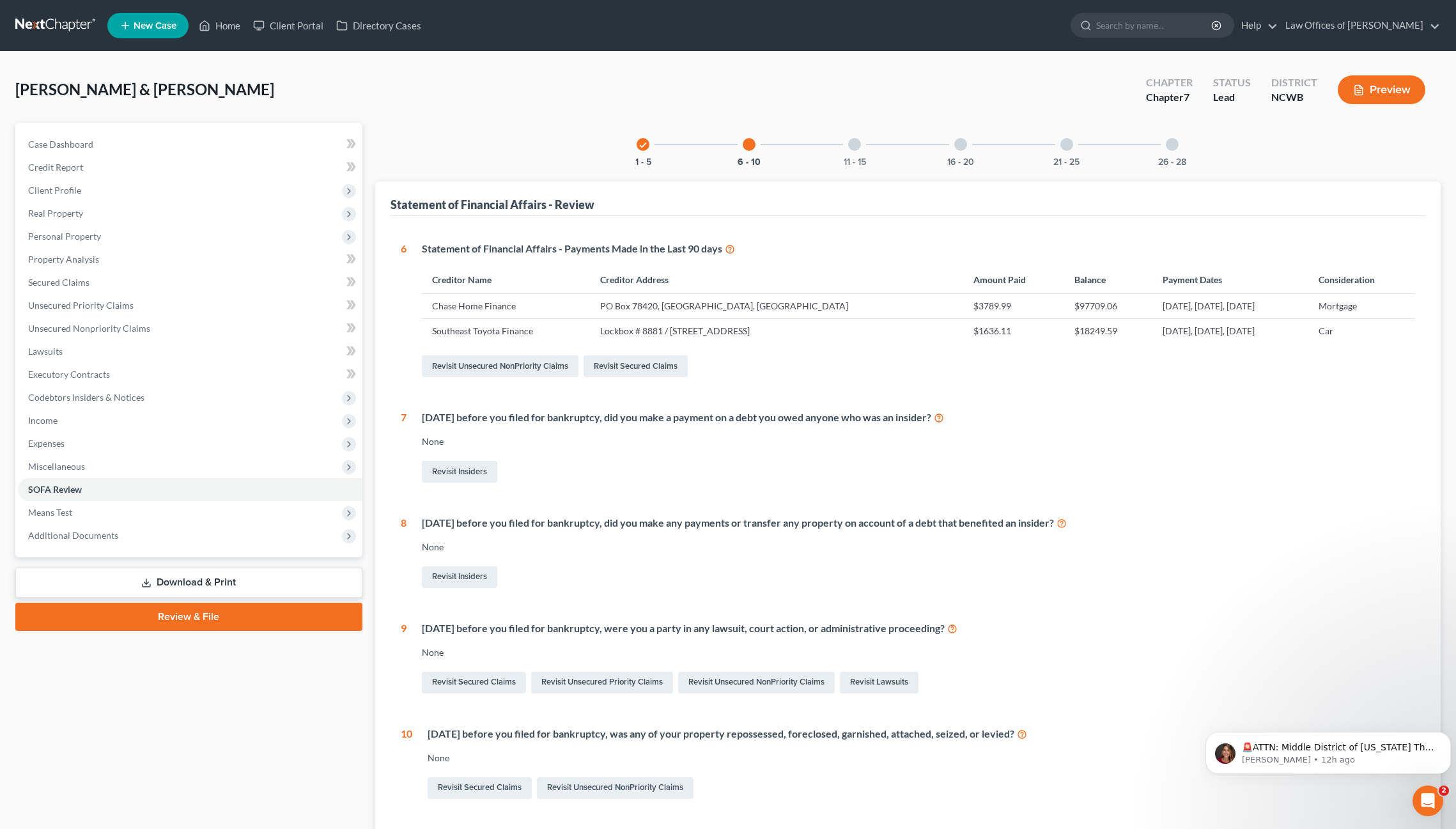
click at [850, 151] on div "11 - 15" at bounding box center [854, 144] width 44 height 44
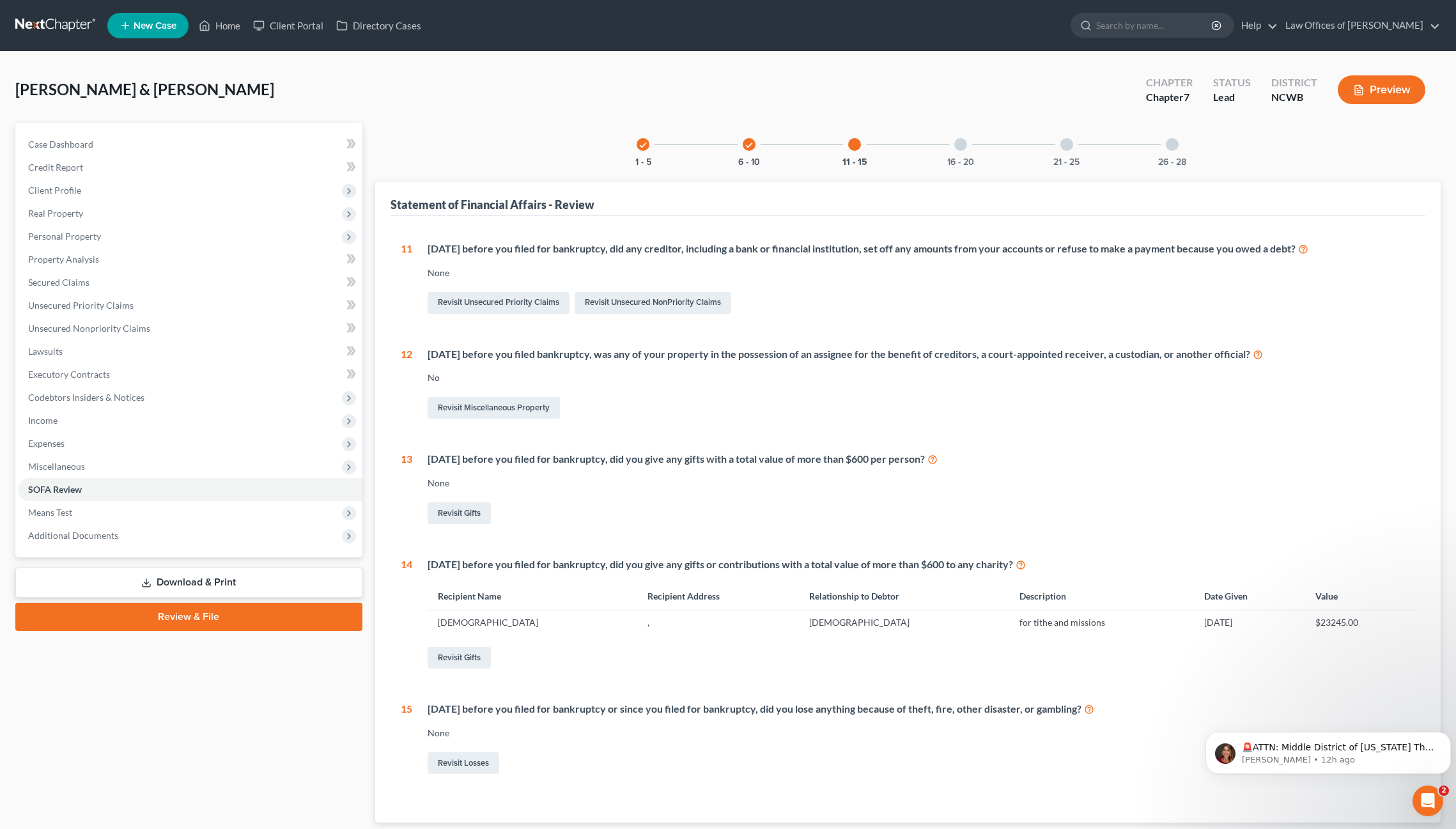
click at [965, 145] on div at bounding box center [960, 144] width 13 height 13
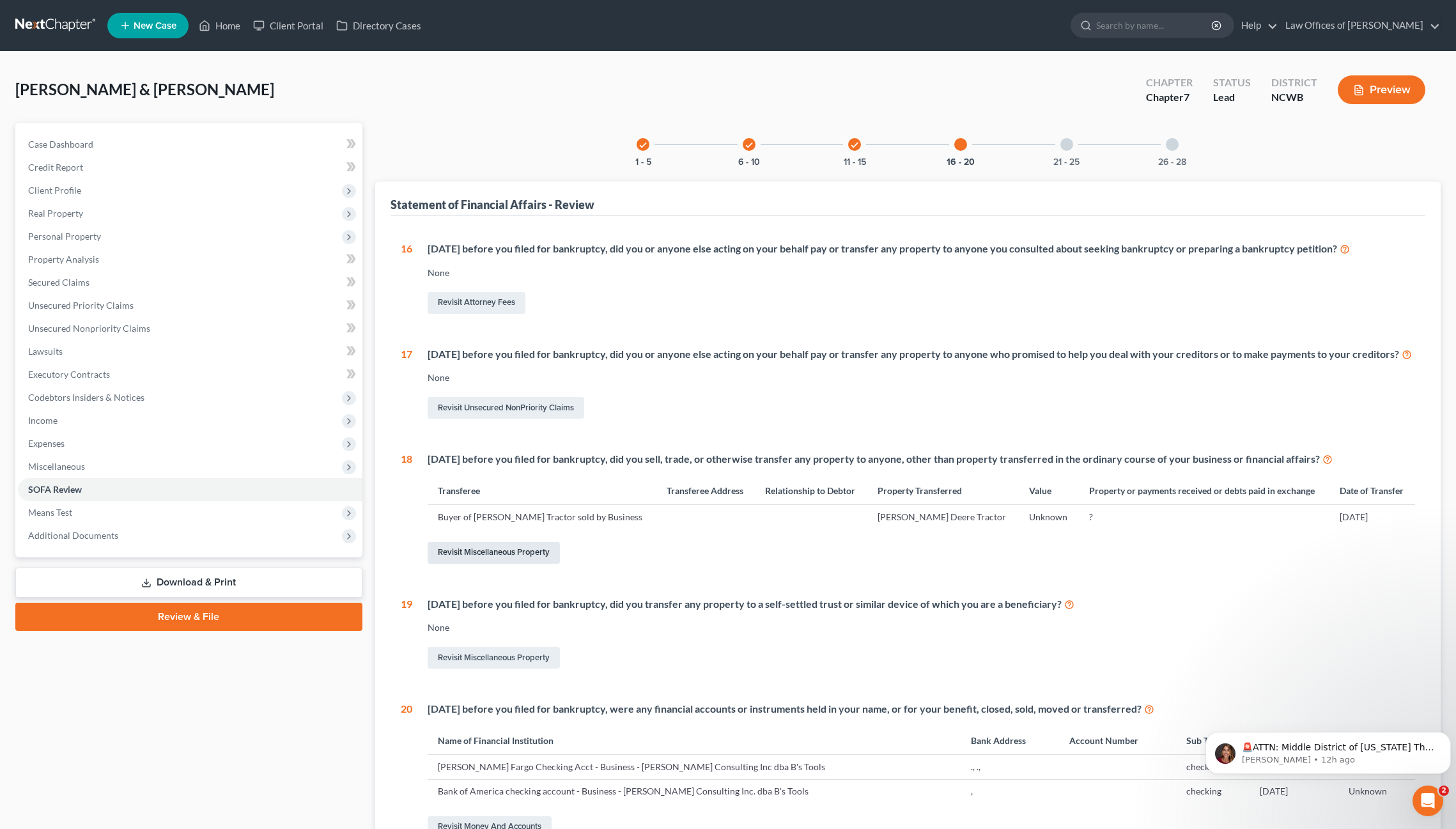
click at [467, 564] on link "Revisit Miscellaneous Property" at bounding box center [493, 553] width 132 height 21
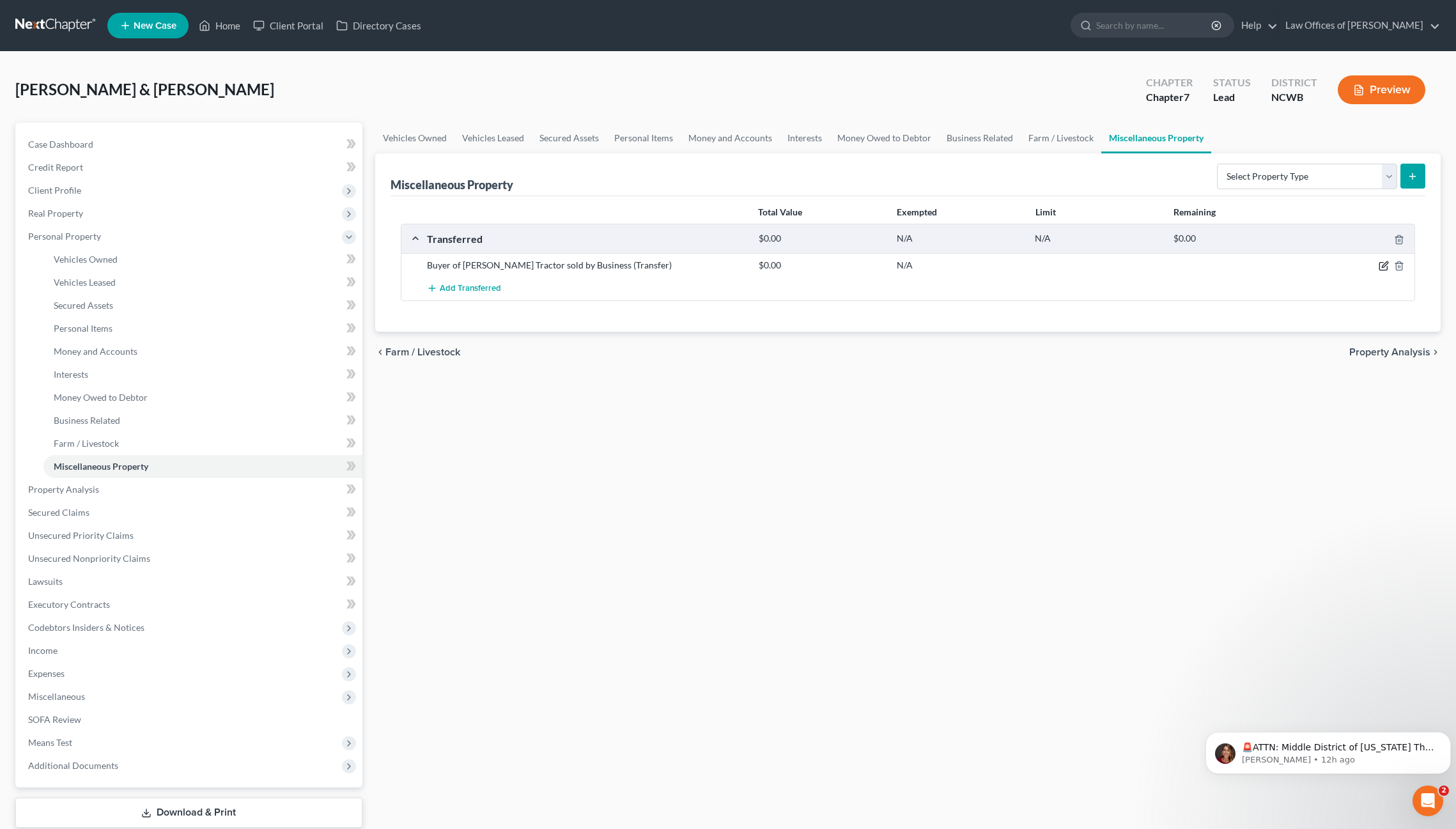
click at [1385, 265] on icon "button" at bounding box center [1384, 266] width 10 height 10
select select "Ordinary ([DATE])"
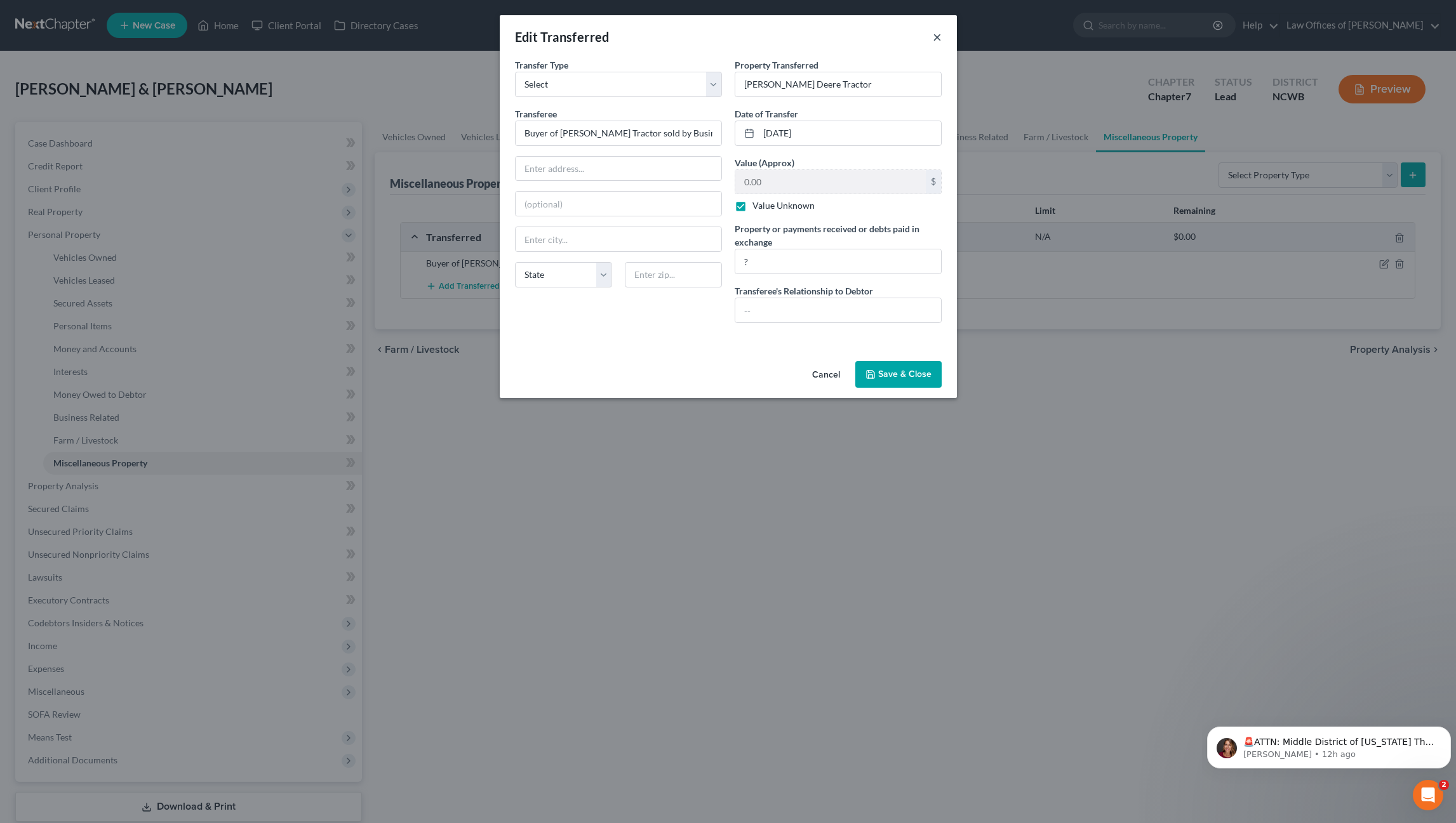
click at [936, 30] on button "×" at bounding box center [937, 36] width 9 height 15
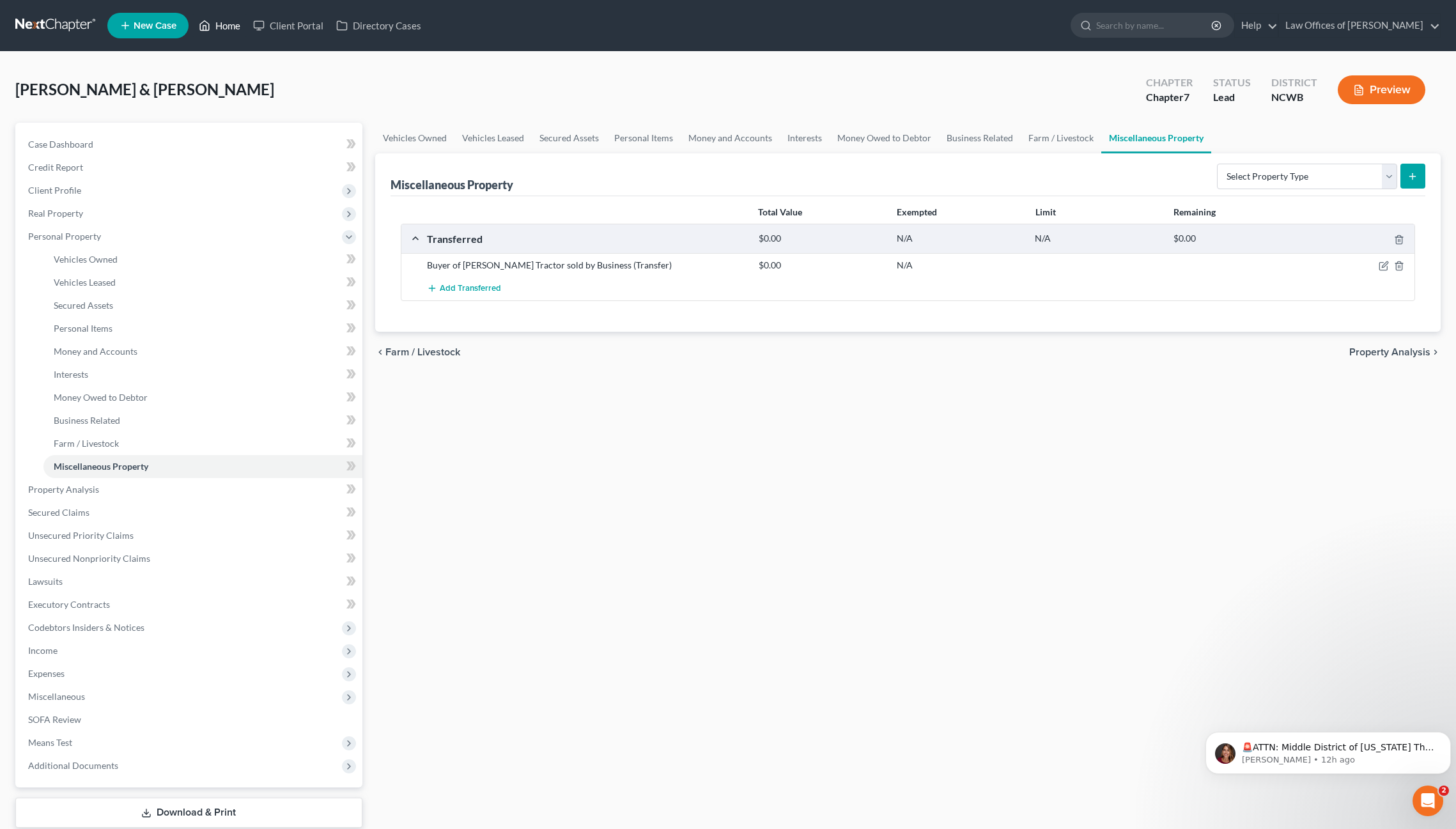
click at [211, 28] on icon at bounding box center [204, 25] width 11 height 15
click at [216, 26] on link "Home" at bounding box center [219, 26] width 54 height 23
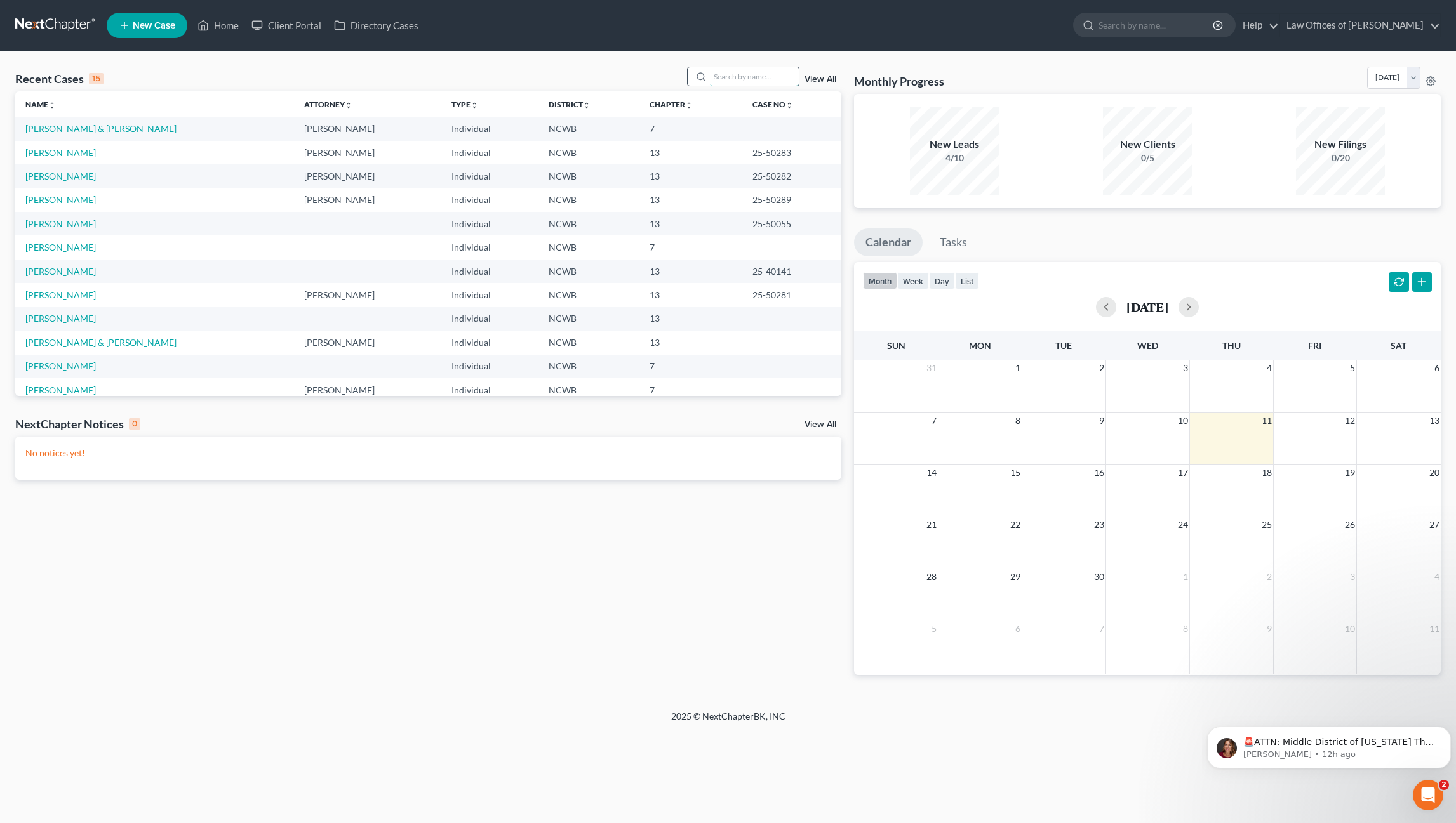
click at [750, 78] on input "search" at bounding box center [754, 77] width 89 height 18
click at [728, 74] on input "K" at bounding box center [754, 77] width 89 height 18
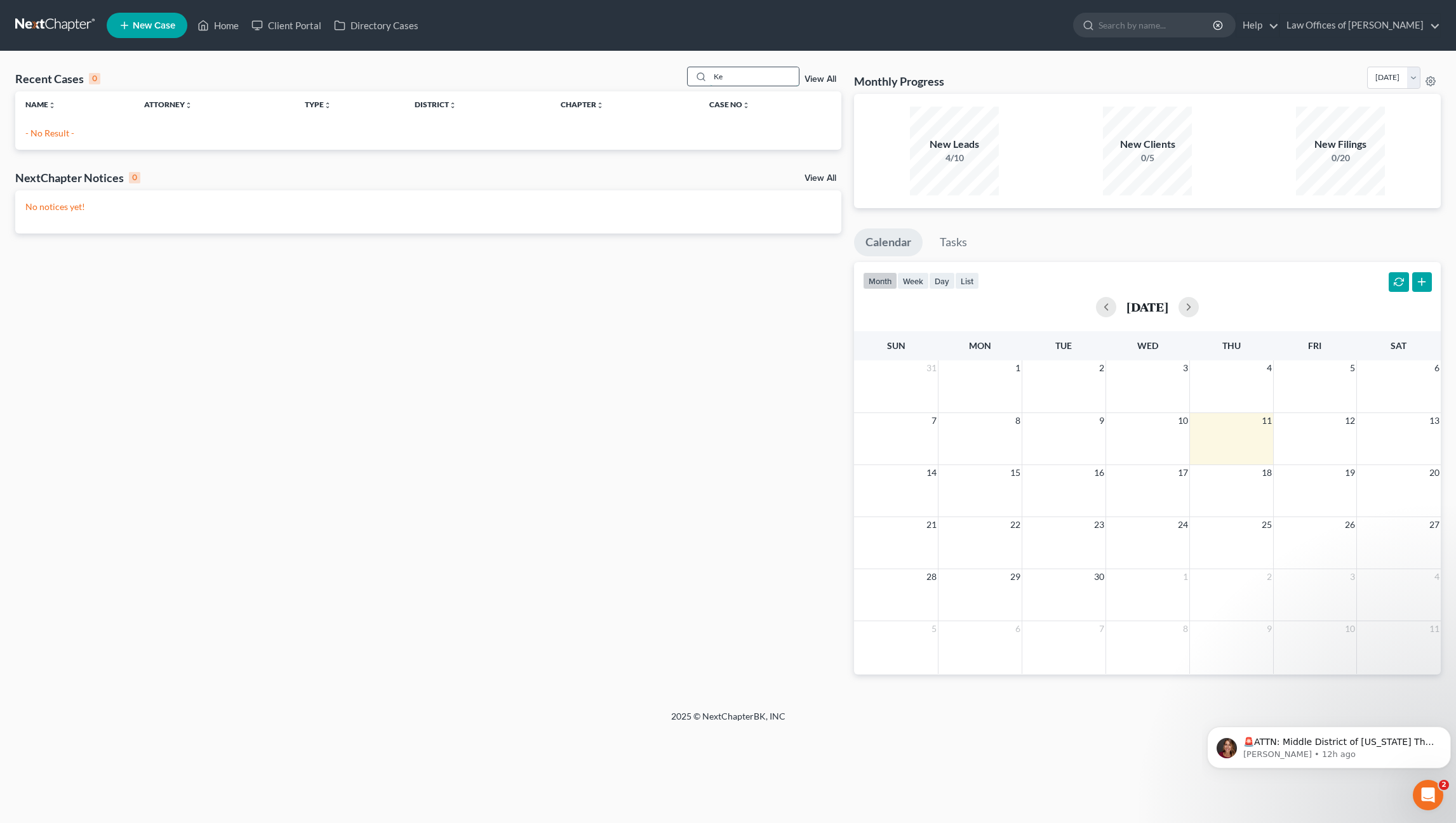
type input "K"
type input "Aiken"
click at [704, 74] on icon at bounding box center [701, 77] width 10 height 10
drag, startPoint x: 735, startPoint y: 79, endPoint x: 657, endPoint y: 84, distance: 78.2
click at [663, 84] on div "Recent Cases 0 Aiken View All" at bounding box center [428, 79] width 826 height 25
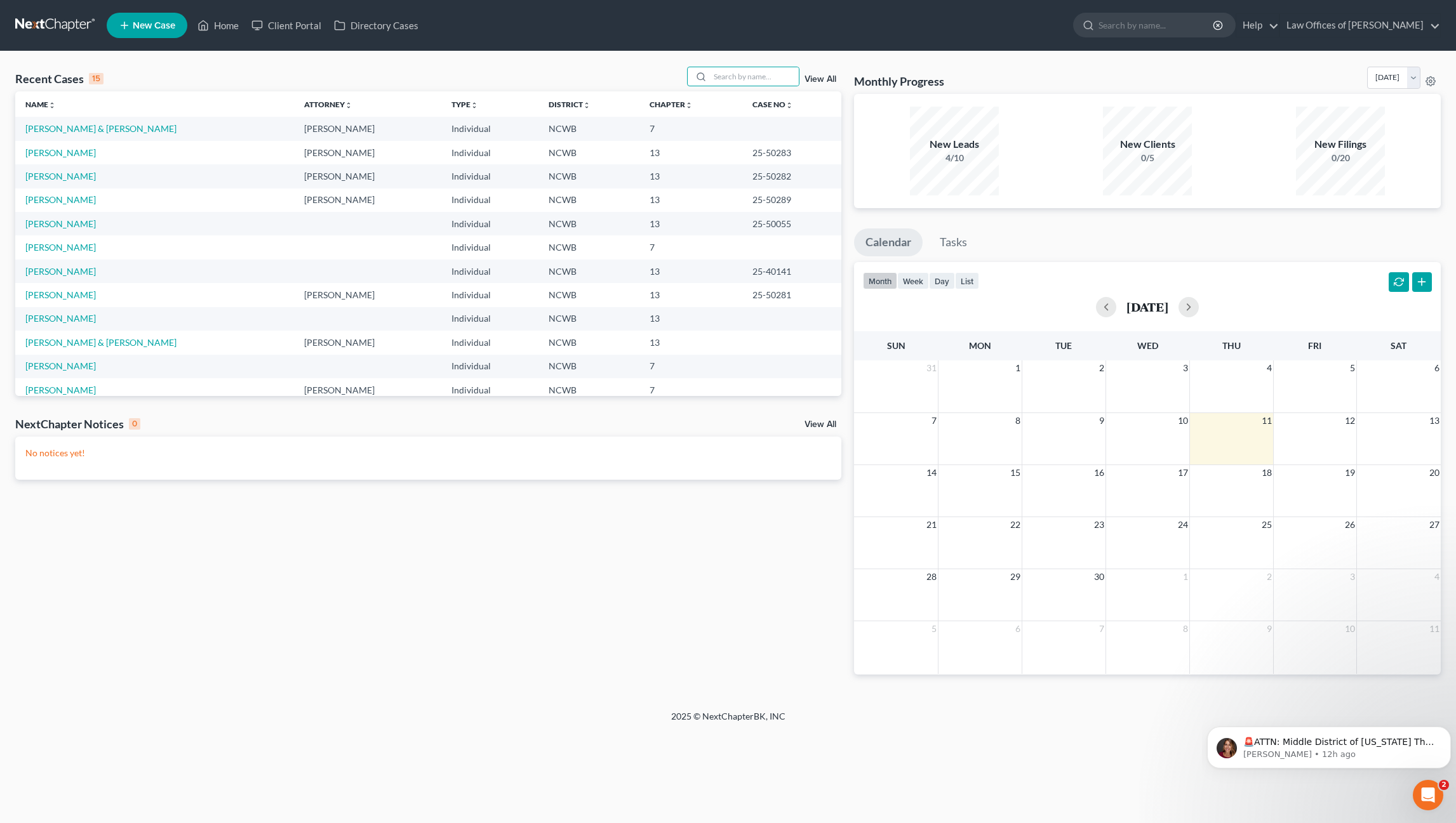
click at [174, 26] on span "New Case" at bounding box center [154, 26] width 43 height 9
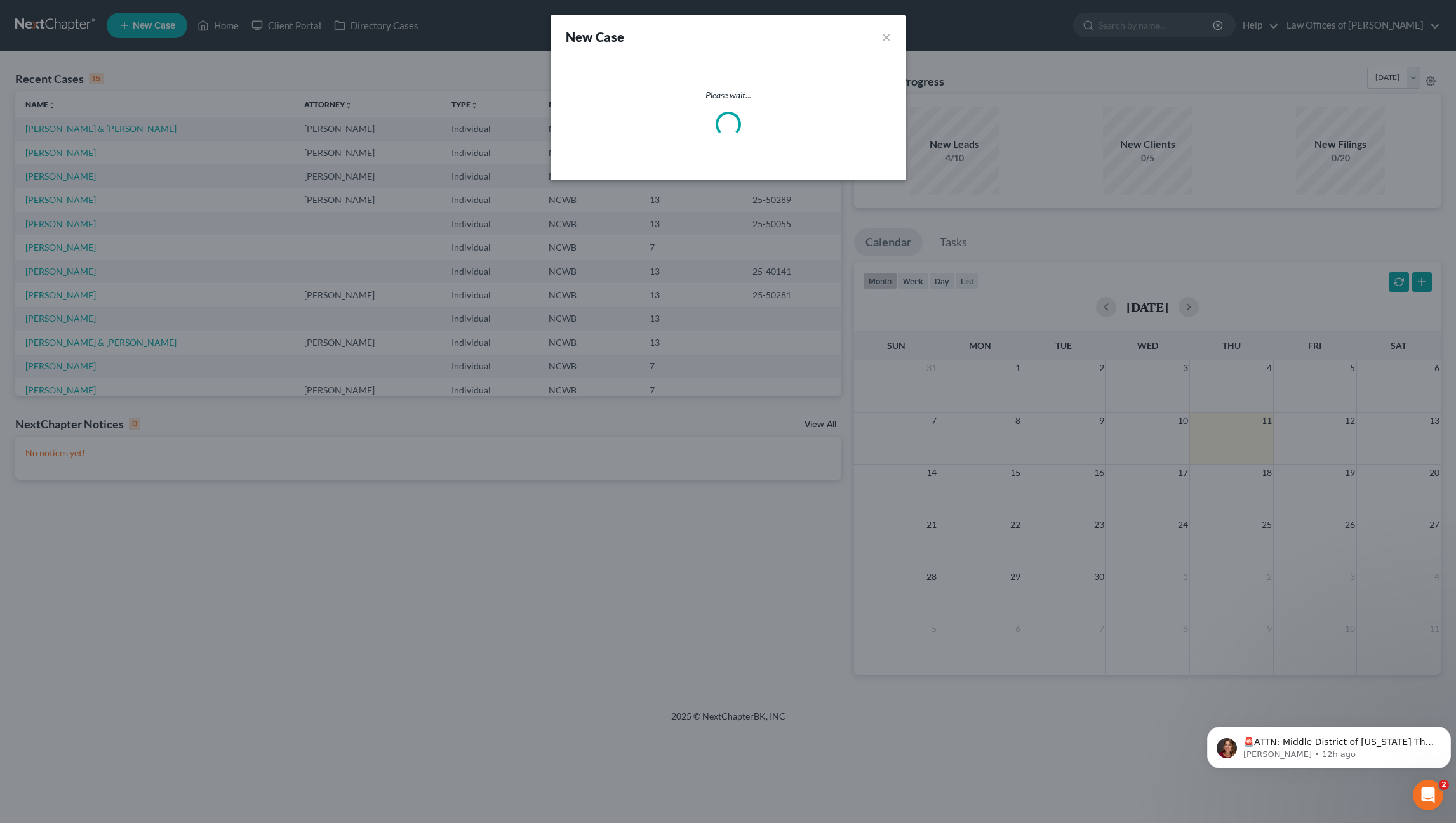
select select "59"
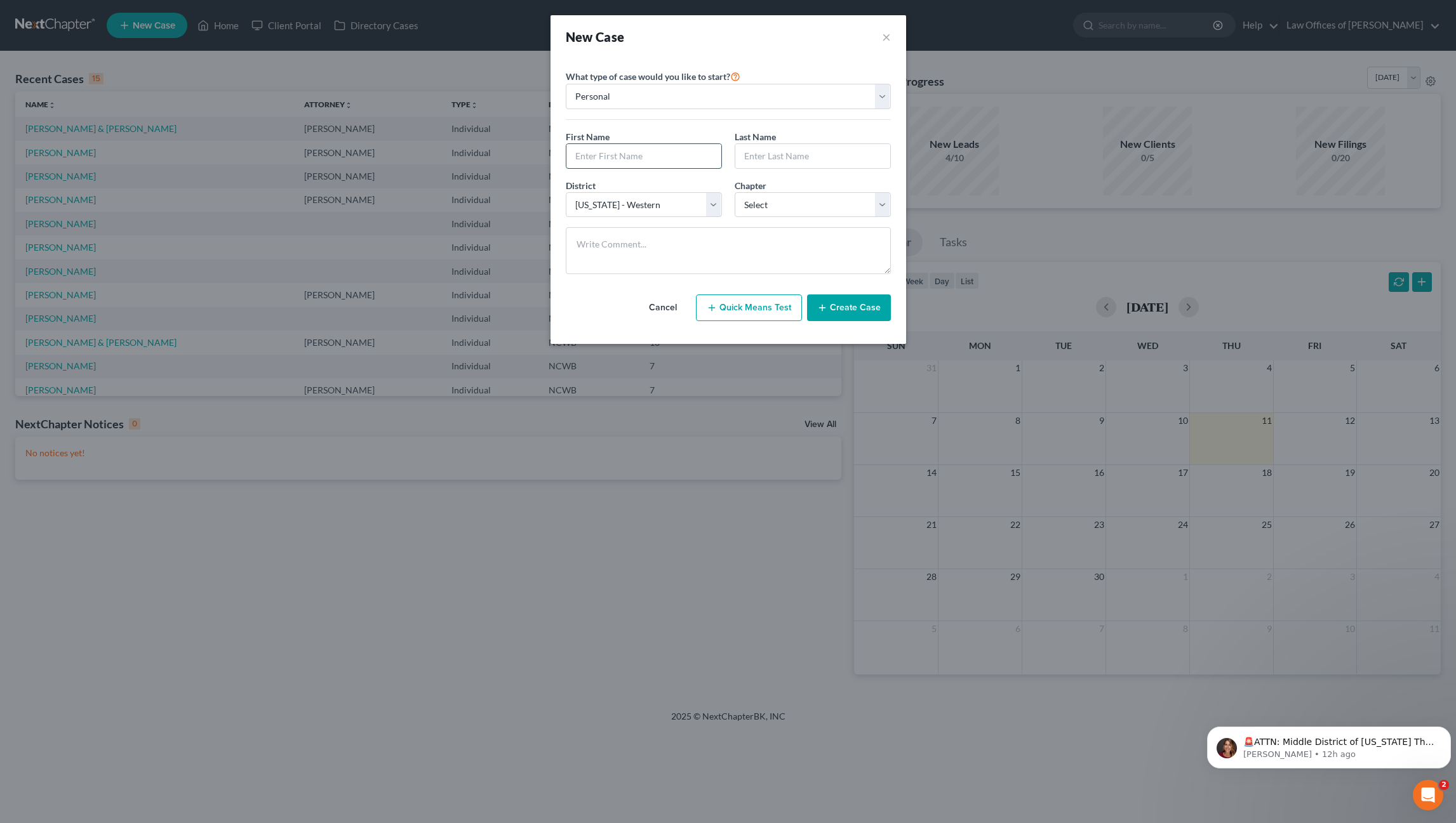
click at [635, 154] on input "text" at bounding box center [643, 156] width 155 height 24
type input "Victoria"
type input "Ajay"
type input "[PERSON_NAME][GEOGRAPHIC_DATA]"
click at [792, 209] on select "Select 7 11 12 13" at bounding box center [813, 205] width 156 height 26
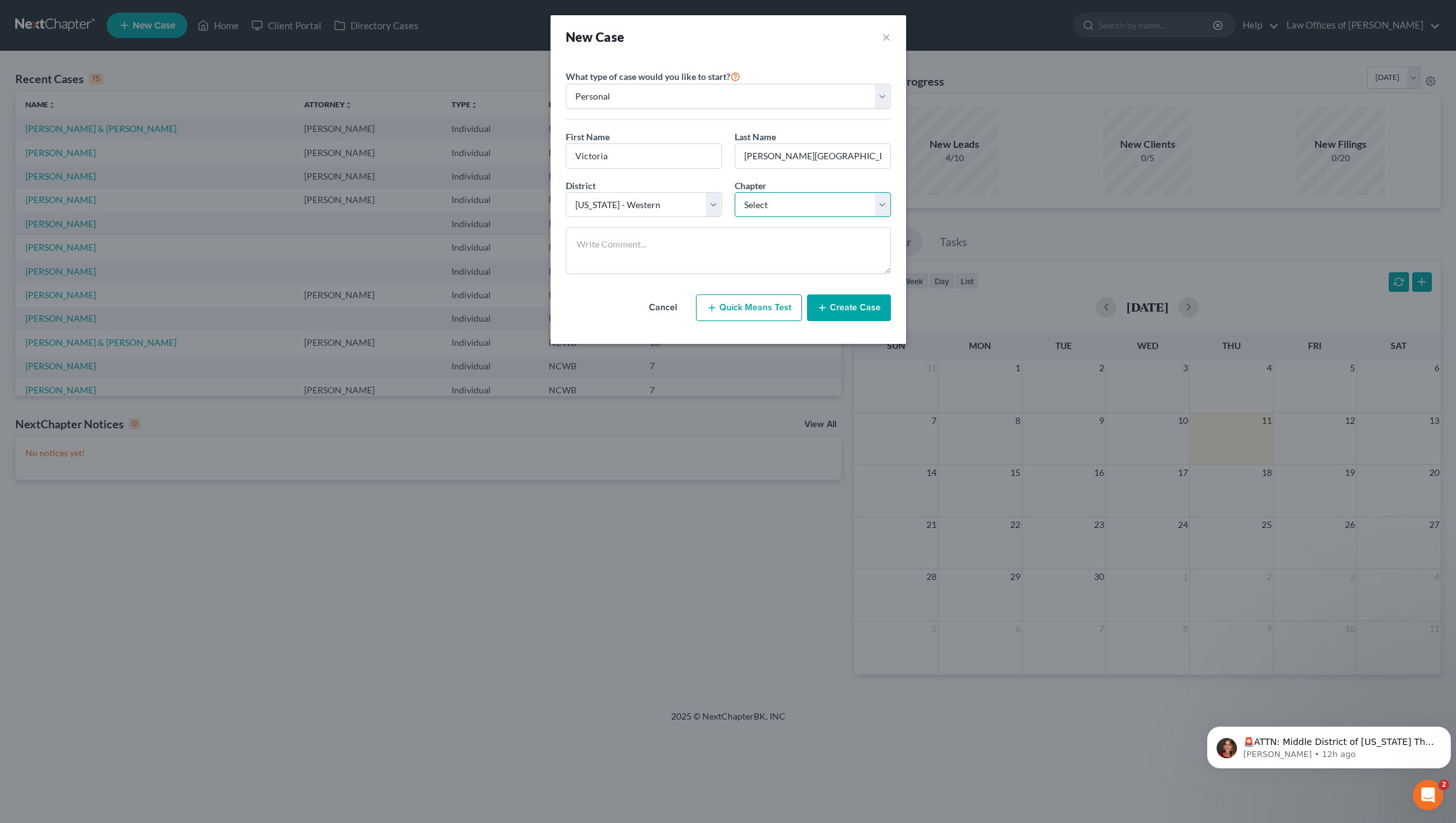
select select "0"
click at [735, 192] on select "Select 7 11 12 13" at bounding box center [813, 205] width 156 height 26
click at [836, 306] on button "Create Case" at bounding box center [849, 308] width 84 height 27
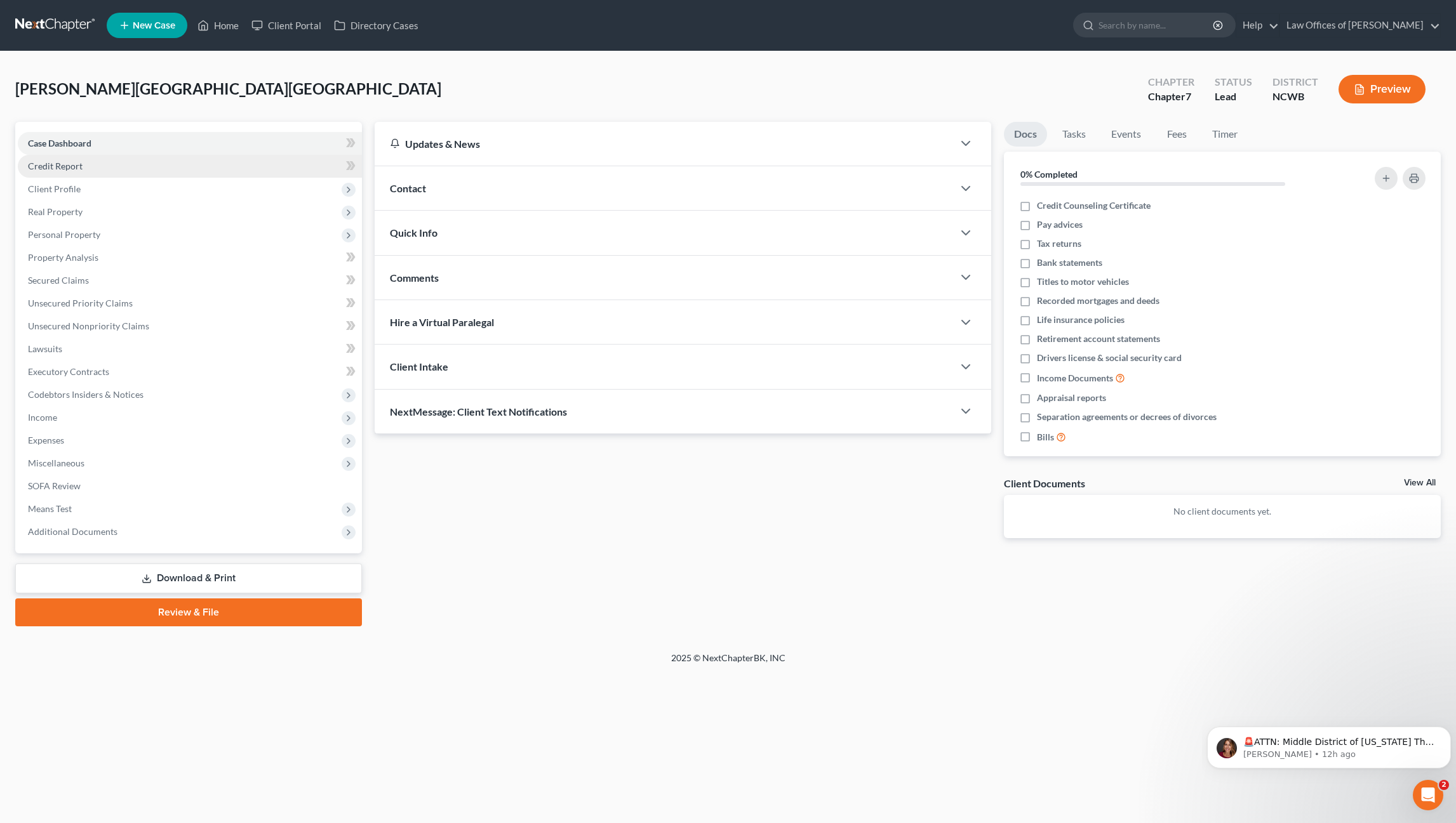
click at [48, 169] on span "Credit Report" at bounding box center [55, 165] width 55 height 11
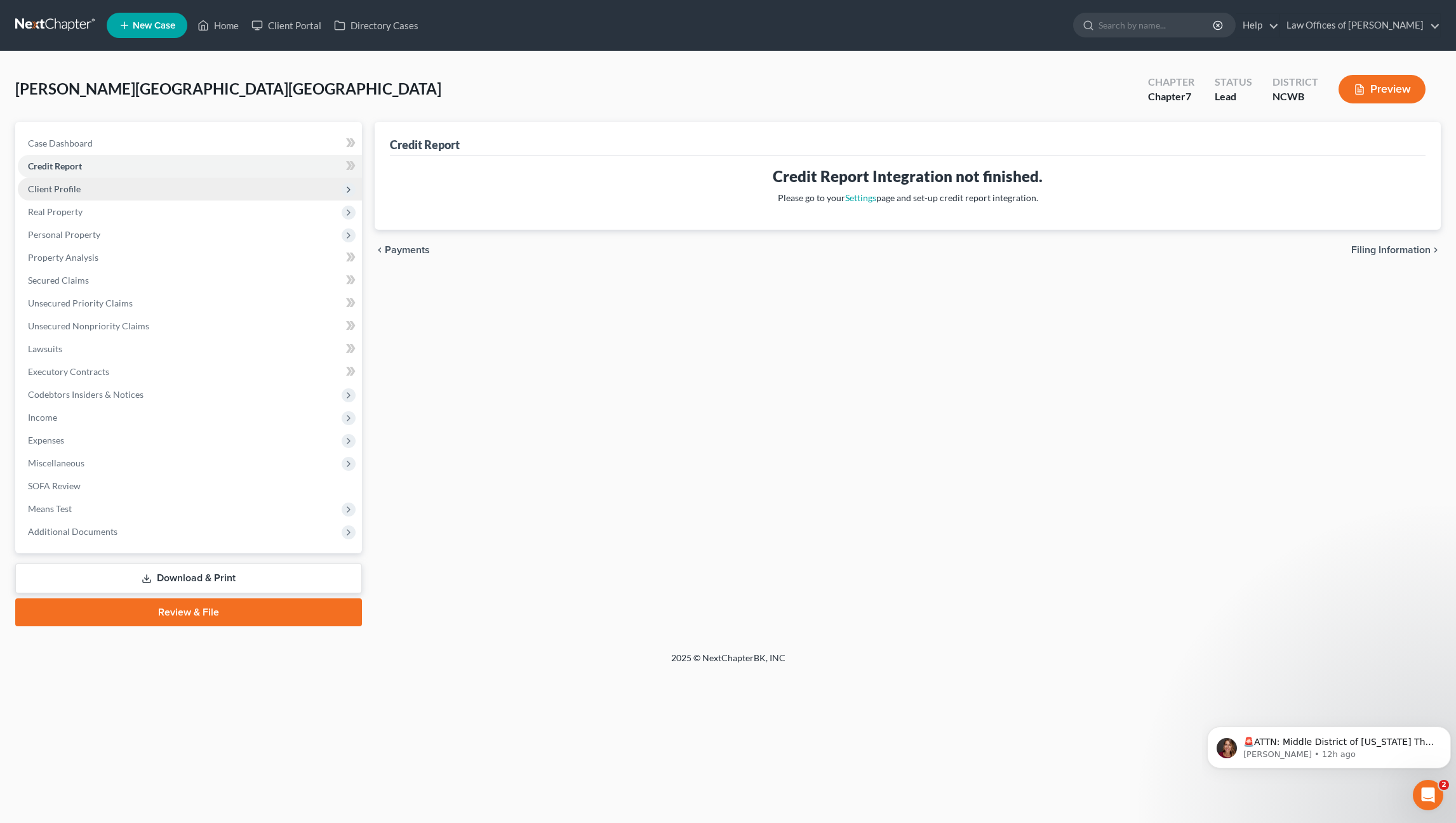
click at [70, 189] on span "Client Profile" at bounding box center [54, 189] width 52 height 11
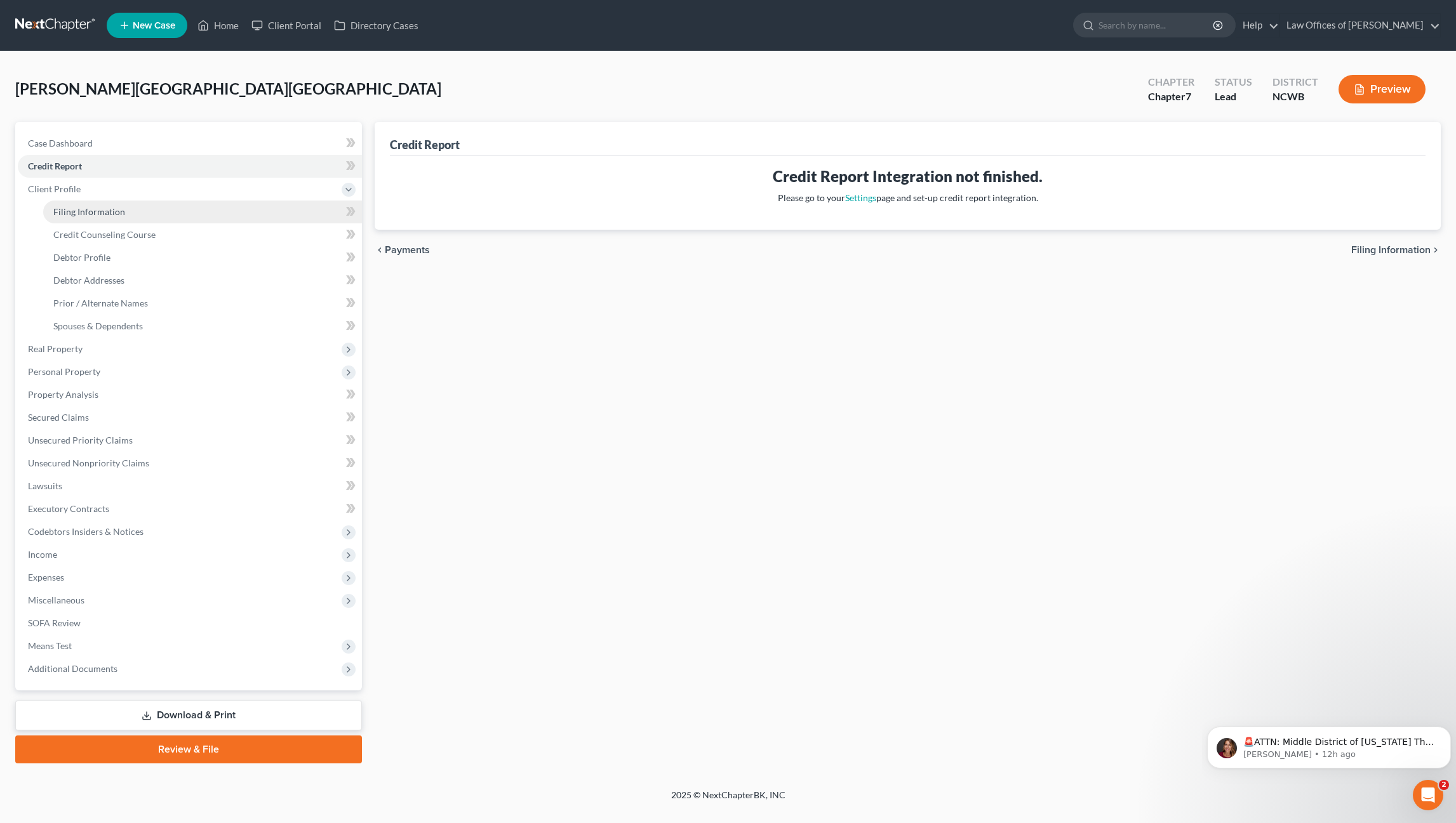
click at [67, 209] on span "Filing Information" at bounding box center [89, 211] width 72 height 11
select select "1"
select select "0"
select select "59"
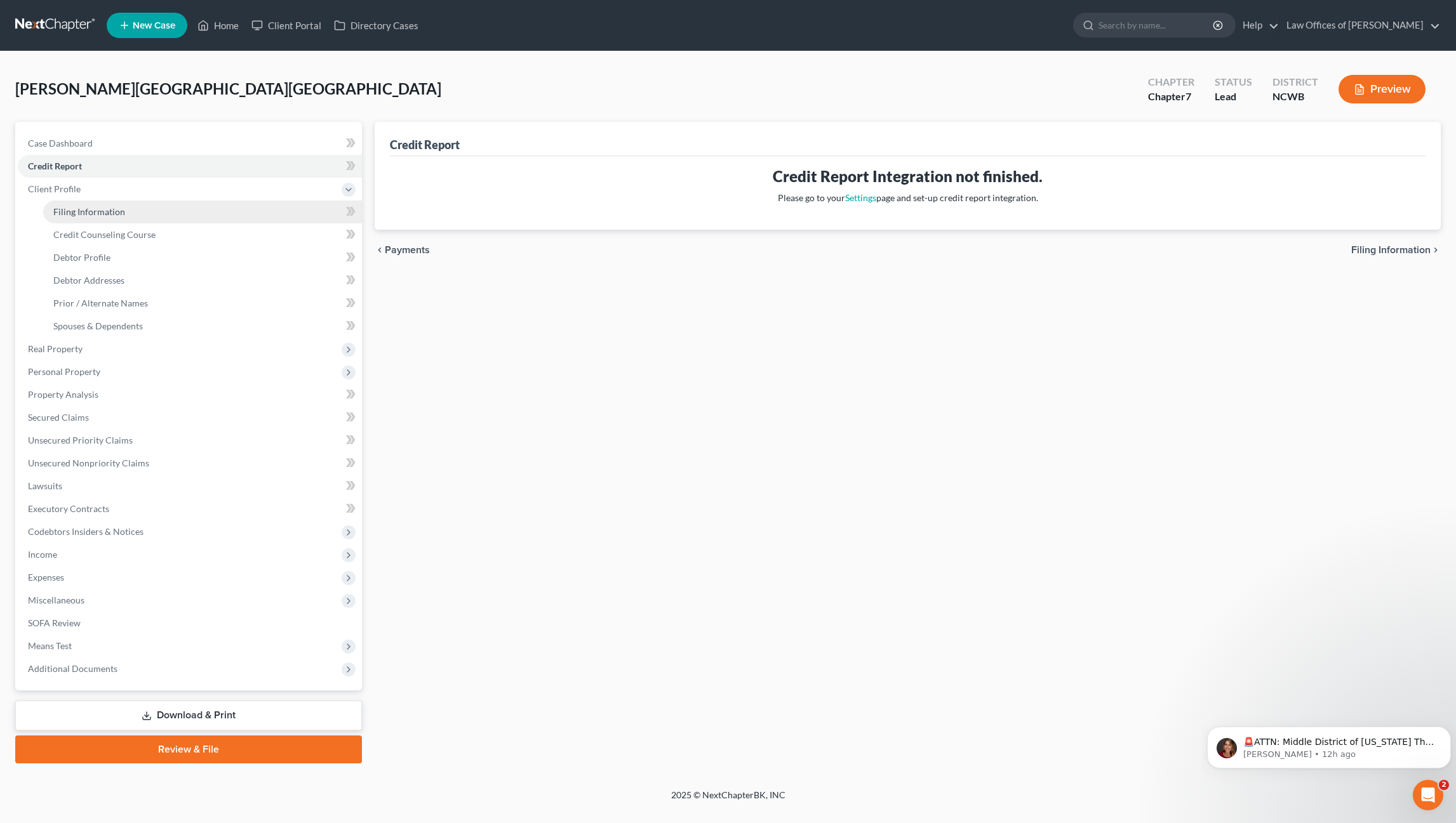
select select "28"
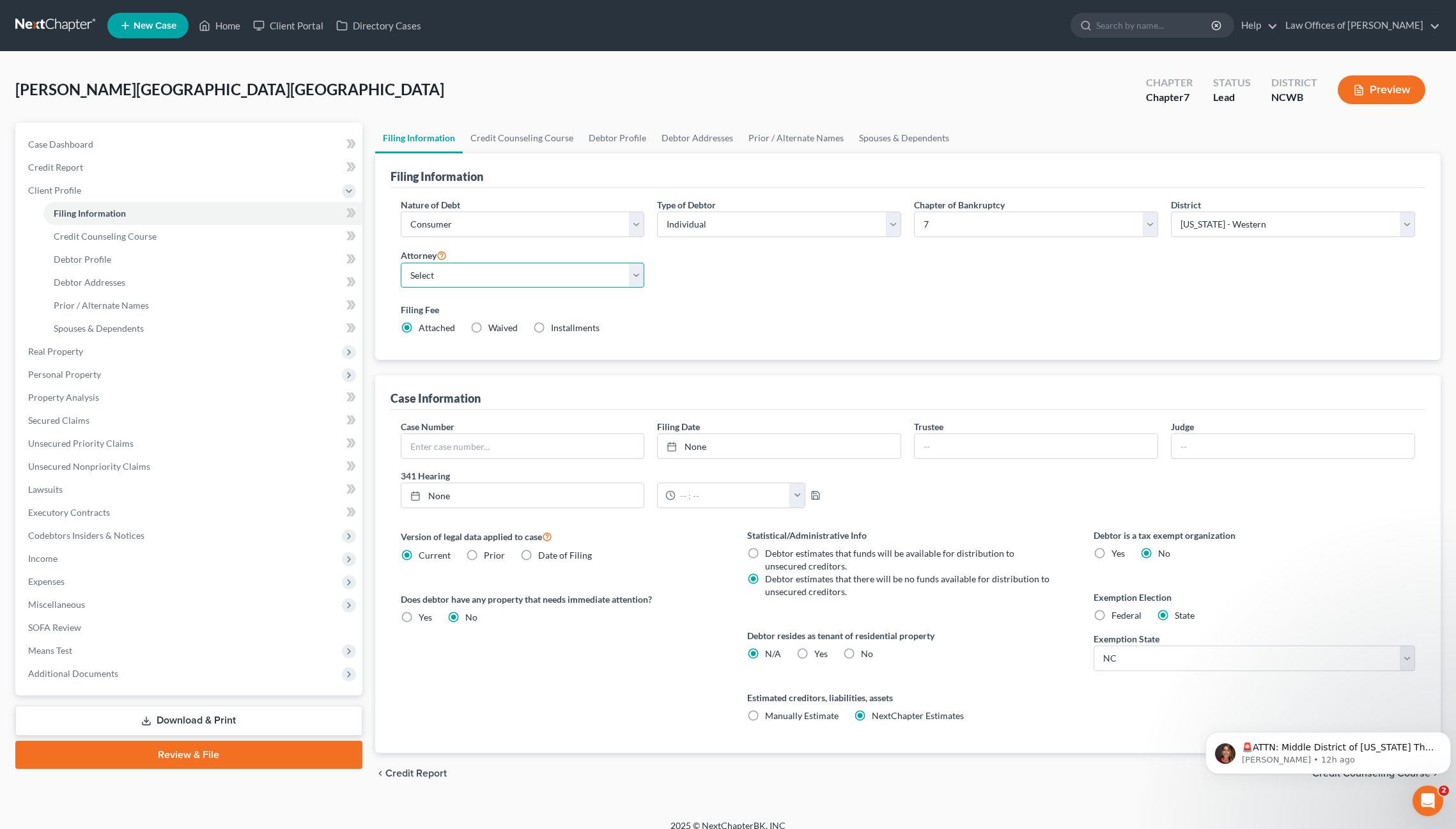
click at [541, 281] on select "Select F. [PERSON_NAME] - NCWB [PERSON_NAME] - NCWB" at bounding box center [523, 276] width 244 height 26
select select "1"
click at [401, 263] on select "Select F. [PERSON_NAME] - NCWB [PERSON_NAME] - NCWB" at bounding box center [523, 276] width 244 height 26
click at [209, 24] on icon at bounding box center [204, 25] width 11 height 15
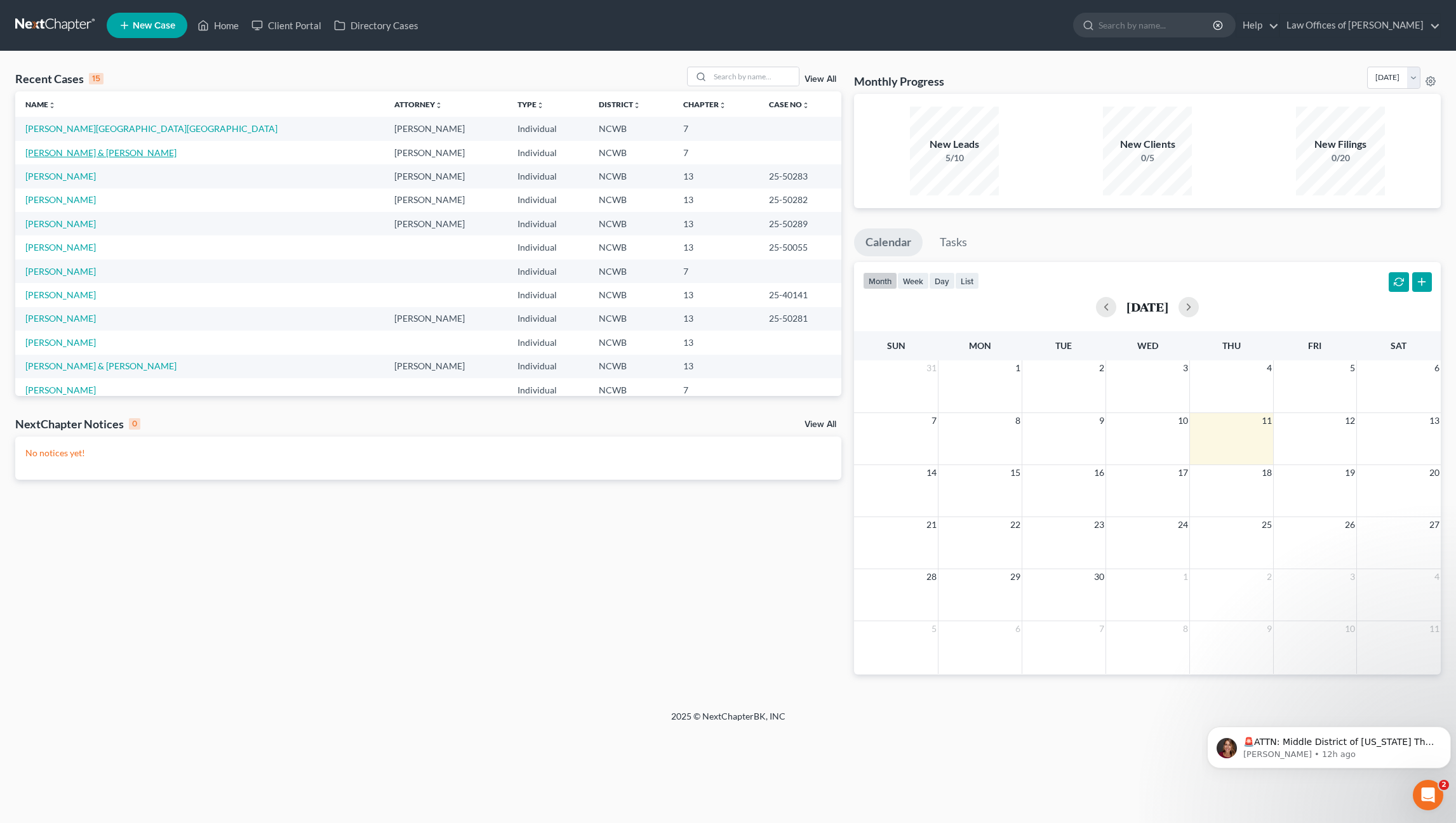
click at [61, 156] on link "[PERSON_NAME] & [PERSON_NAME]" at bounding box center [101, 152] width 151 height 11
select select "4"
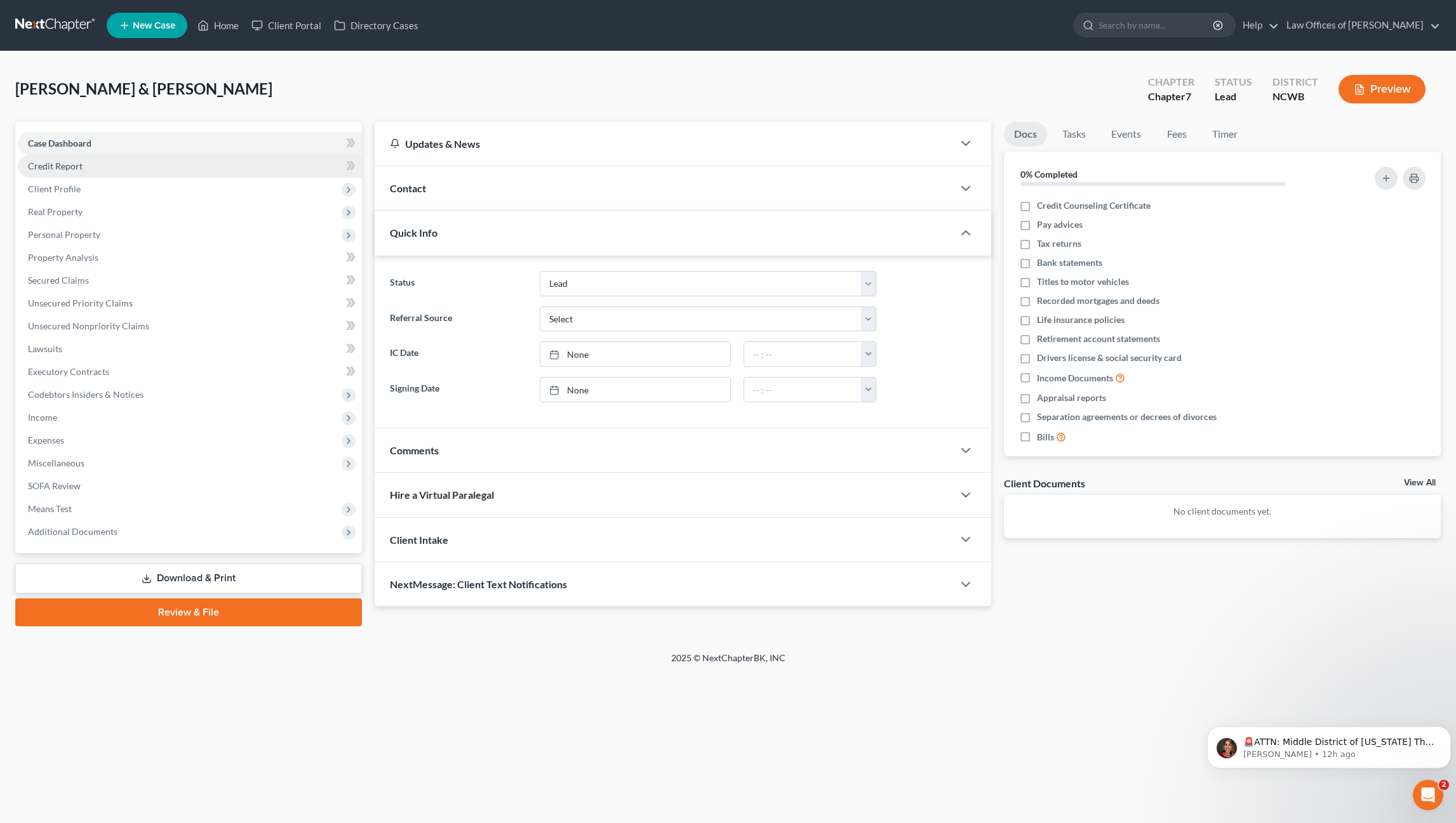
click at [42, 162] on span "Credit Report" at bounding box center [55, 165] width 55 height 11
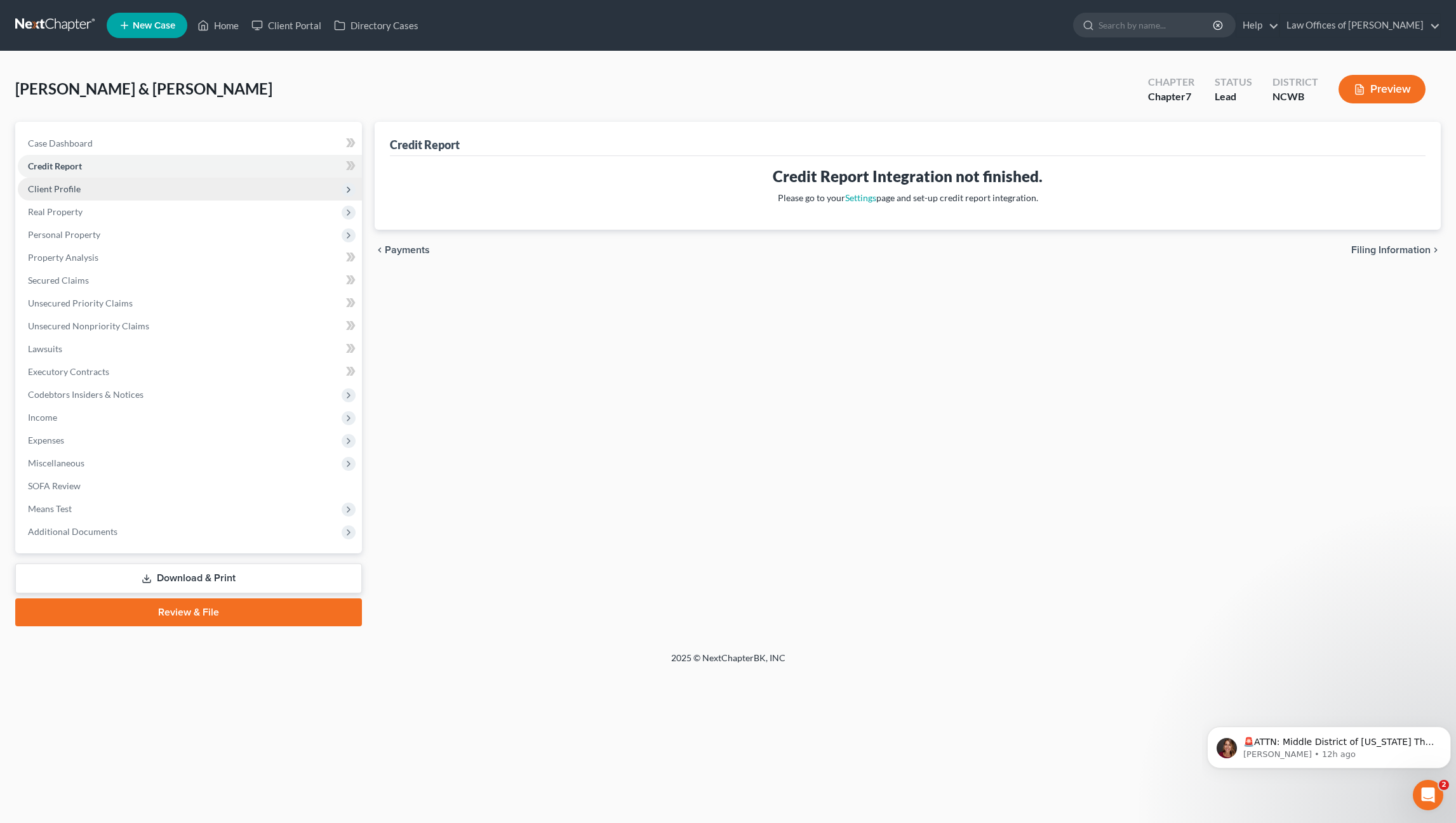
click at [39, 186] on span "Client Profile" at bounding box center [54, 189] width 52 height 11
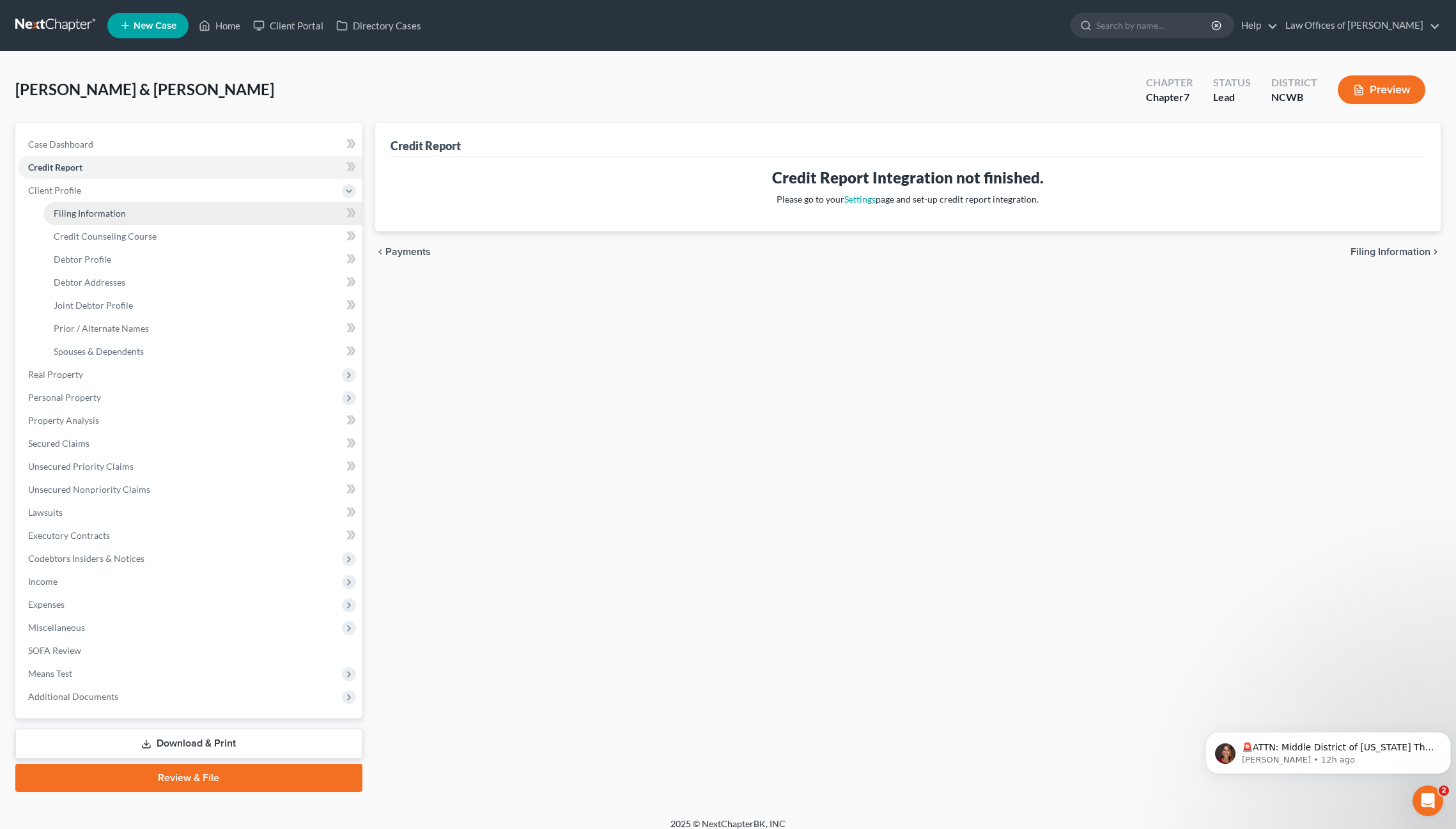
click at [76, 212] on span "Filing Information" at bounding box center [89, 213] width 72 height 11
select select "1"
select select "0"
select select "59"
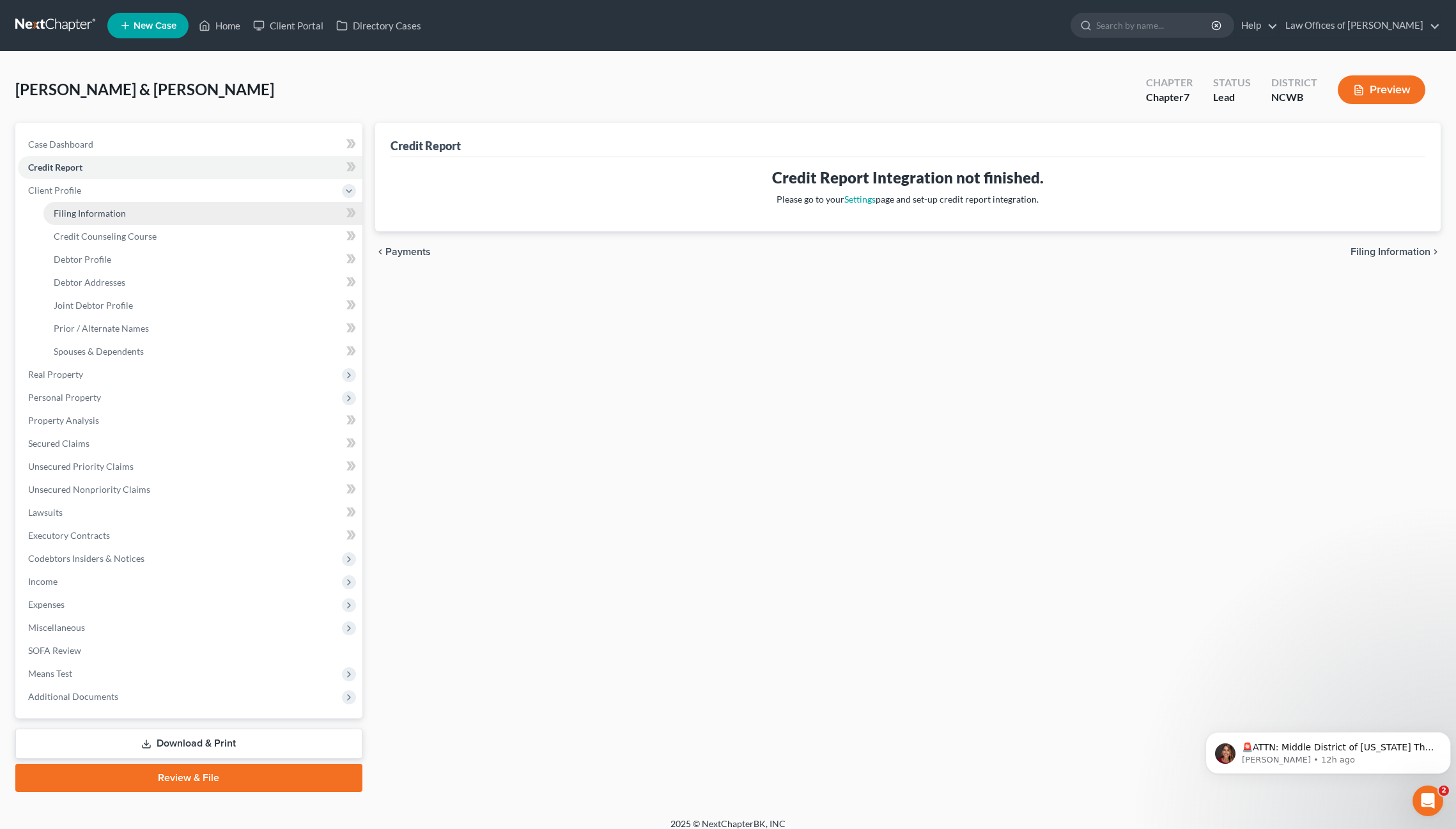
select select "1"
select select "28"
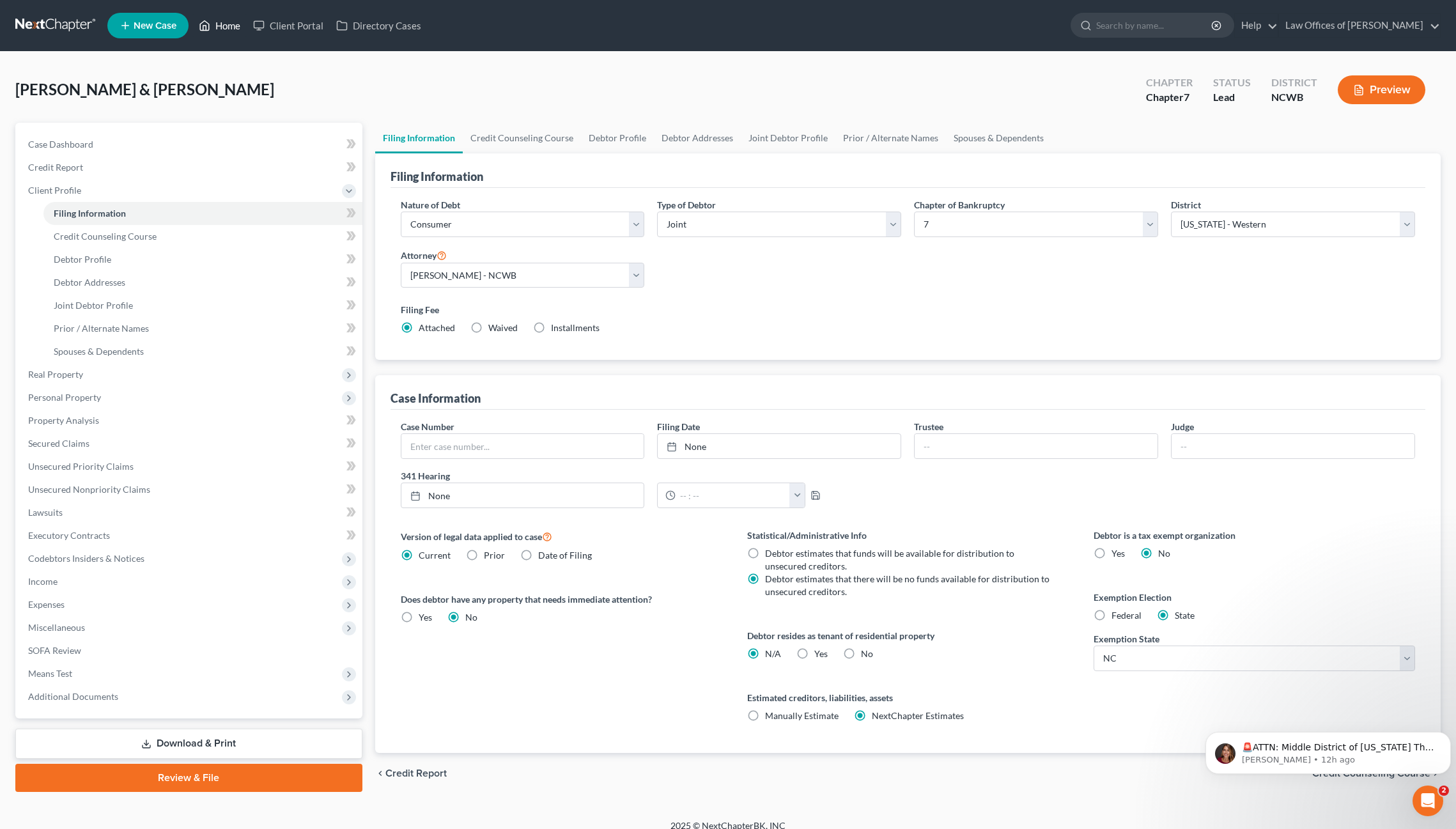
click at [212, 25] on link "Home" at bounding box center [219, 26] width 54 height 23
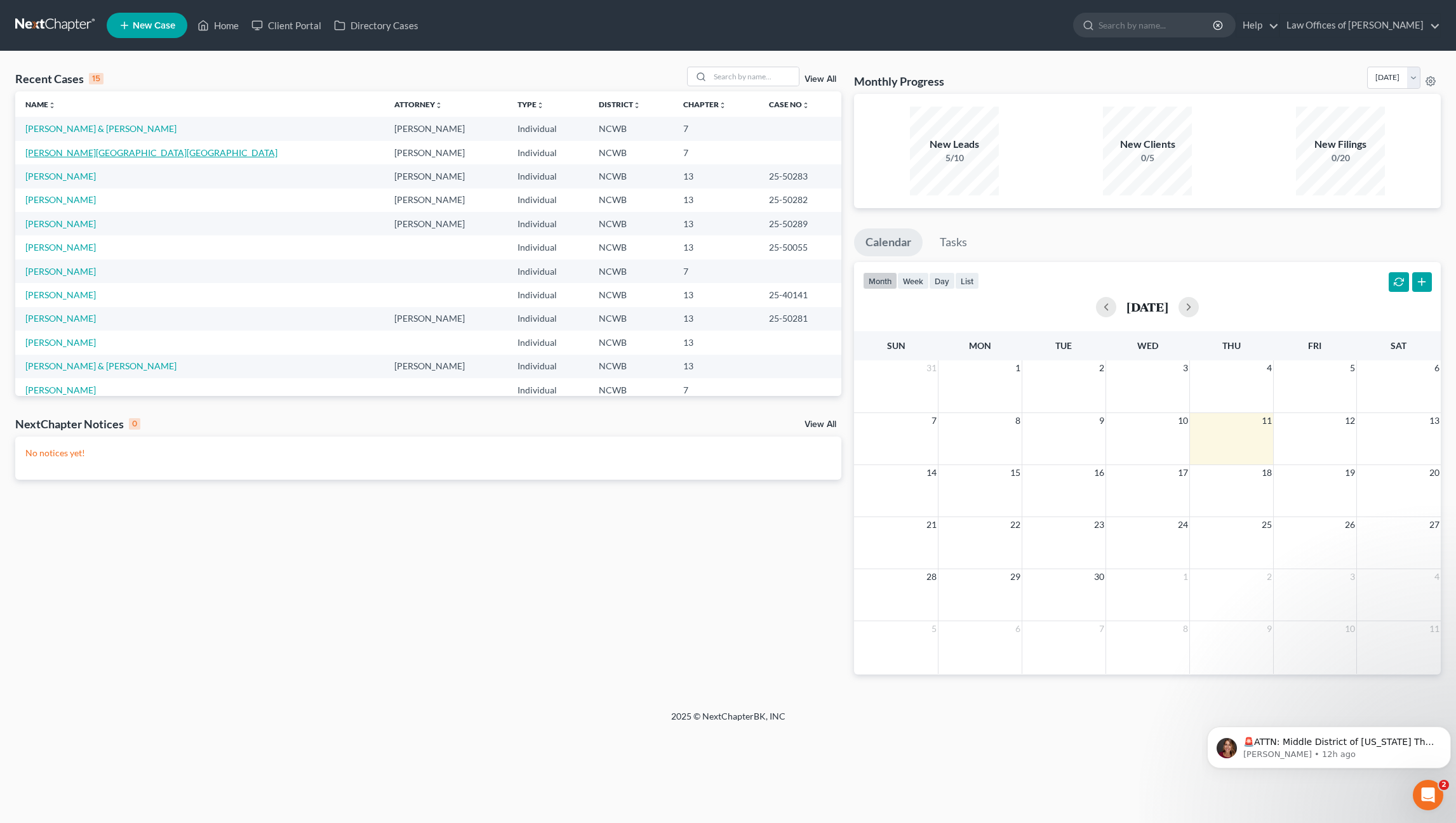
click at [43, 152] on link "[PERSON_NAME][GEOGRAPHIC_DATA][GEOGRAPHIC_DATA]" at bounding box center [151, 152] width 252 height 11
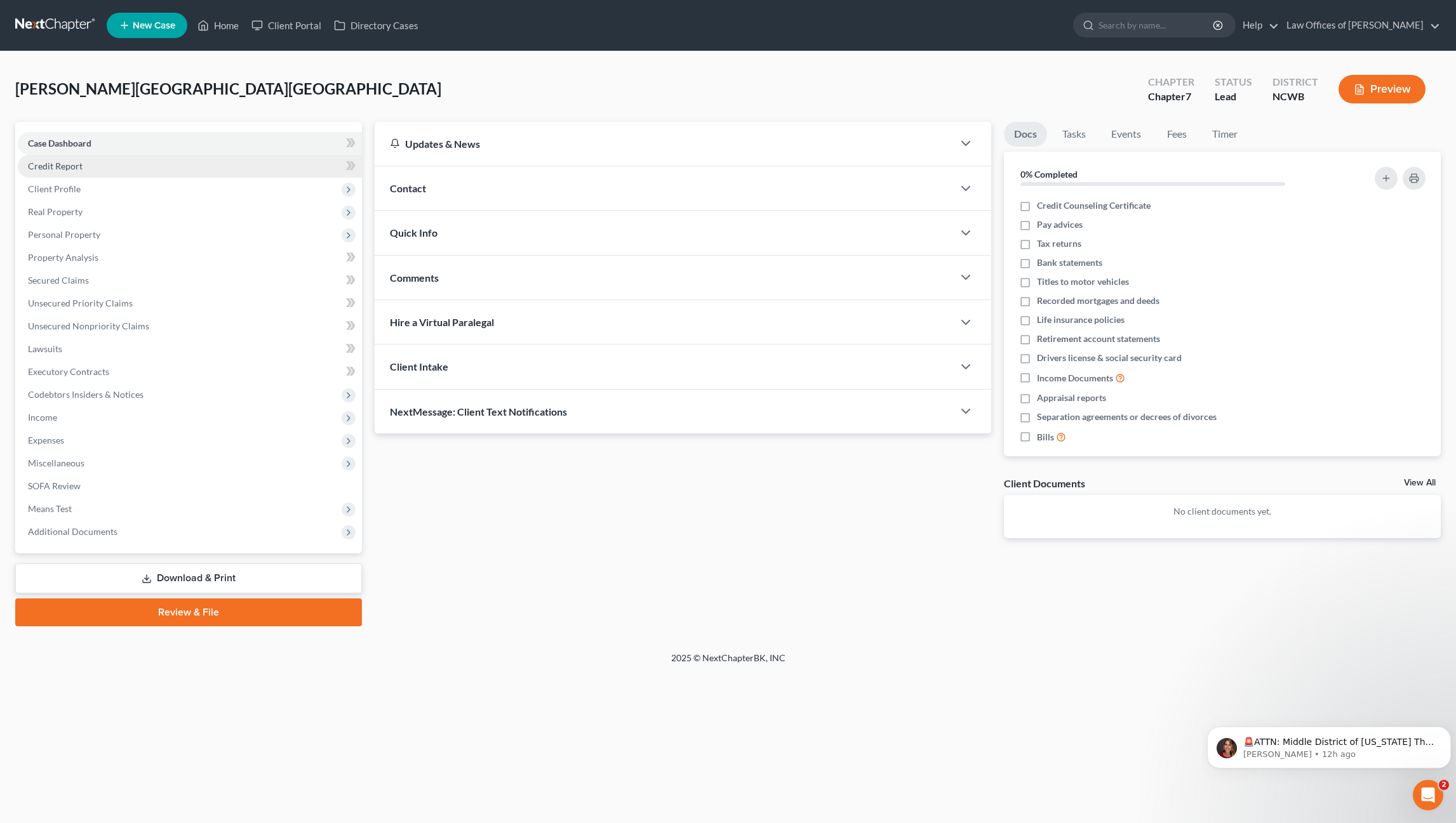
click at [61, 167] on span "Credit Report" at bounding box center [55, 165] width 55 height 11
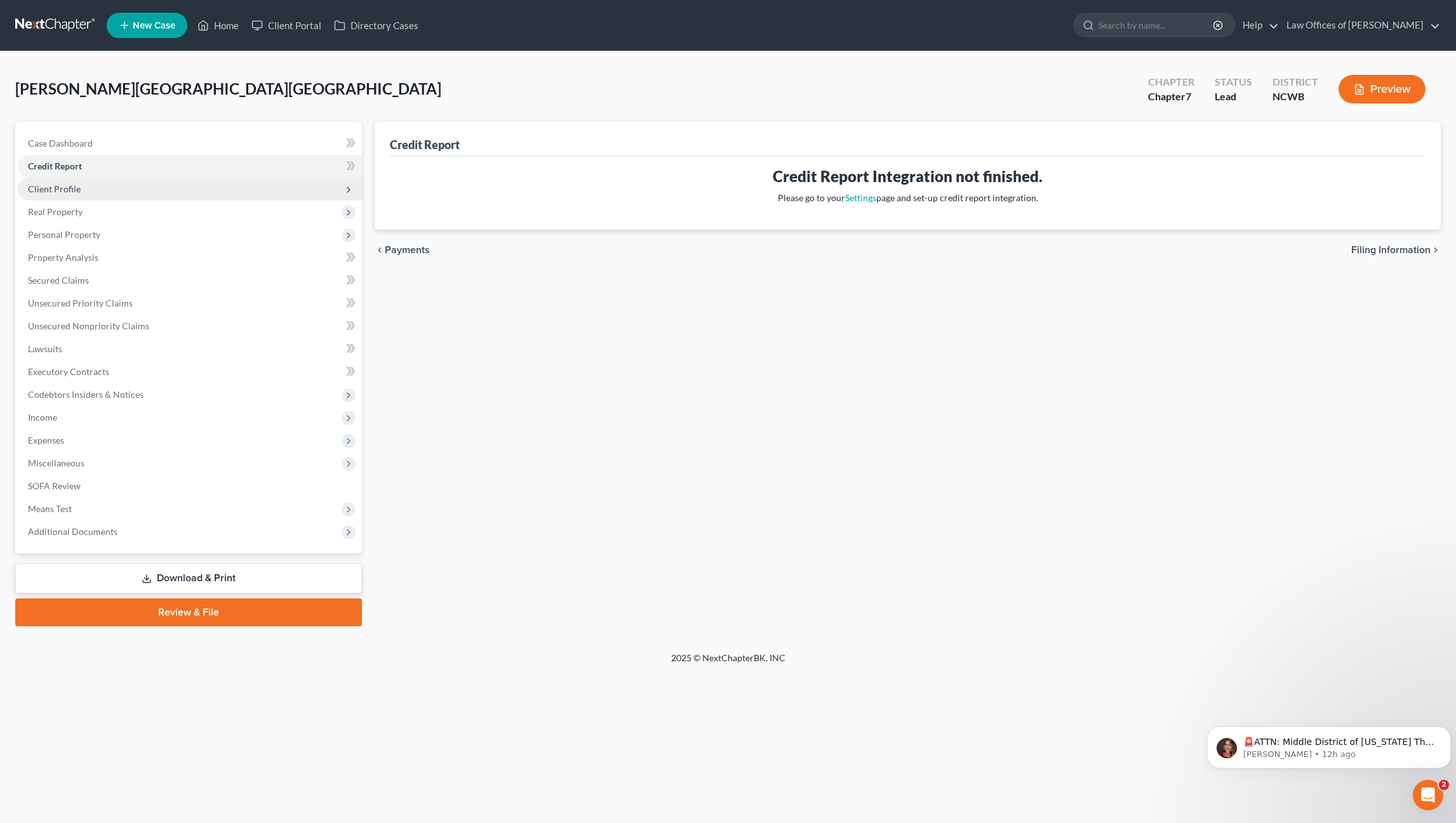
click at [53, 193] on span "Client Profile" at bounding box center [54, 189] width 52 height 11
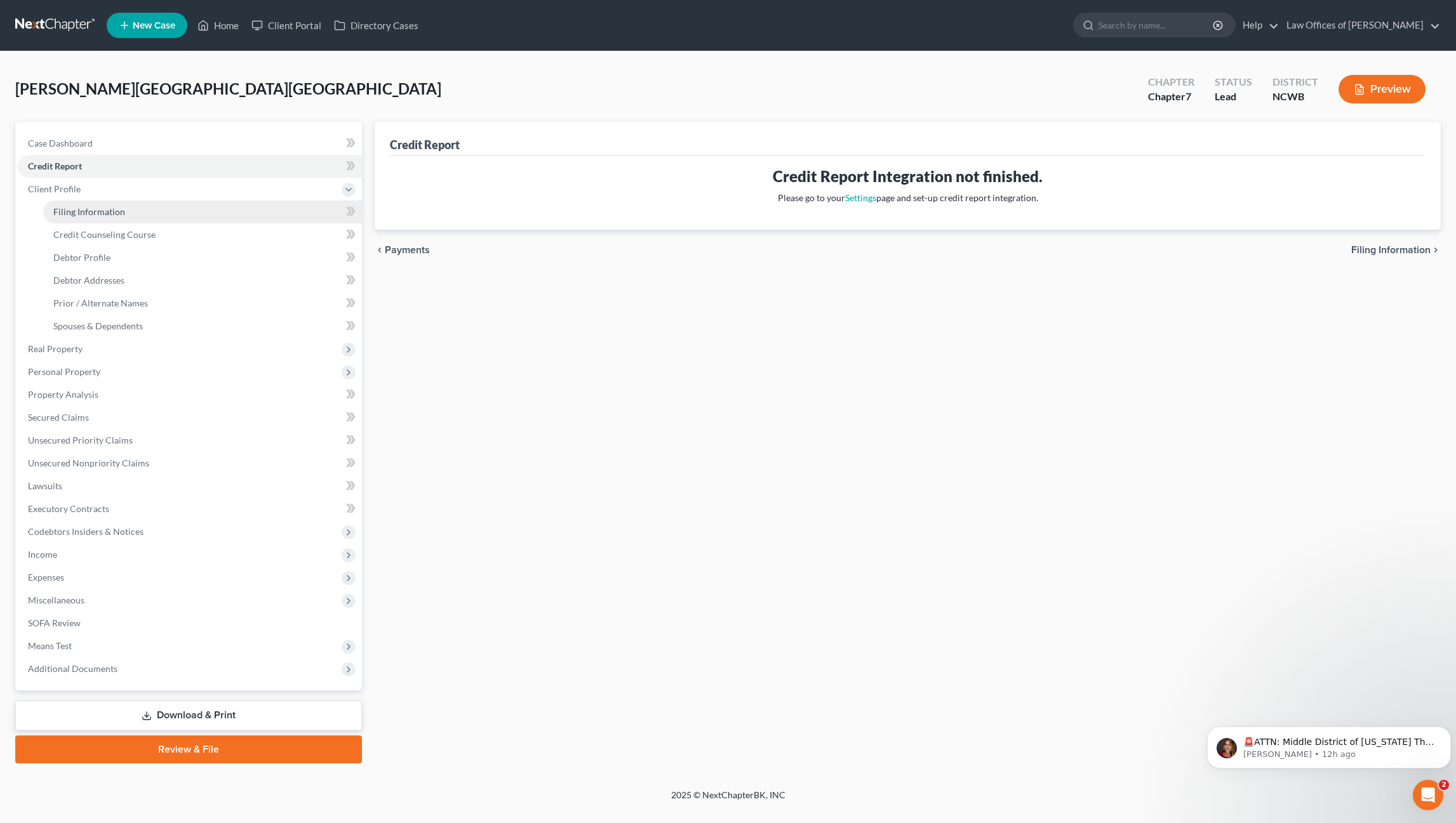
click at [86, 213] on span "Filing Information" at bounding box center [89, 211] width 72 height 11
select select "1"
select select "0"
select select "59"
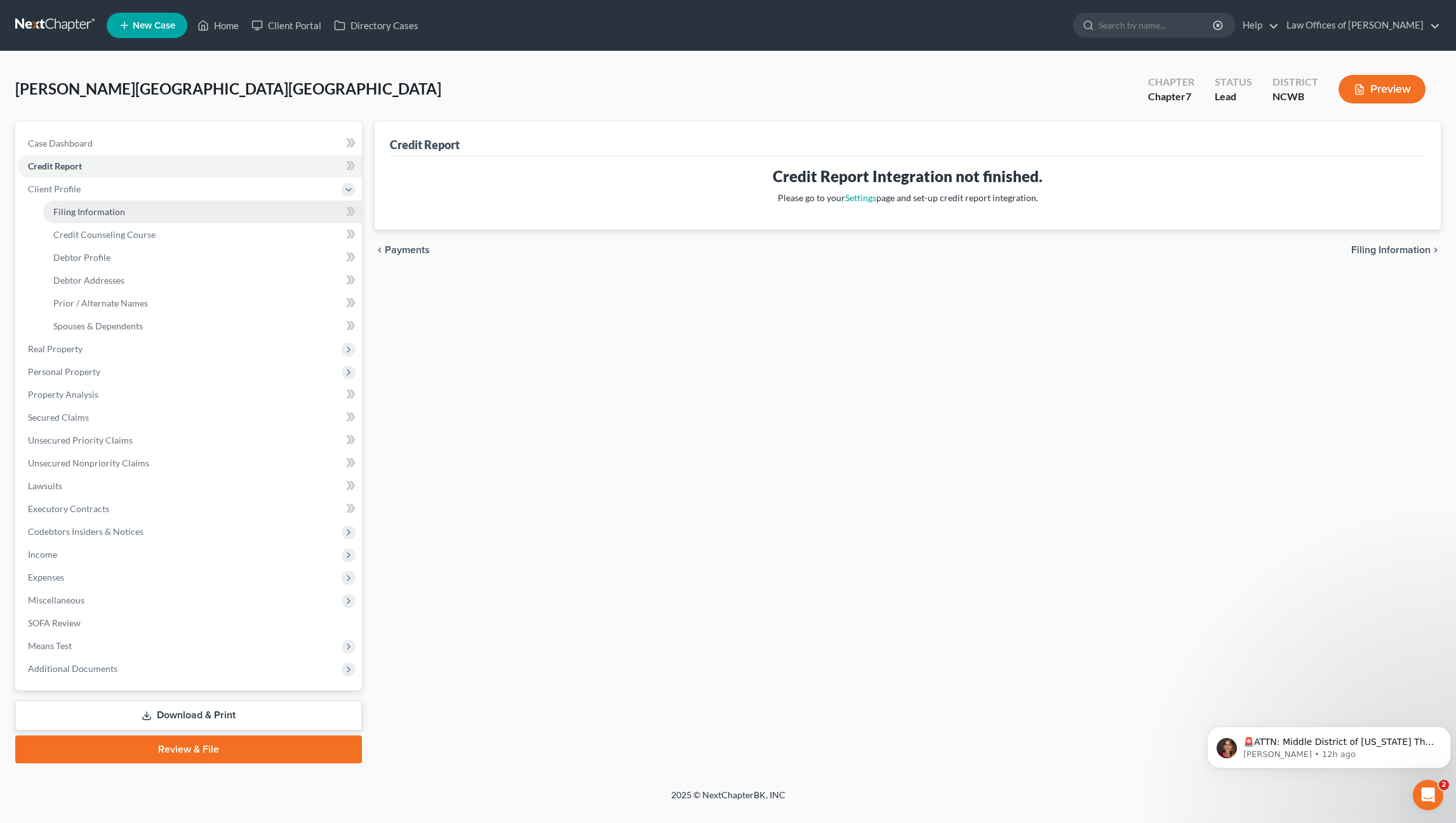
select select "1"
select select "28"
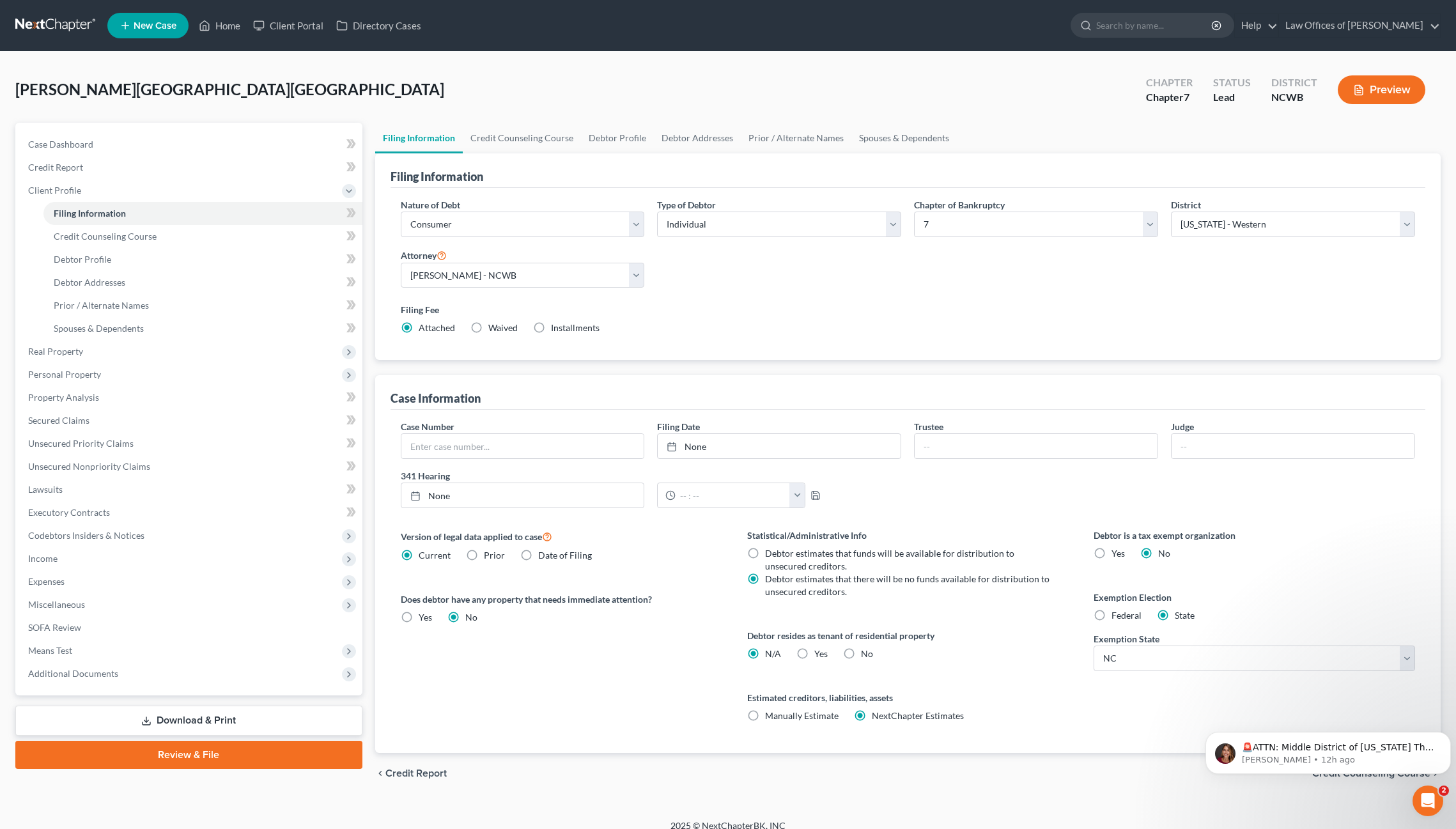
click at [814, 654] on label "Yes Yes" at bounding box center [820, 654] width 14 height 13
click at [820, 654] on input "Yes Yes" at bounding box center [824, 652] width 9 height 9
radio input "true"
radio input "false"
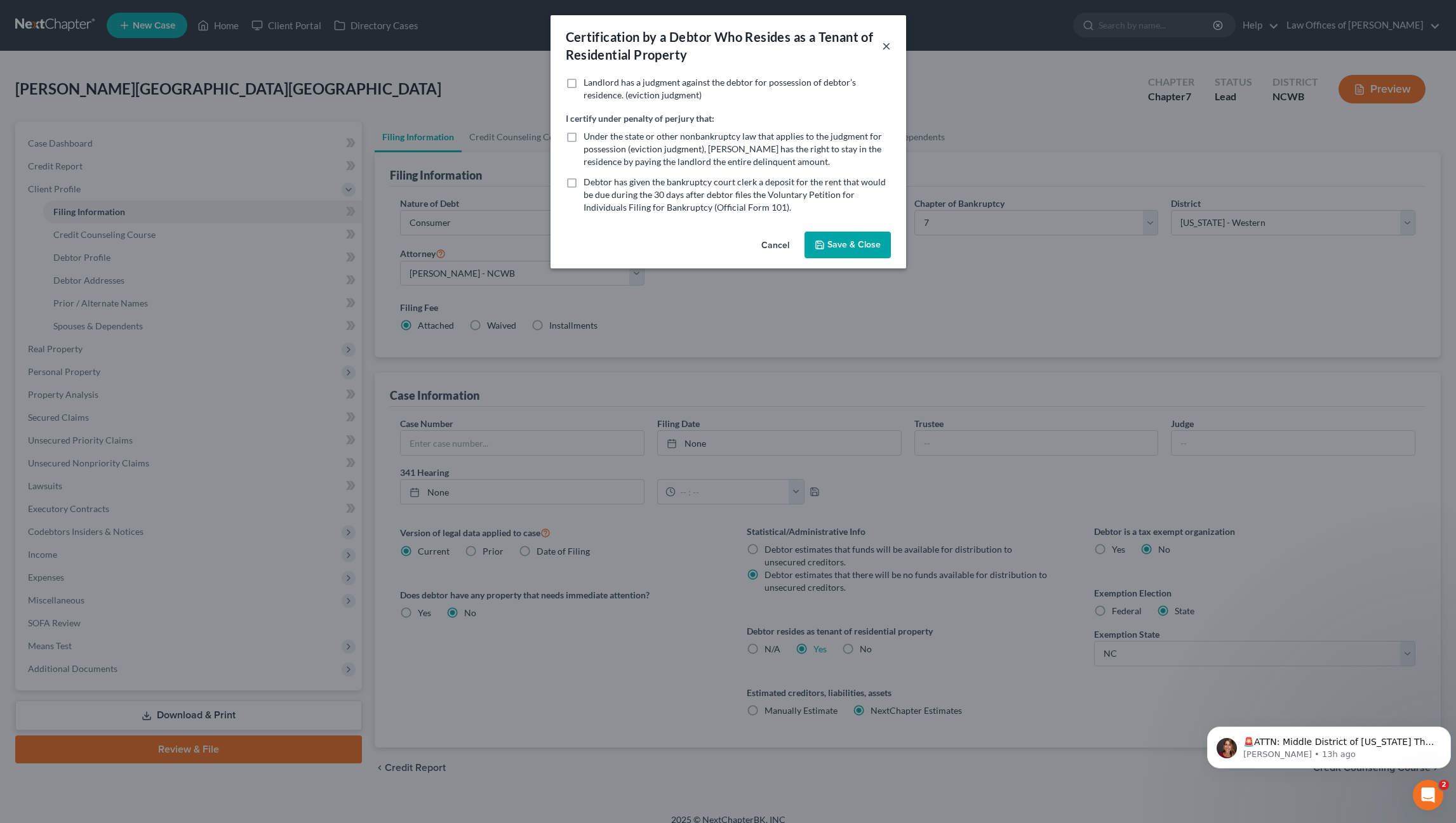
click at [885, 45] on button "×" at bounding box center [886, 45] width 9 height 15
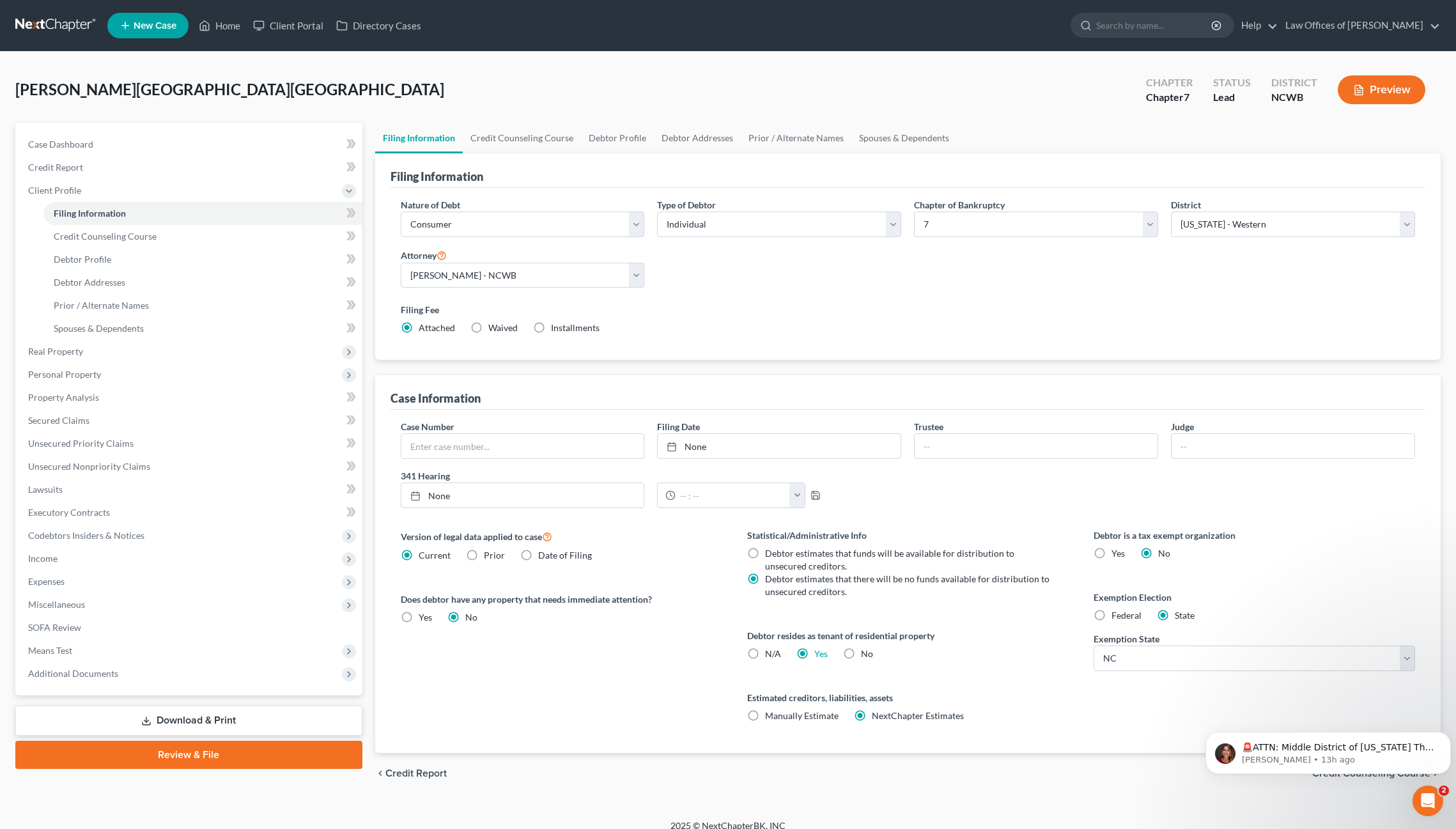
scroll to position [14, 0]
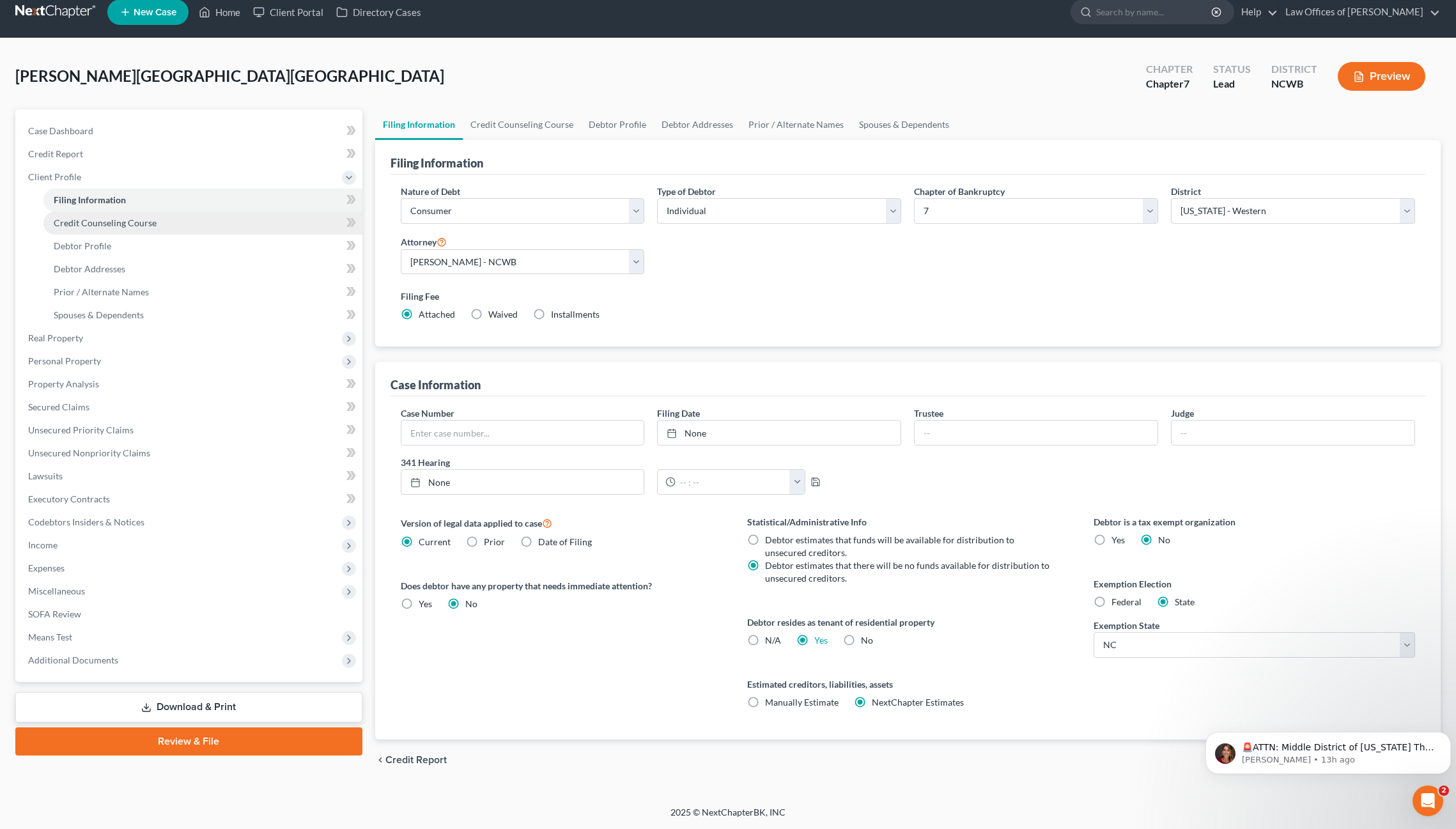
click at [101, 221] on span "Credit Counseling Course" at bounding box center [105, 222] width 103 height 11
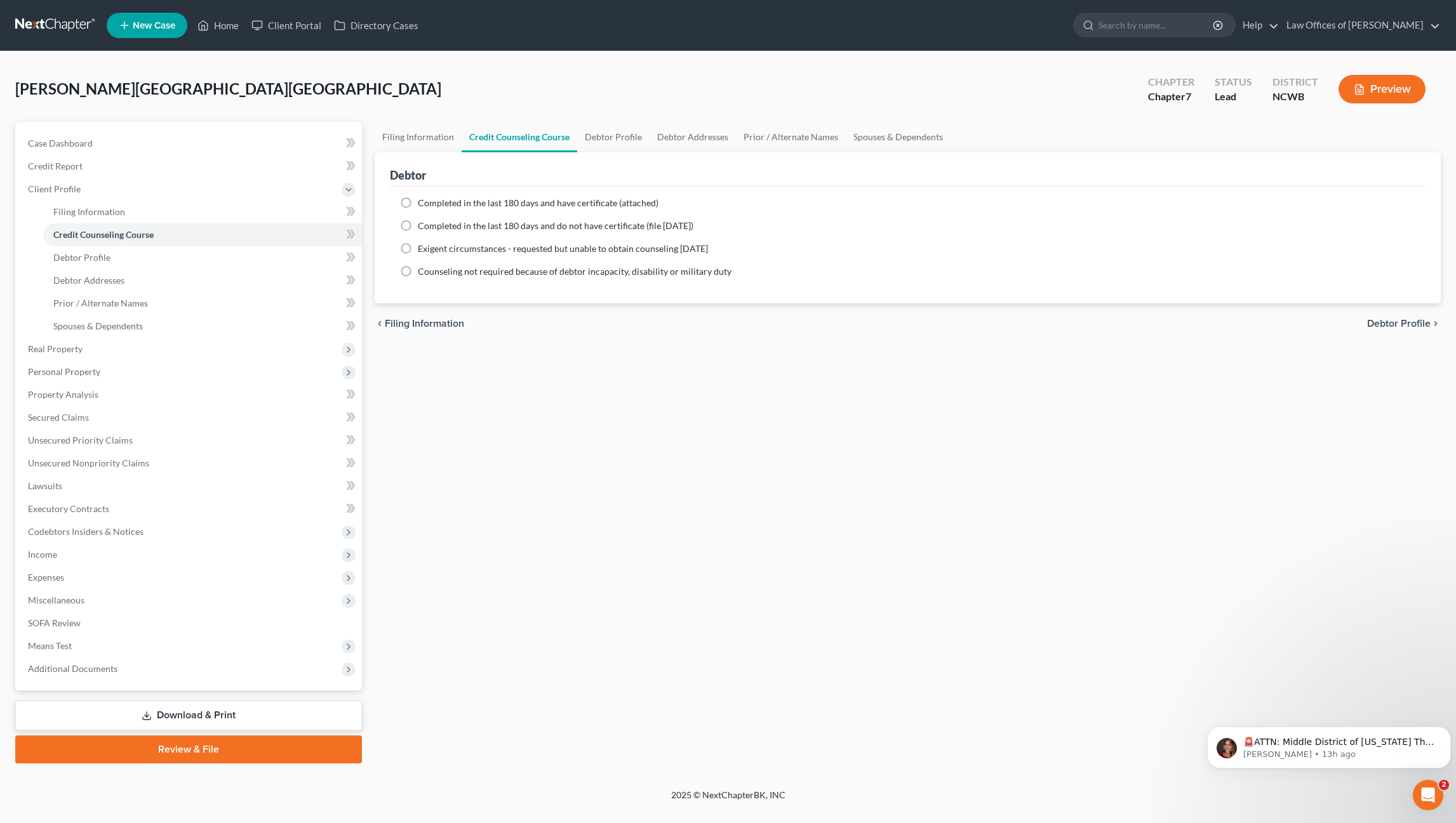
click at [418, 205] on label "Completed in the last 180 days and have certificate (attached)" at bounding box center [538, 203] width 240 height 13
click at [423, 205] on input "Completed in the last 180 days and have certificate (attached)" at bounding box center [427, 201] width 9 height 9
radio input "true"
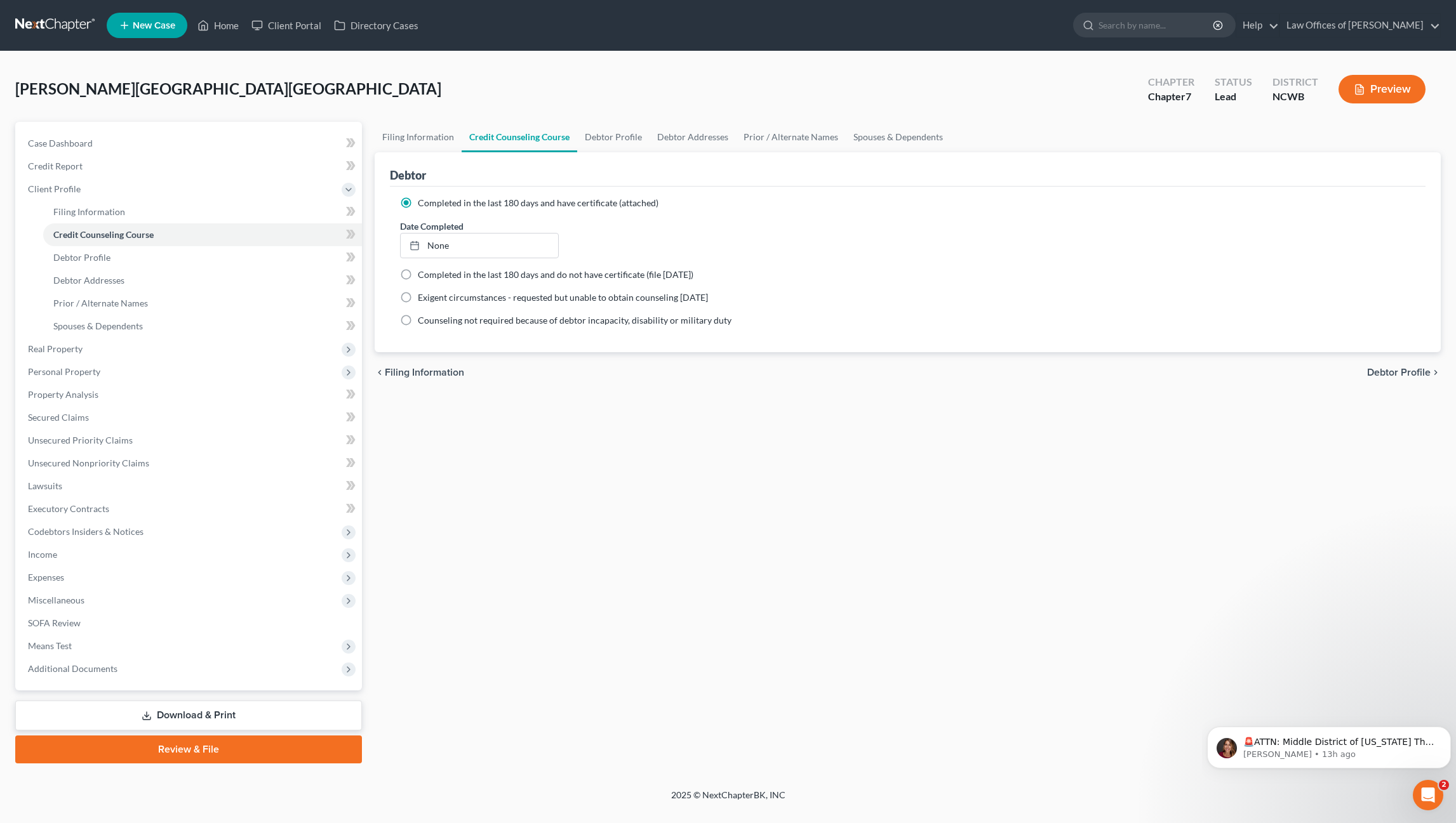
click at [1388, 376] on span "Debtor Profile" at bounding box center [1399, 372] width 64 height 10
select select "0"
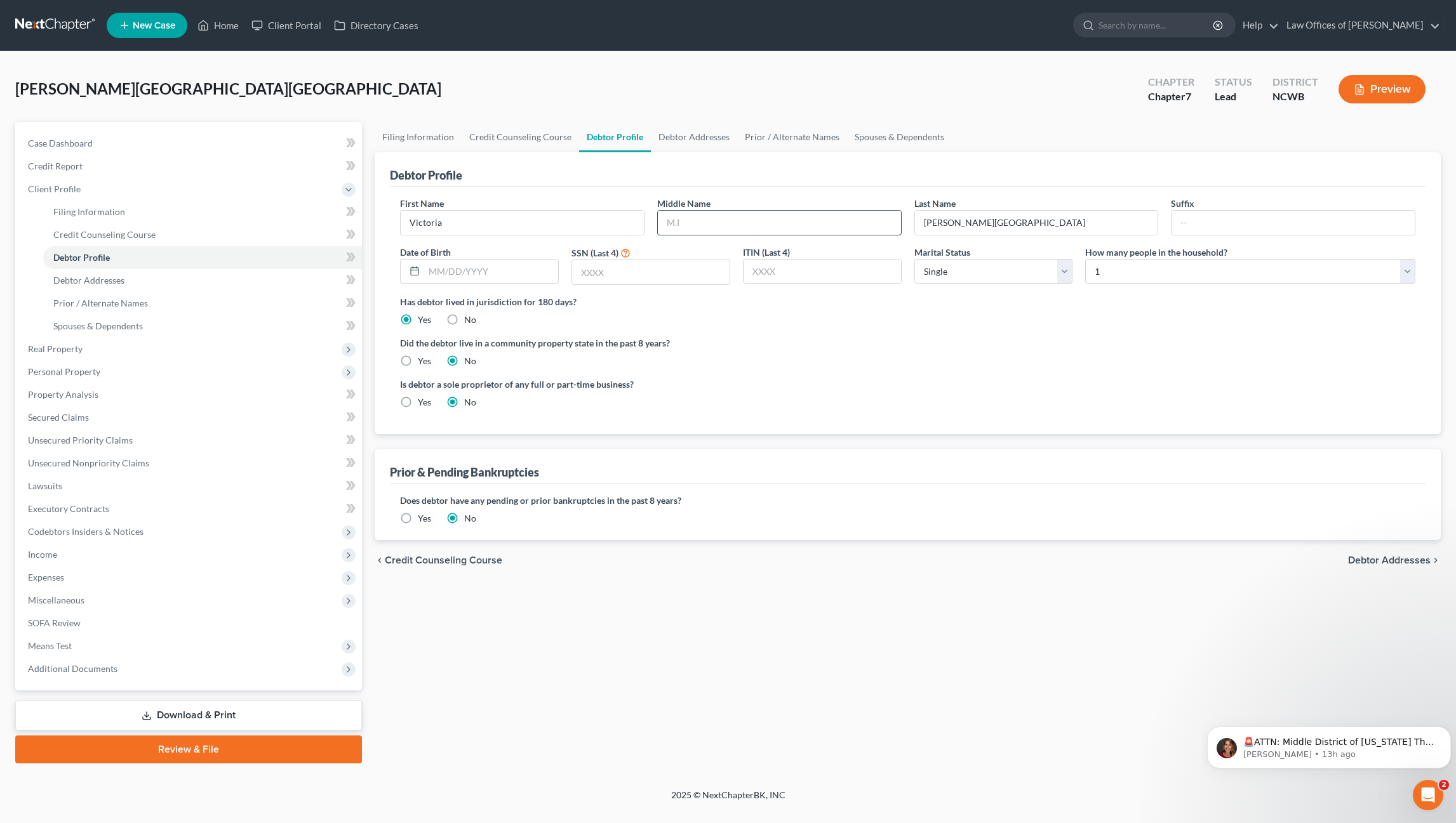
drag, startPoint x: 738, startPoint y: 222, endPoint x: 731, endPoint y: 228, distance: 9.2
click at [738, 222] on input "text" at bounding box center [779, 223] width 243 height 24
type input "Ajay"
